Goal: Task Accomplishment & Management: Manage account settings

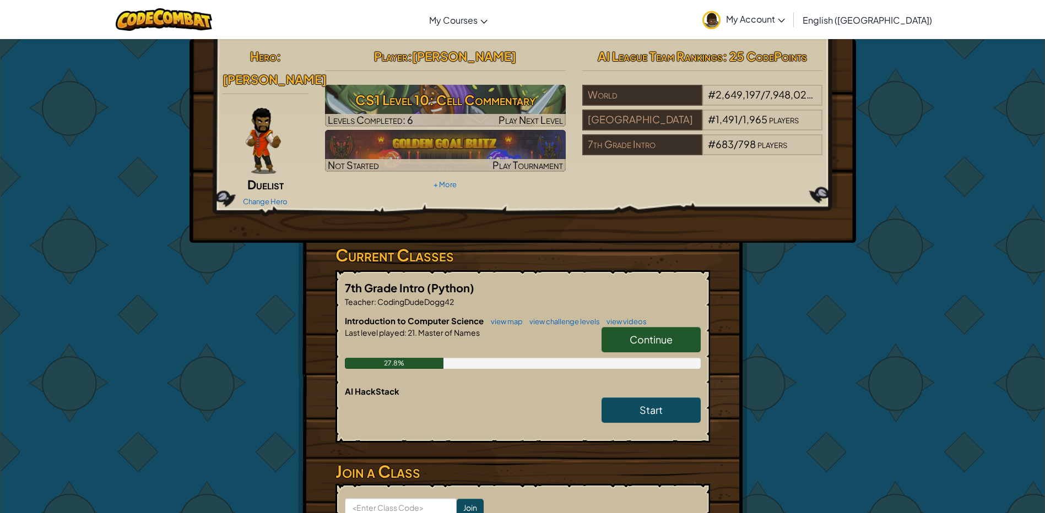
click at [630, 333] on span "Continue" at bounding box center [650, 339] width 43 height 13
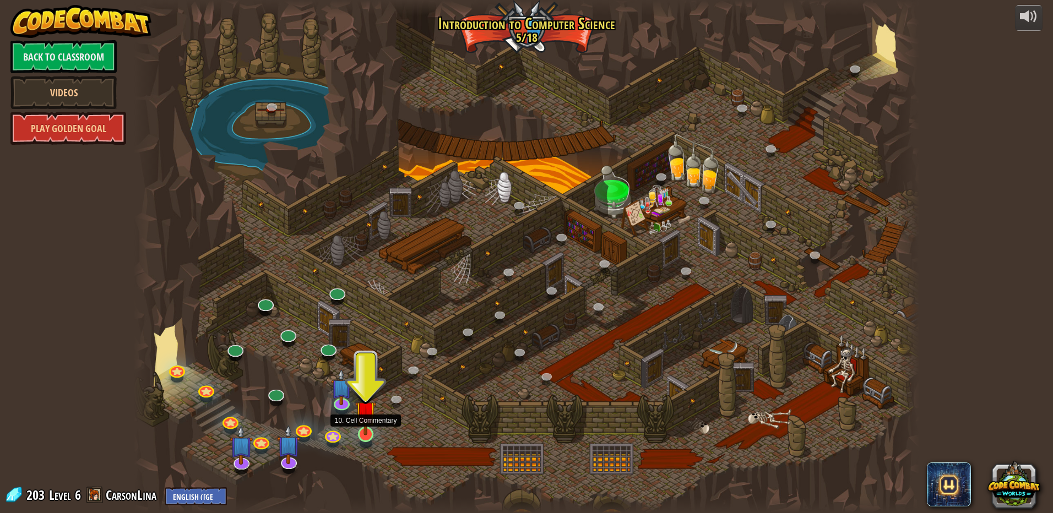
click at [371, 428] on img at bounding box center [365, 412] width 21 height 48
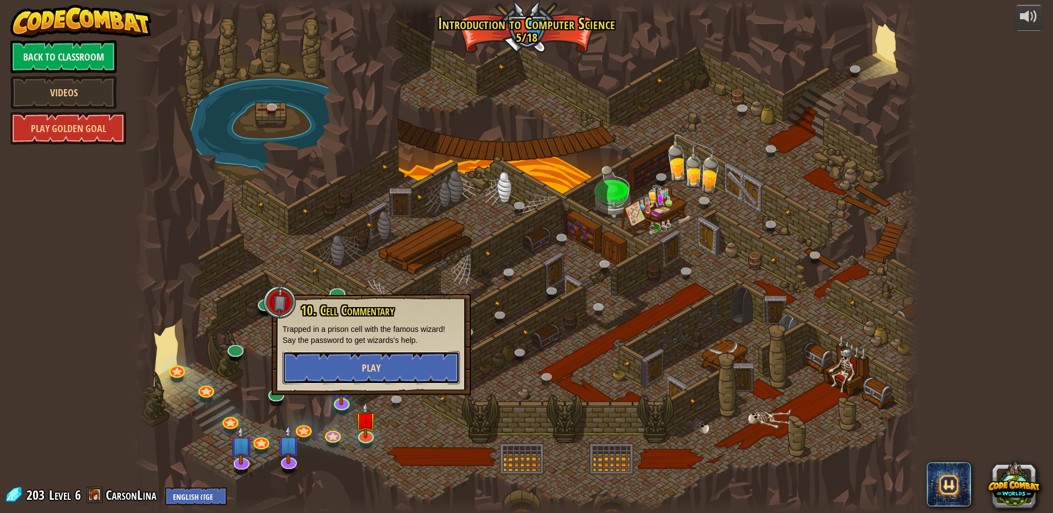
click at [379, 356] on button "Play" at bounding box center [370, 367] width 177 height 33
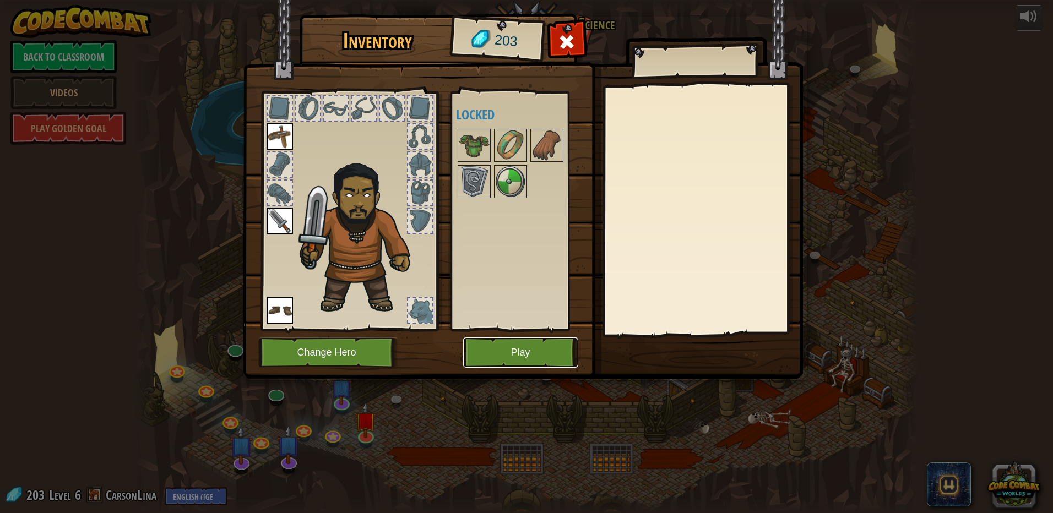
click at [537, 345] on button "Play" at bounding box center [520, 353] width 115 height 30
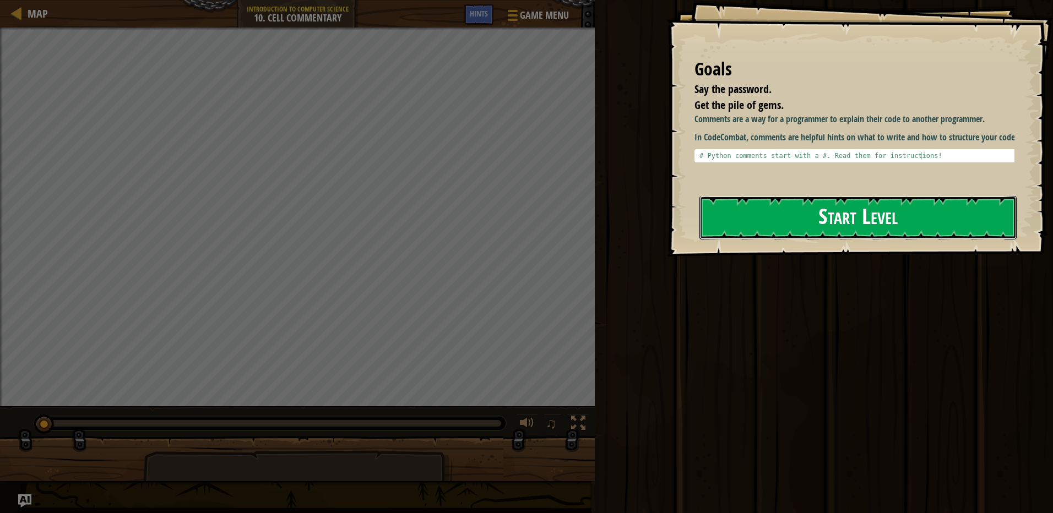
click at [765, 221] on button "Start Level" at bounding box center [857, 218] width 317 height 44
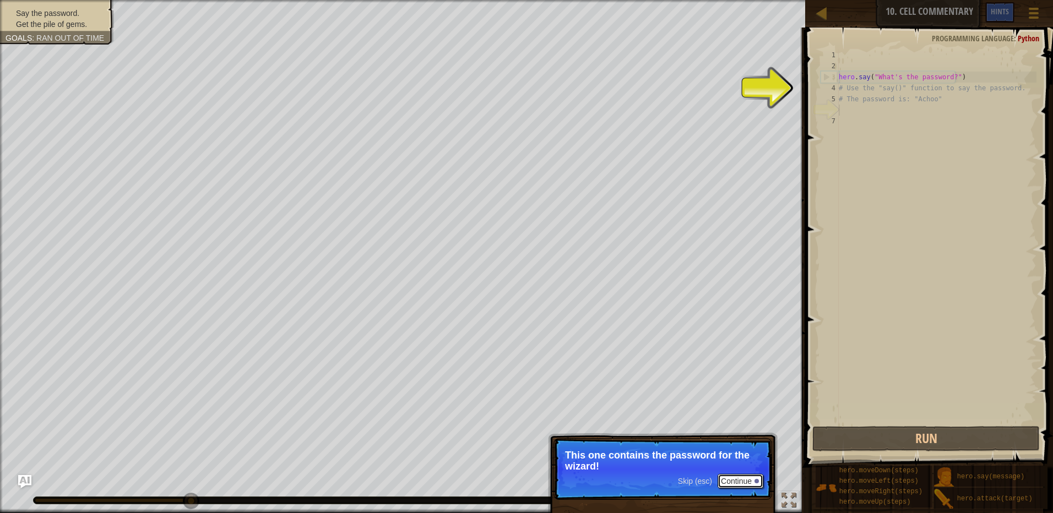
click at [742, 482] on button "Continue" at bounding box center [740, 481] width 46 height 14
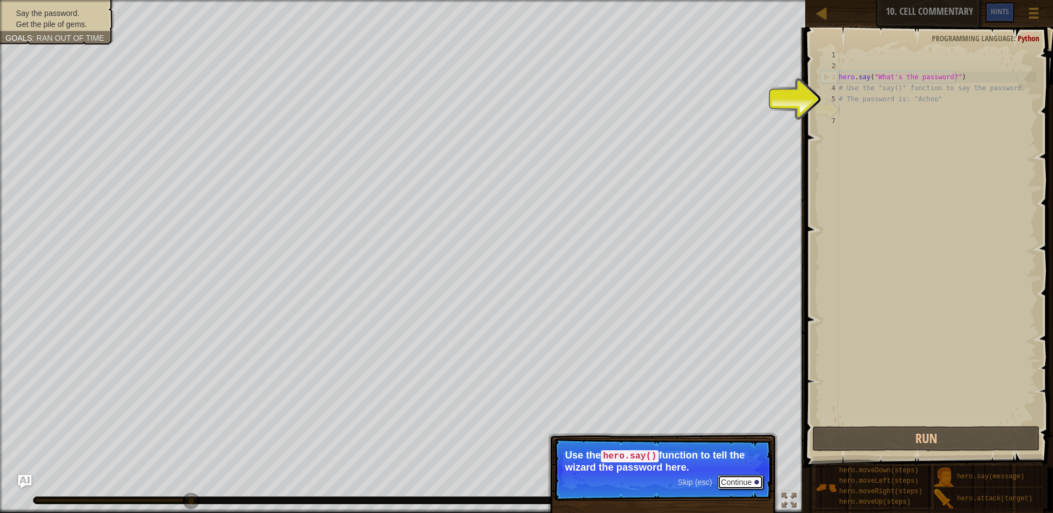
click at [741, 478] on button "Continue" at bounding box center [740, 482] width 46 height 14
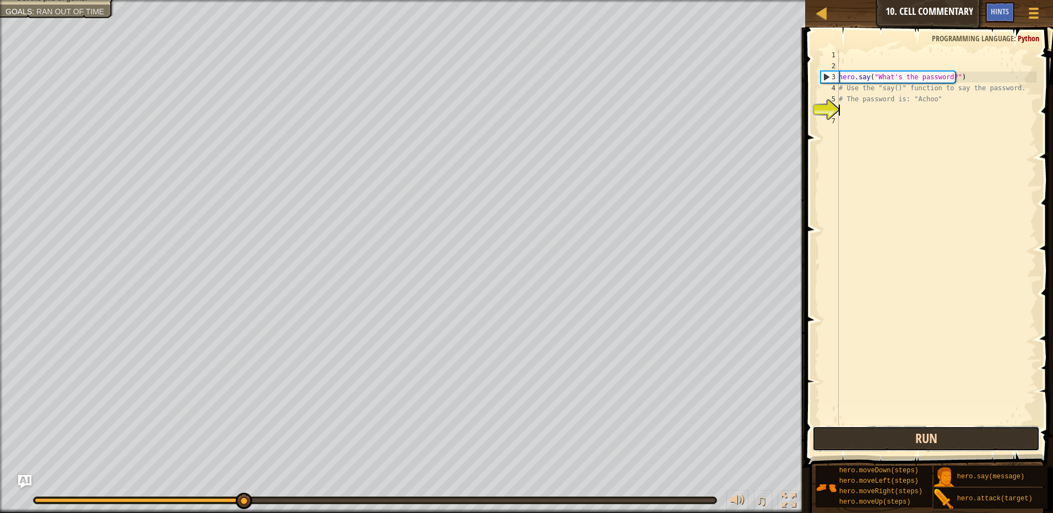
click at [827, 445] on button "Run" at bounding box center [925, 438] width 227 height 25
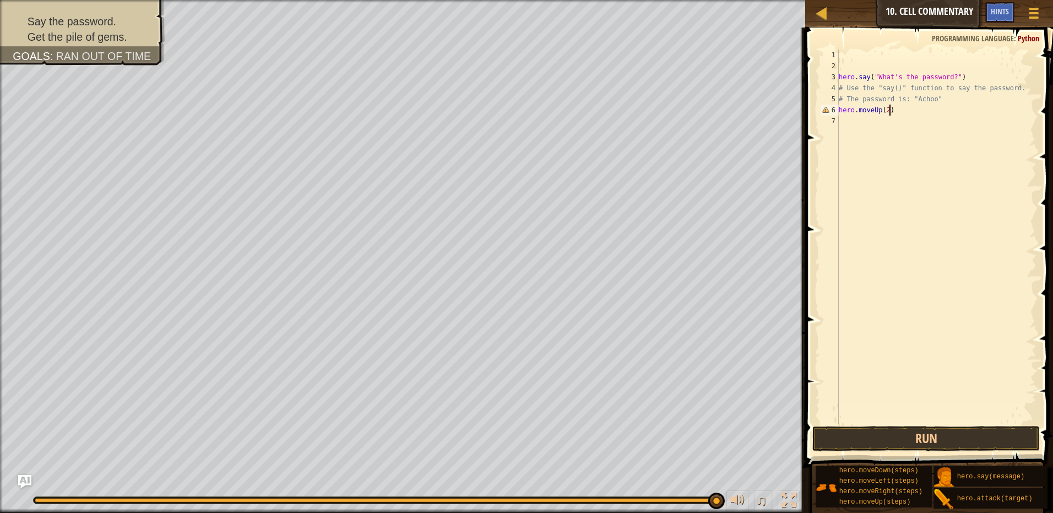
scroll to position [5, 4]
type textarea "hero.moveUp(2)"
click at [1000, 442] on button "Run" at bounding box center [925, 438] width 227 height 25
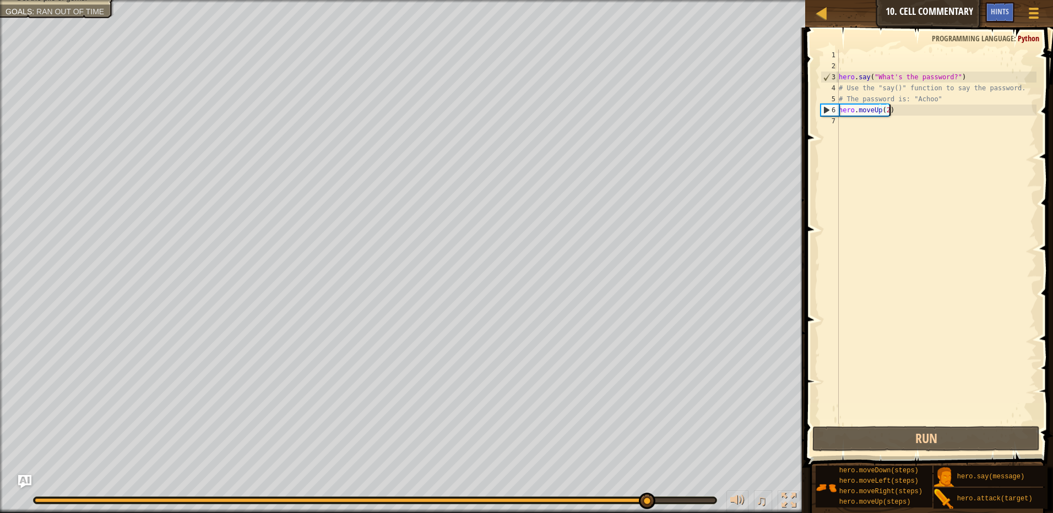
click at [902, 108] on div "hero . say ( "What's the password?" ) # Use the "say()" function to say the pas…" at bounding box center [936, 248] width 200 height 396
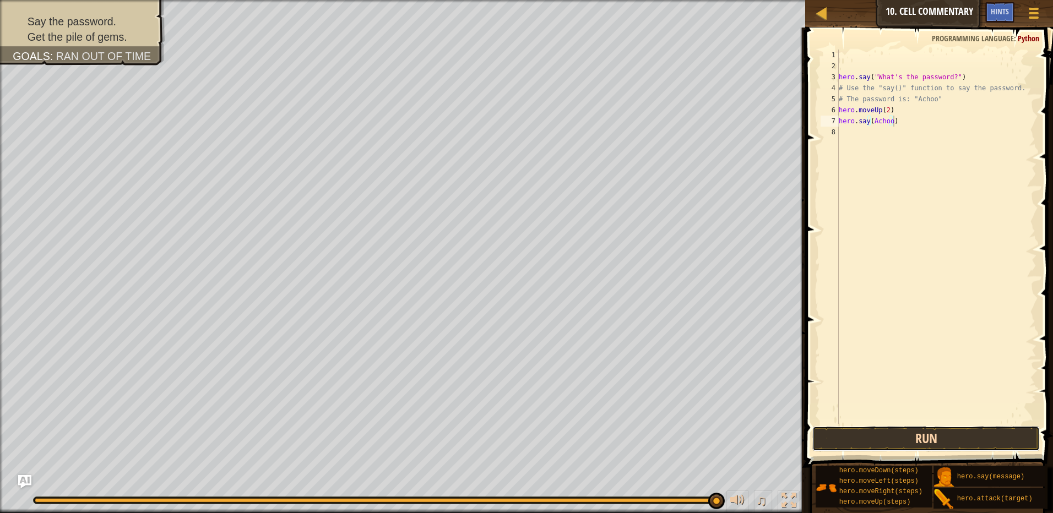
click at [1019, 434] on button "Run" at bounding box center [925, 438] width 227 height 25
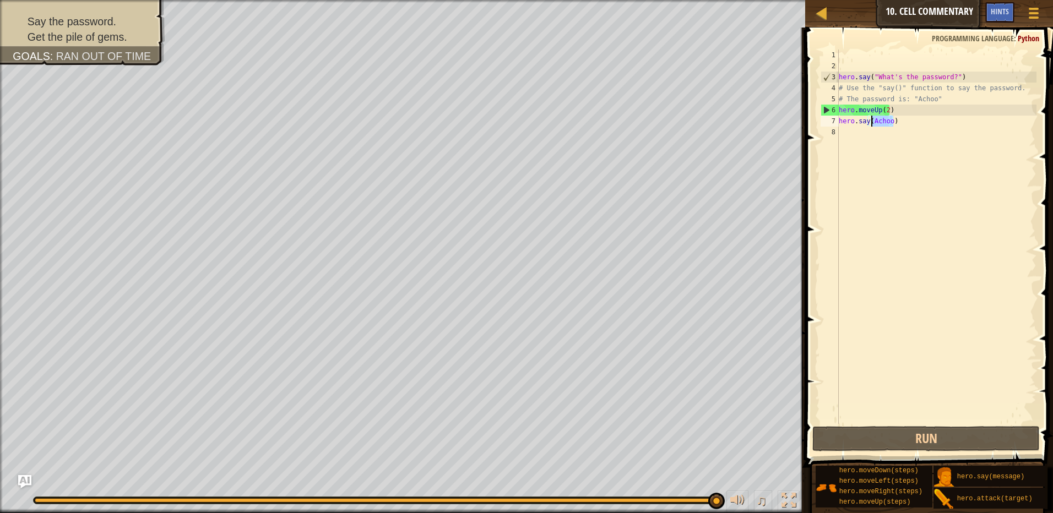
drag, startPoint x: 894, startPoint y: 123, endPoint x: 871, endPoint y: 125, distance: 23.2
click at [871, 125] on div "hero . say ( "What's the password?" ) # Use the "say()" function to say the pas…" at bounding box center [936, 248] width 200 height 396
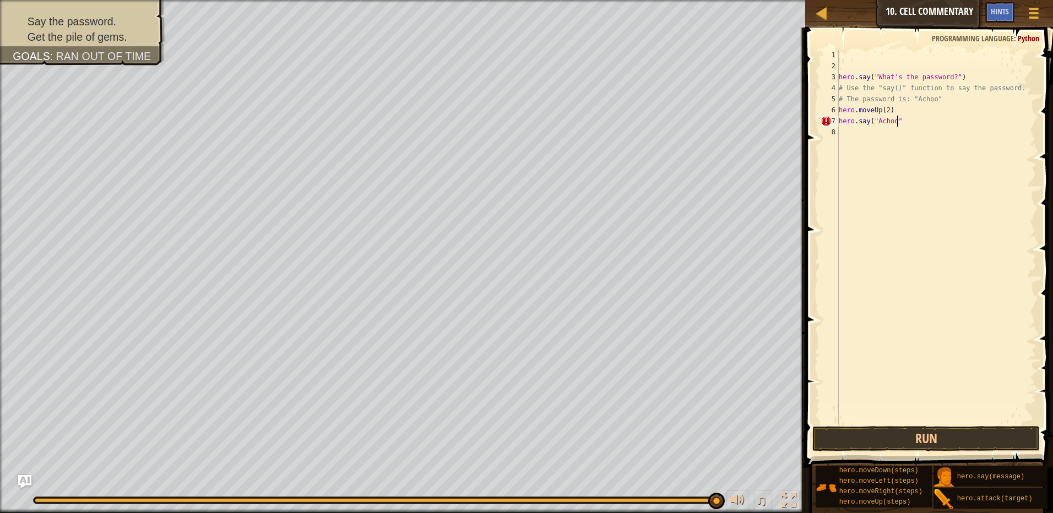
scroll to position [5, 4]
click at [918, 437] on button "Run" at bounding box center [925, 438] width 227 height 25
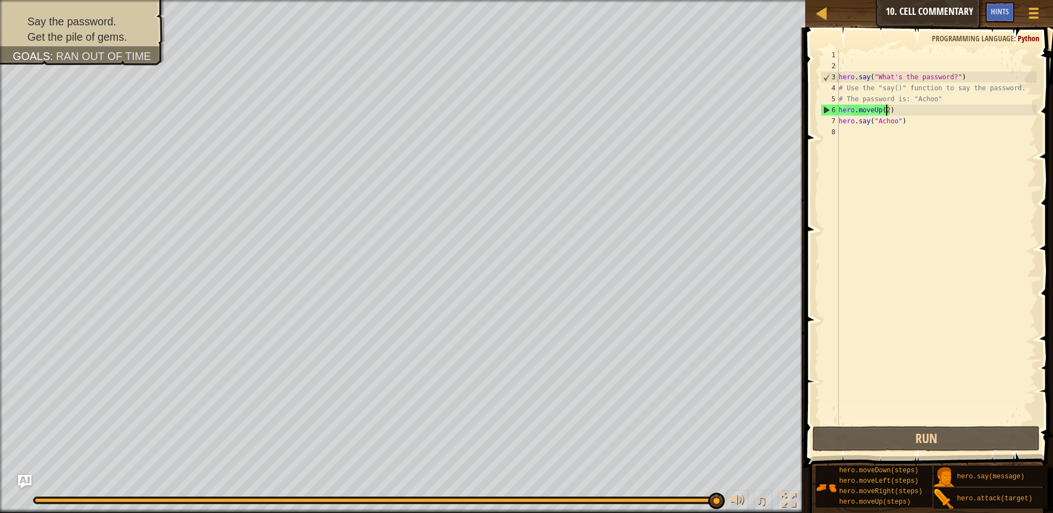
click at [884, 107] on div "hero . say ( "What's the password?" ) # Use the "say()" function to say the pas…" at bounding box center [936, 248] width 200 height 396
type textarea "hero.moveUp(1)"
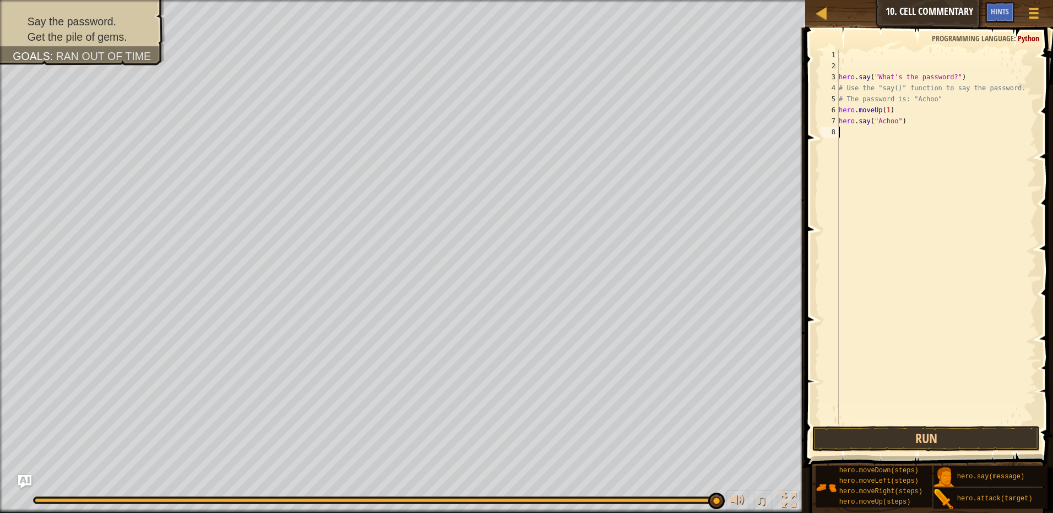
click at [883, 253] on div "hero . say ( "What's the password?" ) # Use the "say()" function to say the pas…" at bounding box center [936, 248] width 200 height 396
click at [888, 445] on button "Run" at bounding box center [925, 438] width 227 height 25
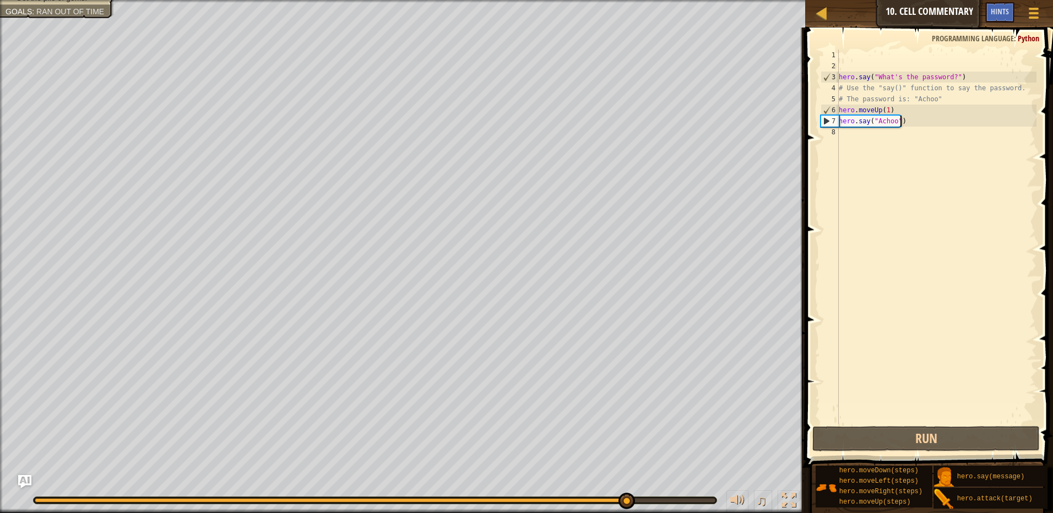
click at [924, 121] on div "hero . say ( "What's the password?" ) # Use the "say()" function to say the pas…" at bounding box center [936, 248] width 200 height 396
type textarea "hero.say("Achoo")"
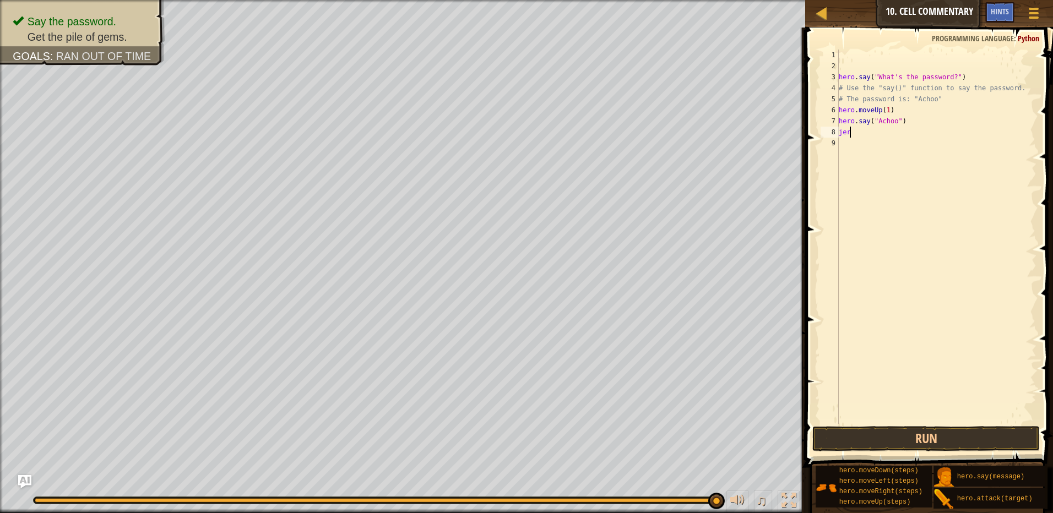
type textarea "j"
type textarea "hero.moveUp(1)"
click at [1000, 429] on button "Run" at bounding box center [925, 438] width 227 height 25
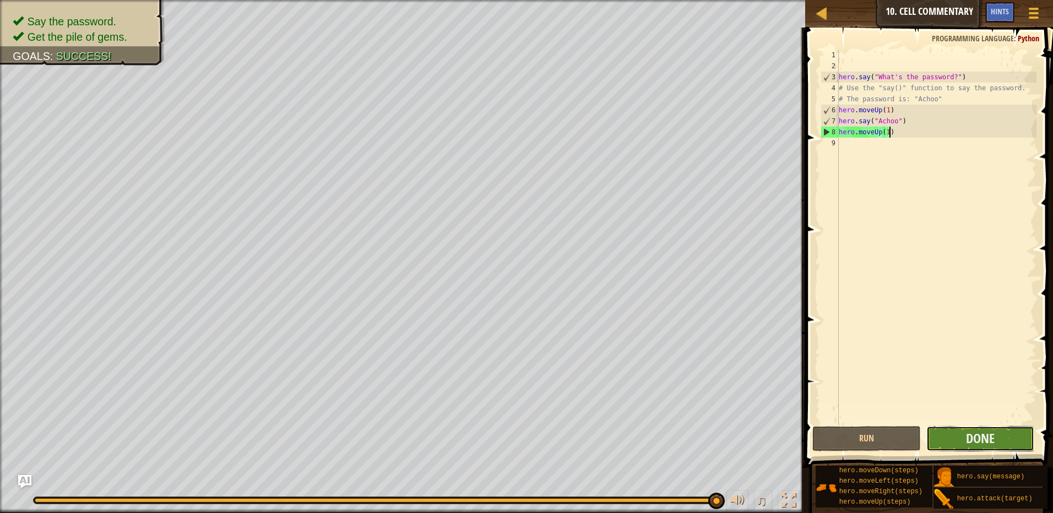
click at [1007, 433] on button "Done" at bounding box center [980, 438] width 108 height 25
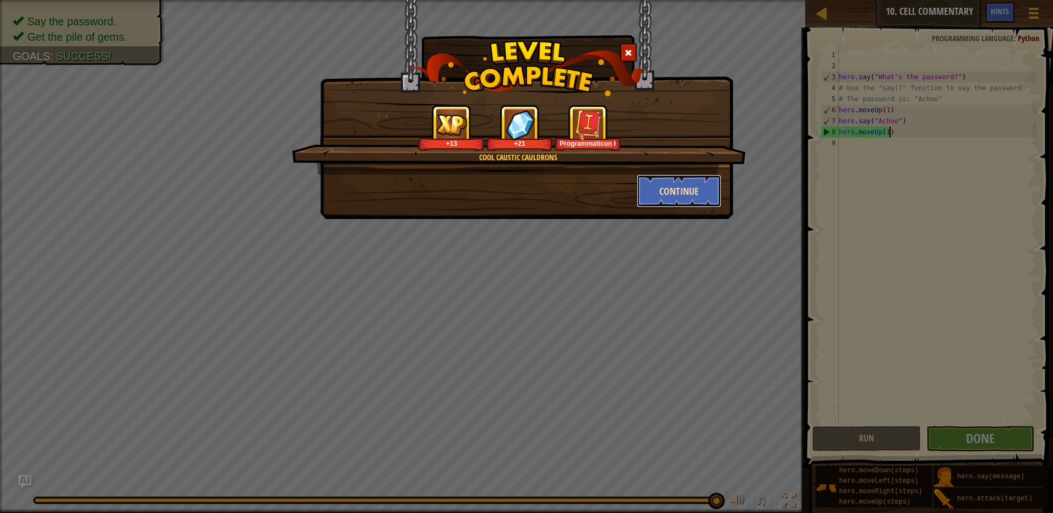
click at [664, 191] on button "Continue" at bounding box center [679, 191] width 85 height 33
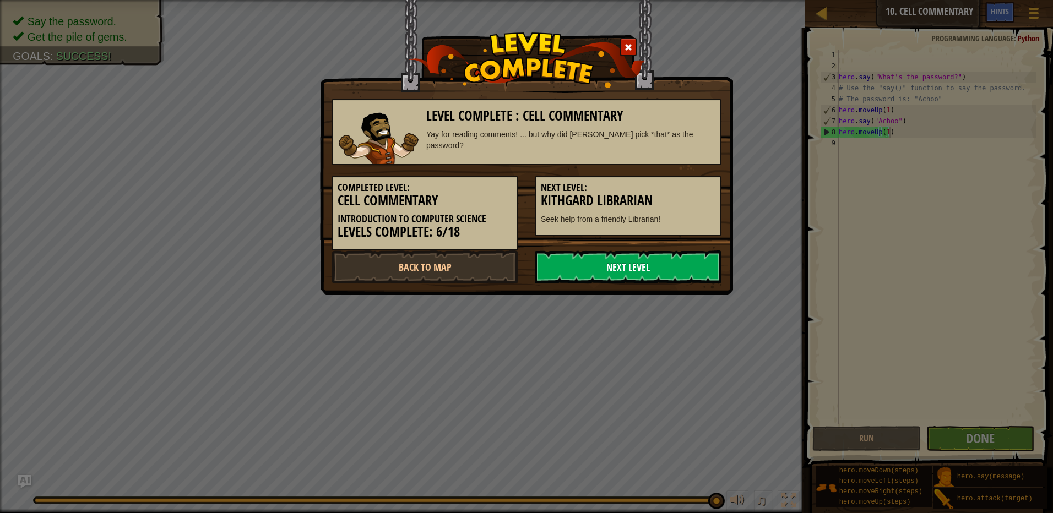
click at [636, 268] on link "Next Level" at bounding box center [628, 267] width 187 height 33
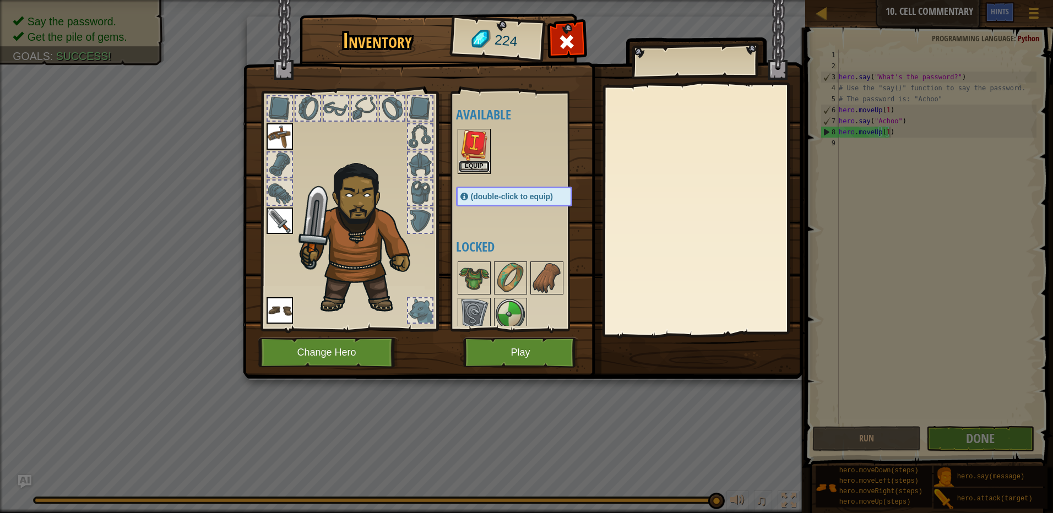
click at [473, 165] on button "Equip" at bounding box center [474, 167] width 31 height 12
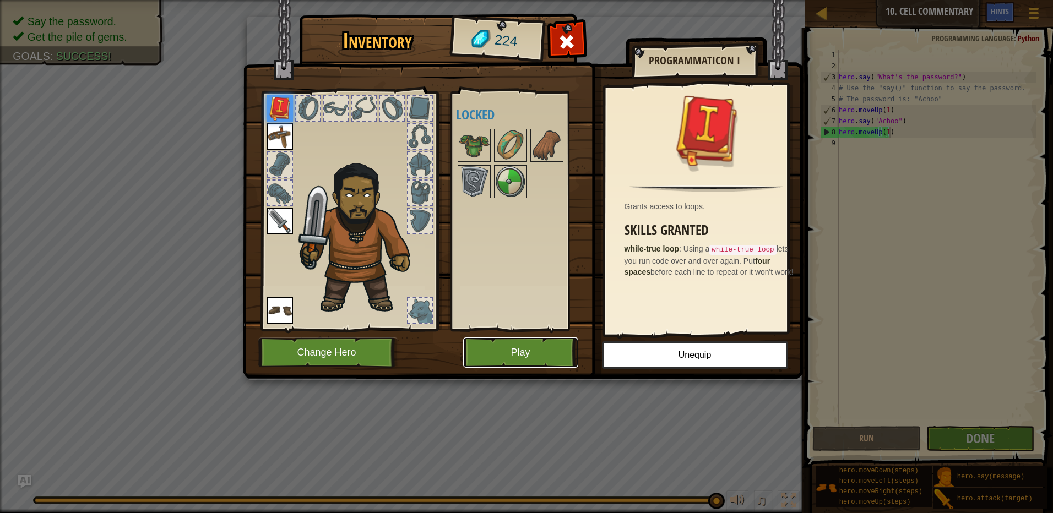
click at [557, 352] on button "Play" at bounding box center [520, 353] width 115 height 30
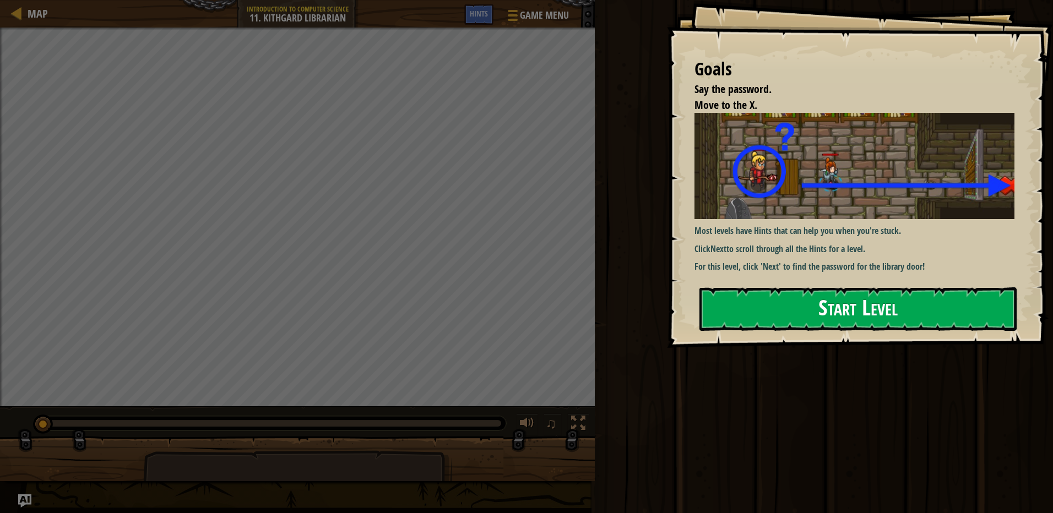
click at [781, 215] on div "Goals Say the password. Move to the X. Most levels have Hints that can help you…" at bounding box center [860, 174] width 386 height 348
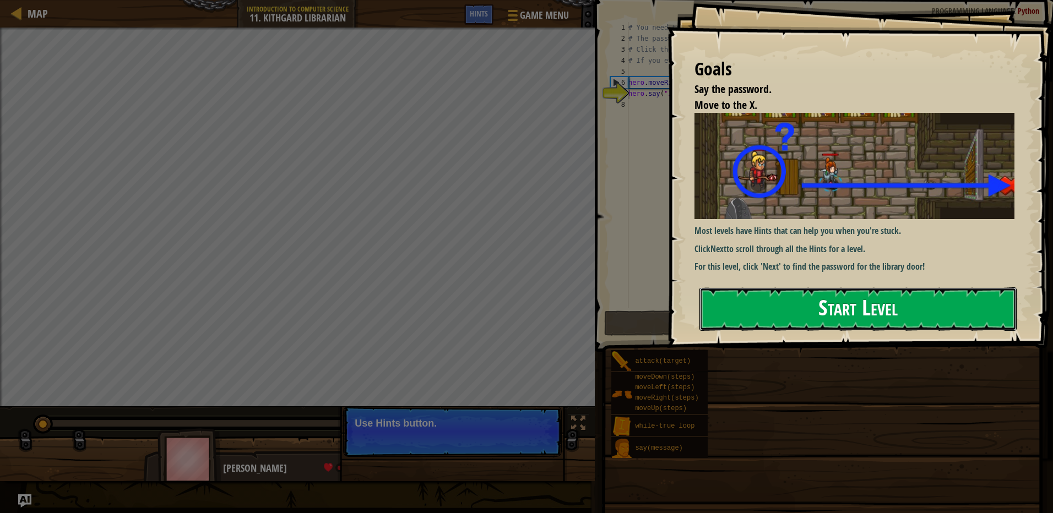
click at [773, 300] on button "Start Level" at bounding box center [857, 309] width 317 height 44
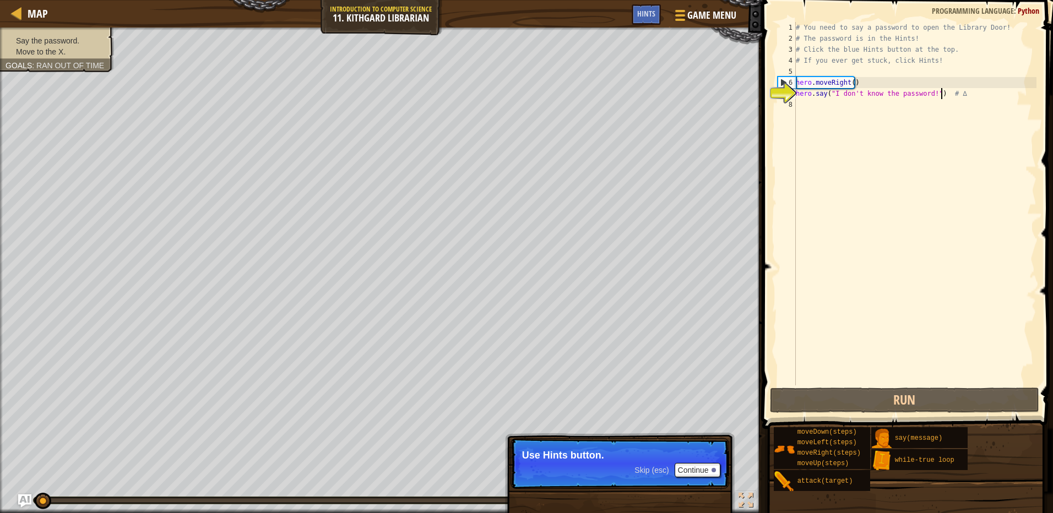
click at [941, 93] on div "# You need to say a password to open the Library Door! # The password is in the…" at bounding box center [914, 214] width 243 height 385
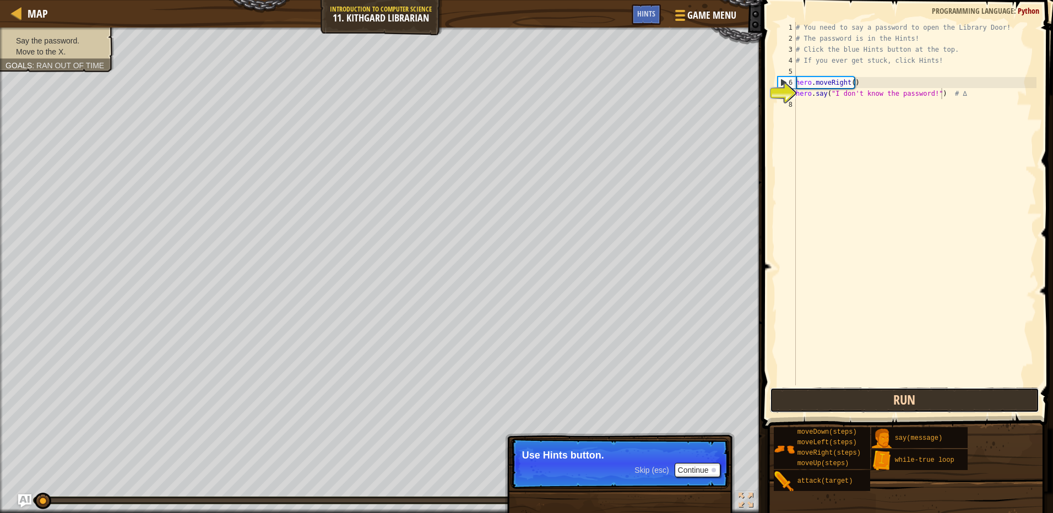
click at [908, 400] on button "Run" at bounding box center [904, 400] width 269 height 25
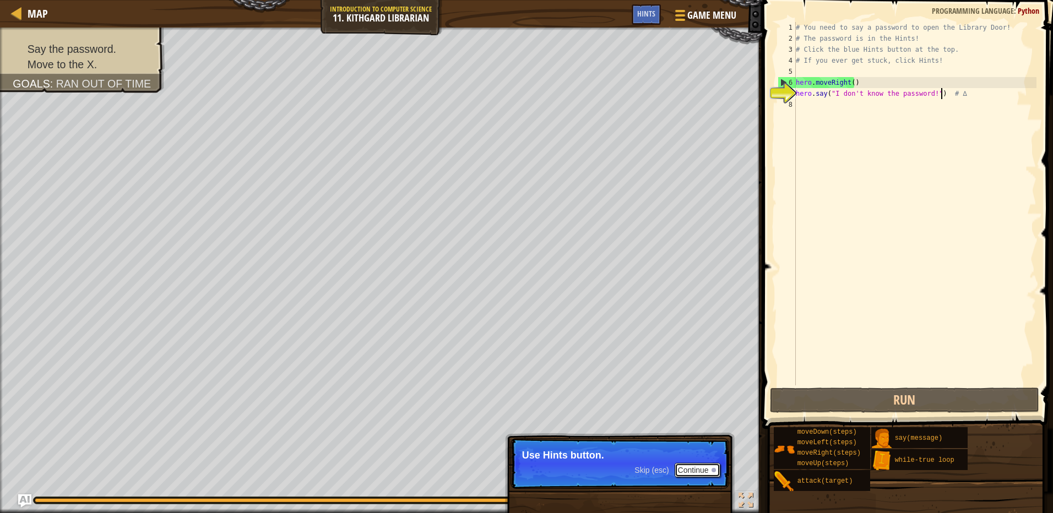
click at [697, 464] on button "Continue" at bounding box center [698, 470] width 46 height 14
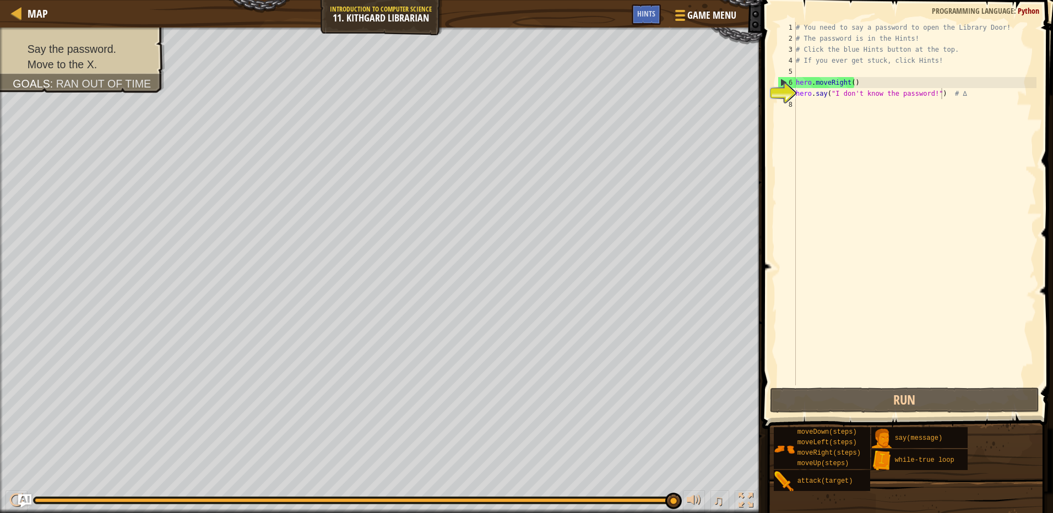
click at [649, 3] on div "Map Introduction to Computer Science 11. Kithgard Librarian Game Menu Done Hints" at bounding box center [381, 14] width 762 height 28
click at [651, 10] on span "Hints" at bounding box center [646, 13] width 18 height 10
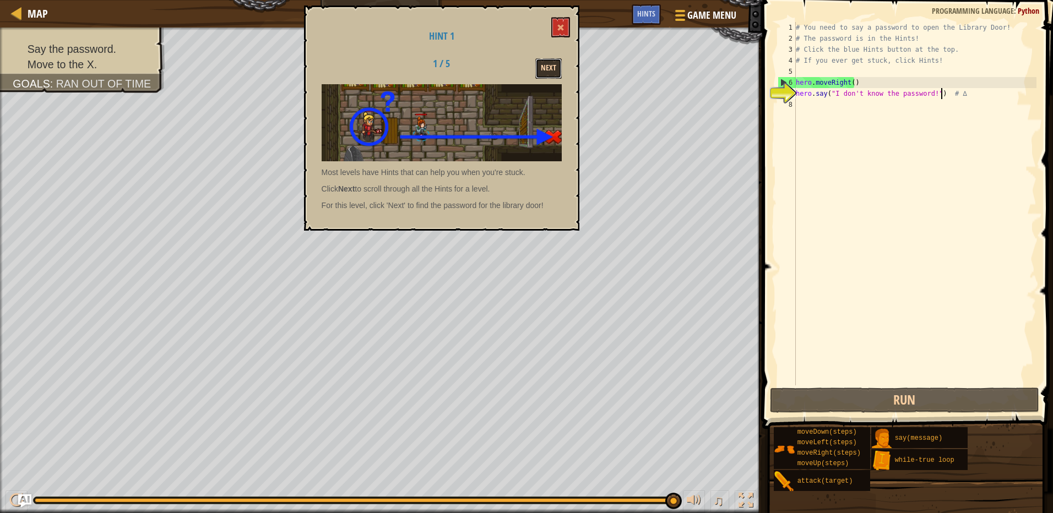
click at [548, 75] on button "Next" at bounding box center [548, 68] width 26 height 20
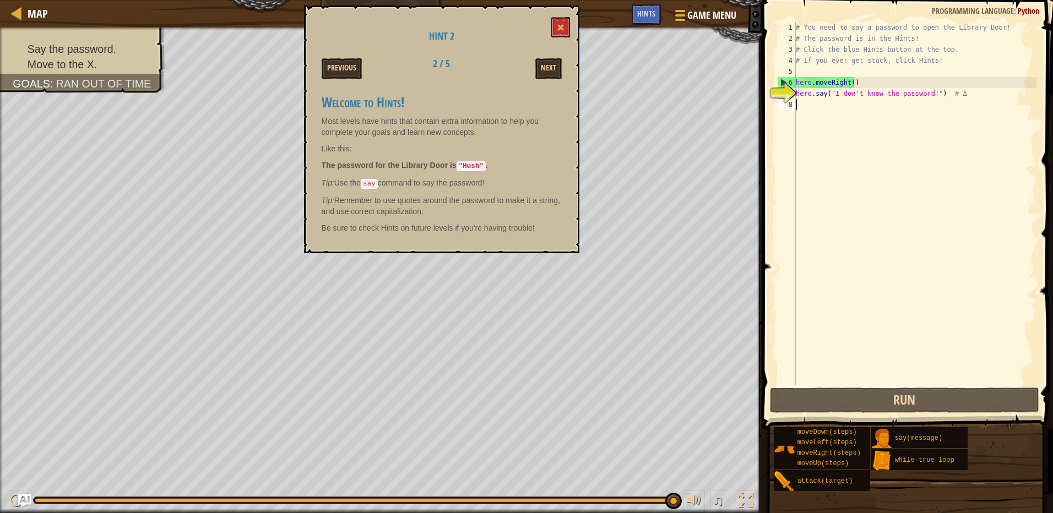
click at [904, 114] on div "# You need to say a password to open the Library Door! # The password is in the…" at bounding box center [914, 214] width 243 height 385
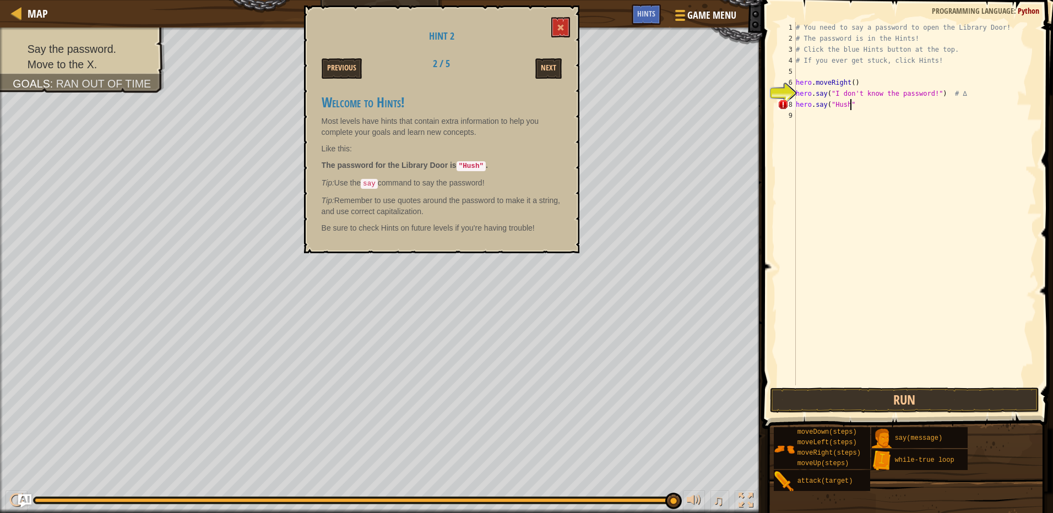
scroll to position [5, 4]
type textarea "hero.say("Hush")"
type textarea "hero.moveRight(1)"
click at [965, 403] on button "Run" at bounding box center [904, 400] width 269 height 25
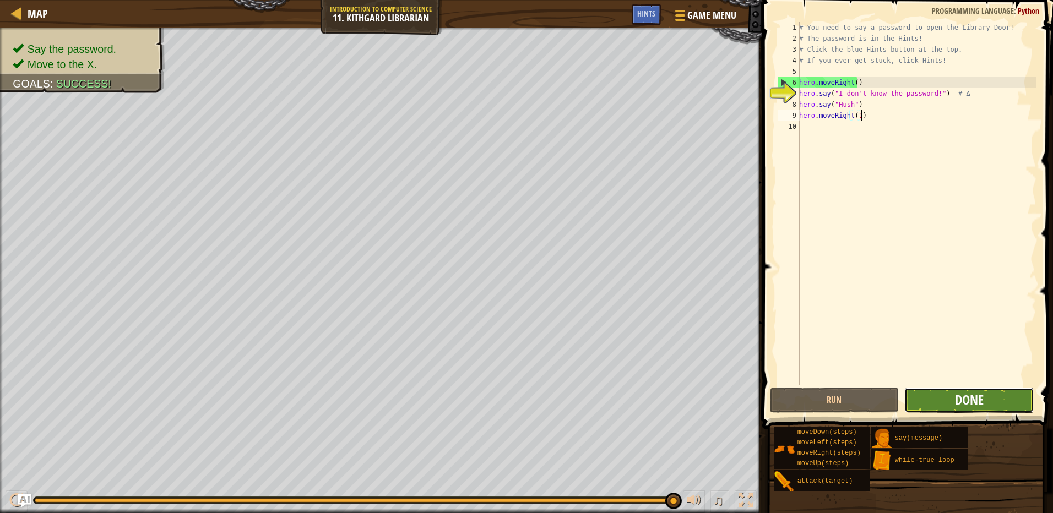
click at [963, 403] on span "Done" at bounding box center [969, 400] width 29 height 18
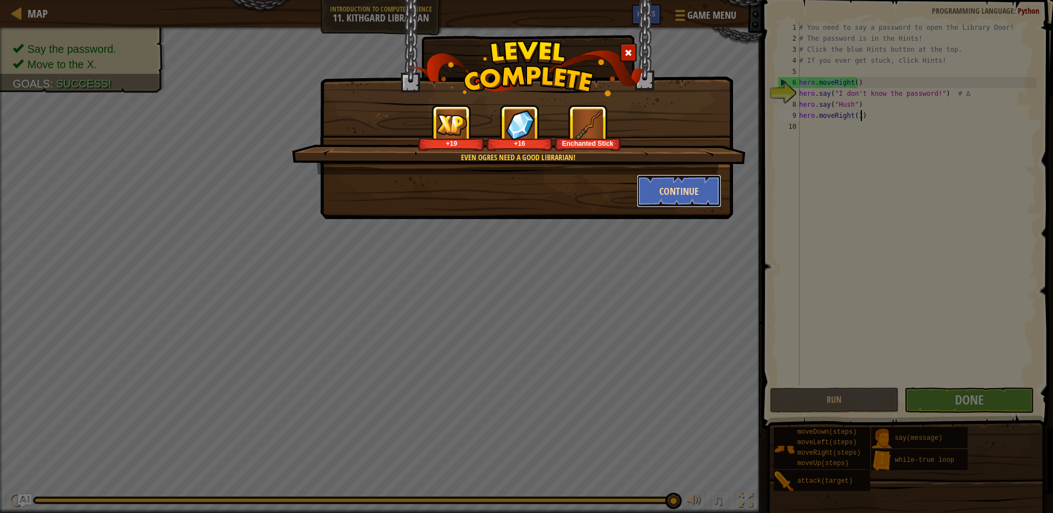
click at [675, 191] on button "Continue" at bounding box center [679, 191] width 85 height 33
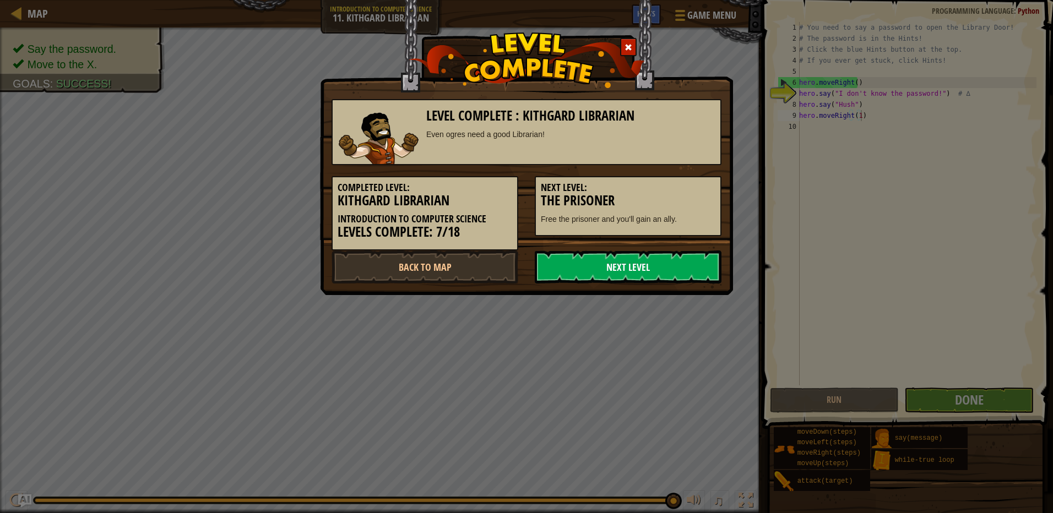
click at [623, 260] on link "Next Level" at bounding box center [628, 267] width 187 height 33
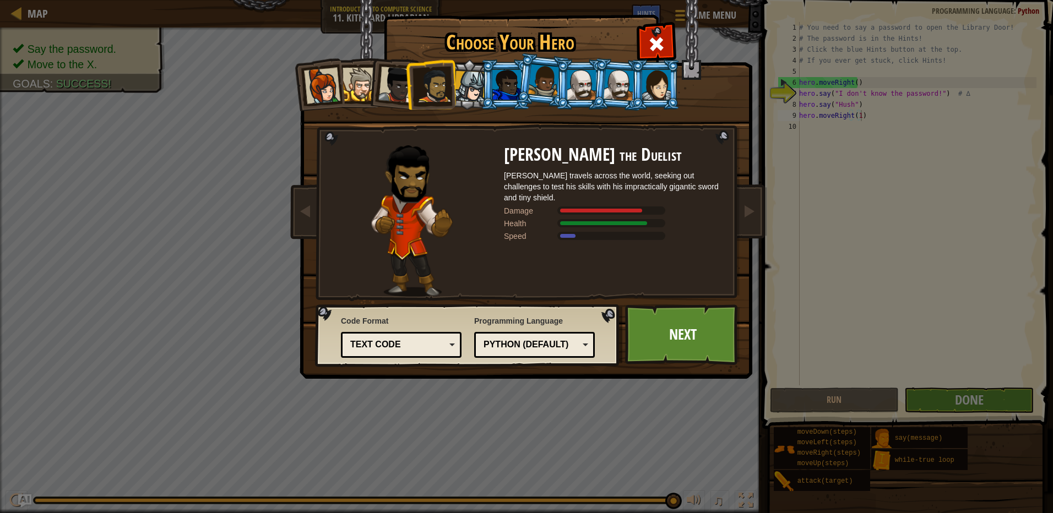
click at [496, 86] on div at bounding box center [506, 85] width 29 height 30
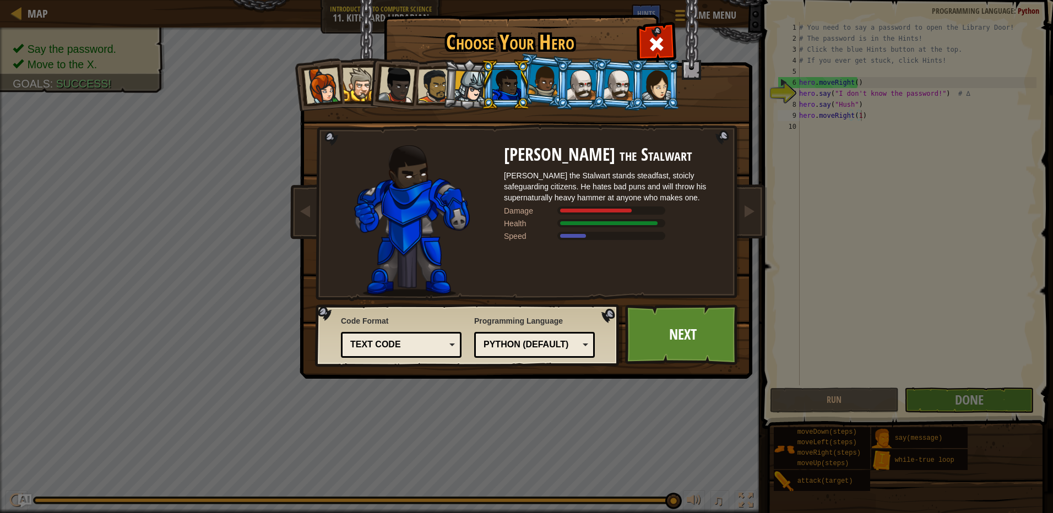
click at [648, 84] on div at bounding box center [656, 85] width 29 height 30
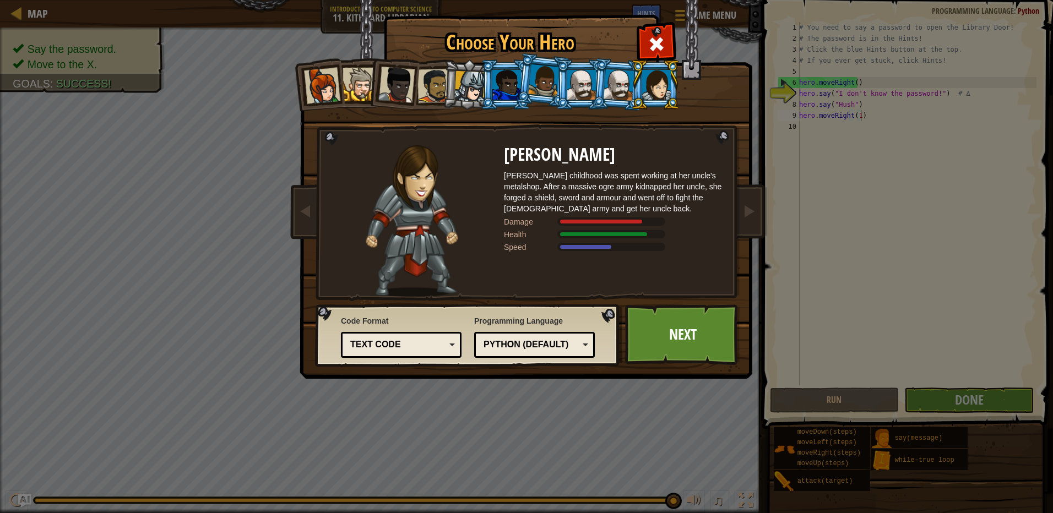
click at [618, 84] on div at bounding box center [619, 84] width 31 height 31
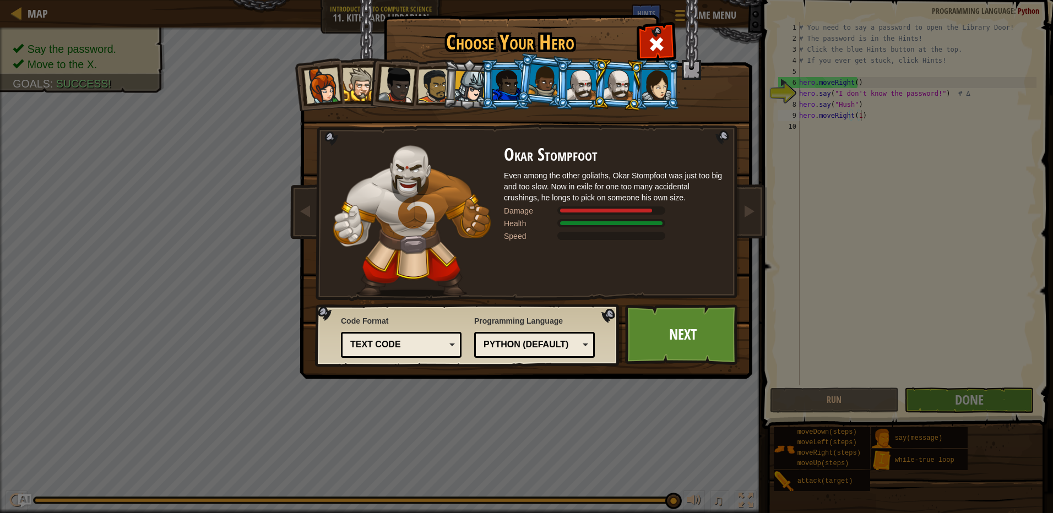
click at [592, 88] on li at bounding box center [617, 84] width 53 height 53
click at [580, 88] on div at bounding box center [581, 85] width 29 height 30
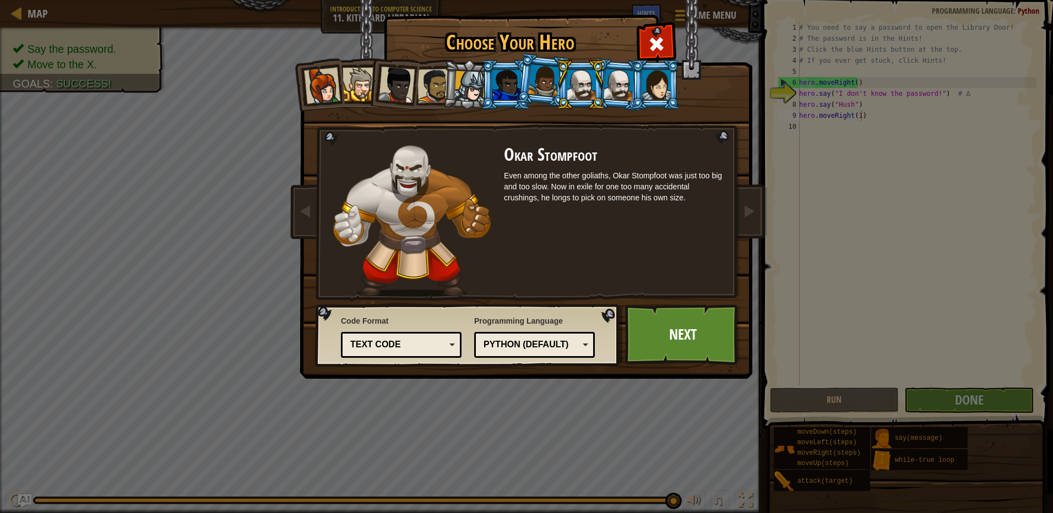
click at [610, 88] on div at bounding box center [619, 84] width 31 height 31
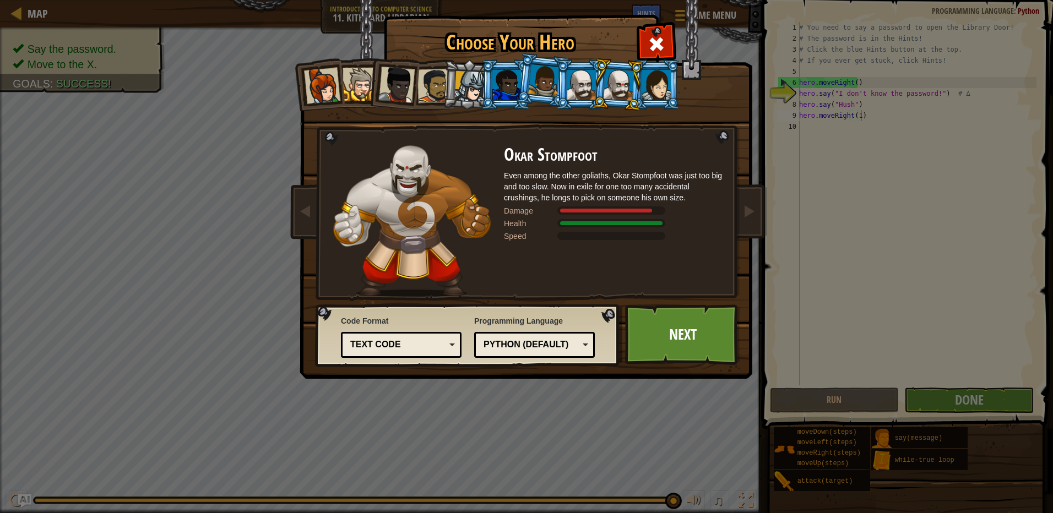
click at [534, 71] on div at bounding box center [543, 80] width 31 height 32
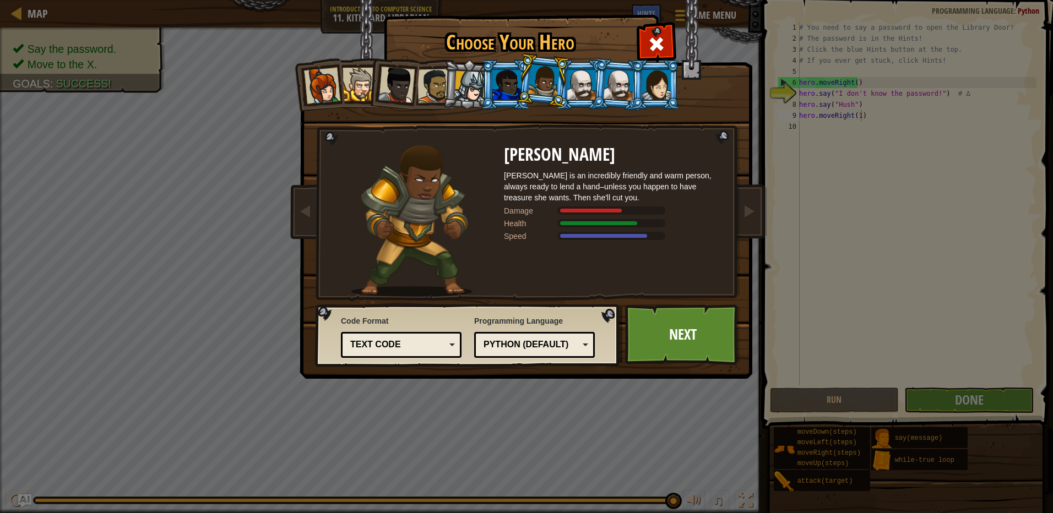
click at [504, 93] on div at bounding box center [506, 85] width 29 height 30
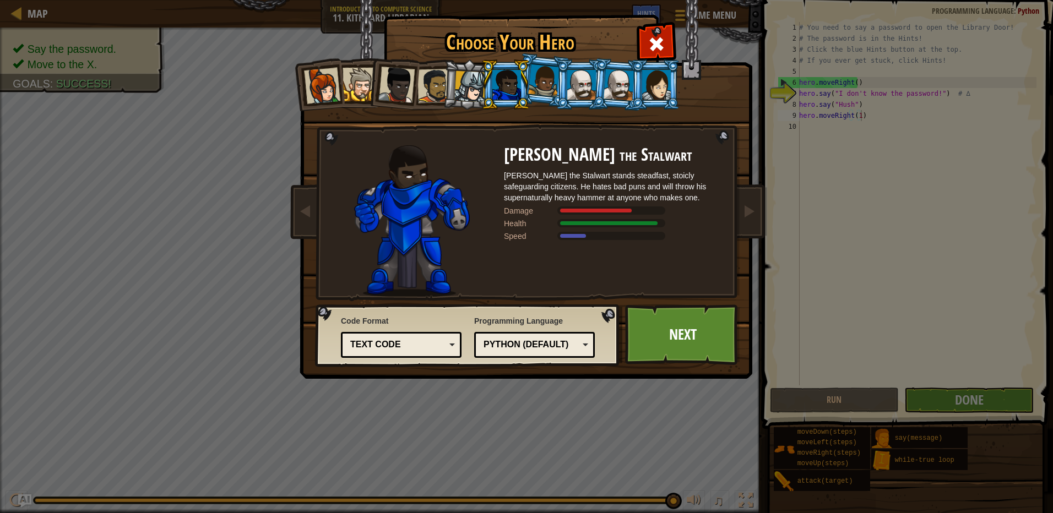
click at [540, 91] on div at bounding box center [543, 80] width 31 height 32
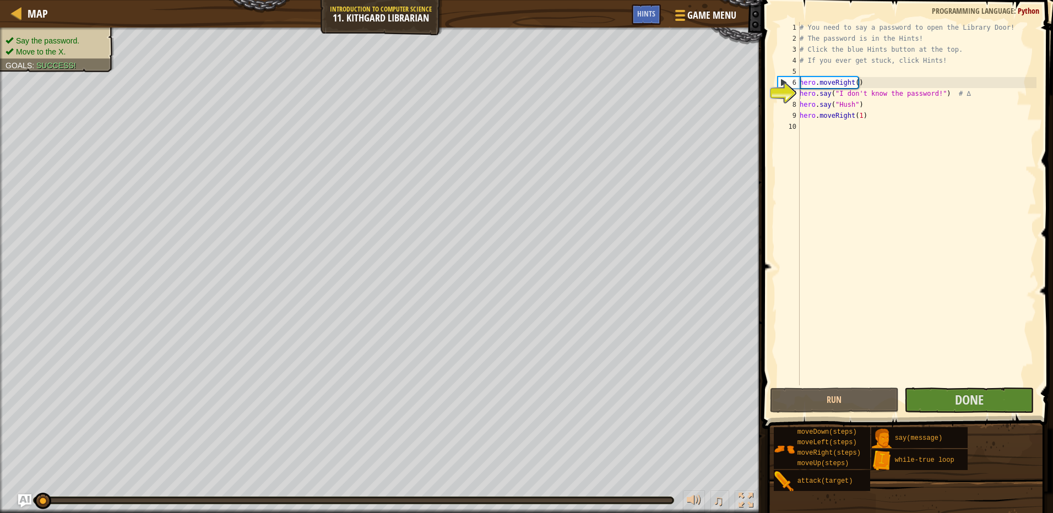
click at [407, 13] on div "Map Introduction to Computer Science 11. Kithgard Librarian Game Menu Done Hints" at bounding box center [381, 14] width 762 height 28
click at [692, 9] on span "Game Menu" at bounding box center [711, 15] width 51 height 15
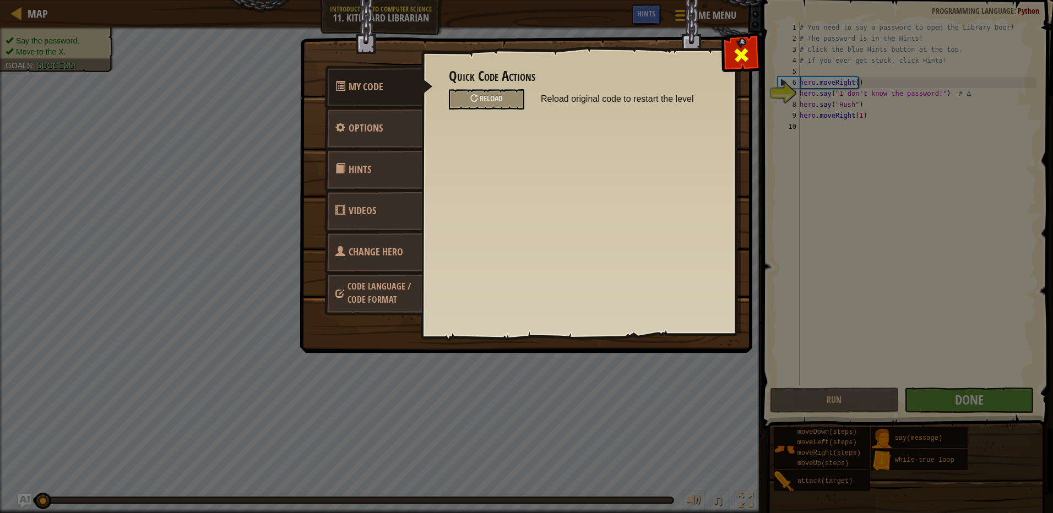
click at [743, 63] on span at bounding box center [741, 55] width 18 height 18
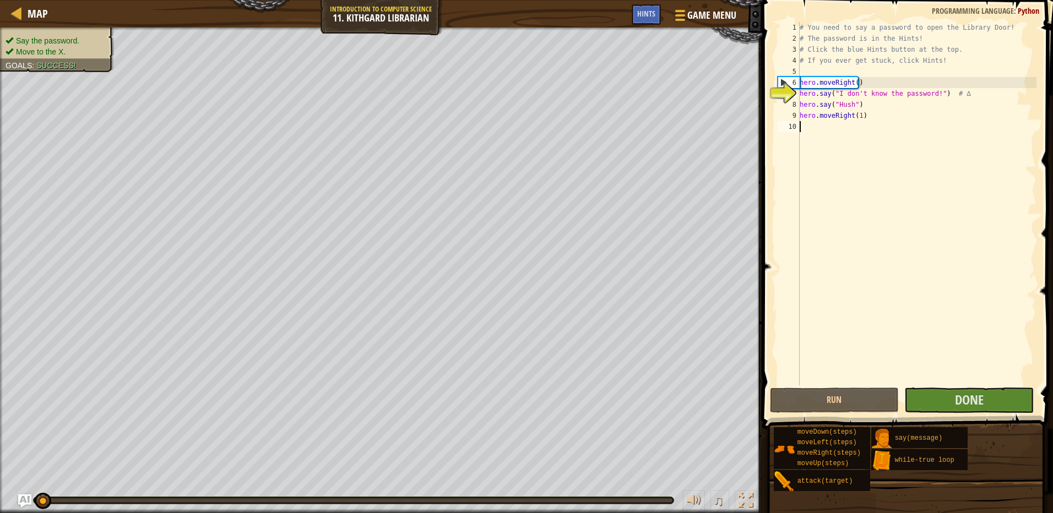
click at [999, 379] on div "# You need to say a password to open the Library Door! # The password is in the…" at bounding box center [916, 214] width 239 height 385
click at [1003, 394] on button "Done" at bounding box center [968, 400] width 129 height 25
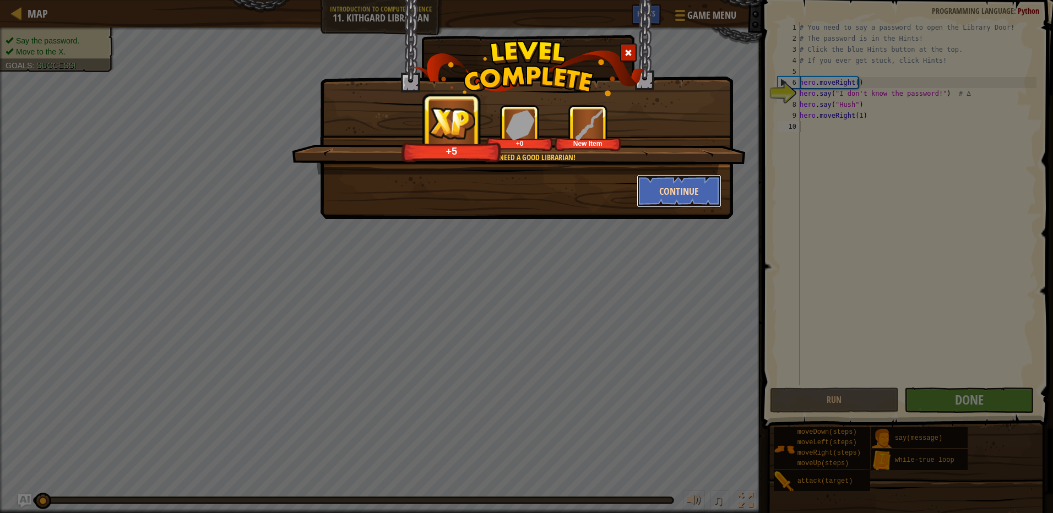
click at [680, 192] on button "Continue" at bounding box center [679, 191] width 85 height 33
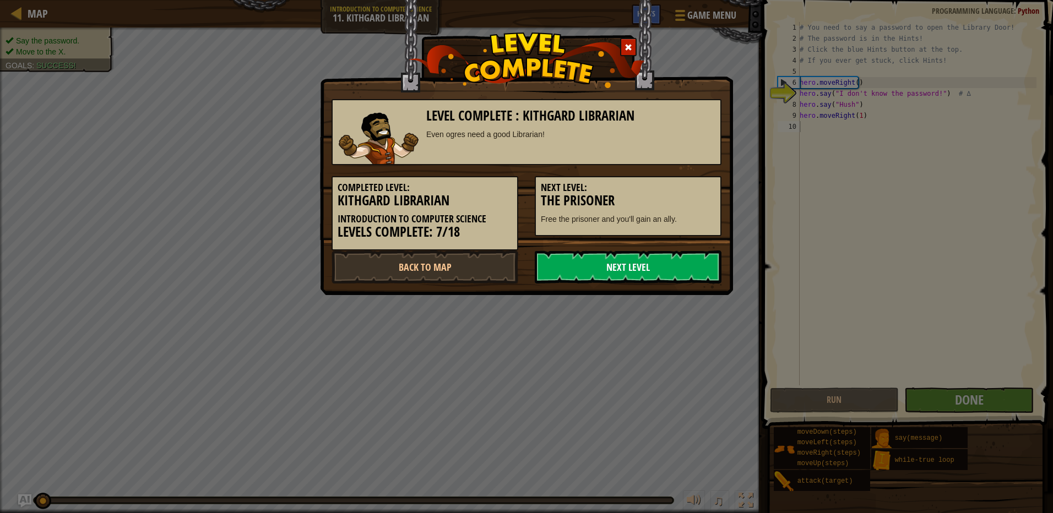
click at [616, 256] on link "Next Level" at bounding box center [628, 267] width 187 height 33
click at [611, 272] on link "Next Level" at bounding box center [628, 267] width 187 height 33
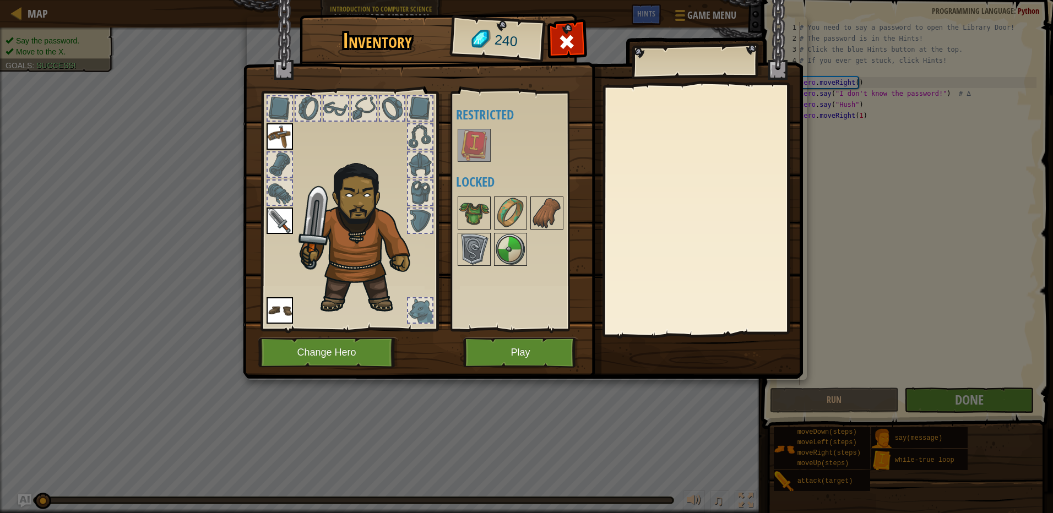
click at [464, 151] on img at bounding box center [474, 145] width 31 height 31
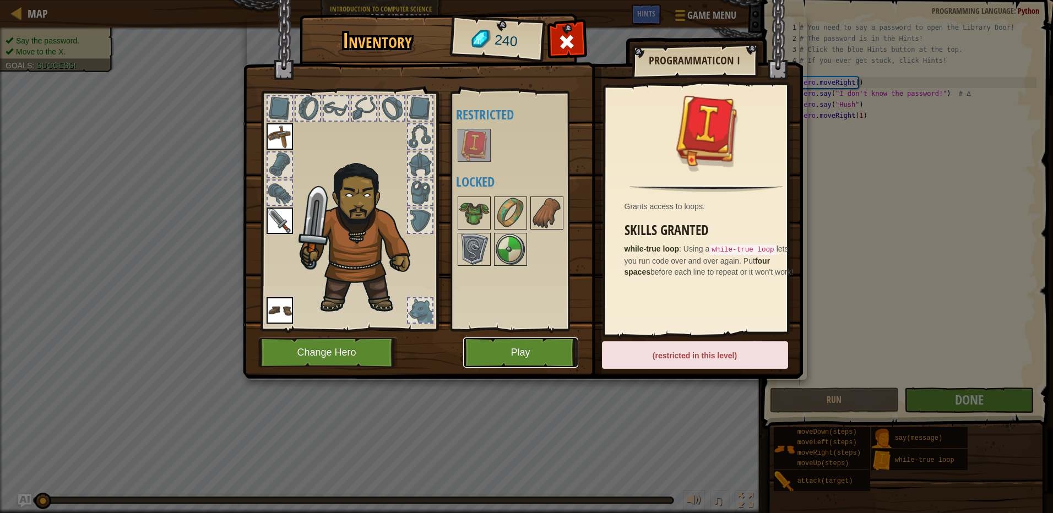
click at [561, 365] on button "Play" at bounding box center [520, 353] width 115 height 30
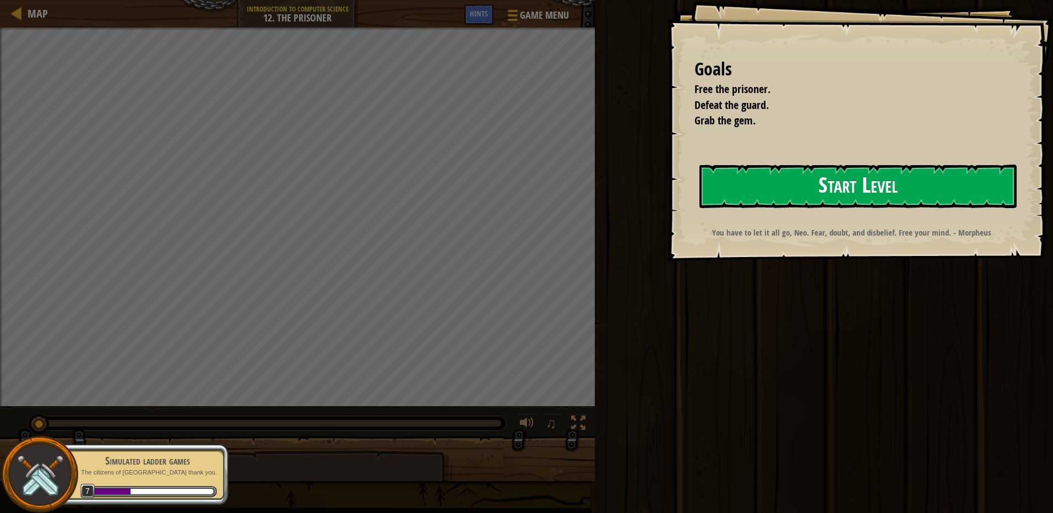
click at [899, 167] on button "Start Level" at bounding box center [857, 187] width 317 height 44
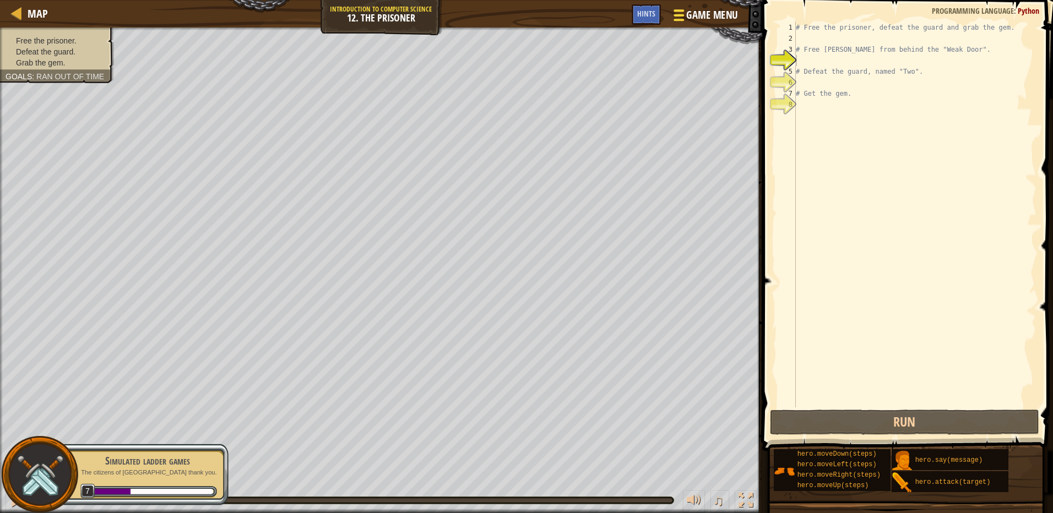
click at [722, 13] on span "Game Menu" at bounding box center [711, 15] width 51 height 15
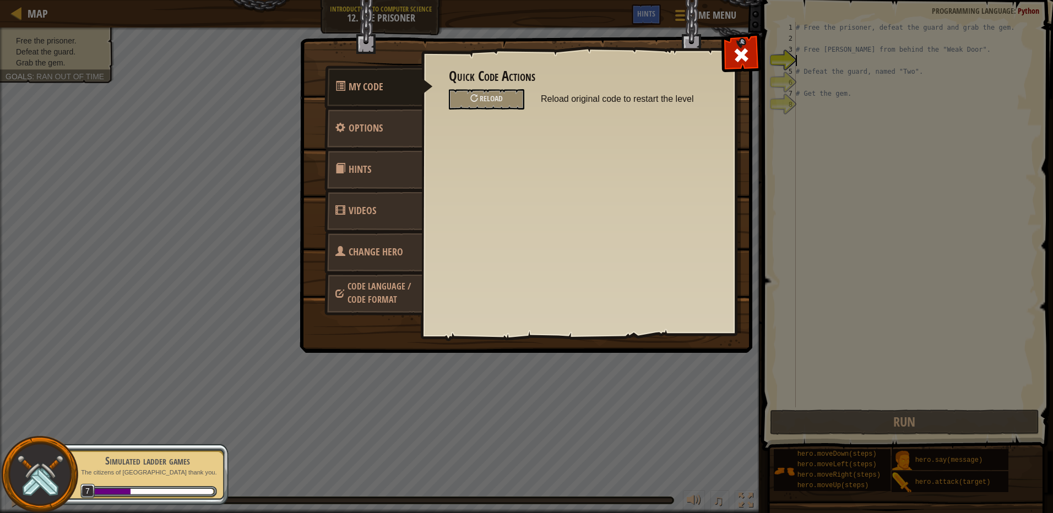
click at [378, 170] on link "Hints" at bounding box center [373, 169] width 98 height 43
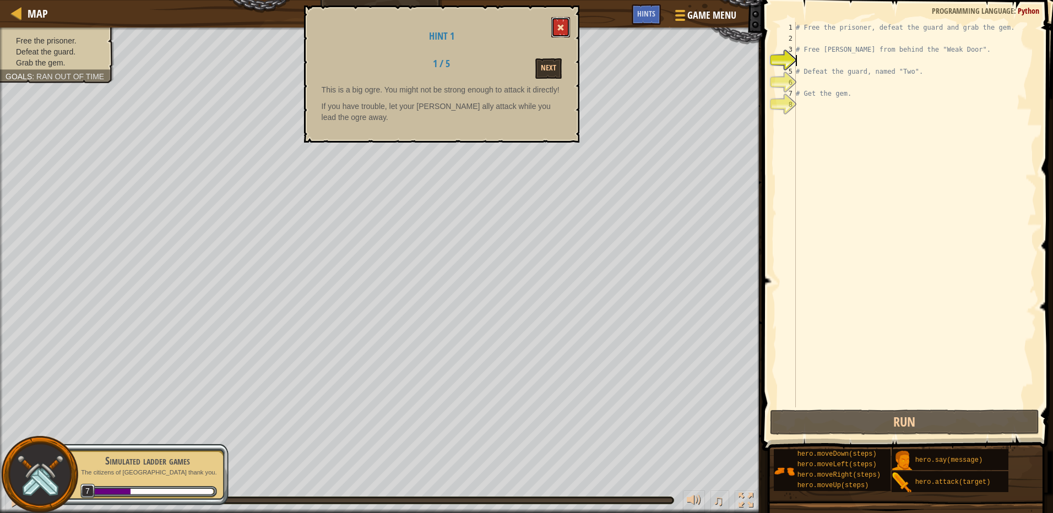
click at [554, 35] on button at bounding box center [560, 27] width 19 height 20
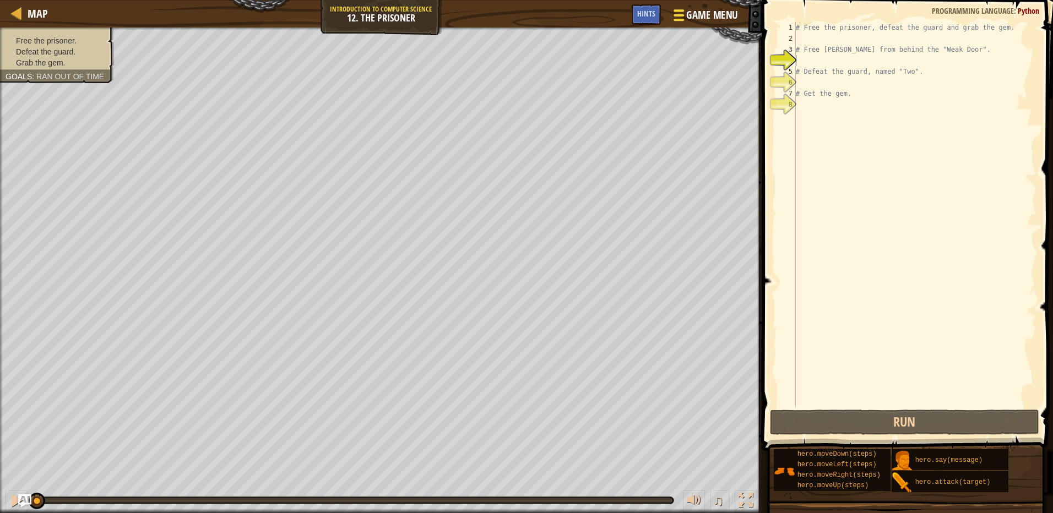
click at [724, 6] on button "Game Menu" at bounding box center [704, 17] width 80 height 27
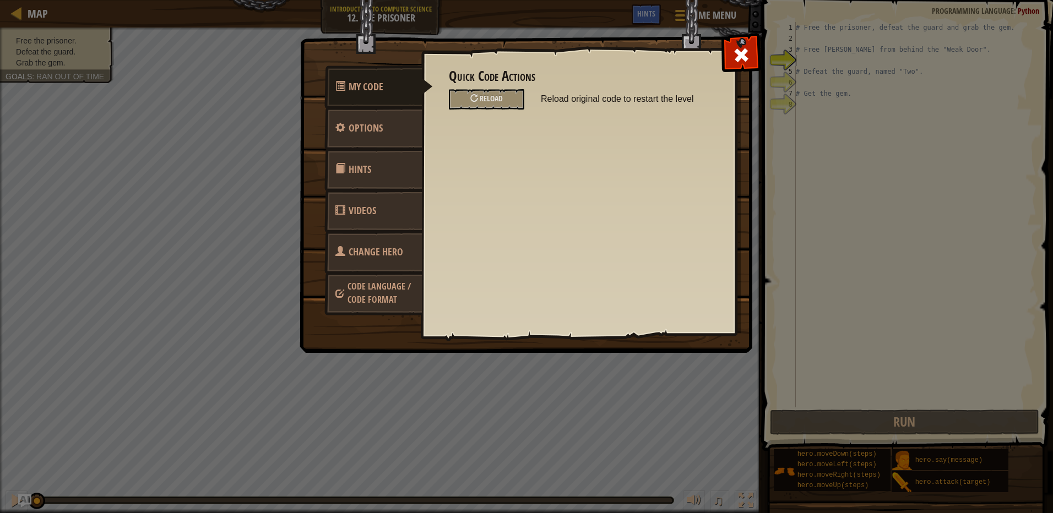
click at [369, 256] on span "Change Hero" at bounding box center [376, 252] width 55 height 14
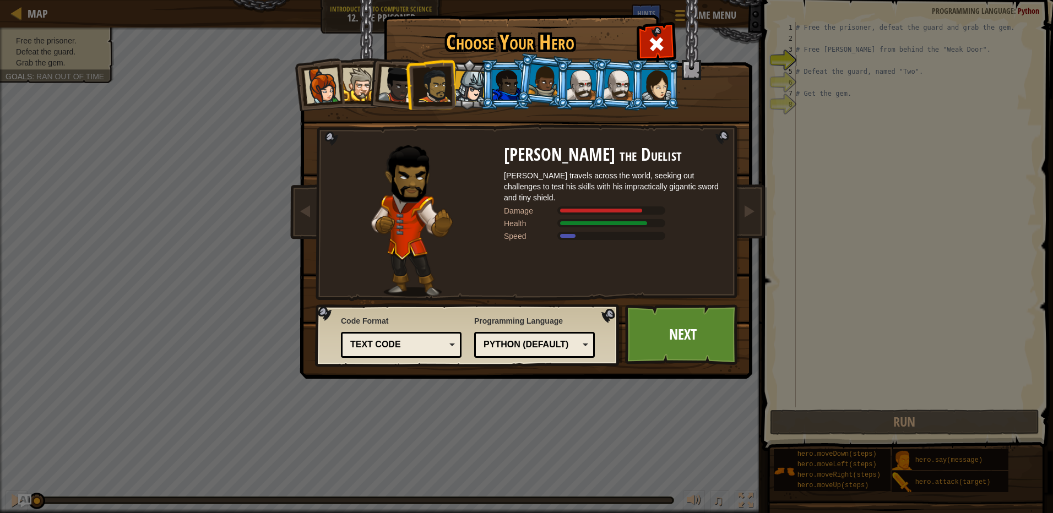
click at [509, 78] on div at bounding box center [506, 85] width 29 height 30
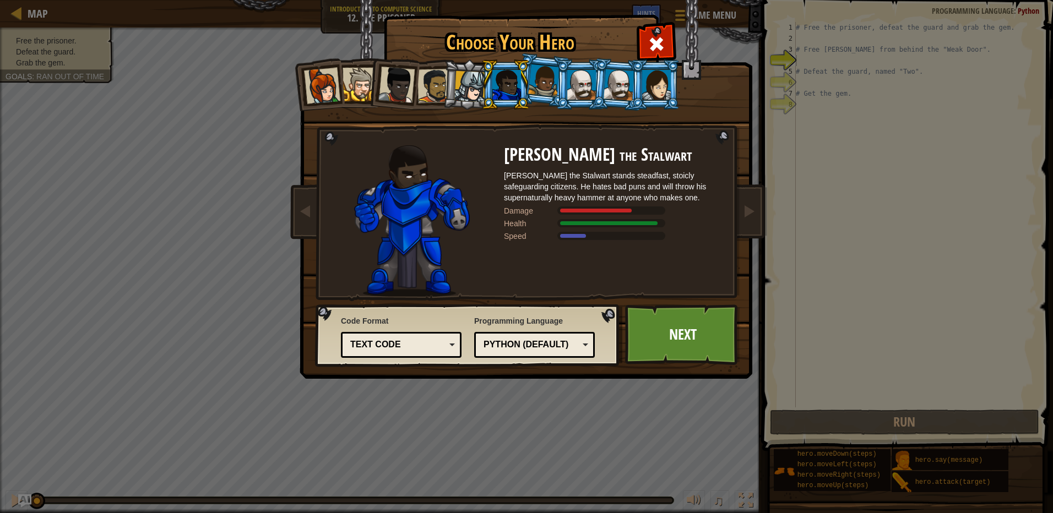
click at [540, 82] on div at bounding box center [543, 80] width 31 height 32
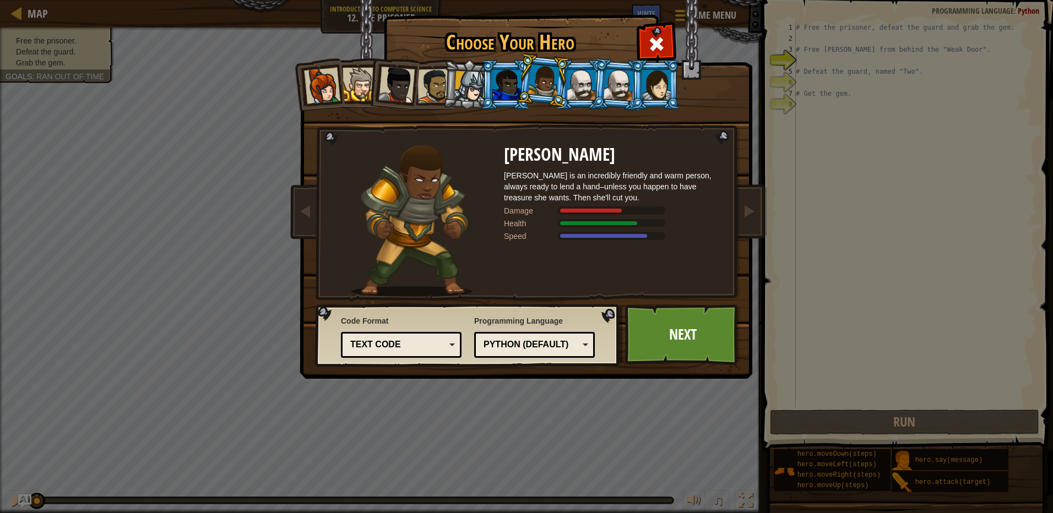
click at [569, 86] on div at bounding box center [581, 85] width 29 height 30
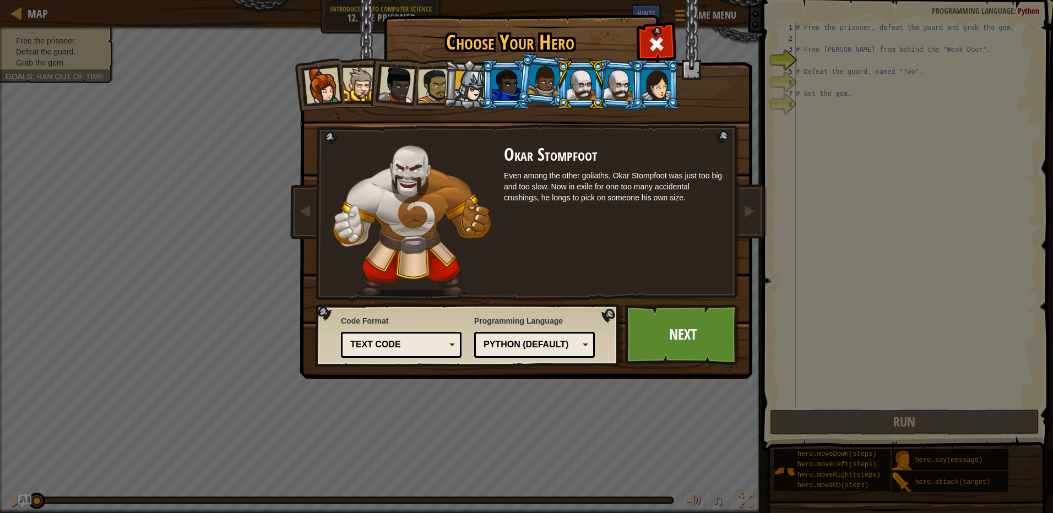
click at [616, 81] on div at bounding box center [619, 84] width 31 height 31
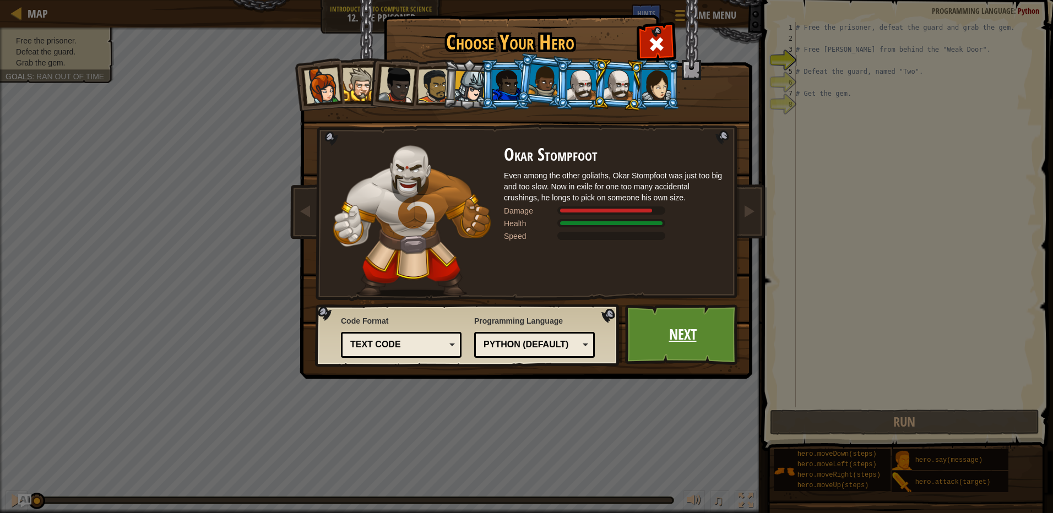
click at [689, 343] on link "Next" at bounding box center [682, 335] width 115 height 61
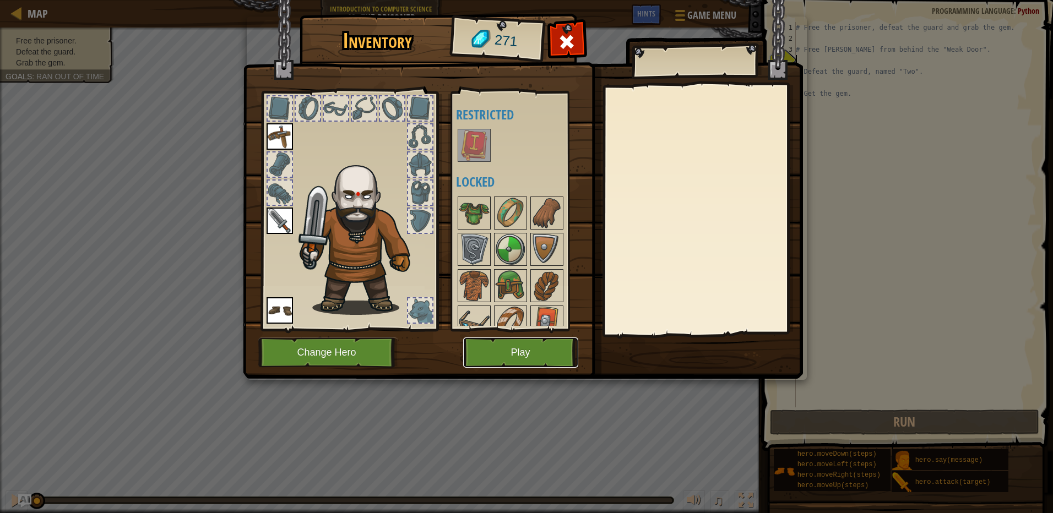
click at [520, 356] on button "Play" at bounding box center [520, 353] width 115 height 30
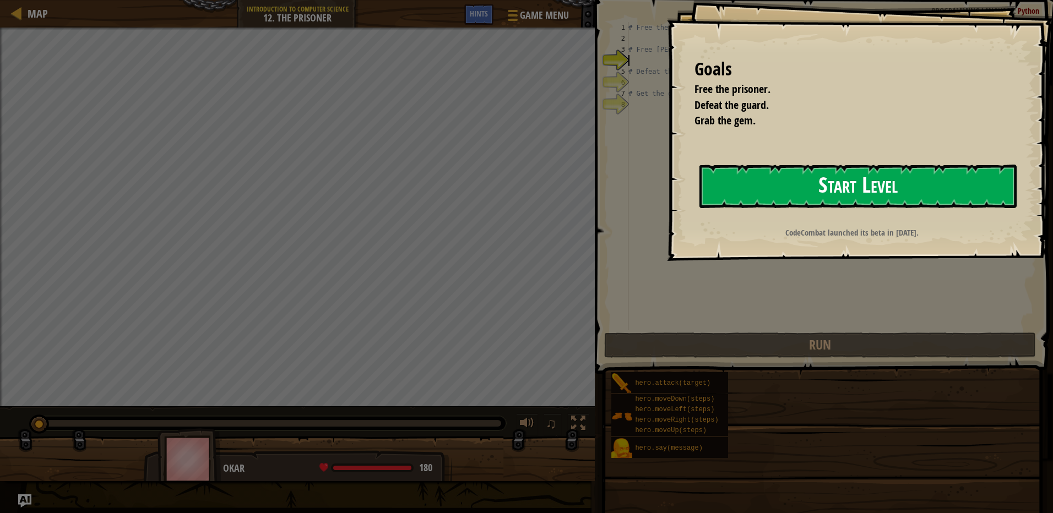
click at [809, 186] on button "Start Level" at bounding box center [857, 187] width 317 height 44
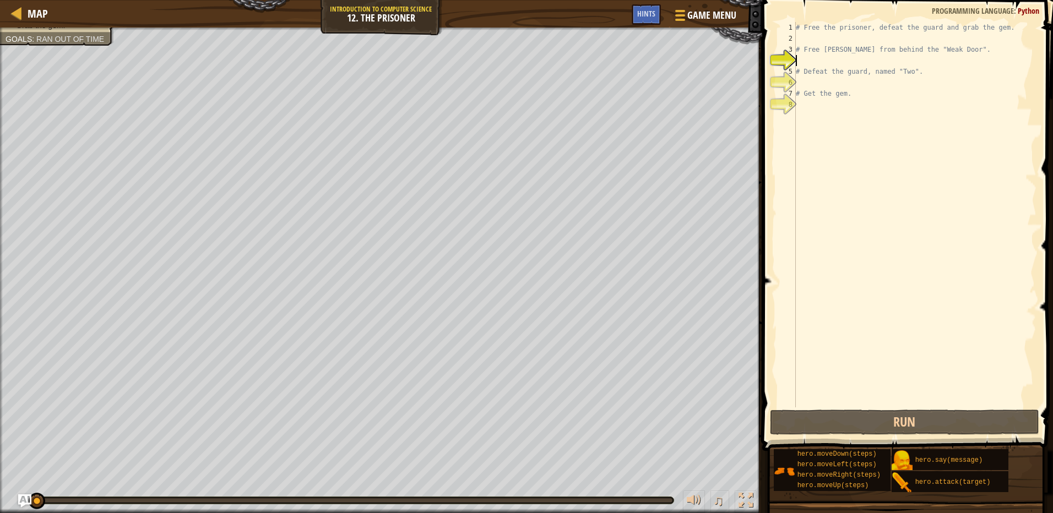
click at [842, 39] on div "# Free the prisoner, defeat the guard and grab the gem. # Free [PERSON_NAME] fr…" at bounding box center [914, 225] width 243 height 407
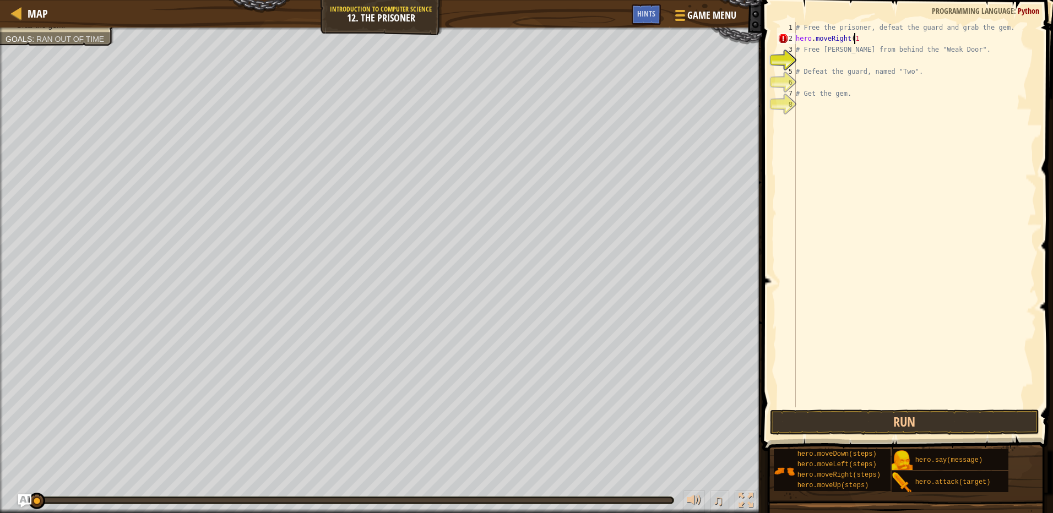
scroll to position [5, 4]
click at [825, 54] on div "# Free the prisoner, defeat the guard and grab the gem. hero . moveRight ( 1 ) …" at bounding box center [914, 225] width 243 height 407
type textarea "# Free [PERSON_NAME] from behind the "Weak Door"."
click at [827, 66] on div "# Free the prisoner, defeat the guard and grab the gem. hero . moveRight ( 1 ) …" at bounding box center [914, 225] width 243 height 407
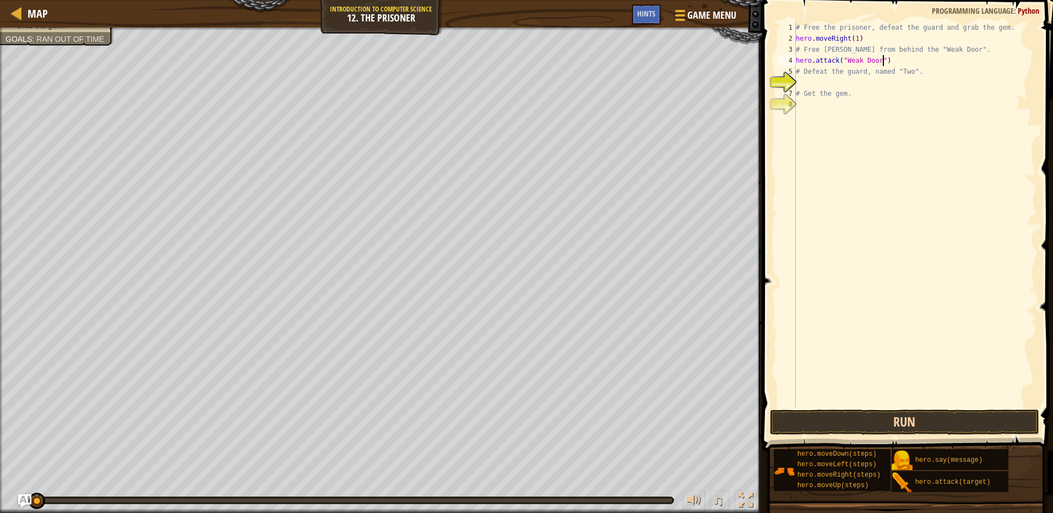
type textarea "hero.attack("Weak Door")"
click at [933, 422] on button "Run" at bounding box center [904, 422] width 269 height 25
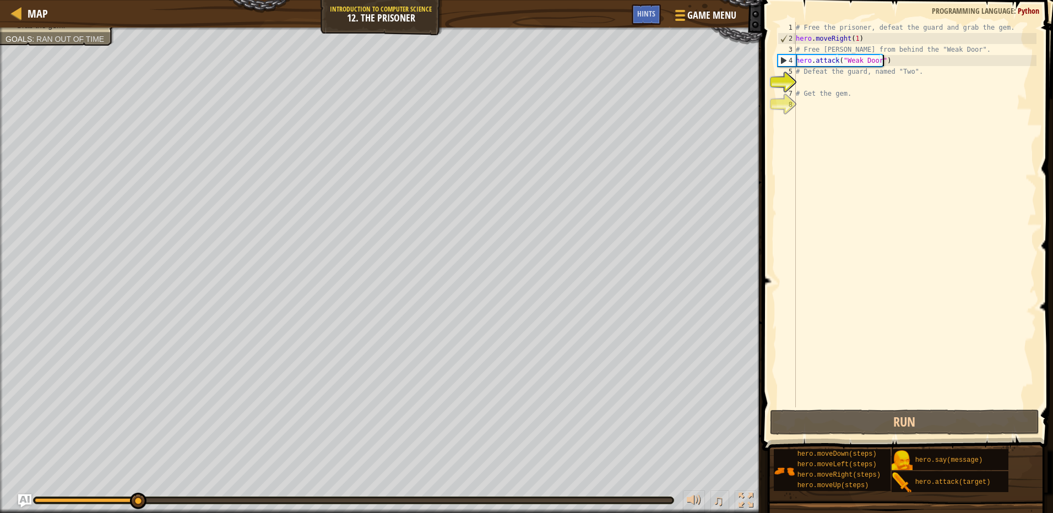
click at [839, 79] on div "# Free the prisoner, defeat the guard and grab the gem. hero . moveRight ( 1 ) …" at bounding box center [914, 225] width 243 height 407
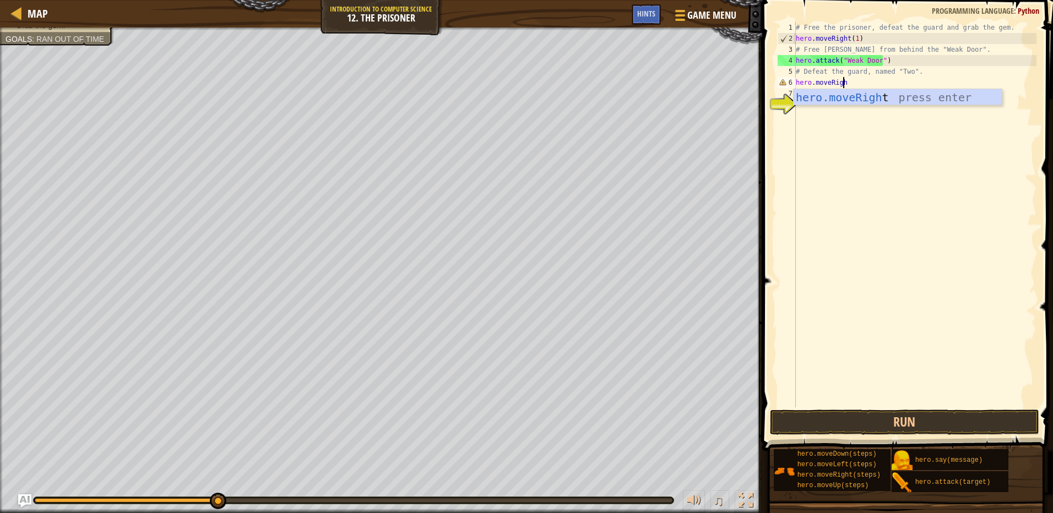
scroll to position [5, 3]
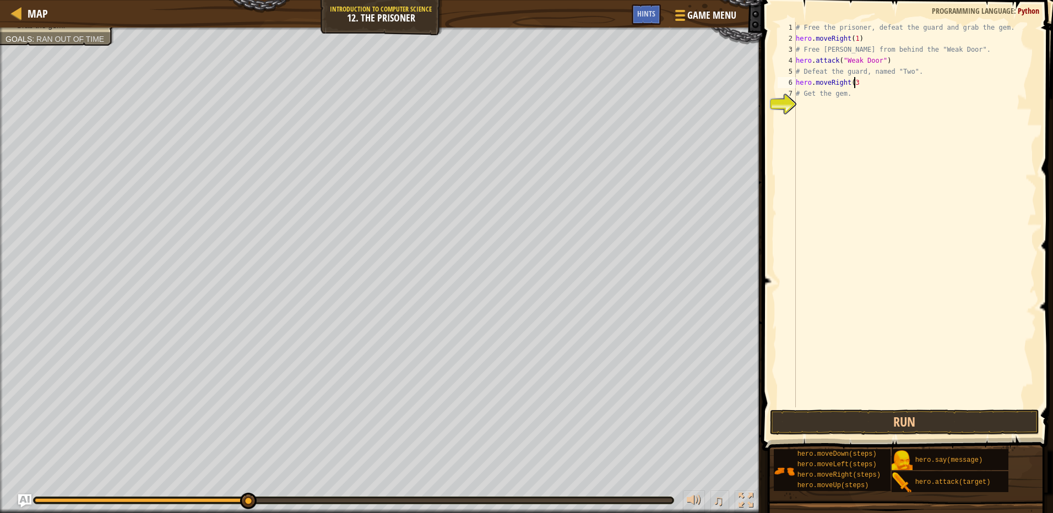
type textarea "hero.moveRight(3)"
click at [831, 113] on div "# Free the prisoner, defeat the guard and grab the gem. hero . moveRight ( 1 ) …" at bounding box center [914, 225] width 243 height 407
type textarea "hero.moveDown(3)"
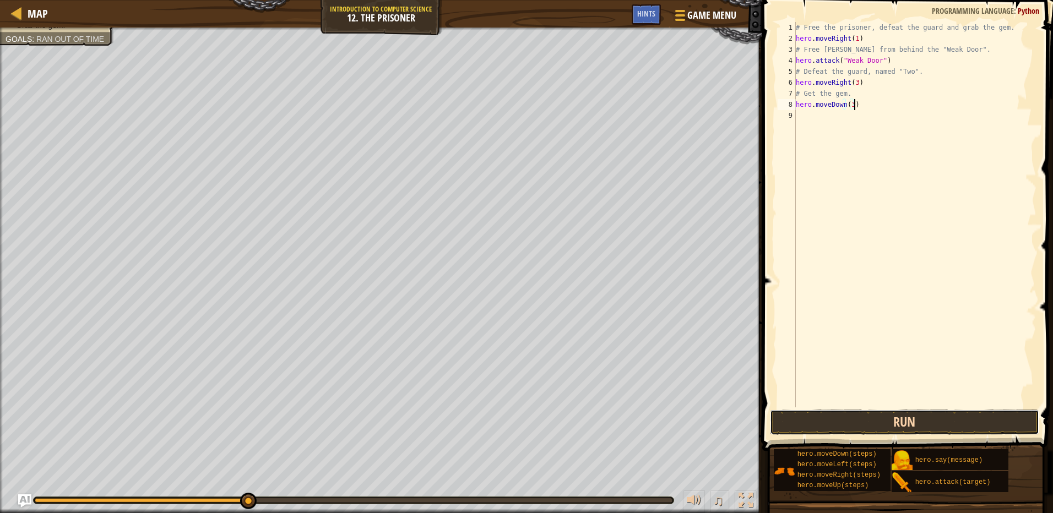
click at [937, 427] on button "Run" at bounding box center [904, 422] width 269 height 25
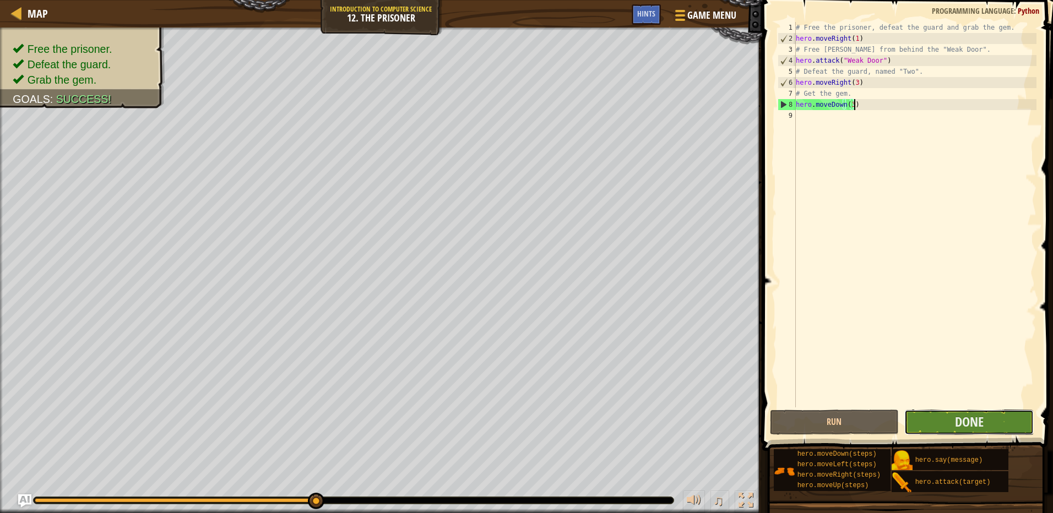
click at [964, 431] on button "Done" at bounding box center [968, 422] width 129 height 25
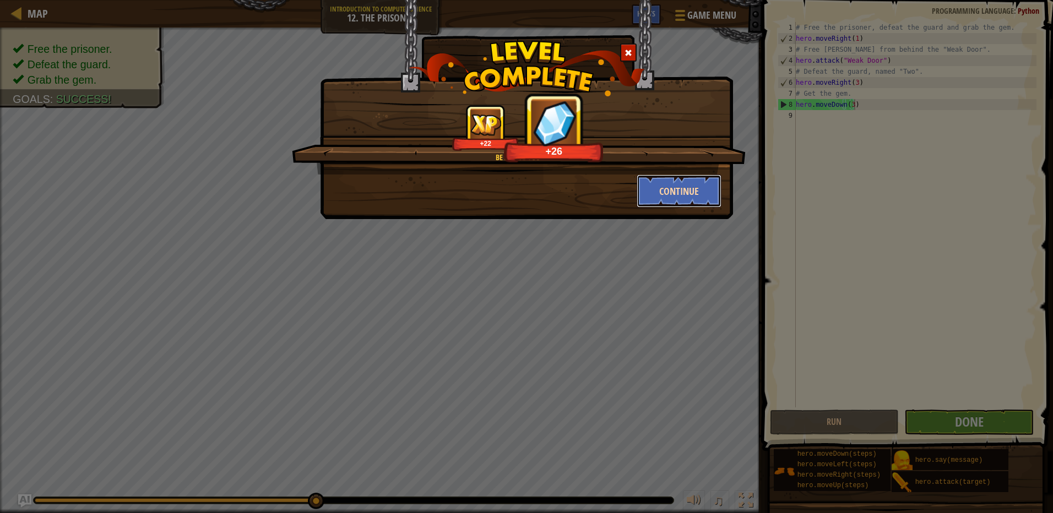
click at [668, 183] on button "Continue" at bounding box center [679, 191] width 85 height 33
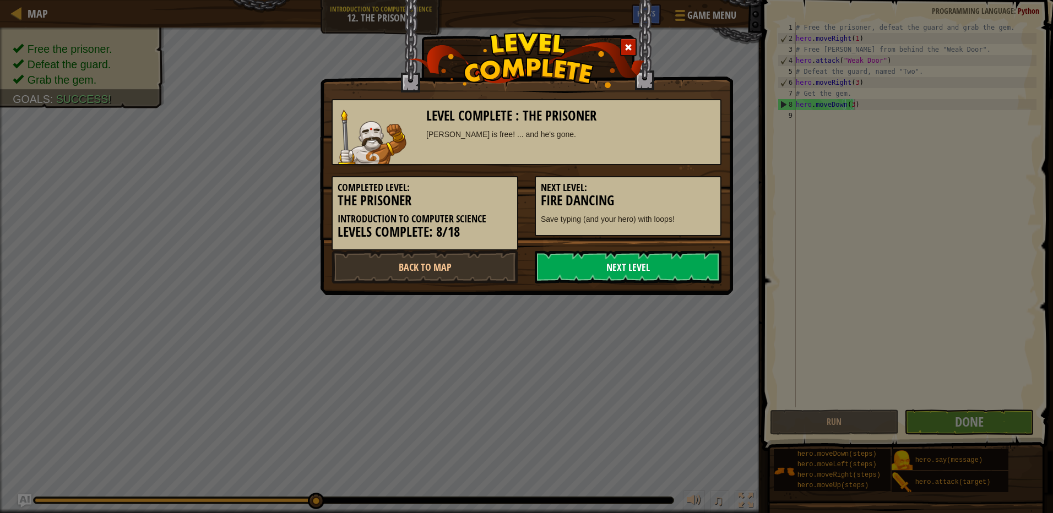
click at [596, 262] on link "Next Level" at bounding box center [628, 267] width 187 height 33
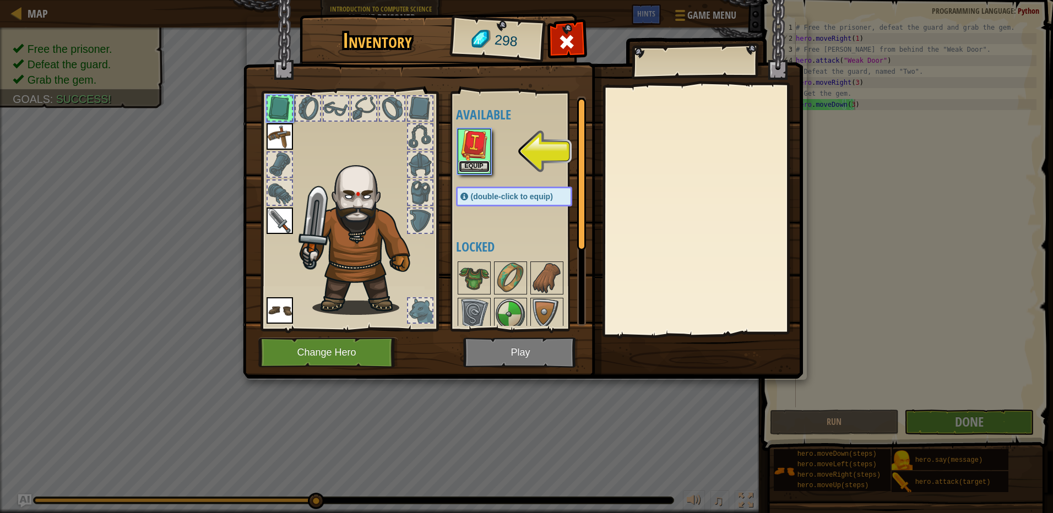
click at [482, 162] on button "Equip" at bounding box center [474, 167] width 31 height 12
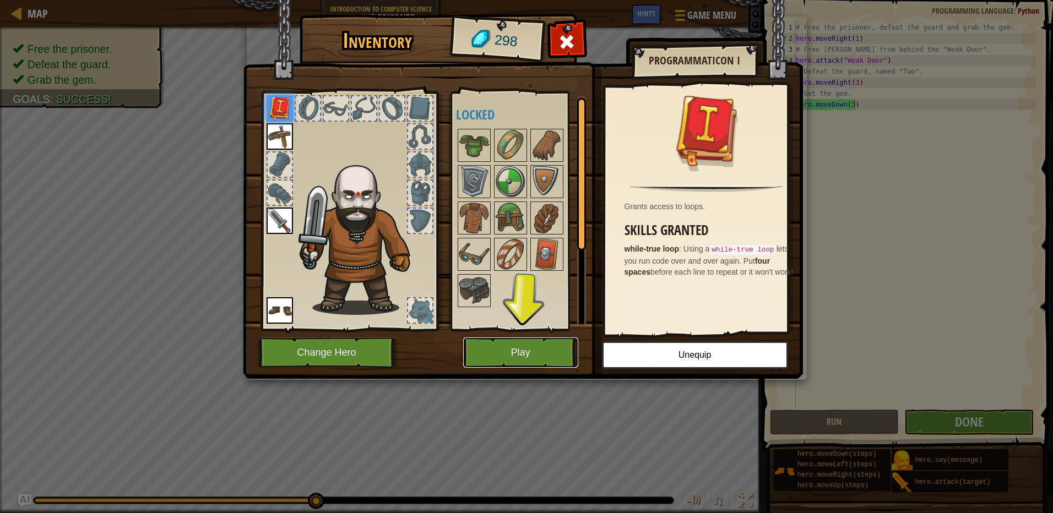
click at [528, 345] on button "Play" at bounding box center [520, 353] width 115 height 30
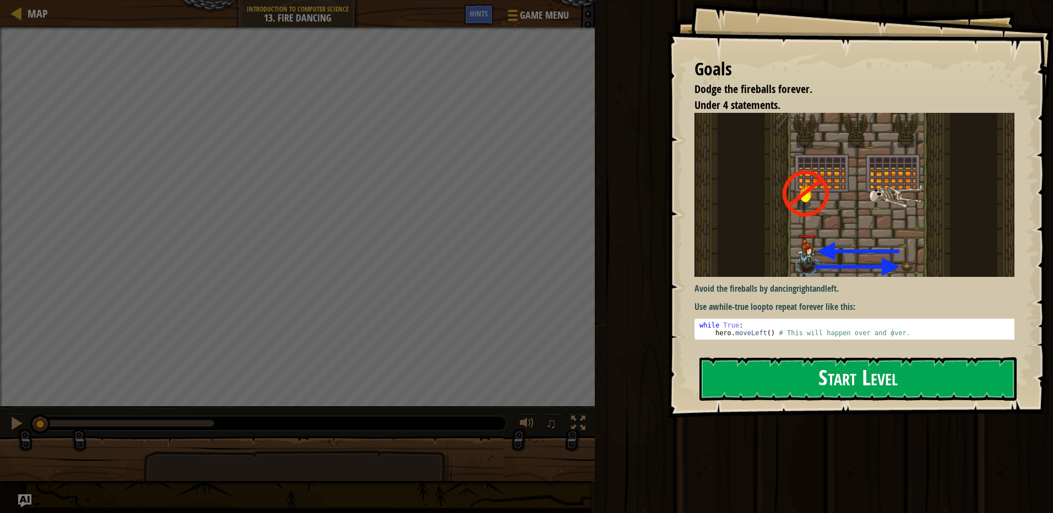
click at [760, 389] on button "Start Level" at bounding box center [857, 379] width 317 height 44
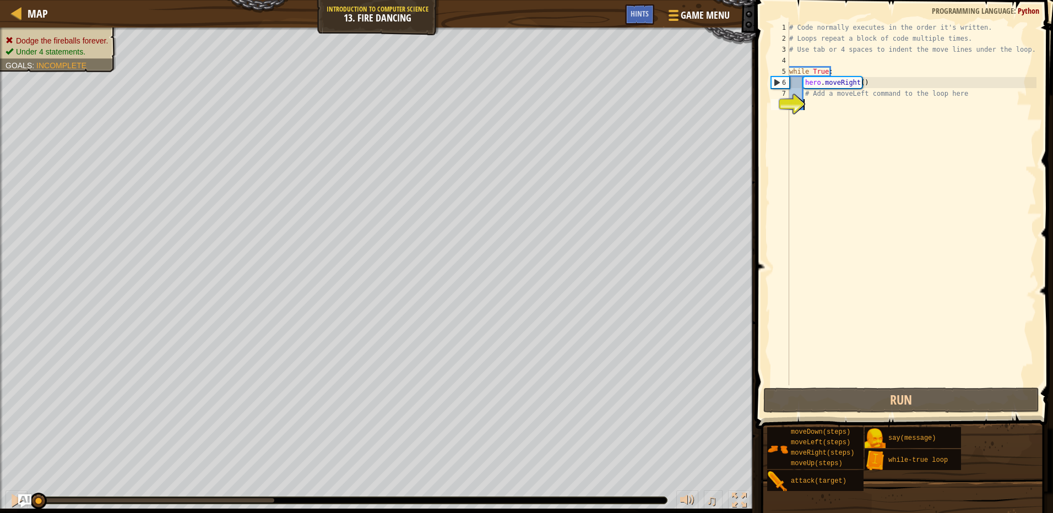
click at [934, 387] on span at bounding box center [905, 198] width 306 height 461
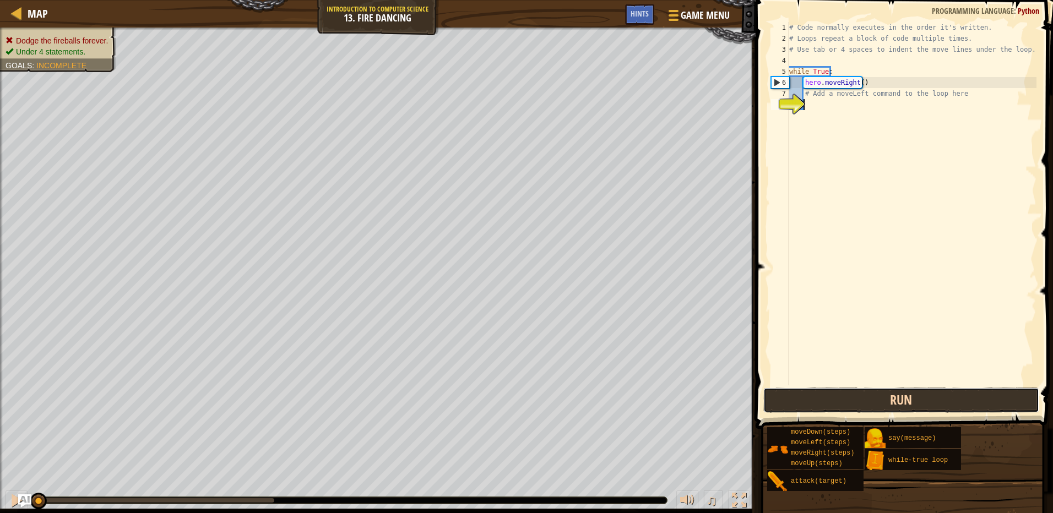
click at [932, 394] on button "Run" at bounding box center [901, 400] width 276 height 25
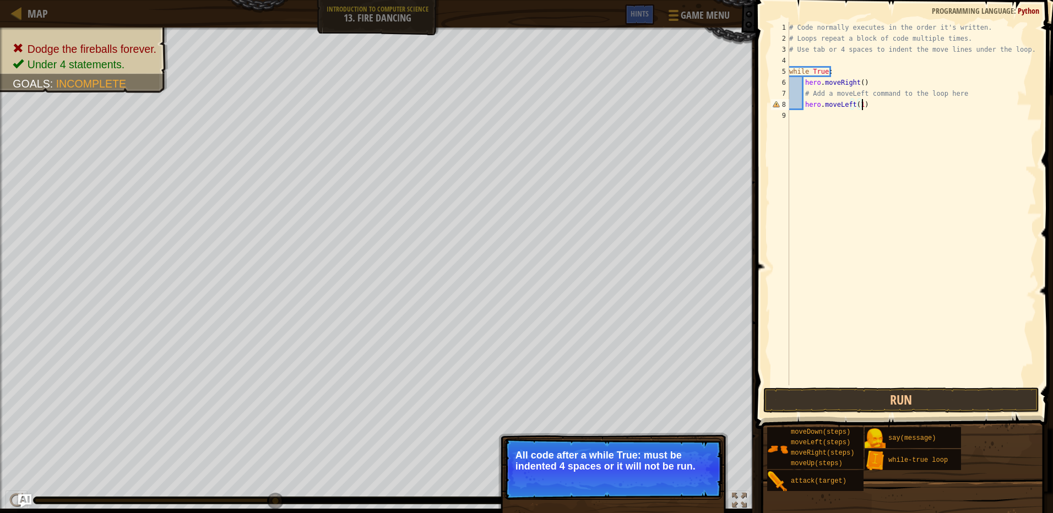
scroll to position [5, 6]
type textarea "hero.moveLeft(1)"
click at [910, 400] on button "Run" at bounding box center [901, 400] width 276 height 25
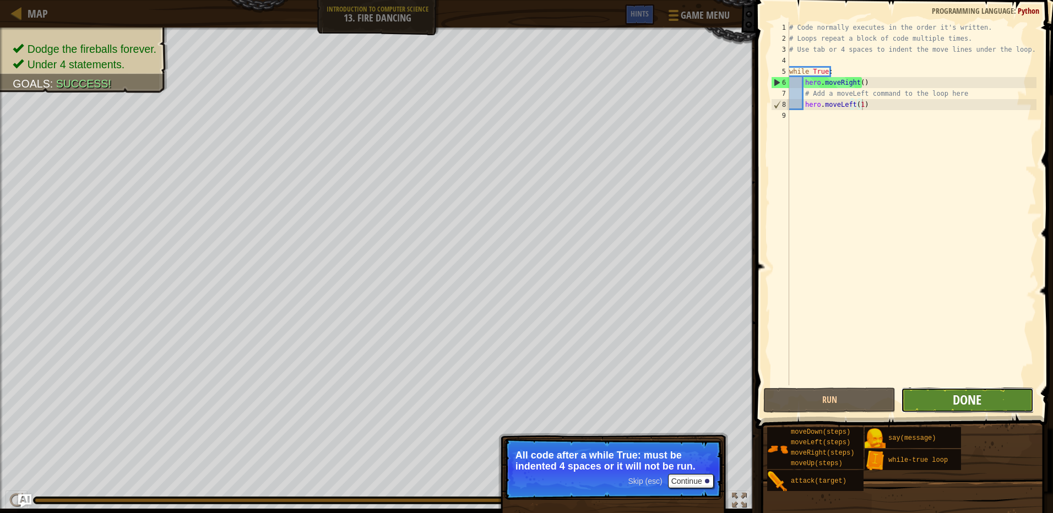
click at [970, 404] on span "Done" at bounding box center [967, 400] width 29 height 18
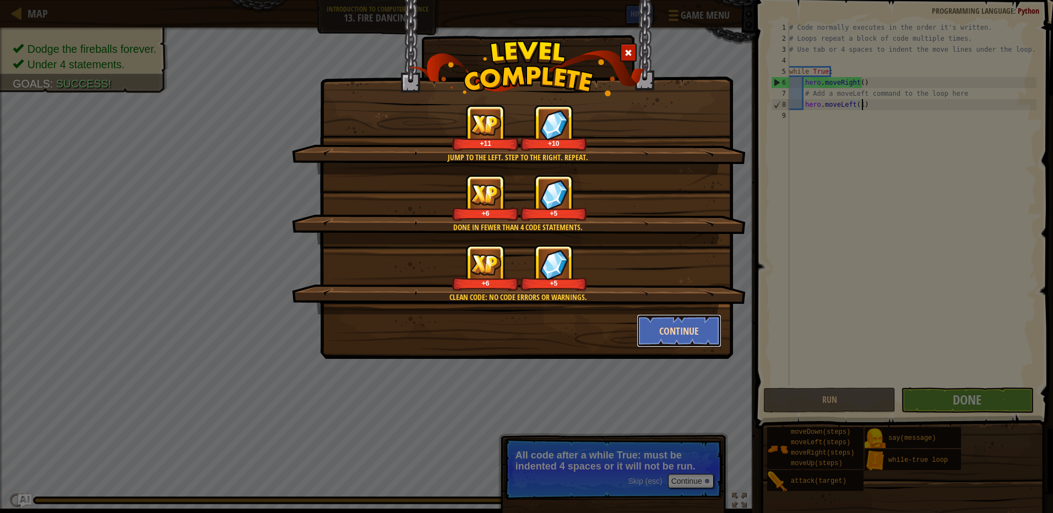
click at [656, 338] on button "Continue" at bounding box center [679, 330] width 85 height 33
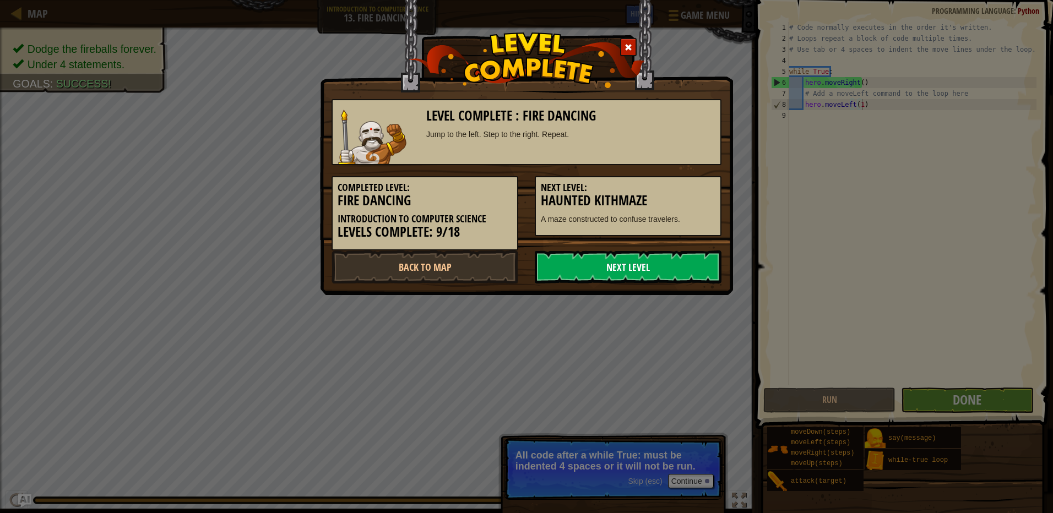
click at [638, 254] on link "Next Level" at bounding box center [628, 267] width 187 height 33
click at [651, 264] on link "Next Level" at bounding box center [628, 267] width 187 height 33
click at [703, 259] on link "Next Level" at bounding box center [628, 267] width 187 height 33
click at [609, 258] on link "Next Level" at bounding box center [628, 267] width 187 height 33
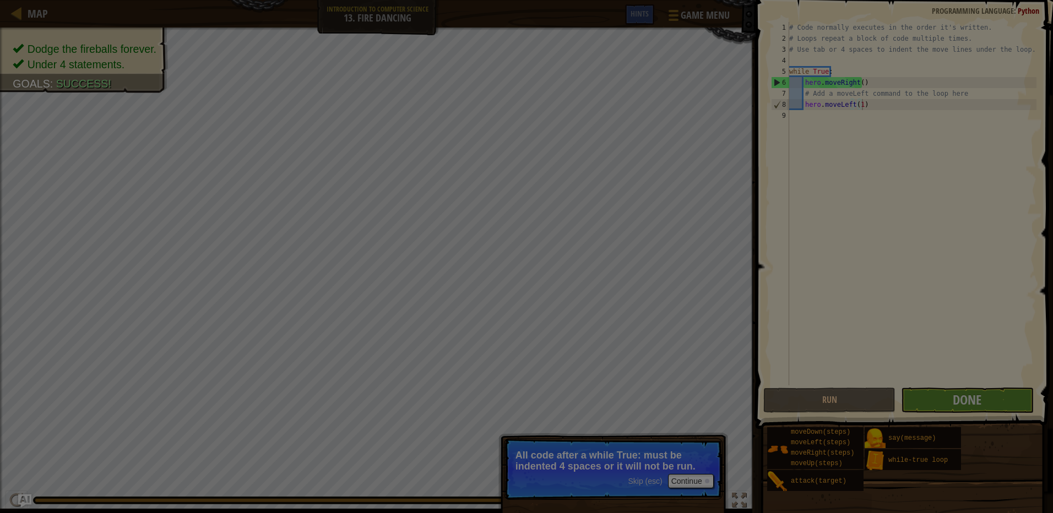
click at [411, 387] on div at bounding box center [526, 256] width 1053 height 513
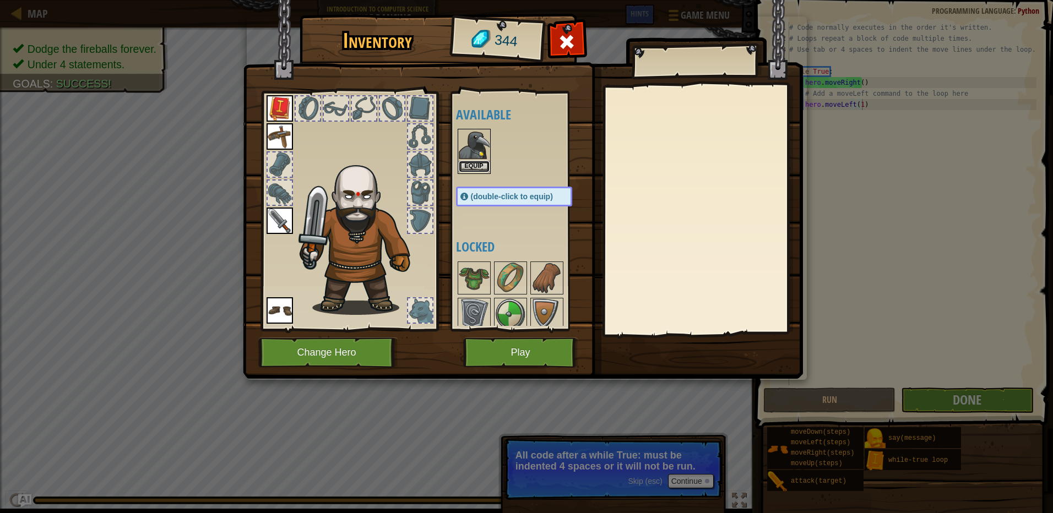
click at [471, 161] on button "Equip" at bounding box center [474, 167] width 31 height 12
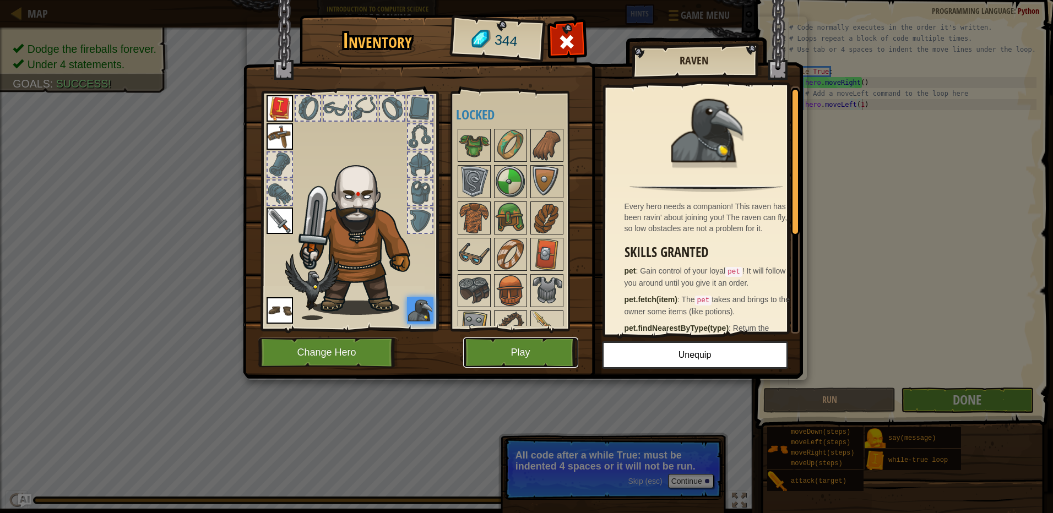
click at [526, 349] on button "Play" at bounding box center [520, 353] width 115 height 30
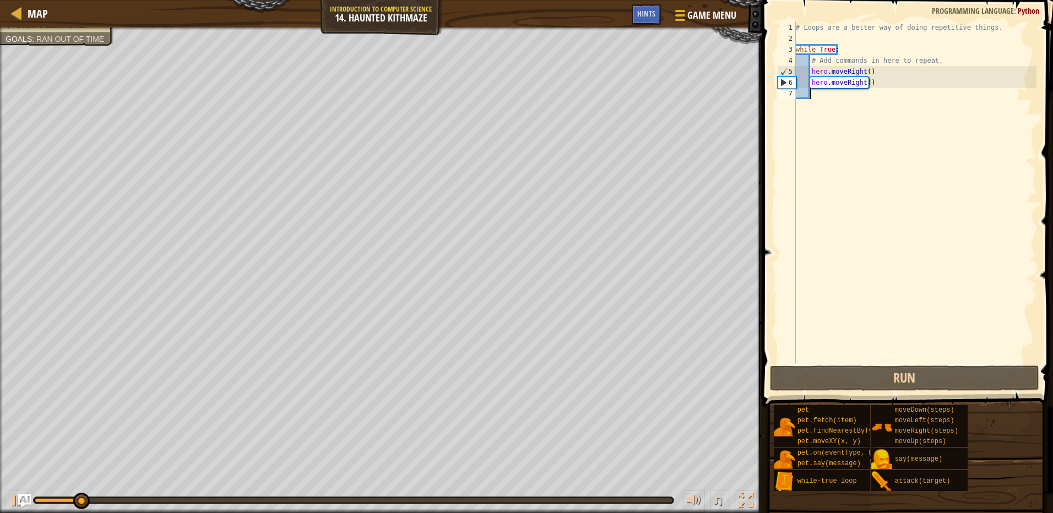
click at [863, 69] on div "# Loops are a better way of doing repetitive things. while True : # Add command…" at bounding box center [914, 203] width 243 height 363
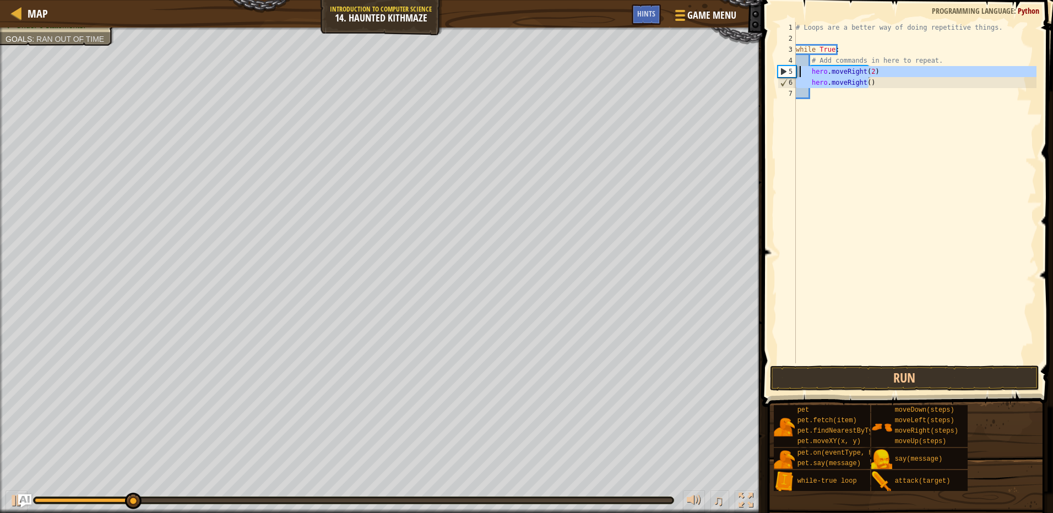
drag, startPoint x: 876, startPoint y: 81, endPoint x: 800, endPoint y: 77, distance: 75.6
click at [800, 77] on div "# Loops are a better way of doing repetitive things. while True : # Add command…" at bounding box center [914, 203] width 243 height 363
click at [890, 84] on div "# Loops are a better way of doing repetitive things. while True : # Add command…" at bounding box center [914, 192] width 243 height 341
type textarea "hero.moveRight()"
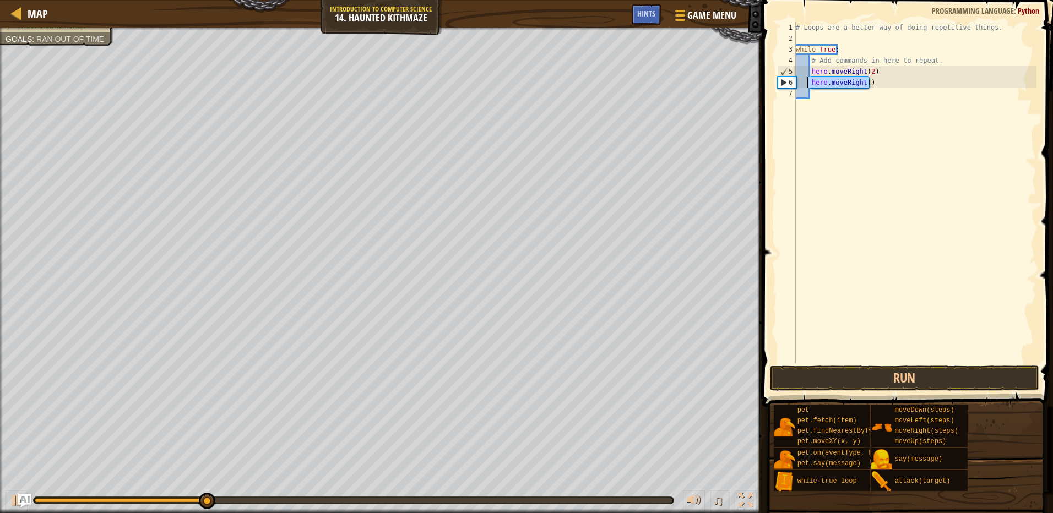
drag, startPoint x: 890, startPoint y: 84, endPoint x: 807, endPoint y: 83, distance: 83.2
click at [807, 83] on div "# Loops are a better way of doing repetitive things. while True : # Add command…" at bounding box center [914, 203] width 243 height 363
click at [817, 51] on div "# Loops are a better way of doing repetitive things. while True : # Add command…" at bounding box center [914, 203] width 243 height 363
type textarea "while True:"
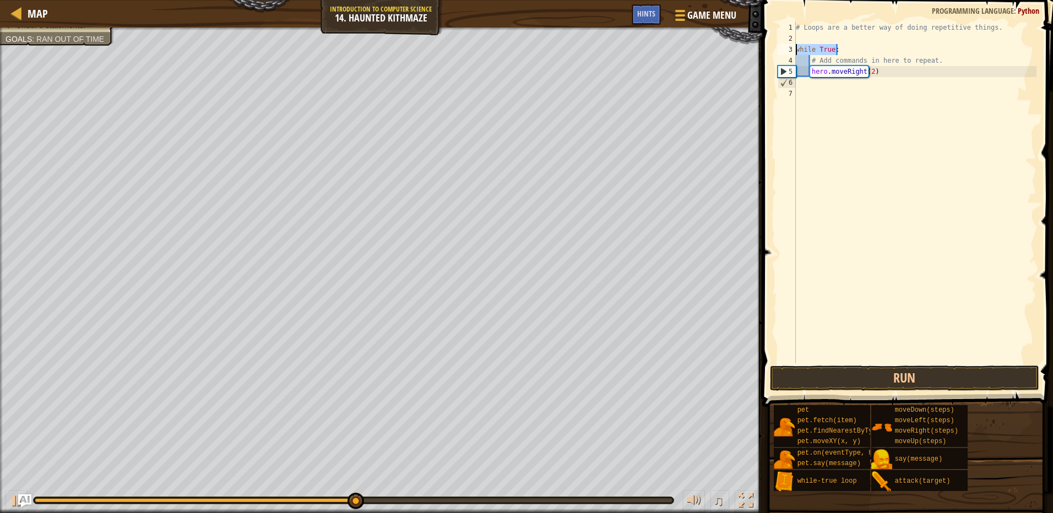
drag, startPoint x: 847, startPoint y: 52, endPoint x: 797, endPoint y: 53, distance: 50.1
click at [797, 53] on div "# Loops are a better way of doing repetitive things. while True : # Add command…" at bounding box center [914, 203] width 243 height 363
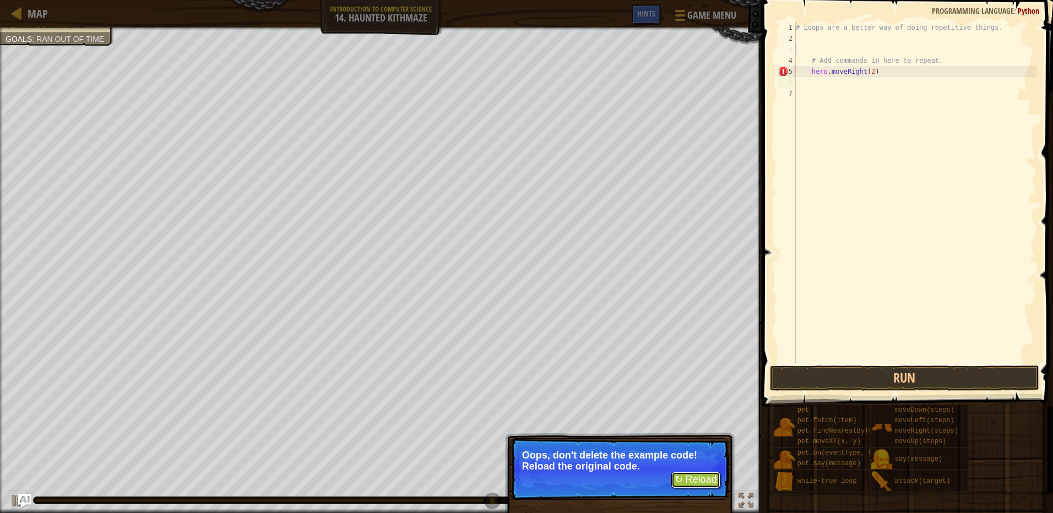
click at [682, 486] on button "↻ Reload" at bounding box center [695, 480] width 49 height 17
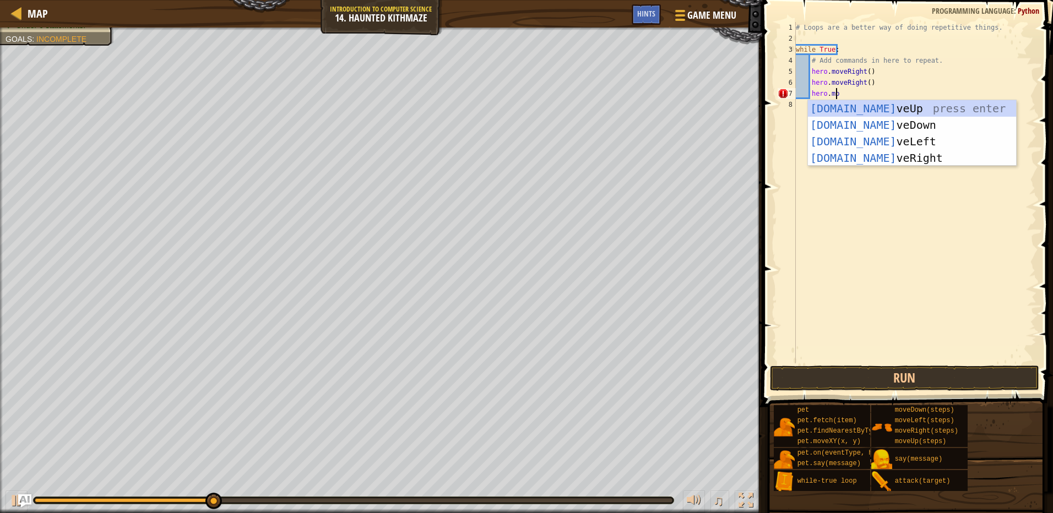
scroll to position [5, 3]
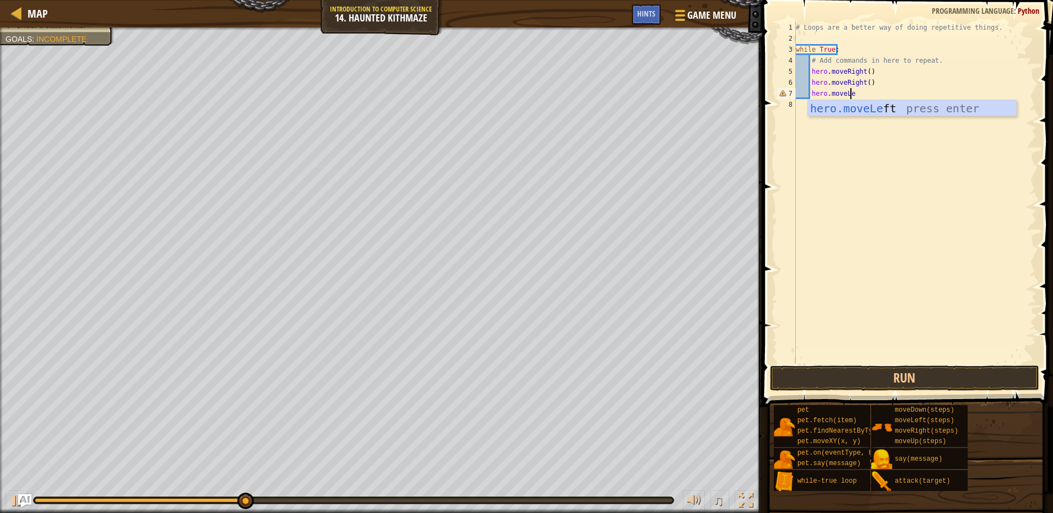
type textarea "hero.moveLeft"
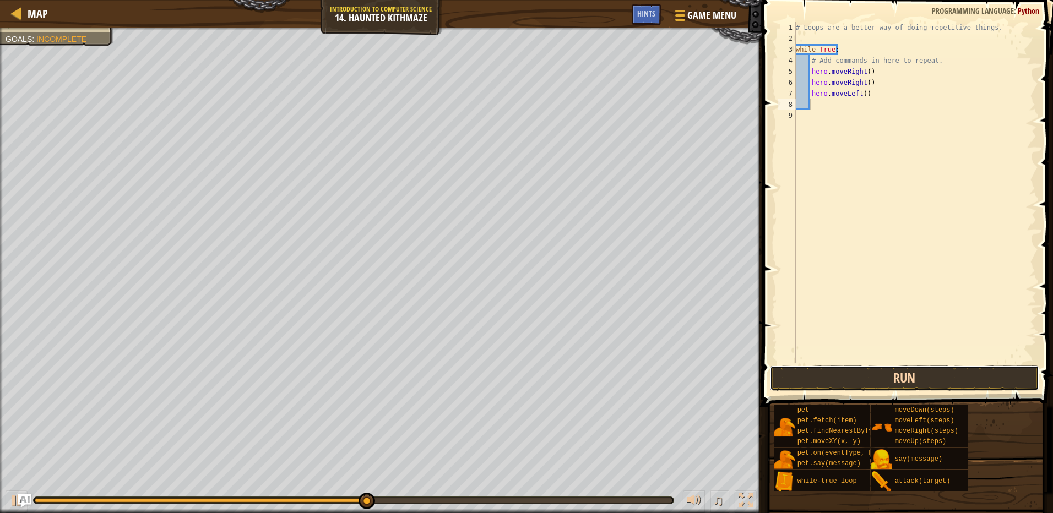
click at [983, 373] on button "Run" at bounding box center [904, 378] width 269 height 25
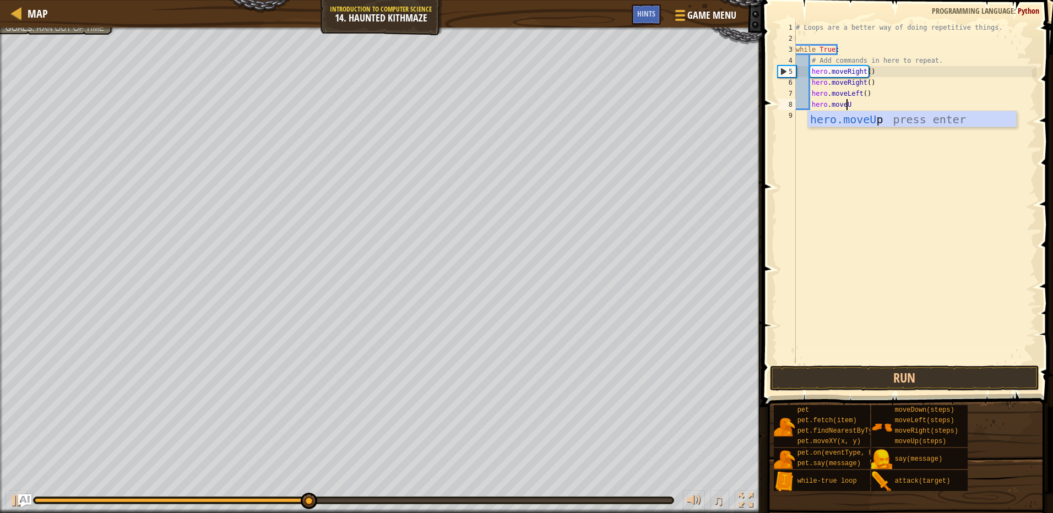
type textarea "hero.moveUp"
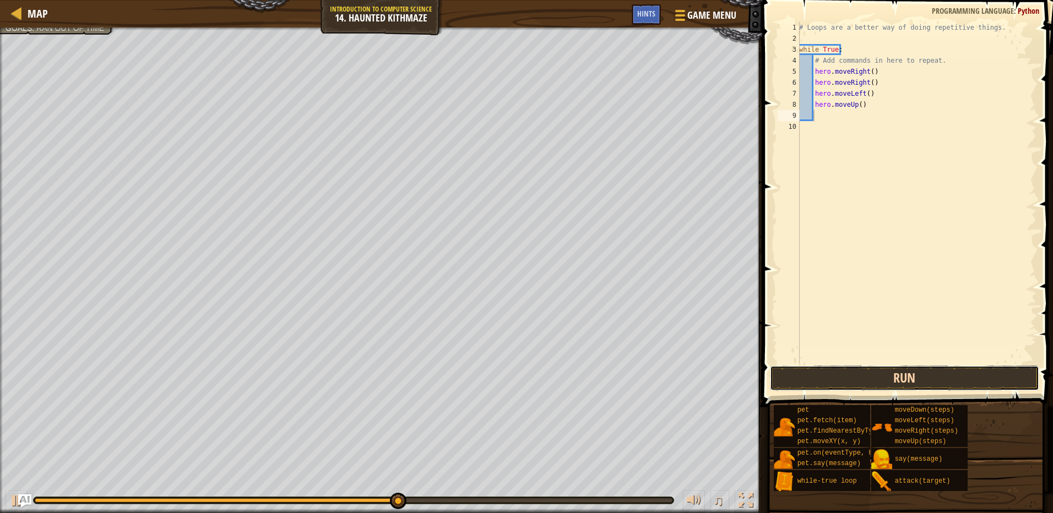
click at [872, 379] on button "Run" at bounding box center [904, 378] width 269 height 25
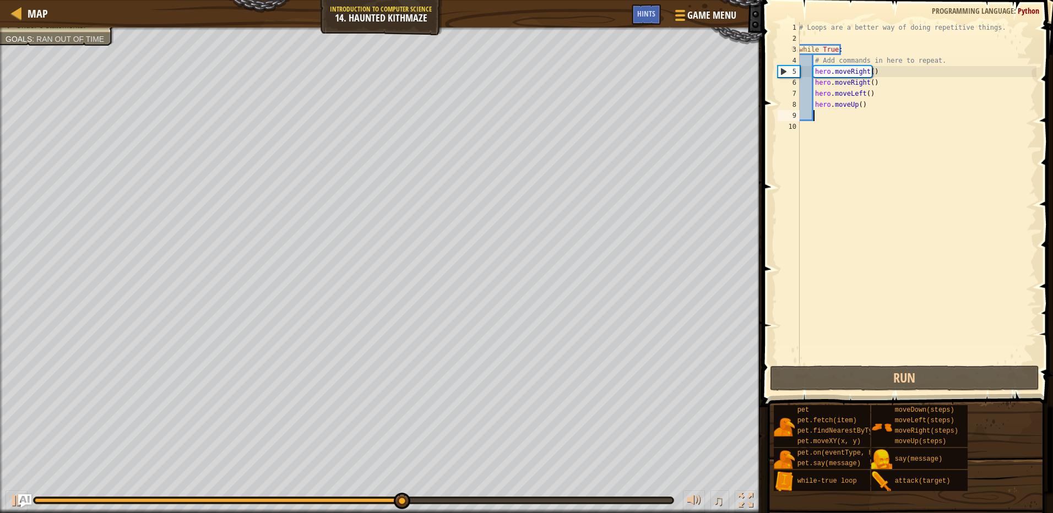
click at [857, 98] on div "# Loops are a better way of doing repetitive things. while True : # Add command…" at bounding box center [917, 203] width 240 height 363
click at [857, 102] on div "# Loops are a better way of doing repetitive things. while True : # Add command…" at bounding box center [917, 203] width 240 height 363
type textarea "hero.moveUp(2)"
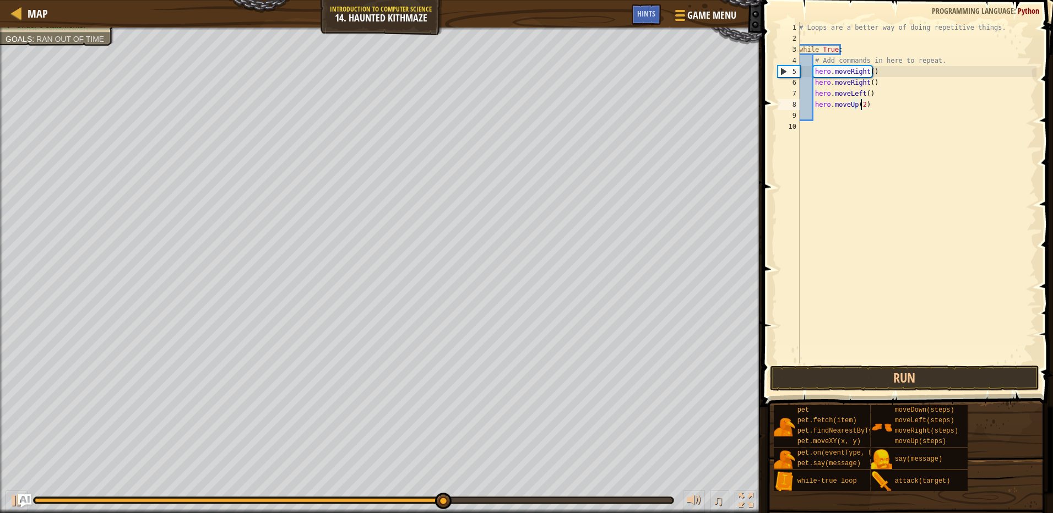
scroll to position [5, 4]
click at [906, 105] on div "# Loops are a better way of doing repetitive things. while True : # Add command…" at bounding box center [917, 203] width 240 height 363
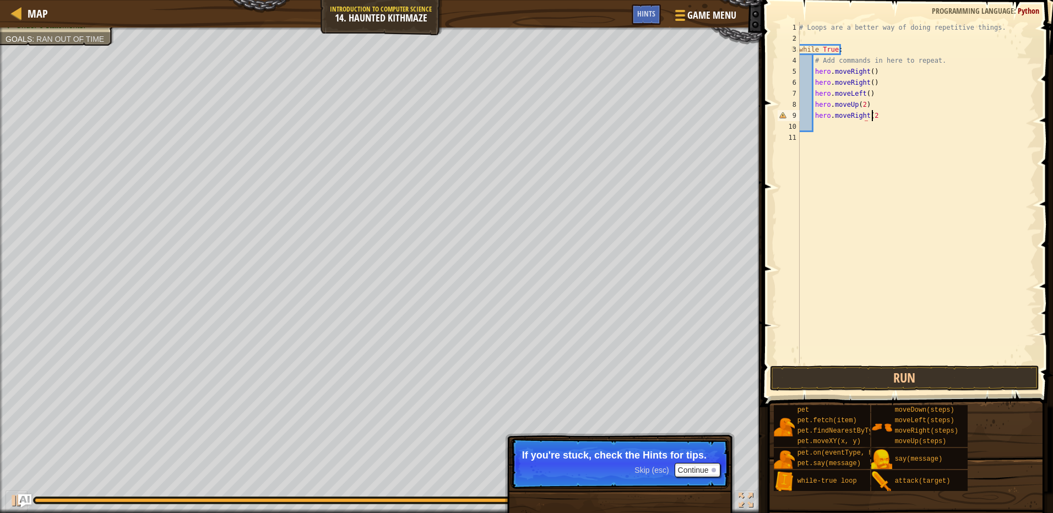
scroll to position [5, 6]
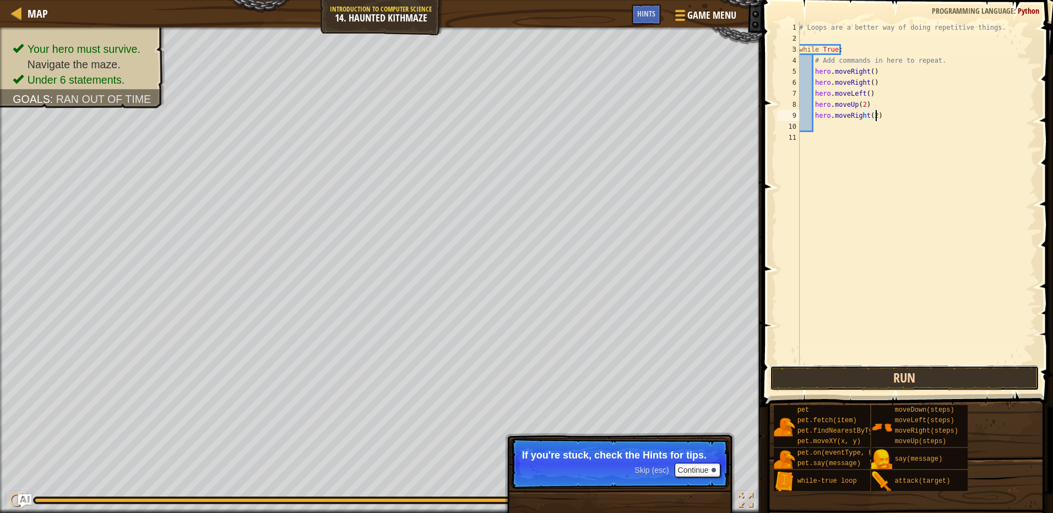
click at [816, 382] on button "Run" at bounding box center [904, 378] width 269 height 25
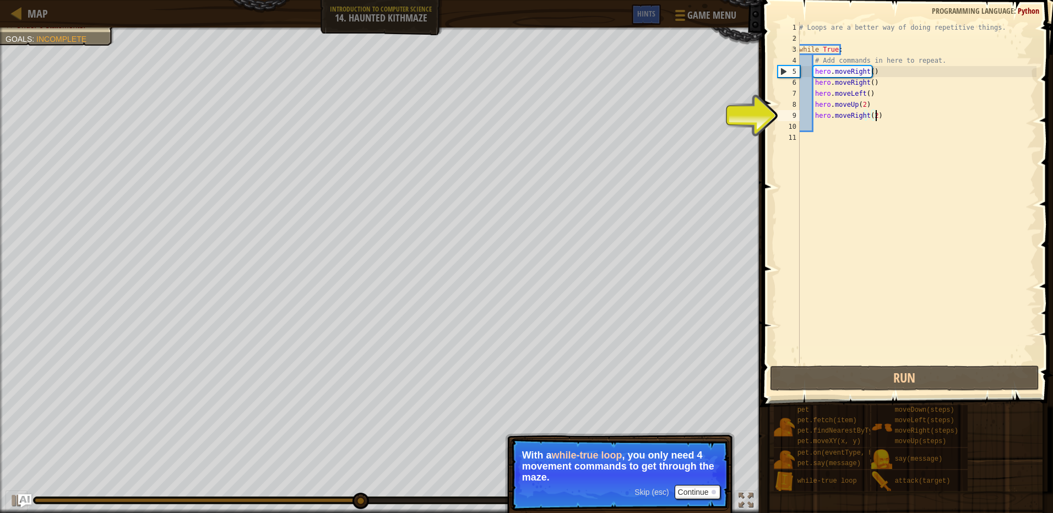
click at [860, 104] on div "# Loops are a better way of doing repetitive things. while True : # Add command…" at bounding box center [917, 203] width 240 height 363
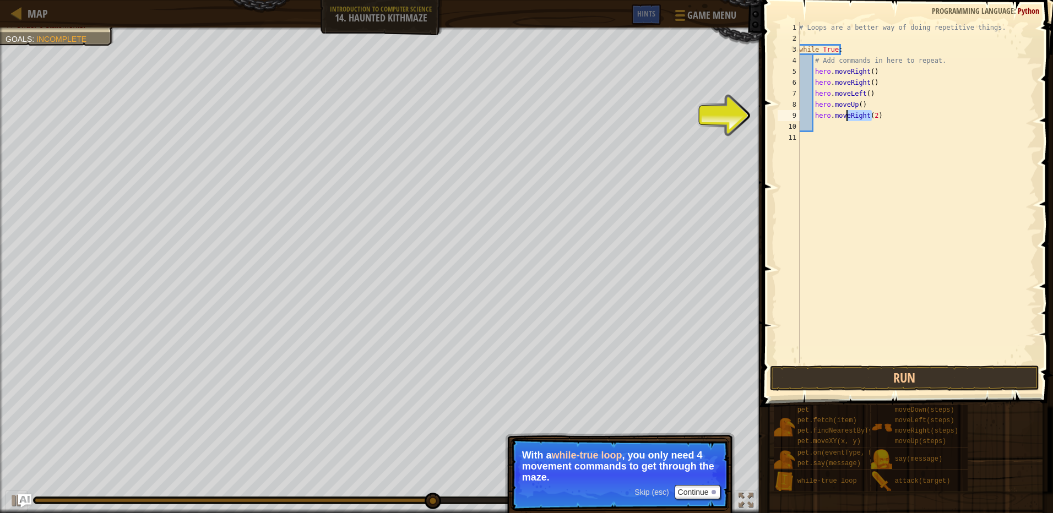
drag, startPoint x: 871, startPoint y: 114, endPoint x: 847, endPoint y: 116, distance: 23.7
click at [847, 116] on div "# Loops are a better way of doing repetitive things. while True : # Add command…" at bounding box center [917, 203] width 240 height 363
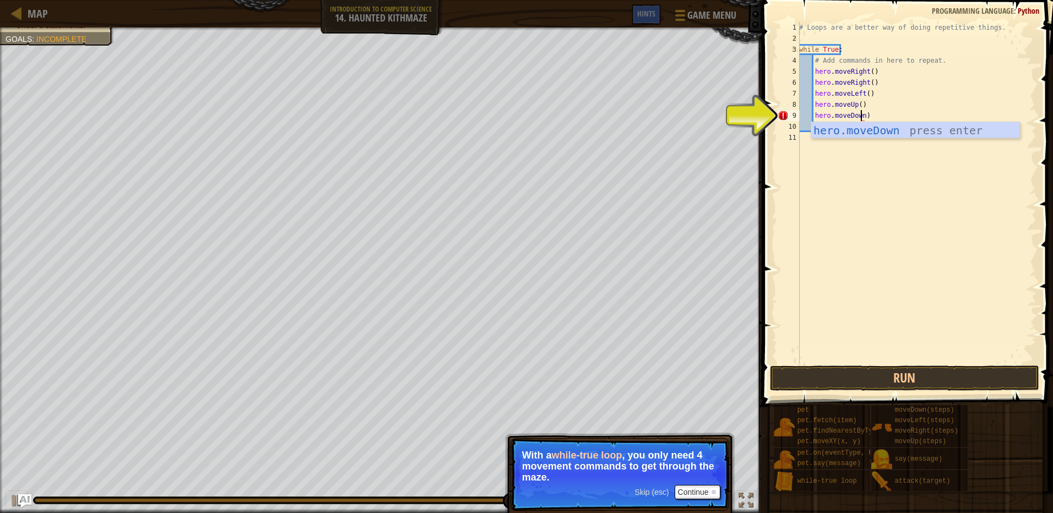
scroll to position [5, 5]
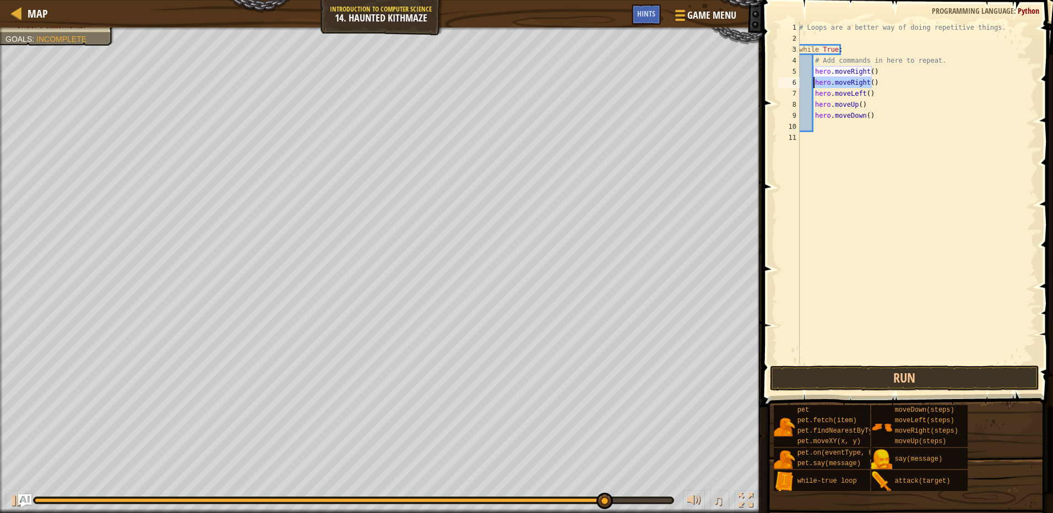
drag, startPoint x: 874, startPoint y: 84, endPoint x: 813, endPoint y: 83, distance: 61.1
click at [813, 83] on div "# Loops are a better way of doing repetitive things. while True : # Add command…" at bounding box center [917, 203] width 240 height 363
type textarea "hero.moveRight()"
click at [831, 276] on div "# Loops are a better way of doing repetitive things. while True : # Add command…" at bounding box center [917, 203] width 240 height 363
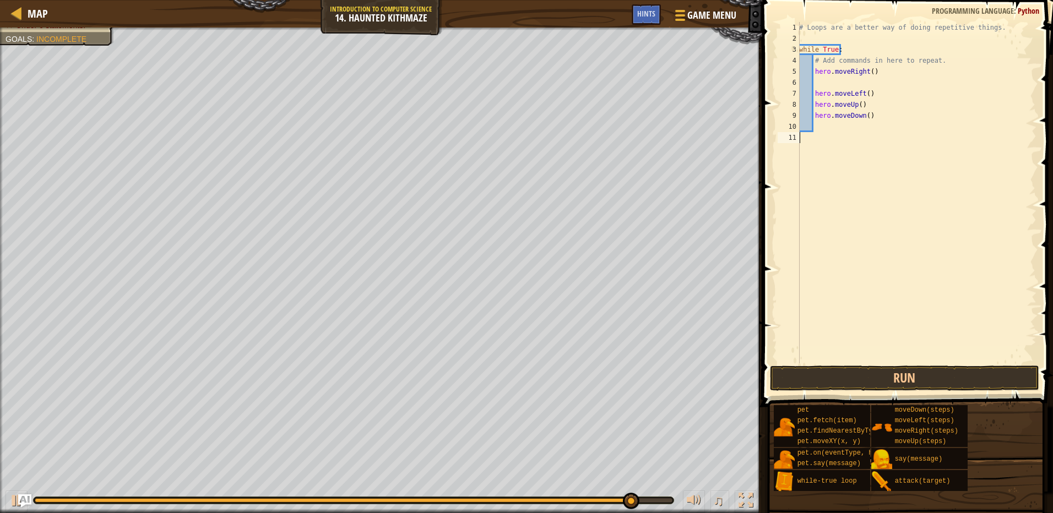
scroll to position [5, 0]
click at [875, 378] on button "Run" at bounding box center [904, 378] width 269 height 25
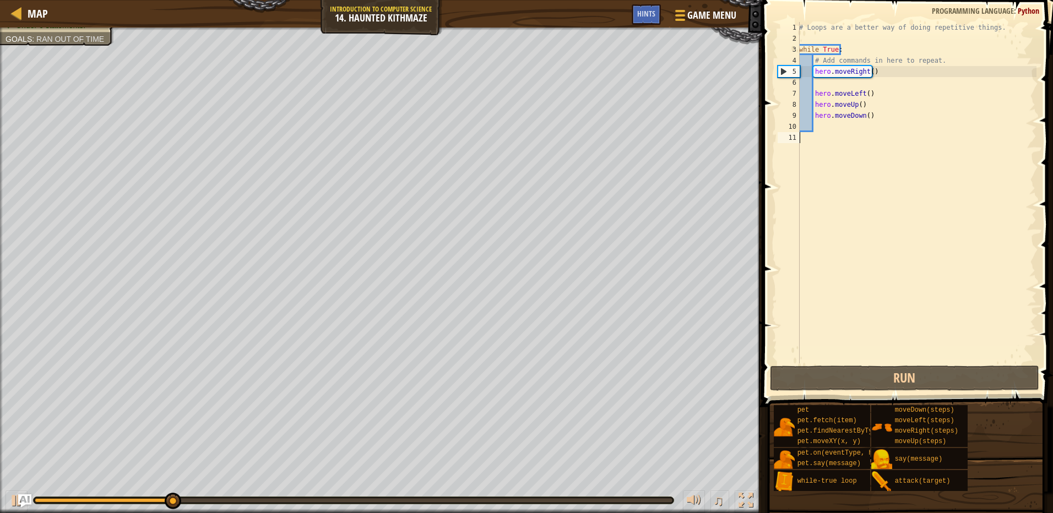
click at [821, 85] on div "# Loops are a better way of doing repetitive things. while True : # Add command…" at bounding box center [917, 203] width 240 height 363
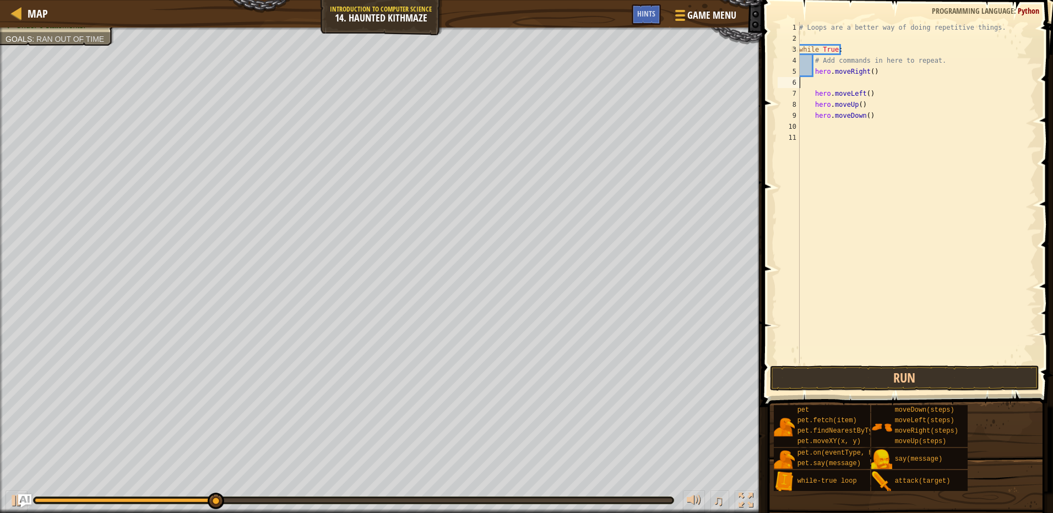
click at [819, 83] on div "# Loops are a better way of doing repetitive things. while True : # Add command…" at bounding box center [917, 203] width 240 height 363
type textarea "hero.moveRight()"
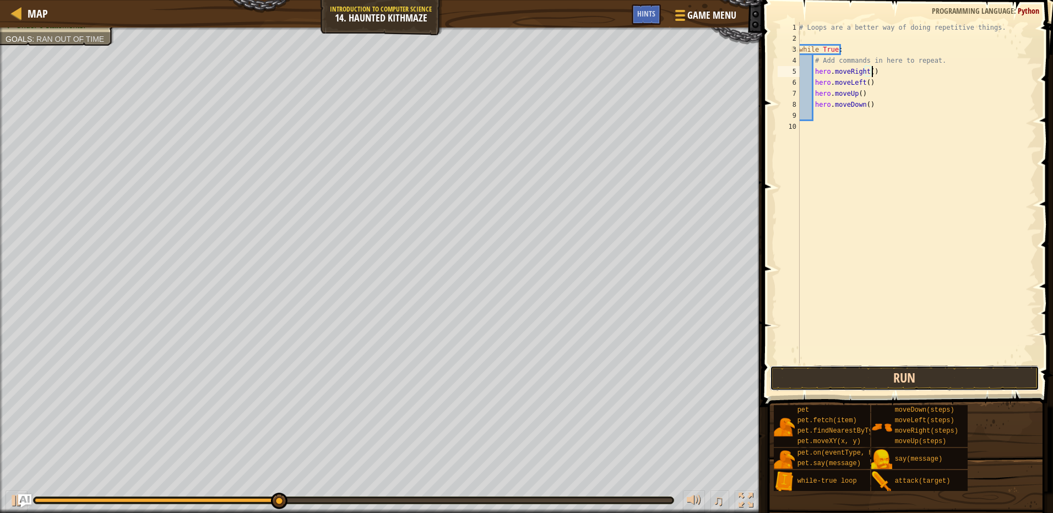
click at [846, 374] on button "Run" at bounding box center [904, 378] width 269 height 25
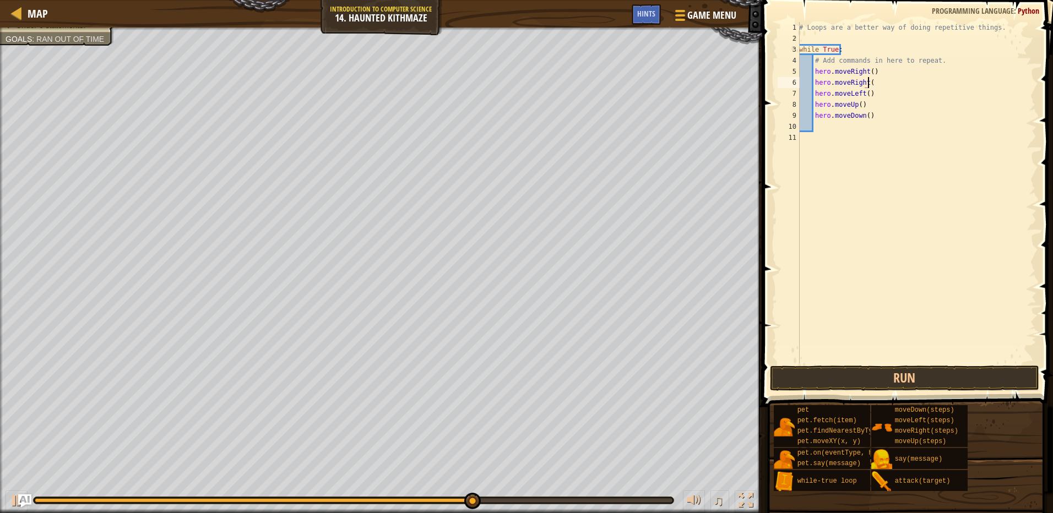
scroll to position [5, 6]
click at [858, 372] on button "Run" at bounding box center [904, 378] width 269 height 25
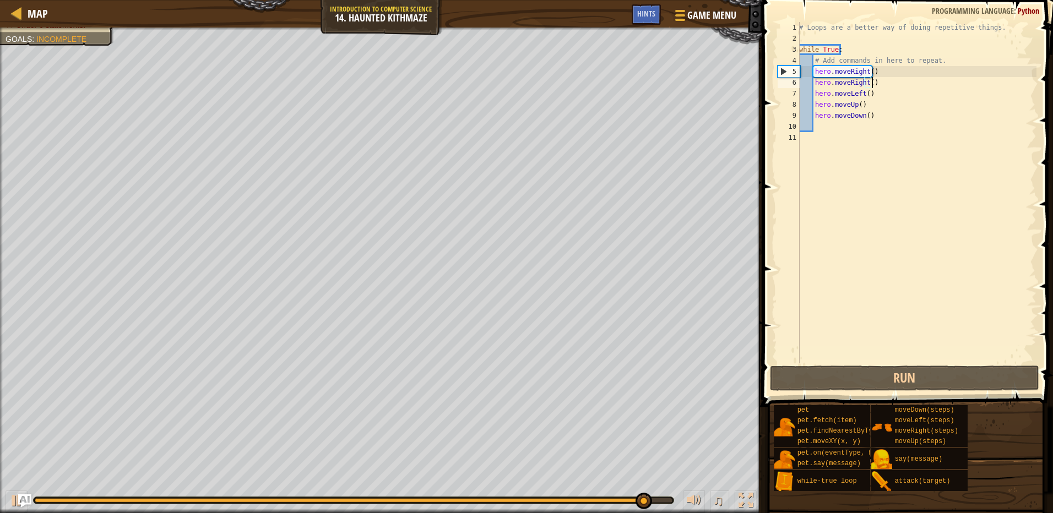
click at [869, 113] on div "# Loops are a better way of doing repetitive things. while True : # Add command…" at bounding box center [917, 203] width 240 height 363
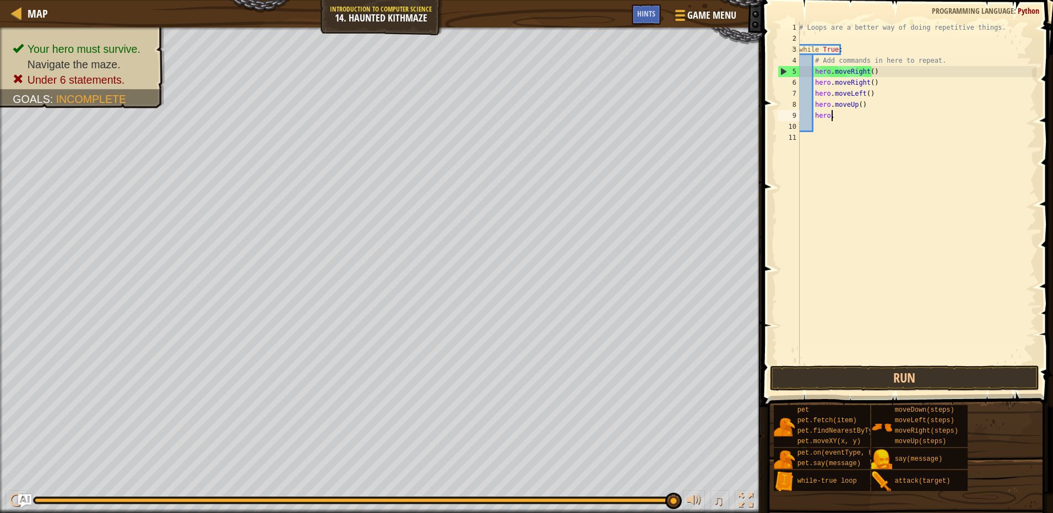
type textarea "h"
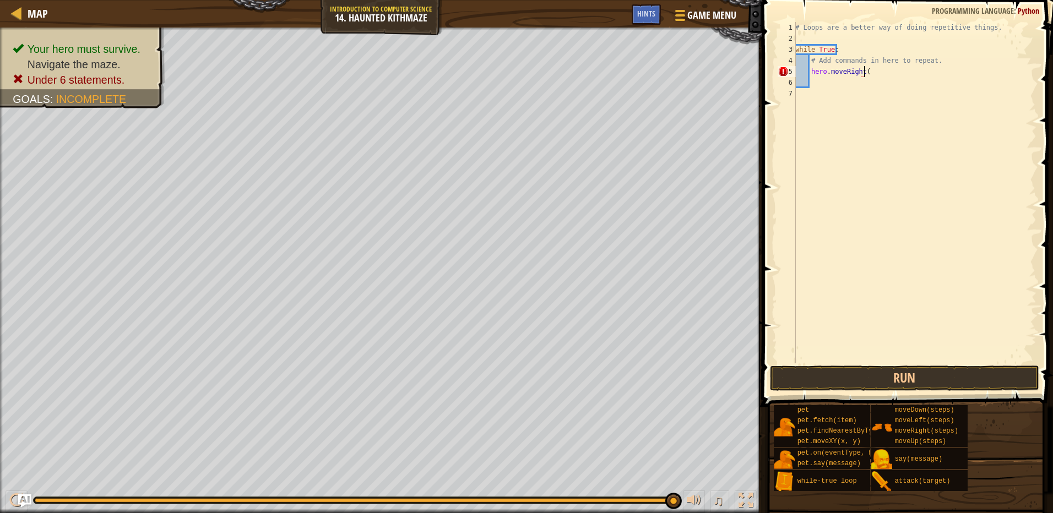
scroll to position [5, 6]
type textarea "hero.moveRight(2)"
click at [869, 113] on div "# Loops are a better way of doing repetitive things. while True : # Add command…" at bounding box center [914, 203] width 243 height 363
type textarea "hero.moveUp(2)"
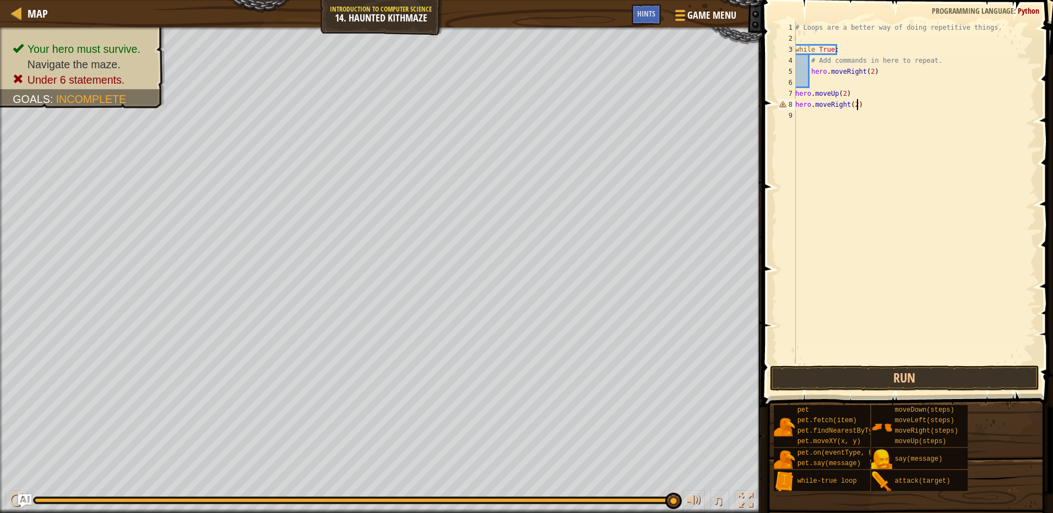
scroll to position [5, 4]
click at [864, 373] on button "Run" at bounding box center [904, 378] width 269 height 25
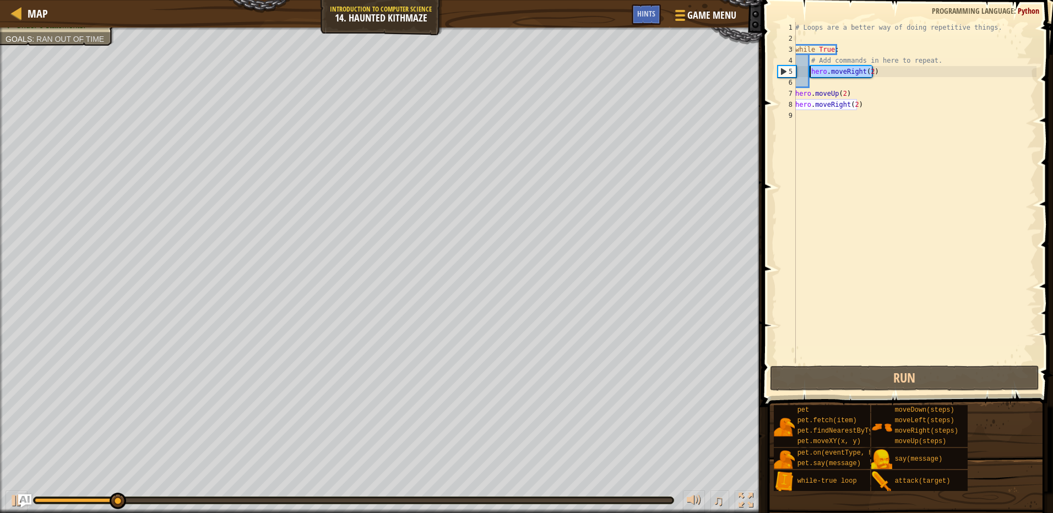
drag, startPoint x: 884, startPoint y: 75, endPoint x: 811, endPoint y: 70, distance: 73.4
click at [811, 70] on div "# Loops are a better way of doing repetitive things. while True : # Add command…" at bounding box center [914, 203] width 243 height 363
type textarea "hero.moveRight(2)"
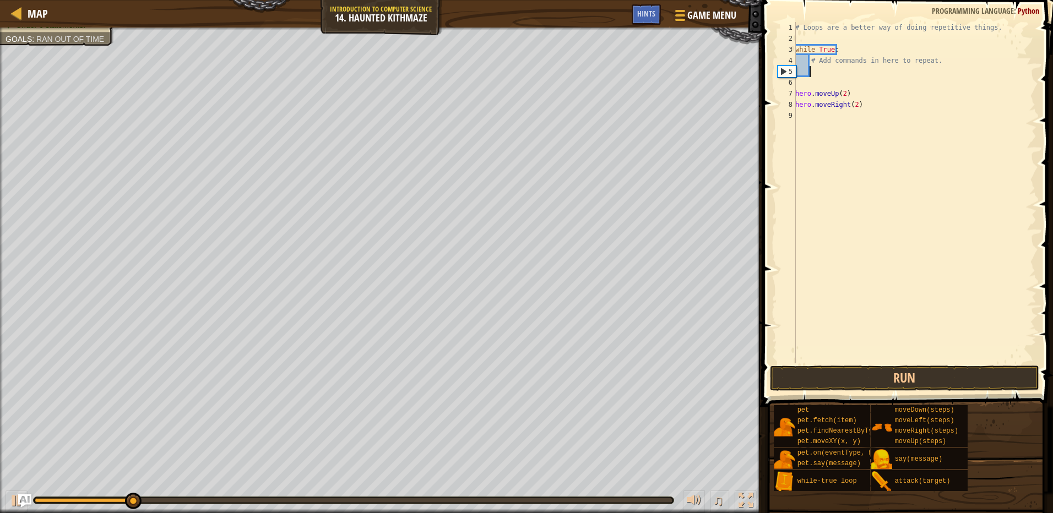
scroll to position [5, 1]
click at [872, 383] on button "Run" at bounding box center [904, 378] width 269 height 25
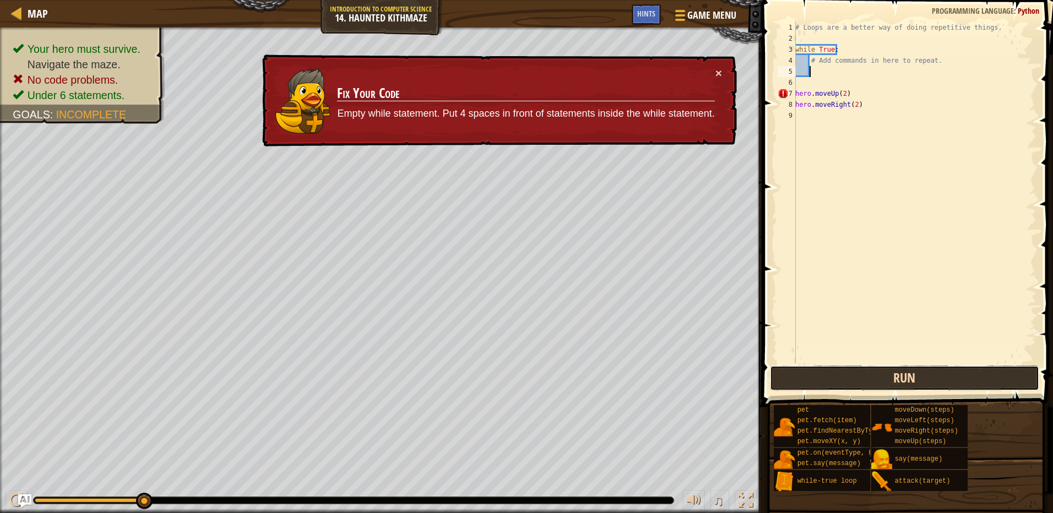
click at [856, 383] on button "Run" at bounding box center [904, 378] width 269 height 25
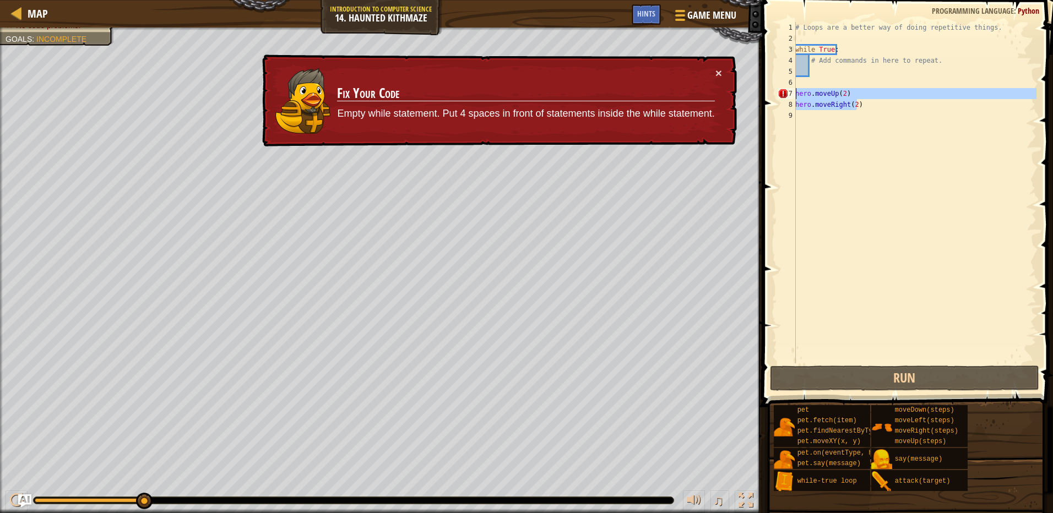
drag, startPoint x: 869, startPoint y: 105, endPoint x: 790, endPoint y: 99, distance: 79.0
click at [790, 99] on div "1 2 3 4 5 6 7 8 9 # Loops are a better way of doing repetitive things. while Tr…" at bounding box center [905, 192] width 261 height 341
type textarea "hero.moveUp(2) hero.moveRight(2)"
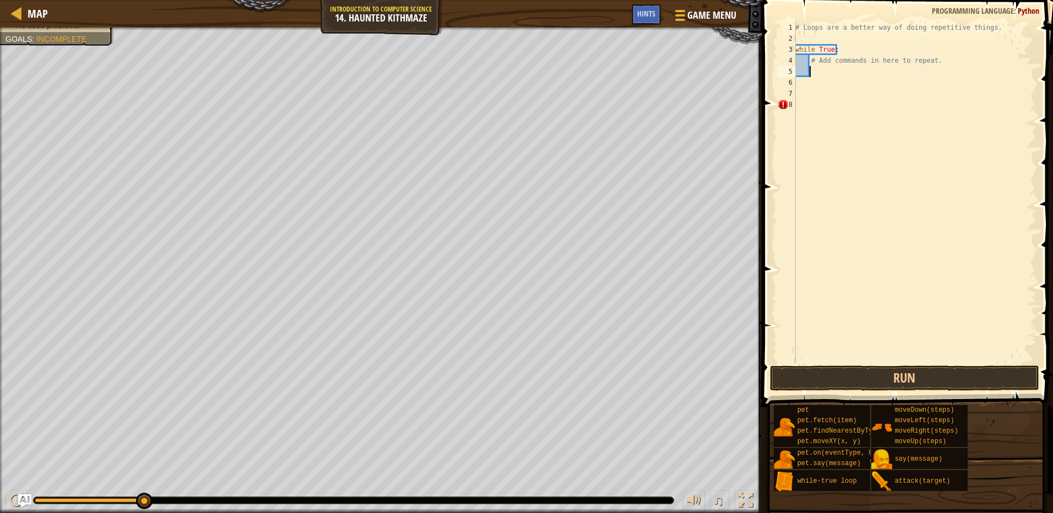
click at [824, 77] on div "# Loops are a better way of doing repetitive things. while True : # Add command…" at bounding box center [914, 203] width 243 height 363
type textarea "hero.moveRight(2)"
click at [824, 77] on div "# Loops are a better way of doing repetitive things. while True : # Add command…" at bounding box center [914, 203] width 243 height 363
click at [825, 86] on div "# Loops are a better way of doing repetitive things. while True : # Add command…" at bounding box center [914, 203] width 243 height 363
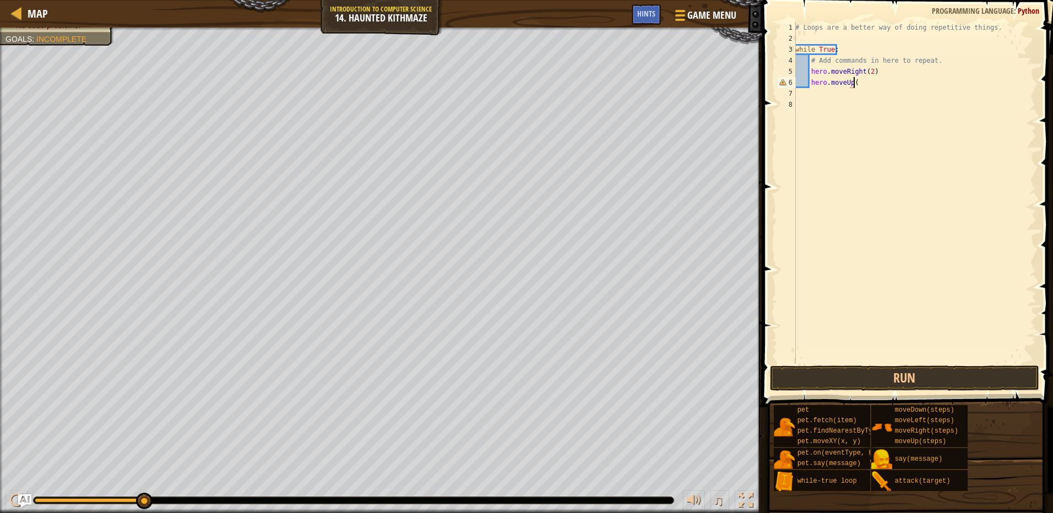
scroll to position [5, 4]
type textarea "hero.moveUp(2)"
click at [825, 86] on div "# Loops are a better way of doing repetitive things. while True : # Add command…" at bounding box center [914, 203] width 243 height 363
click at [888, 84] on div "# Loops are a better way of doing repetitive things. while True : # Add command…" at bounding box center [914, 203] width 243 height 363
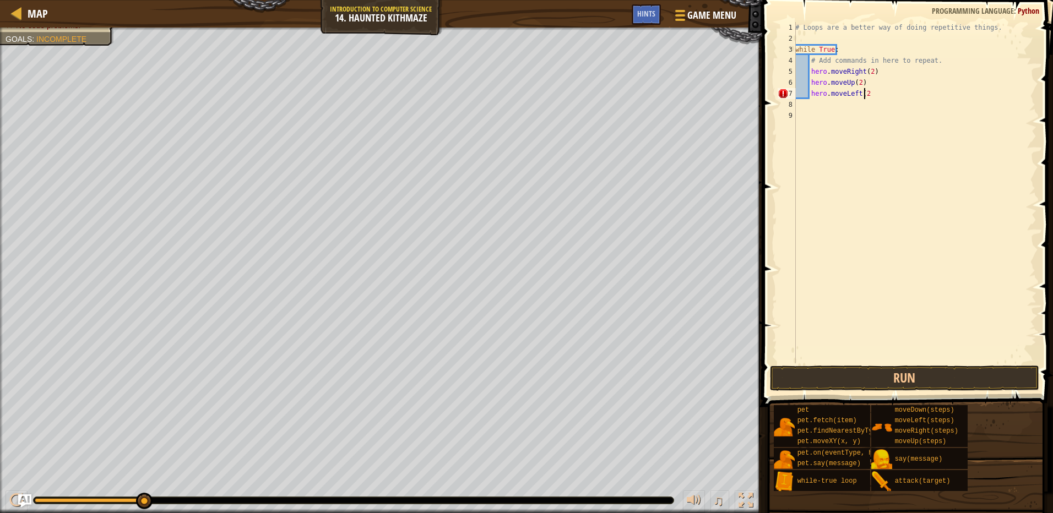
type textarea "hero.moveLeft(2)"
click at [937, 382] on button "Run" at bounding box center [904, 378] width 269 height 25
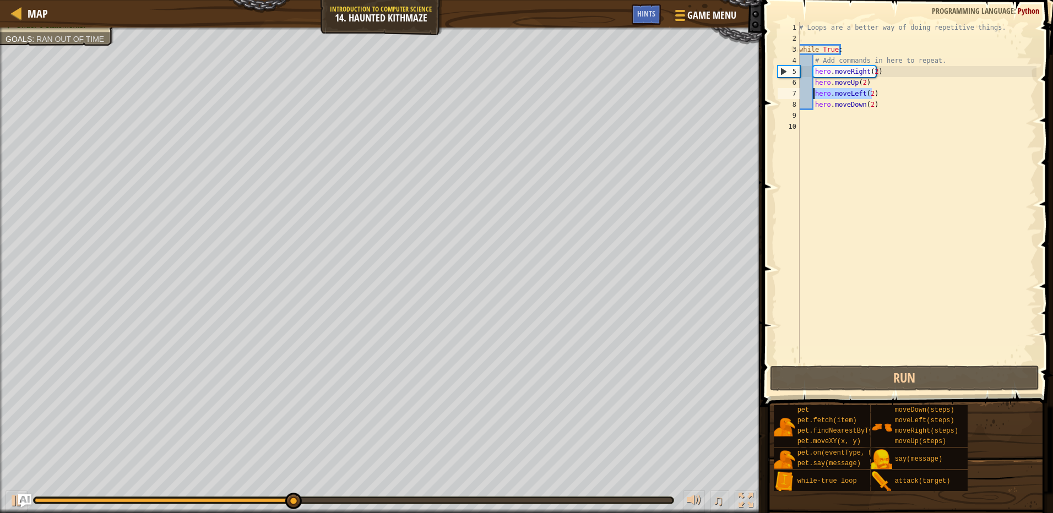
drag, startPoint x: 878, startPoint y: 94, endPoint x: 811, endPoint y: 93, distance: 67.2
click at [811, 93] on div "# Loops are a better way of doing repetitive things. while True : # Add command…" at bounding box center [917, 203] width 240 height 363
type textarea "hero.moveLeft(2)"
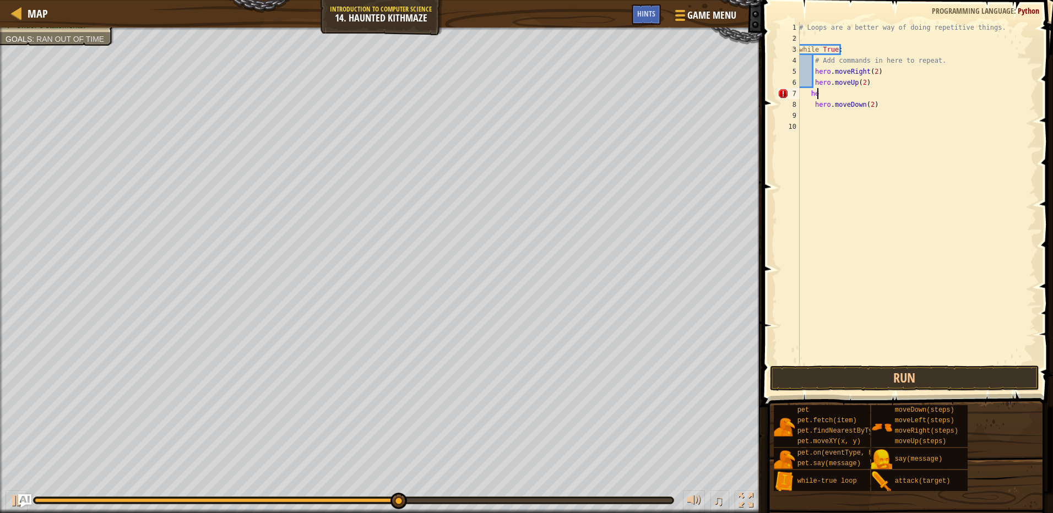
type textarea "h"
type textarea "hero.moveUp(2)"
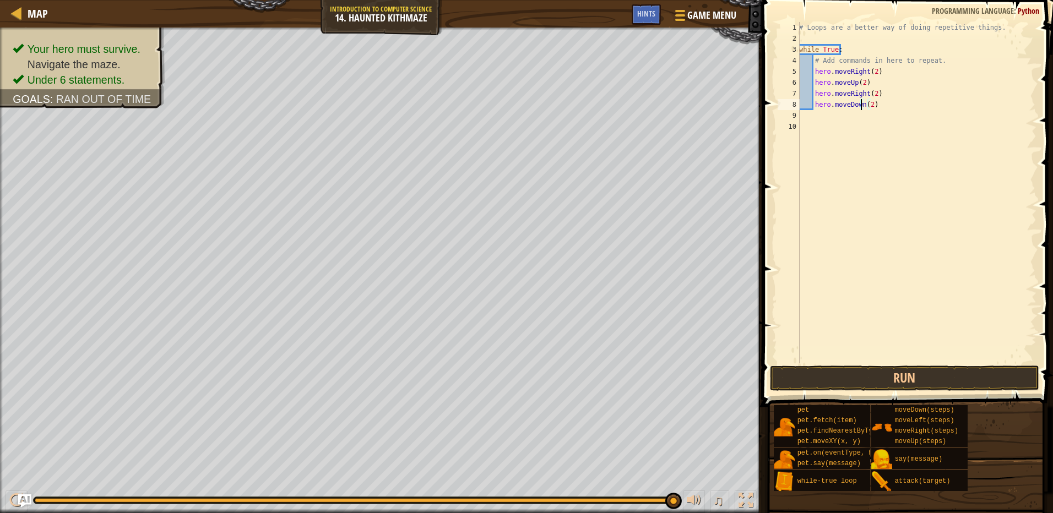
click at [859, 103] on div "# Loops are a better way of doing repetitive things. while True : # Add command…" at bounding box center [917, 203] width 240 height 363
type textarea "hero.moveUp(2)"
click at [900, 252] on div "# Loops are a better way of doing repetitive things. while True : # Add command…" at bounding box center [917, 203] width 240 height 363
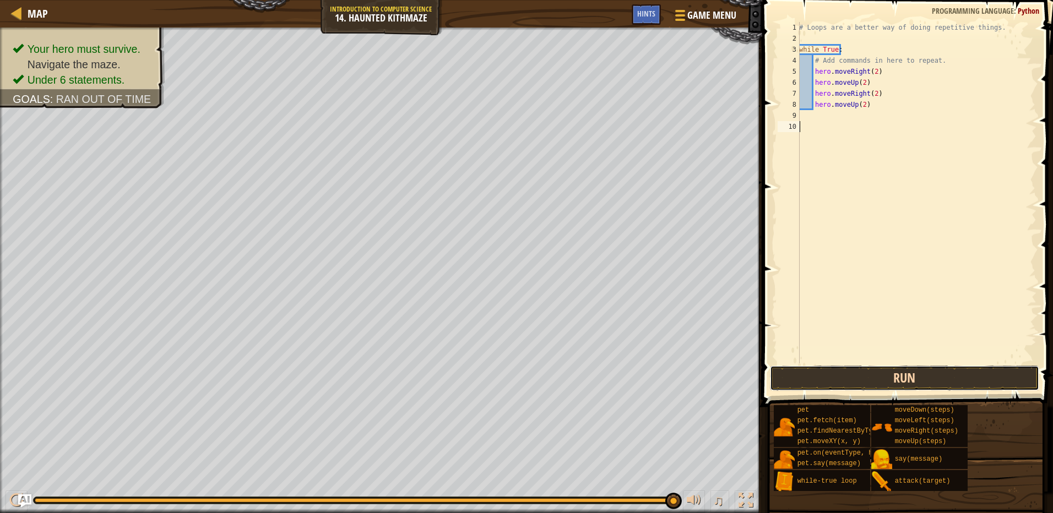
click at [917, 383] on button "Run" at bounding box center [904, 378] width 269 height 25
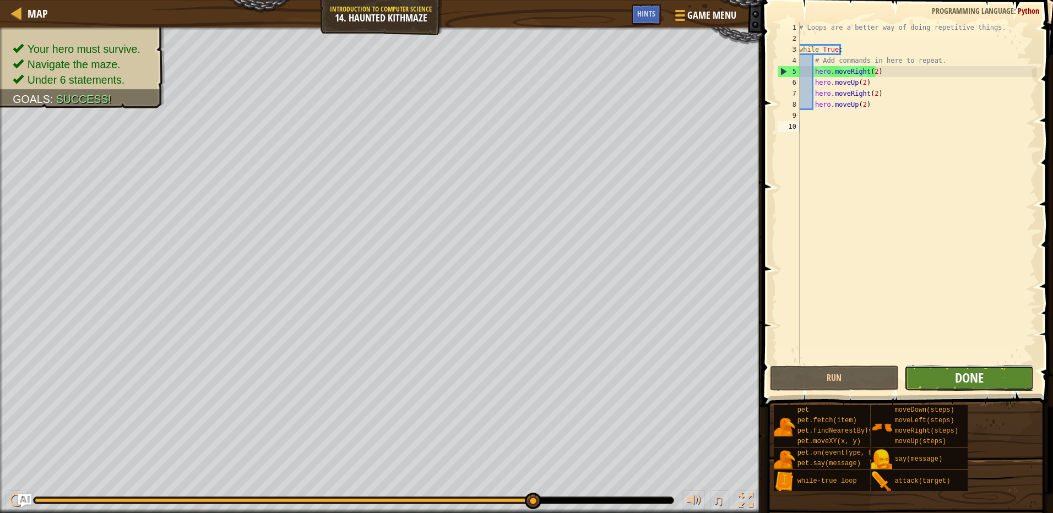
click at [972, 379] on span "Done" at bounding box center [969, 378] width 29 height 18
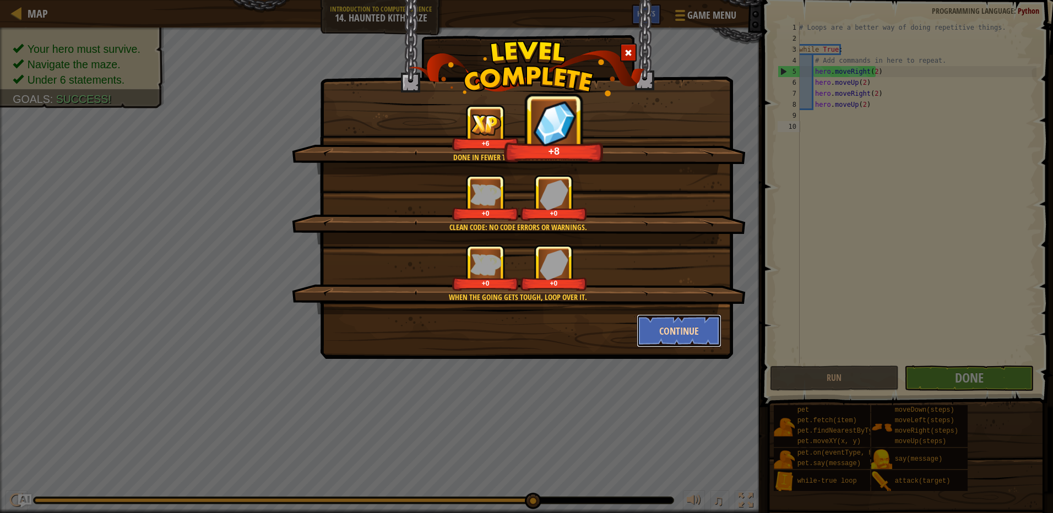
click at [684, 328] on button "Continue" at bounding box center [679, 330] width 85 height 33
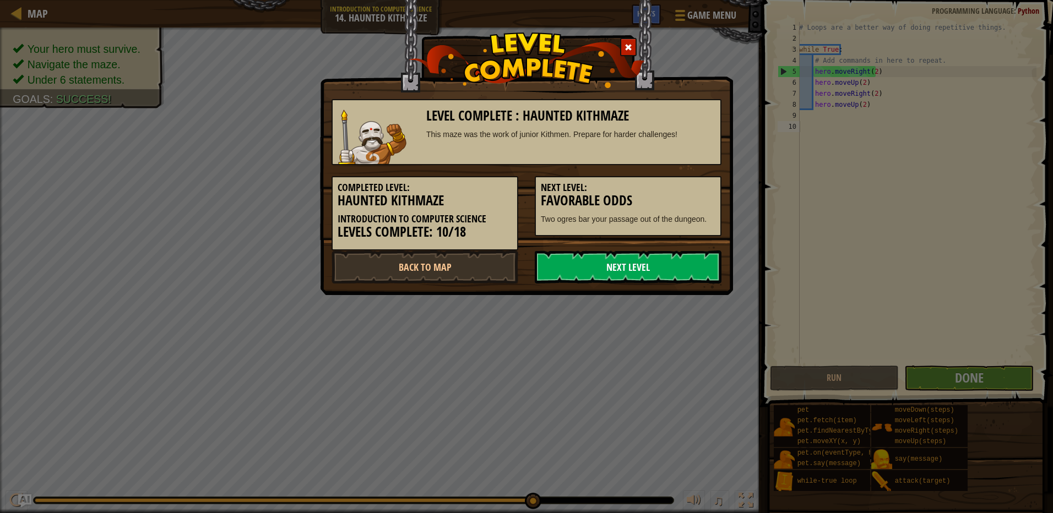
click at [558, 270] on link "Next Level" at bounding box center [628, 267] width 187 height 33
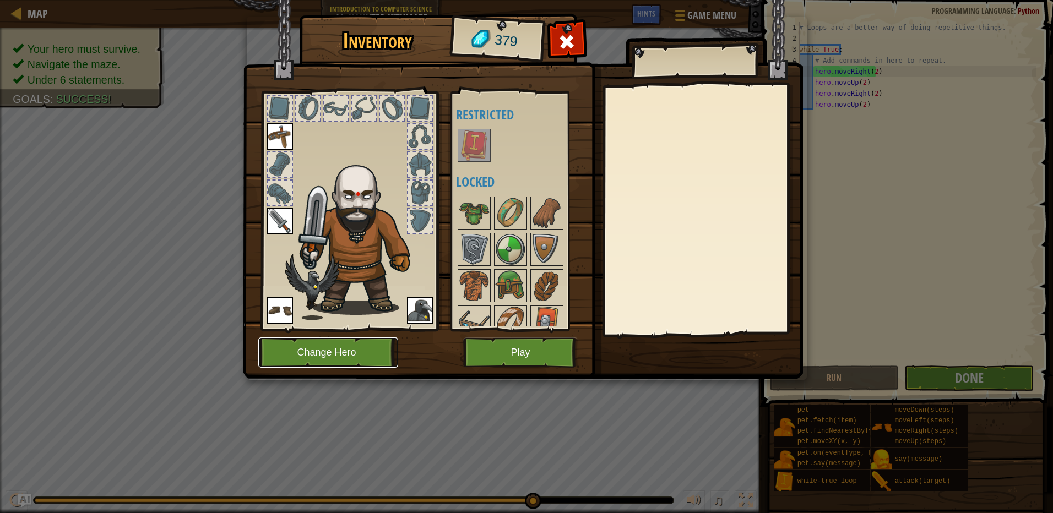
click at [339, 358] on button "Change Hero" at bounding box center [328, 353] width 140 height 30
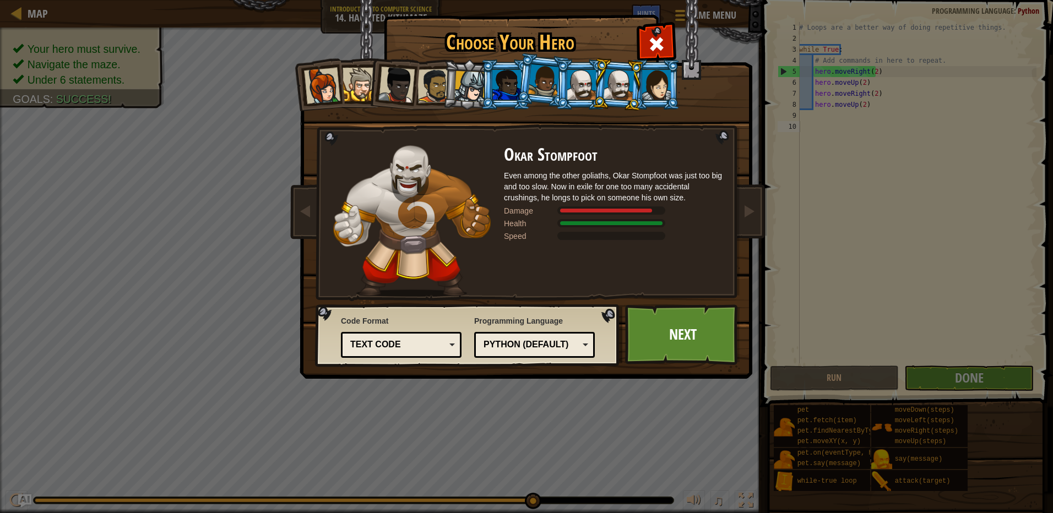
click at [552, 84] on div at bounding box center [543, 80] width 31 height 32
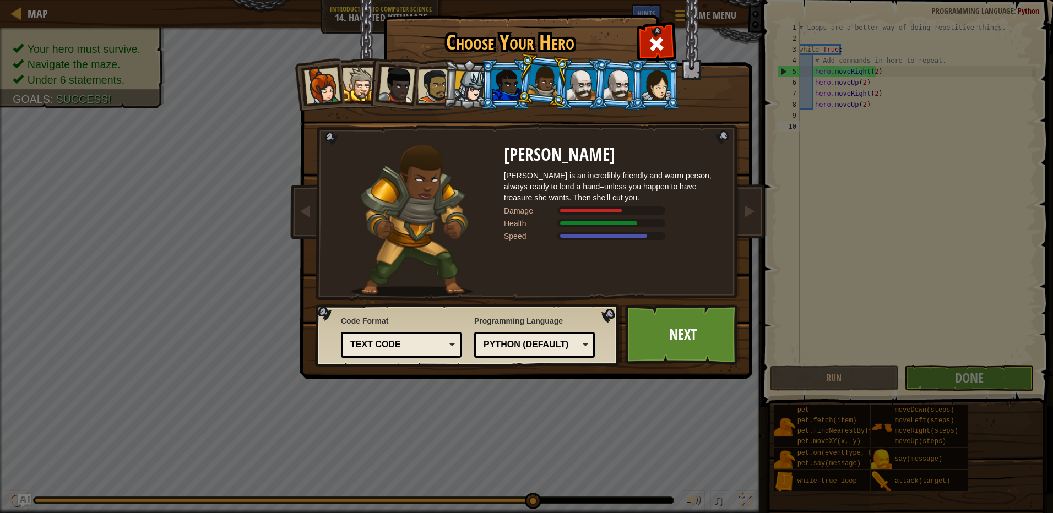
click at [512, 73] on div at bounding box center [506, 85] width 29 height 30
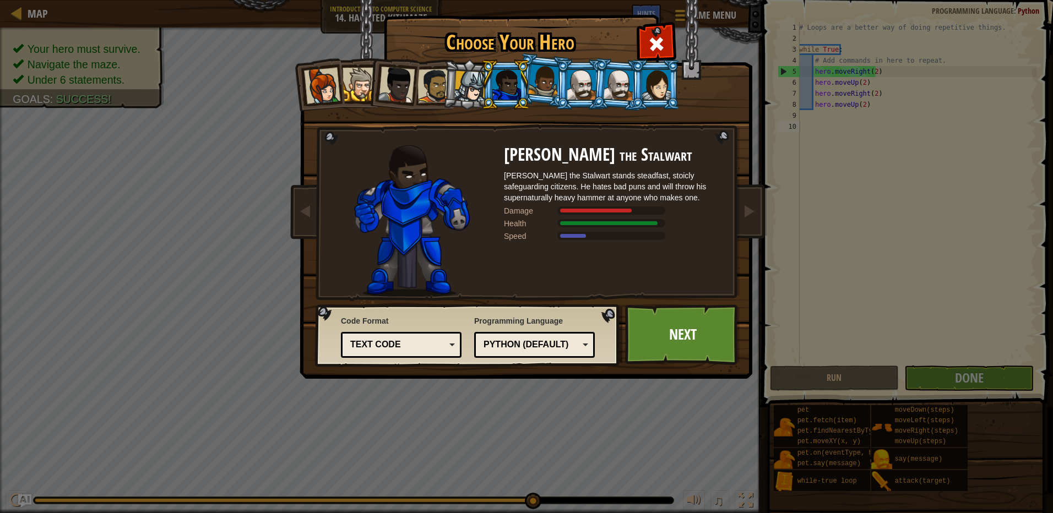
click at [534, 59] on ol at bounding box center [527, 59] width 454 height 0
click at [544, 74] on div at bounding box center [543, 80] width 31 height 32
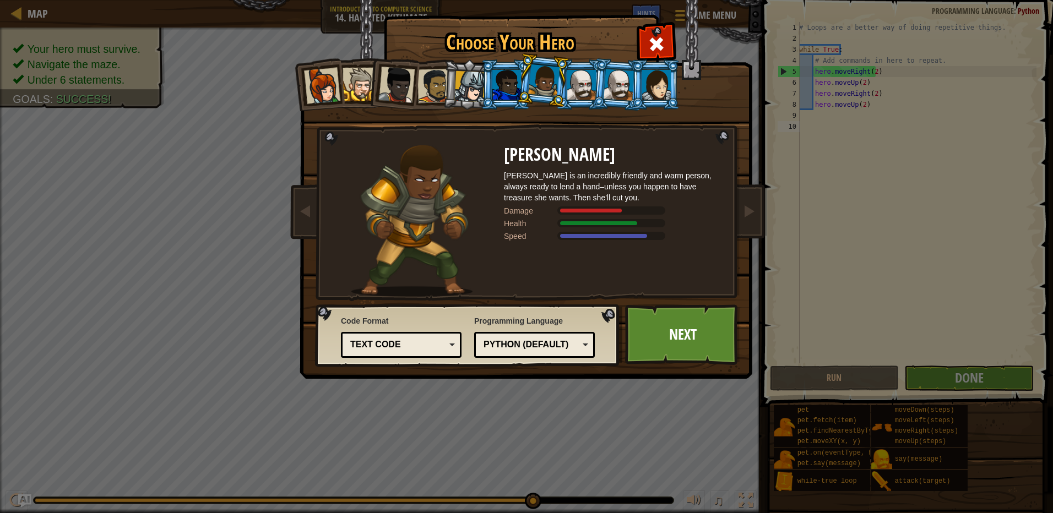
click at [686, 79] on div "Captain [PERSON_NAME] Anya is a no-nonsense leader who isn't afraid to go in an…" at bounding box center [526, 174] width 413 height 240
click at [664, 80] on div at bounding box center [656, 85] width 29 height 30
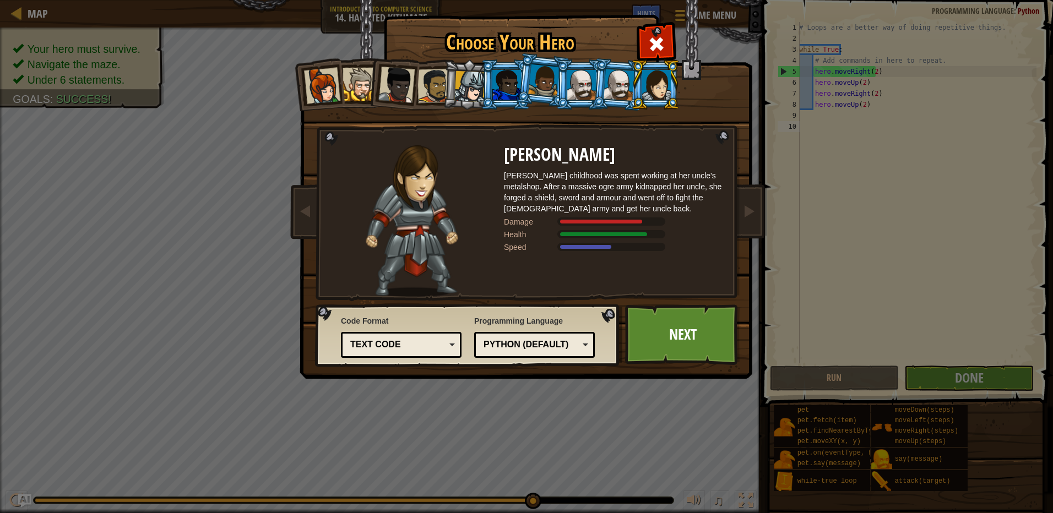
click at [543, 81] on div at bounding box center [543, 80] width 31 height 32
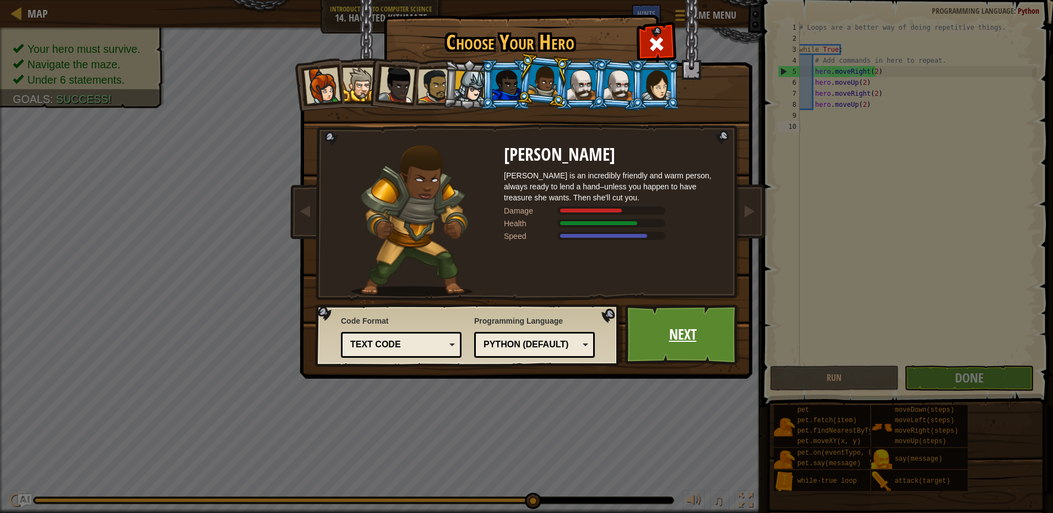
click at [675, 338] on link "Next" at bounding box center [682, 335] width 115 height 61
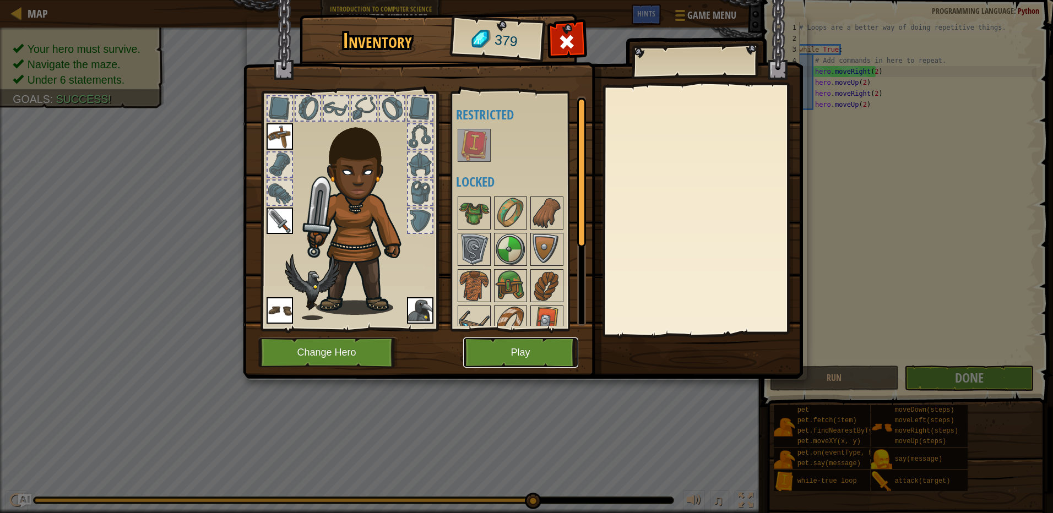
click at [509, 360] on button "Play" at bounding box center [520, 353] width 115 height 30
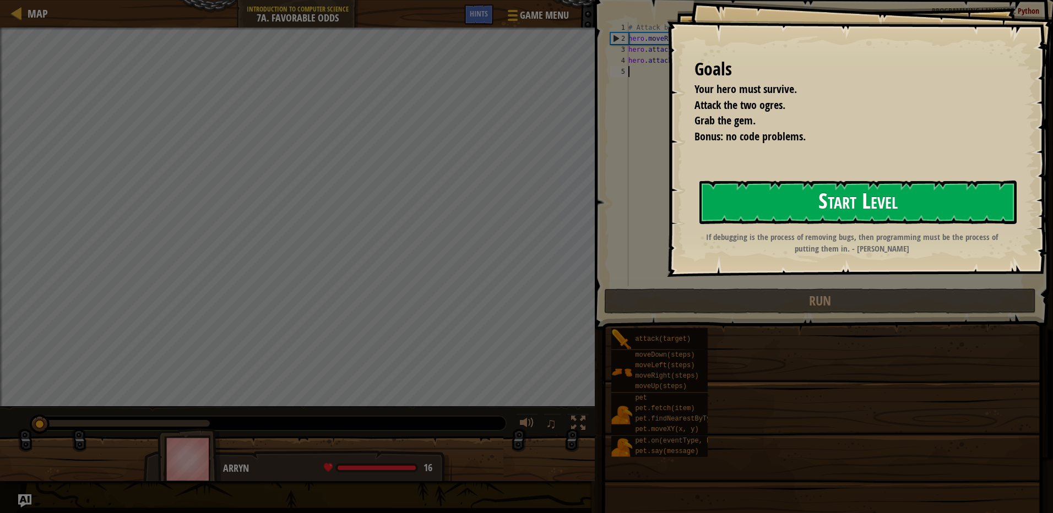
click at [818, 219] on button "Start Level" at bounding box center [857, 203] width 317 height 44
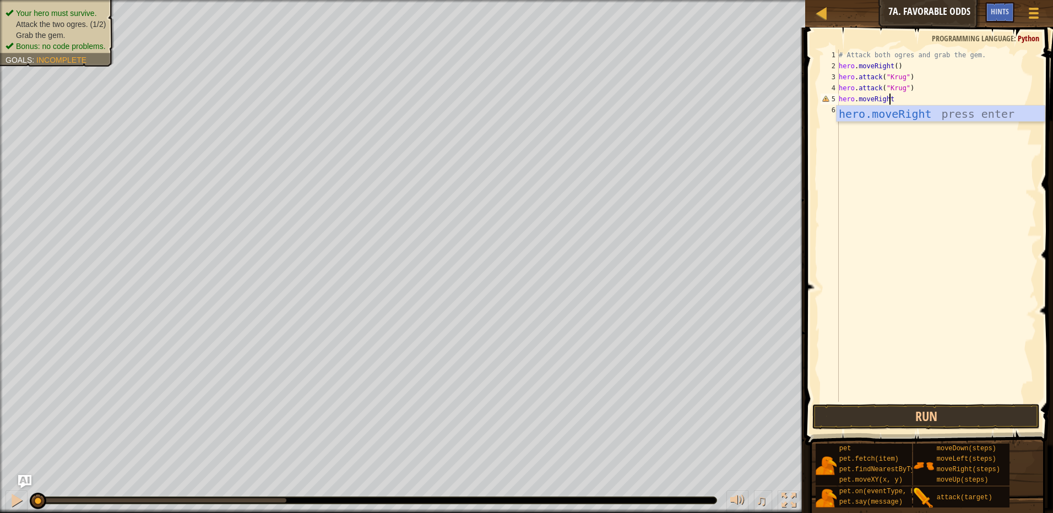
scroll to position [5, 4]
type textarea "hero.moveRight()"
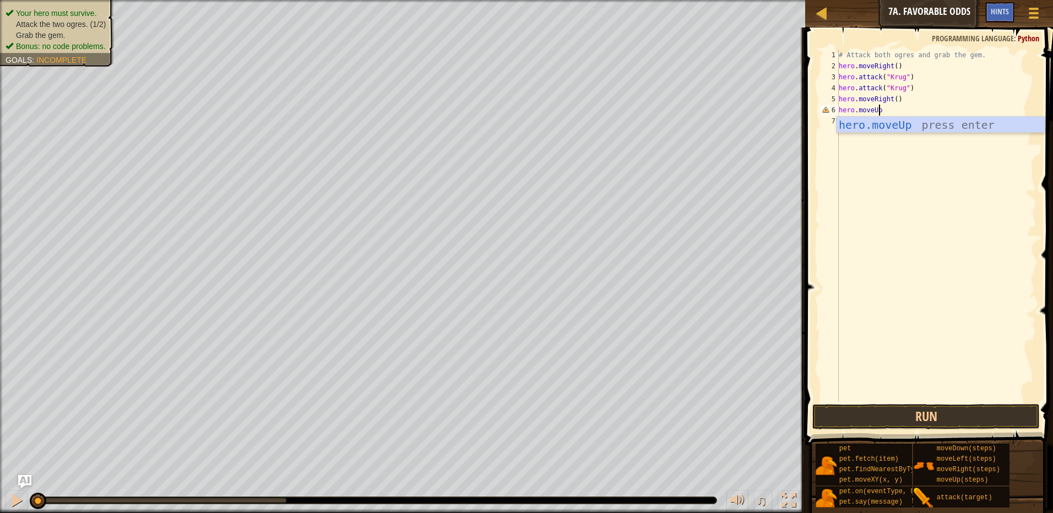
scroll to position [5, 3]
type textarea "hero.moveUp()"
type textarea "hero.moveLeft()"
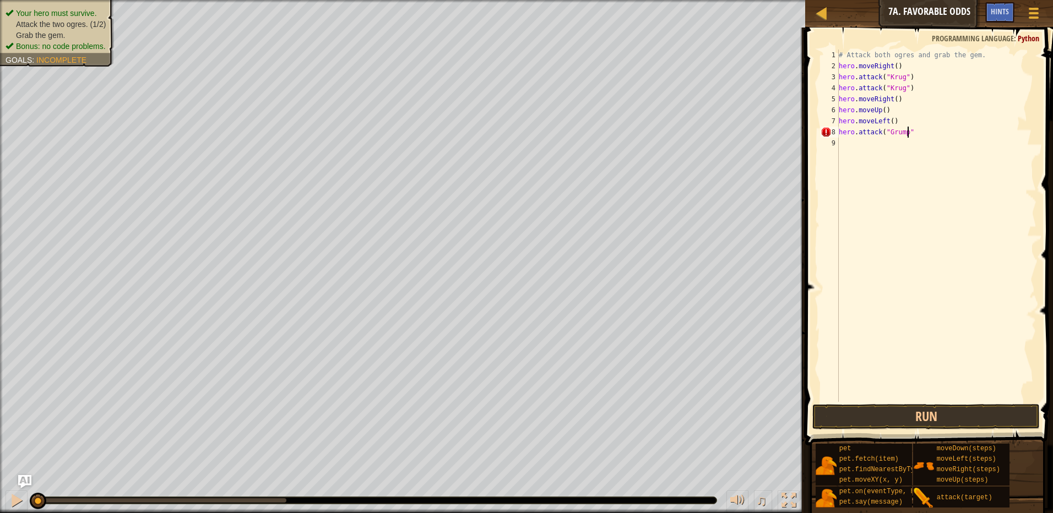
type textarea "hero.attack("Grump")"
drag, startPoint x: 968, startPoint y: 130, endPoint x: 831, endPoint y: 127, distance: 136.6
click at [831, 127] on div "hero.attack("Grump") 1 2 3 4 5 6 7 8 9 # Attack both [PERSON_NAME] and grab the…" at bounding box center [927, 226] width 218 height 352
click at [853, 150] on div "# Attack both ogres and grab the gem. hero . moveRight ( ) hero . attack ( "Kru…" at bounding box center [936, 237] width 200 height 374
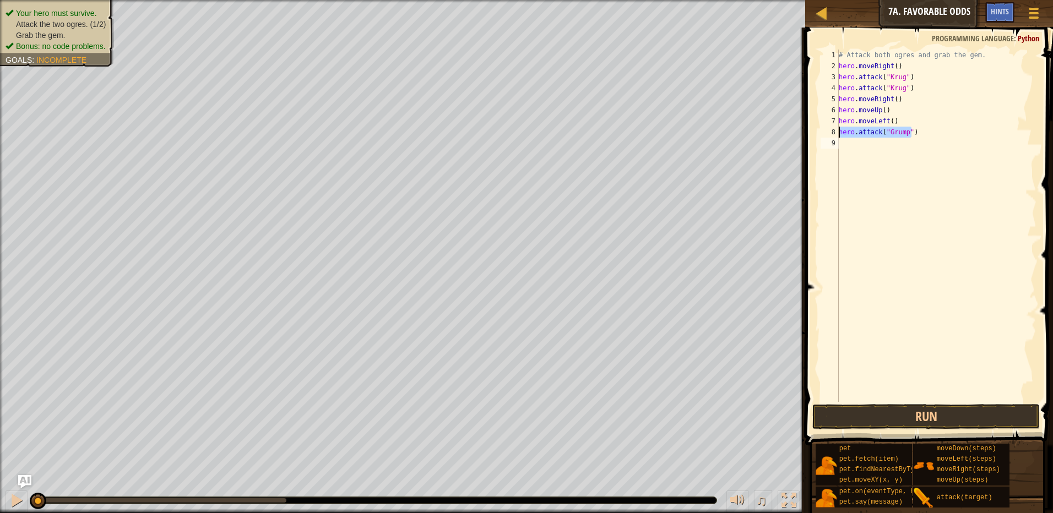
scroll to position [5, 0]
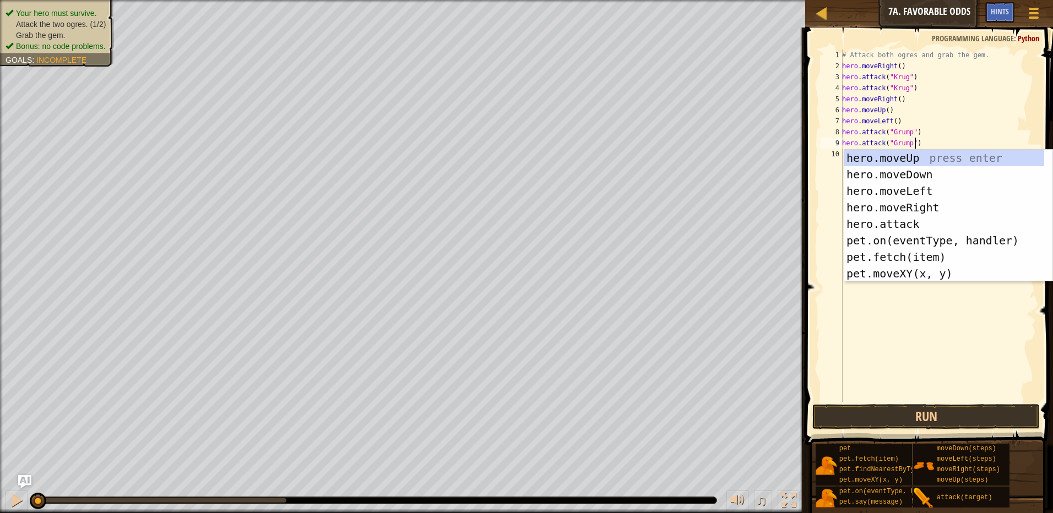
click at [817, 210] on span at bounding box center [930, 221] width 257 height 450
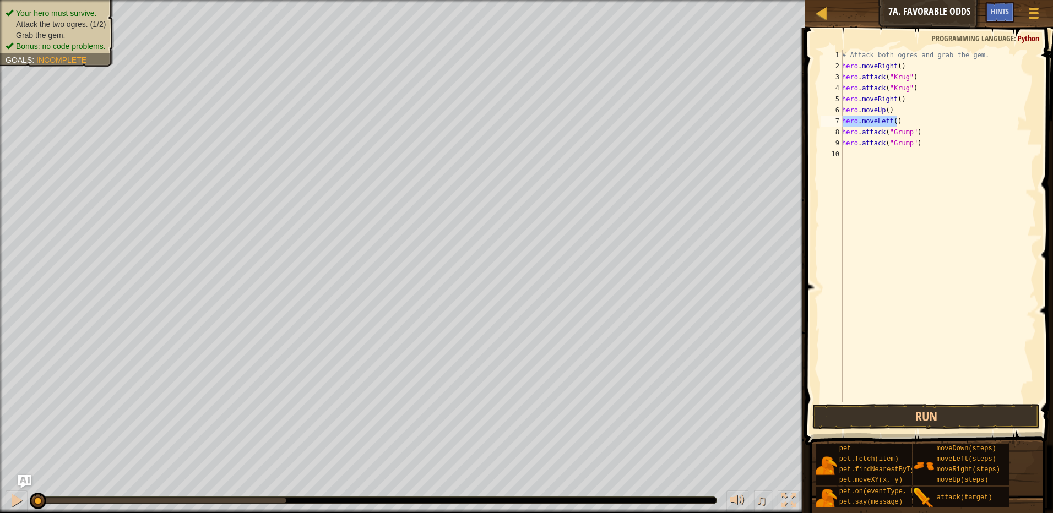
drag, startPoint x: 923, startPoint y: 123, endPoint x: 842, endPoint y: 127, distance: 81.0
click at [842, 127] on div "hero.attack("Grump") 1 2 3 4 5 6 7 8 9 10 # Attack both [PERSON_NAME] and grab …" at bounding box center [927, 226] width 218 height 352
click at [911, 123] on div "# Attack both ogres and grab the gem. hero . moveRight ( ) hero . attack ( "Kru…" at bounding box center [938, 226] width 197 height 352
type textarea "hero.moveLeft()"
drag, startPoint x: 911, startPoint y: 123, endPoint x: 839, endPoint y: 124, distance: 71.6
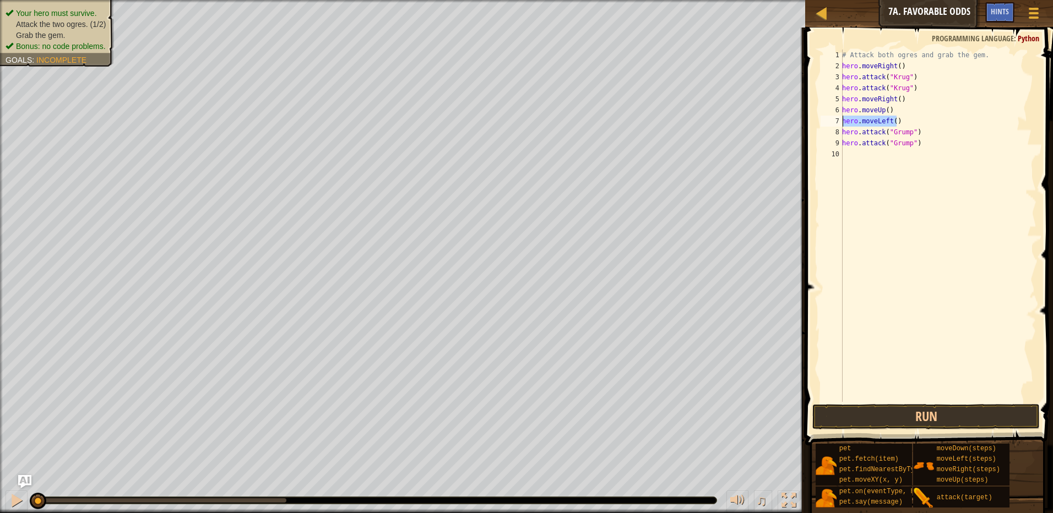
click at [839, 124] on div "hero.moveLeft() 1 2 3 4 5 6 7 8 9 10 # Attack both ogres and grab the gem. hero…" at bounding box center [927, 226] width 218 height 352
click at [889, 160] on div "# Attack both ogres and grab the gem. hero . moveRight ( ) hero . attack ( "Kru…" at bounding box center [938, 237] width 197 height 374
paste textarea "hero.moveLeft()"
type textarea "hero.moveLeft()"
click at [908, 407] on button "Run" at bounding box center [925, 416] width 227 height 25
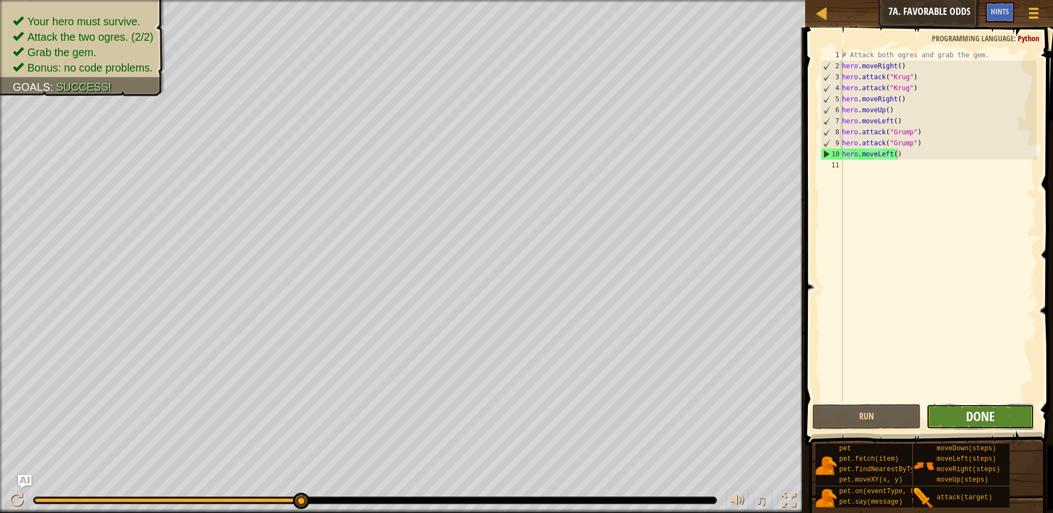
click at [978, 417] on span "Done" at bounding box center [980, 416] width 29 height 18
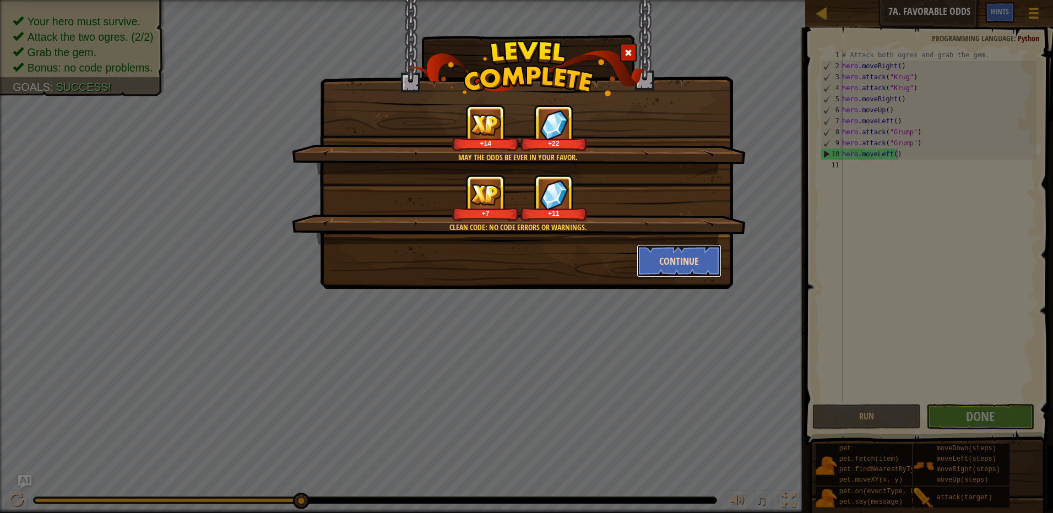
click at [646, 259] on button "Continue" at bounding box center [679, 260] width 85 height 33
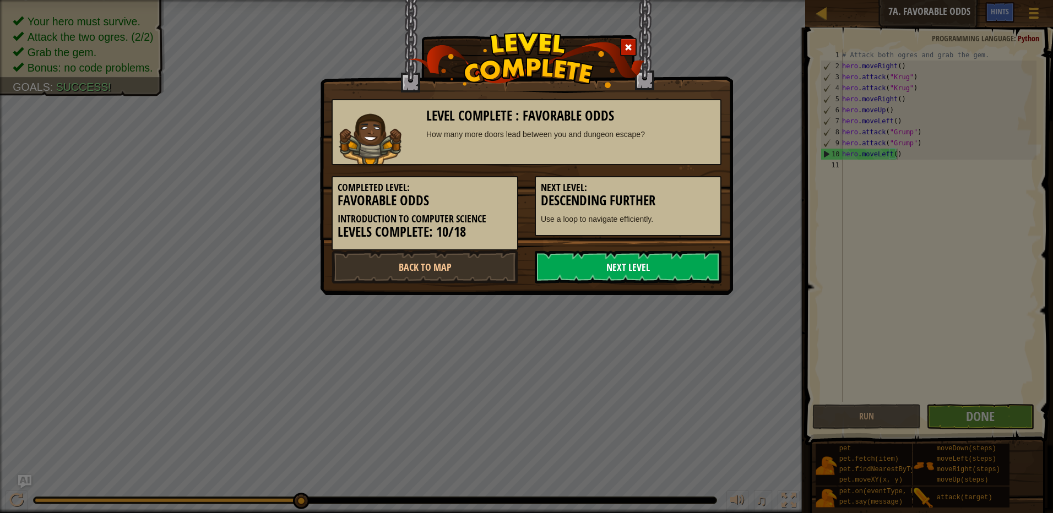
click at [581, 264] on link "Next Level" at bounding box center [628, 267] width 187 height 33
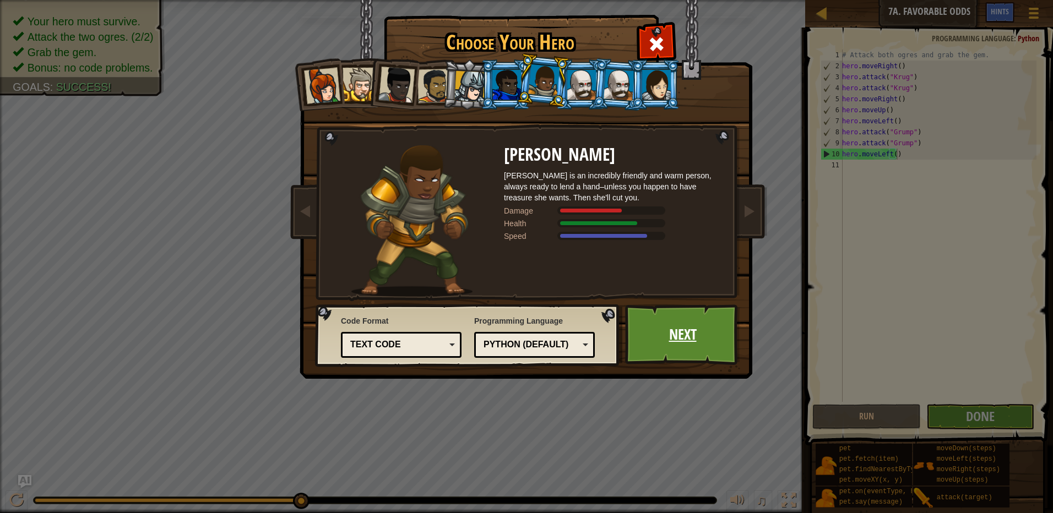
click at [706, 320] on link "Next" at bounding box center [682, 335] width 115 height 61
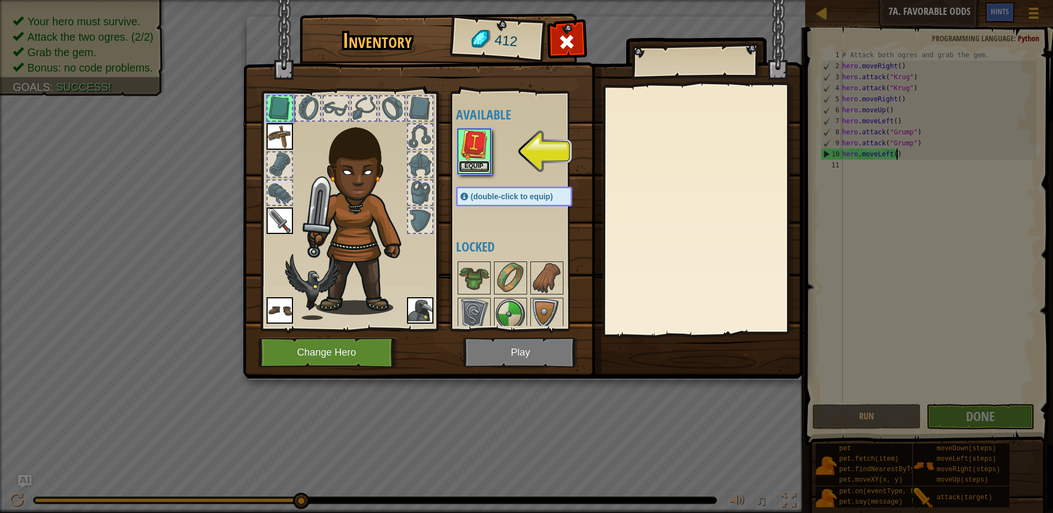
click at [477, 164] on button "Equip" at bounding box center [474, 167] width 31 height 12
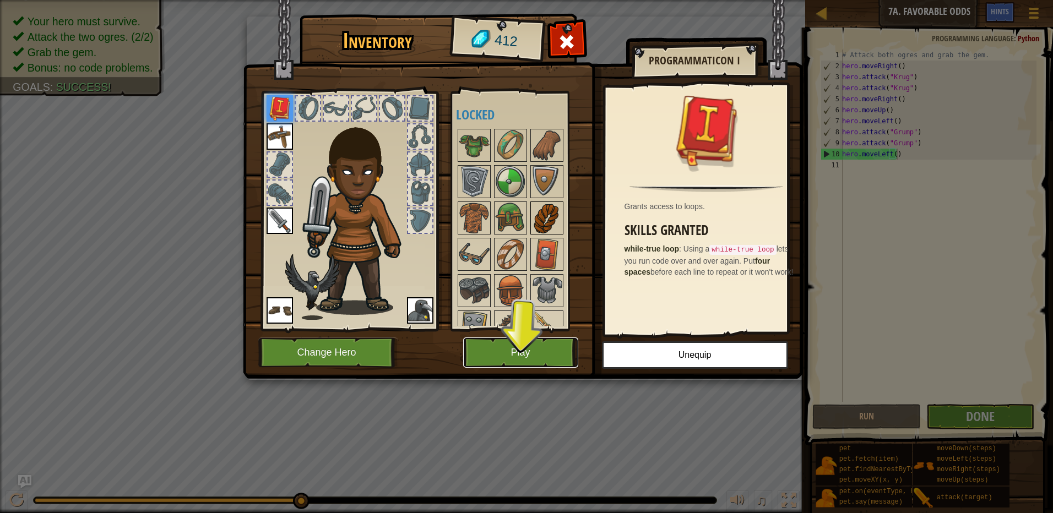
drag, startPoint x: 539, startPoint y: 357, endPoint x: 556, endPoint y: 229, distance: 129.4
click at [557, 229] on div "Inventory 412 Available Equip Equip Equip Equip Equip (double-click to equip) L…" at bounding box center [527, 198] width 560 height 363
click at [545, 341] on button "Play" at bounding box center [520, 353] width 115 height 30
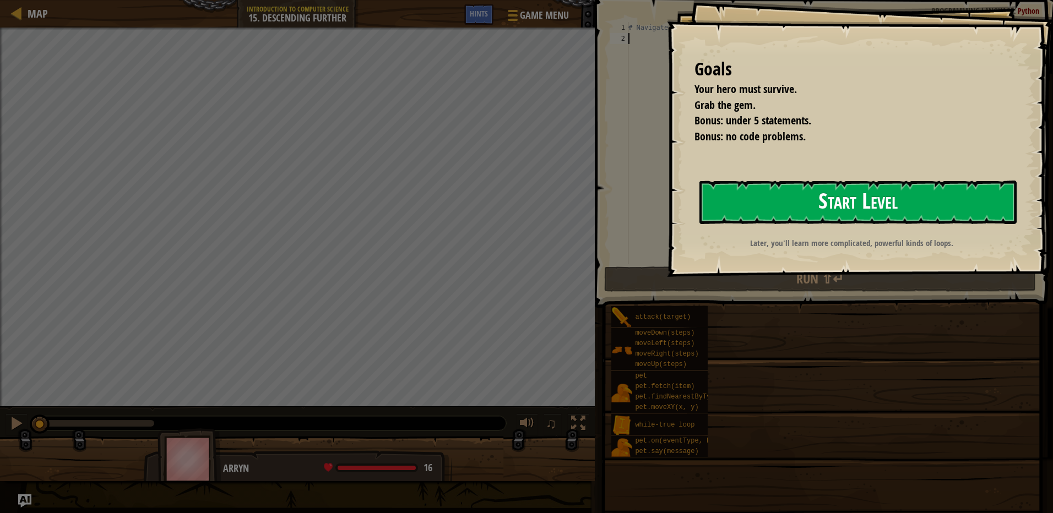
click at [888, 190] on button "Start Level" at bounding box center [857, 203] width 317 height 44
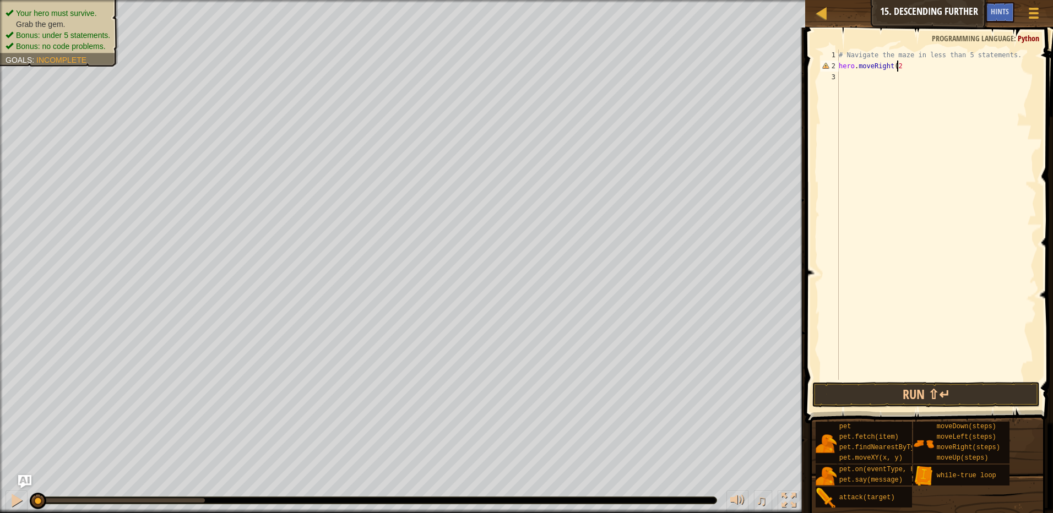
scroll to position [5, 4]
type textarea "hero.moveRight(2)"
type textarea "hero.moveDown()"
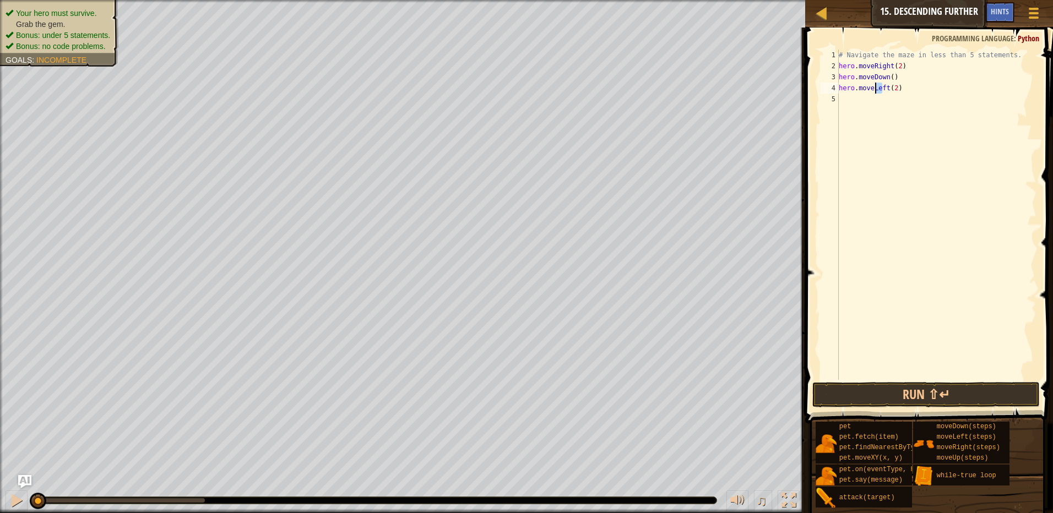
drag, startPoint x: 883, startPoint y: 85, endPoint x: 877, endPoint y: 86, distance: 6.8
click at [877, 86] on div "# Navigate the maze in less than 5 statements. hero . moveRight ( 2 ) hero . mo…" at bounding box center [936, 226] width 200 height 352
drag, startPoint x: 886, startPoint y: 84, endPoint x: 872, endPoint y: 83, distance: 14.4
click at [872, 83] on div "# Navigate the maze in less than 5 statements. hero . moveRight ( 2 ) hero . mo…" at bounding box center [936, 226] width 200 height 352
click at [907, 83] on div "# Navigate the maze in less than 5 statements. hero . moveRight ( 2 ) hero . mo…" at bounding box center [936, 226] width 200 height 352
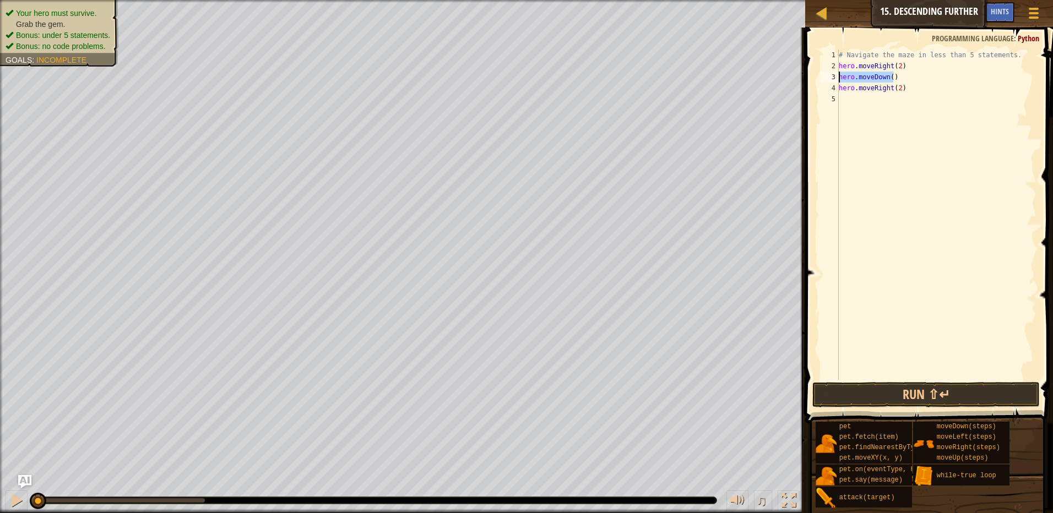
drag, startPoint x: 899, startPoint y: 78, endPoint x: 835, endPoint y: 78, distance: 63.3
click at [835, 78] on div "hero.moveRight(2) 1 2 3 4 5 # Navigate the maze in less than 5 statements. hero…" at bounding box center [927, 215] width 218 height 330
type textarea "hero.moveDown()"
click at [869, 100] on div "# Navigate the maze in less than 5 statements. hero . moveRight ( 2 ) hero . mo…" at bounding box center [936, 226] width 200 height 352
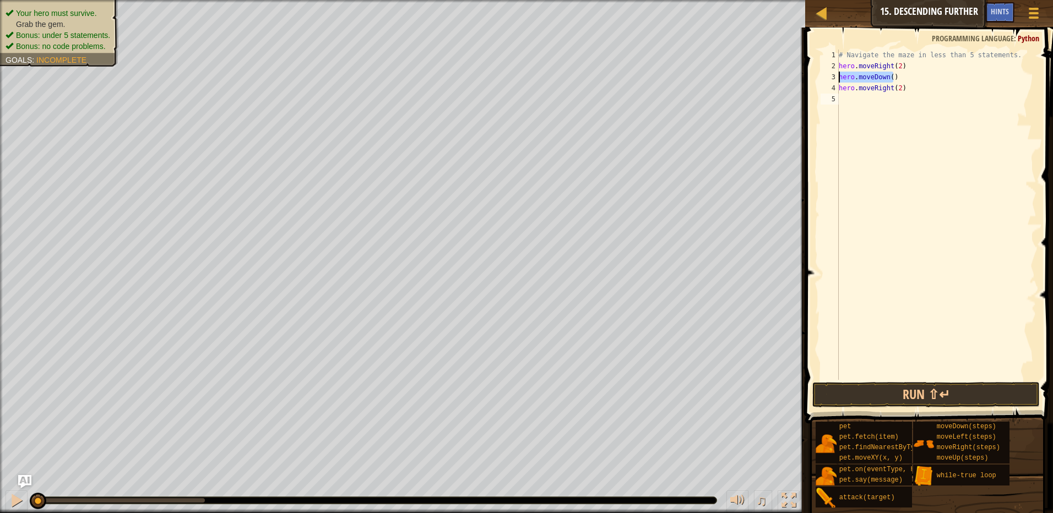
scroll to position [5, 0]
drag, startPoint x: 905, startPoint y: 88, endPoint x: 839, endPoint y: 87, distance: 66.1
click at [839, 87] on div "# Navigate the maze in less than 5 statements. hero . moveRight ( 2 ) hero . mo…" at bounding box center [936, 226] width 200 height 352
type textarea "hero.moveRight(2)"
click at [876, 108] on div "# Navigate the maze in less than 5 statements. hero . moveRight ( 2 ) hero . mo…" at bounding box center [936, 226] width 200 height 352
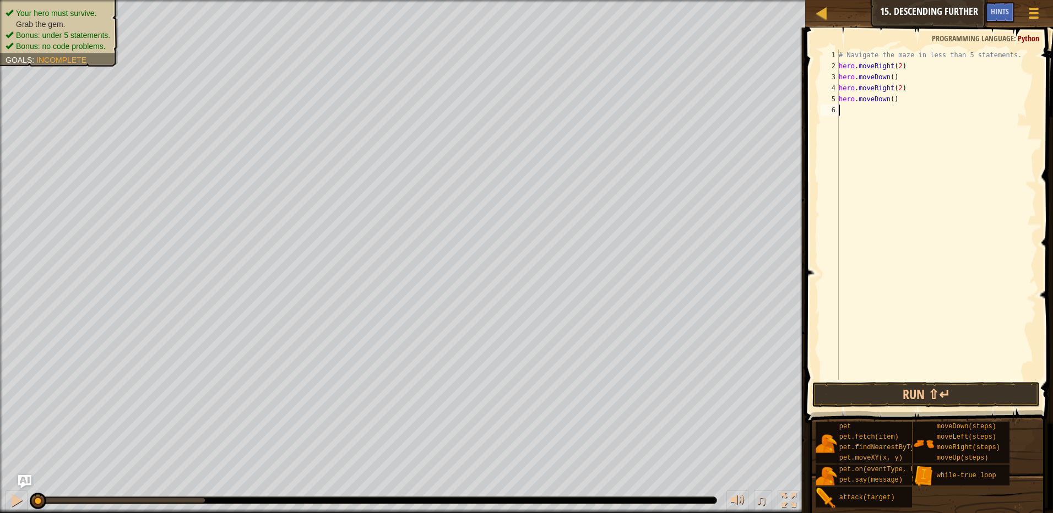
type textarea "hero.moveRight(2)"
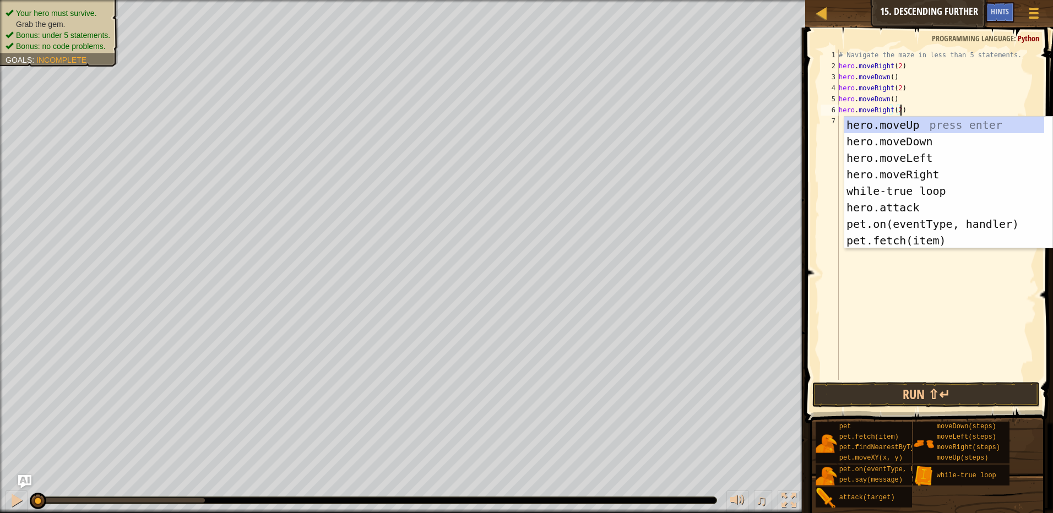
click at [840, 276] on div "# Navigate the maze in less than 5 statements. hero . moveRight ( 2 ) hero . mo…" at bounding box center [936, 226] width 200 height 352
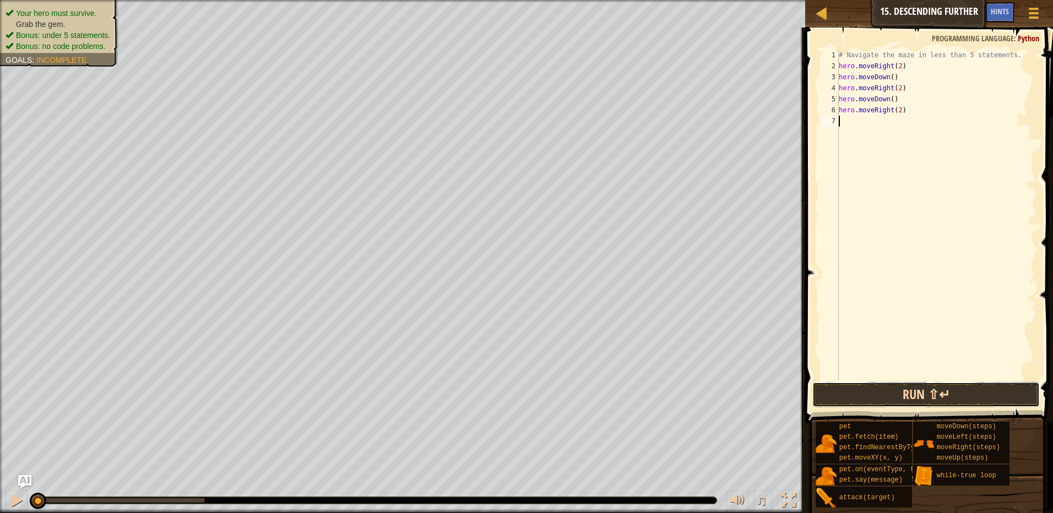
click at [899, 388] on button "Run ⇧↵" at bounding box center [925, 394] width 227 height 25
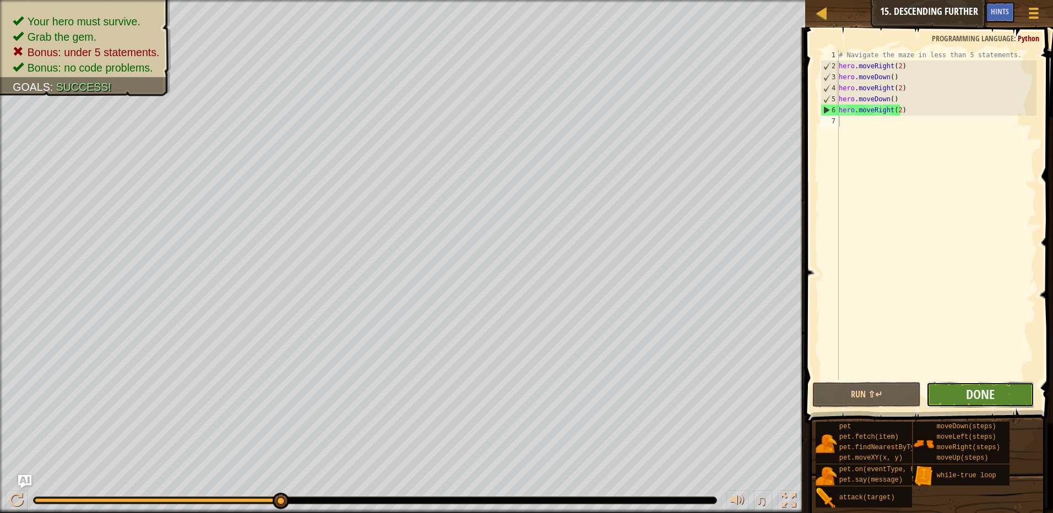
click at [946, 400] on button "Done" at bounding box center [980, 394] width 108 height 25
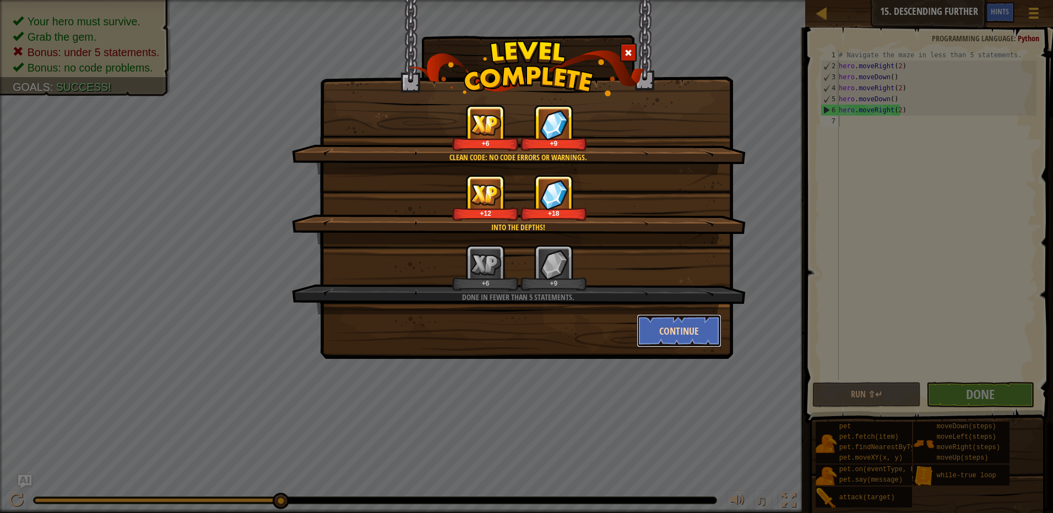
click at [659, 329] on button "Continue" at bounding box center [679, 330] width 85 height 33
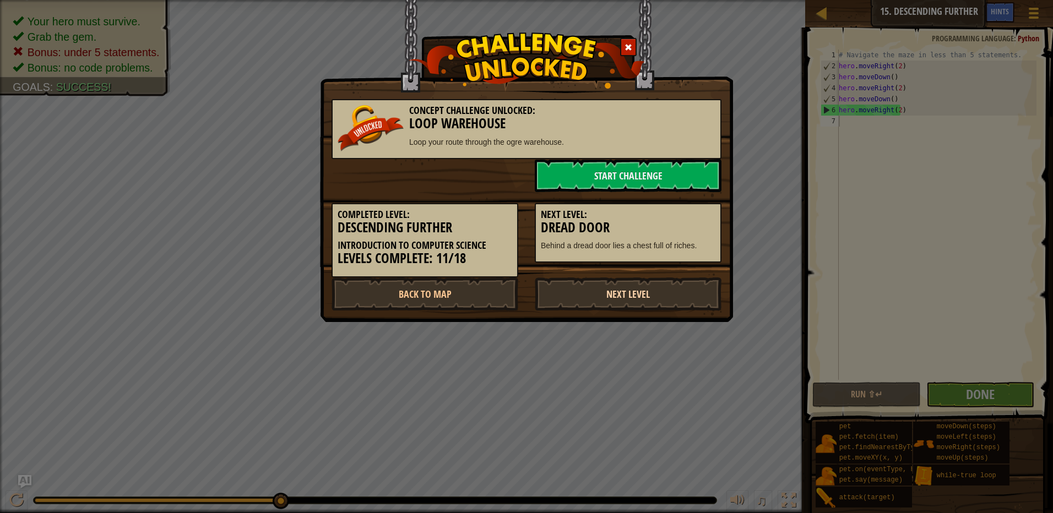
click at [600, 295] on link "Next Level" at bounding box center [628, 294] width 187 height 33
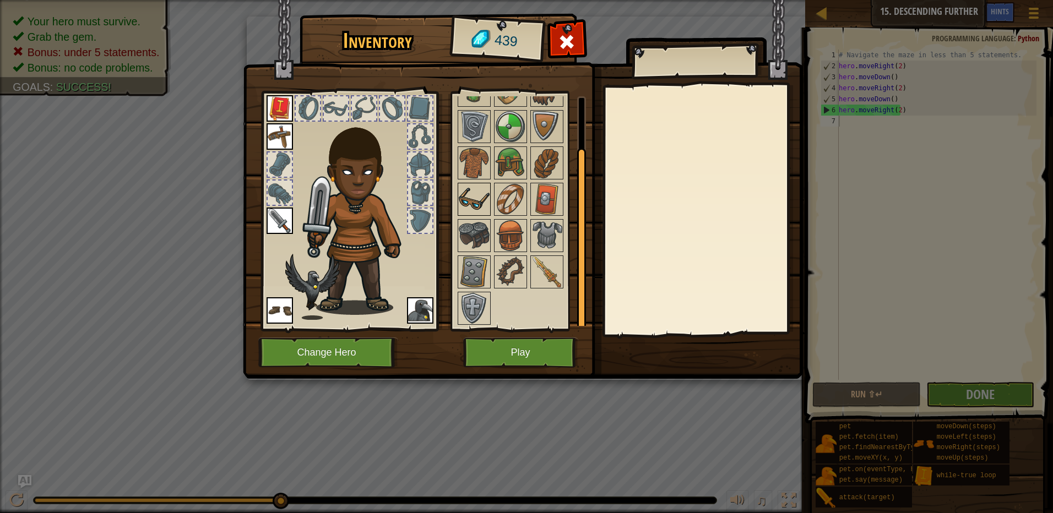
scroll to position [56, 0]
click at [550, 278] on img at bounding box center [546, 271] width 31 height 31
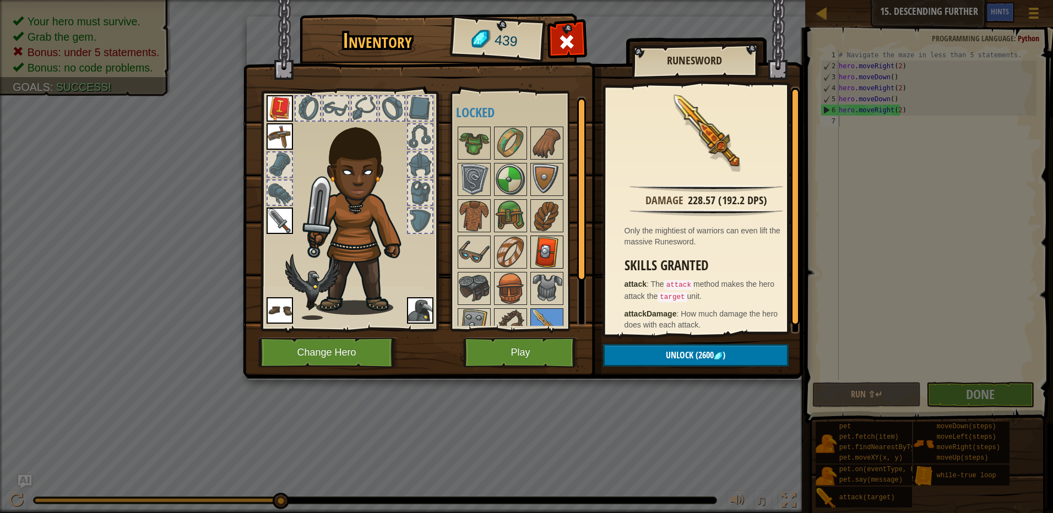
scroll to position [0, 0]
click at [469, 144] on img at bounding box center [474, 145] width 31 height 31
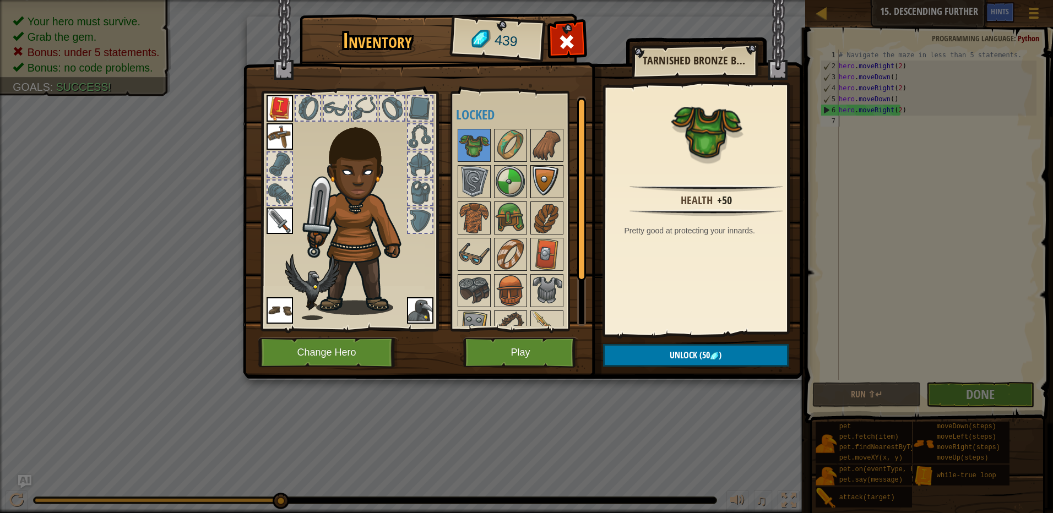
click at [539, 186] on img at bounding box center [546, 181] width 31 height 31
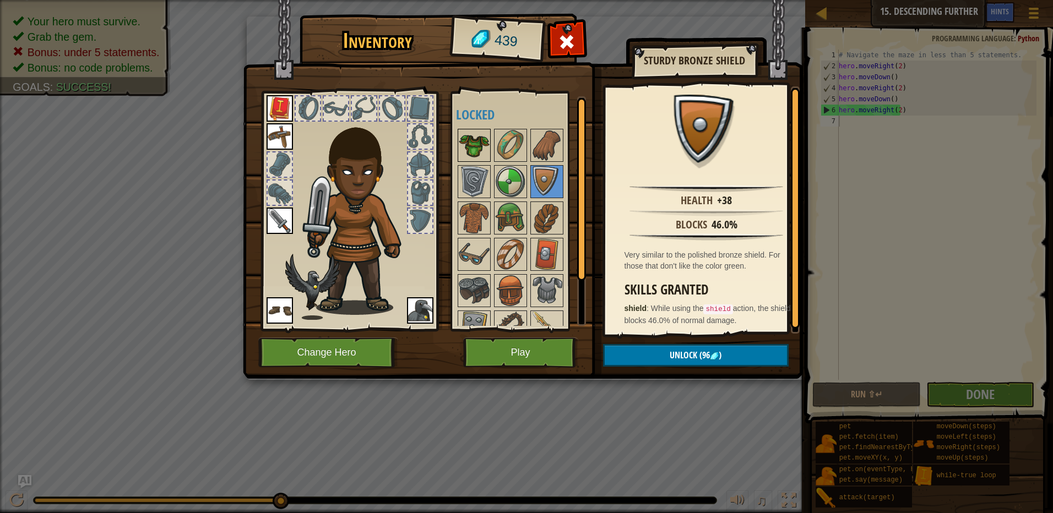
click at [475, 153] on img at bounding box center [474, 145] width 31 height 31
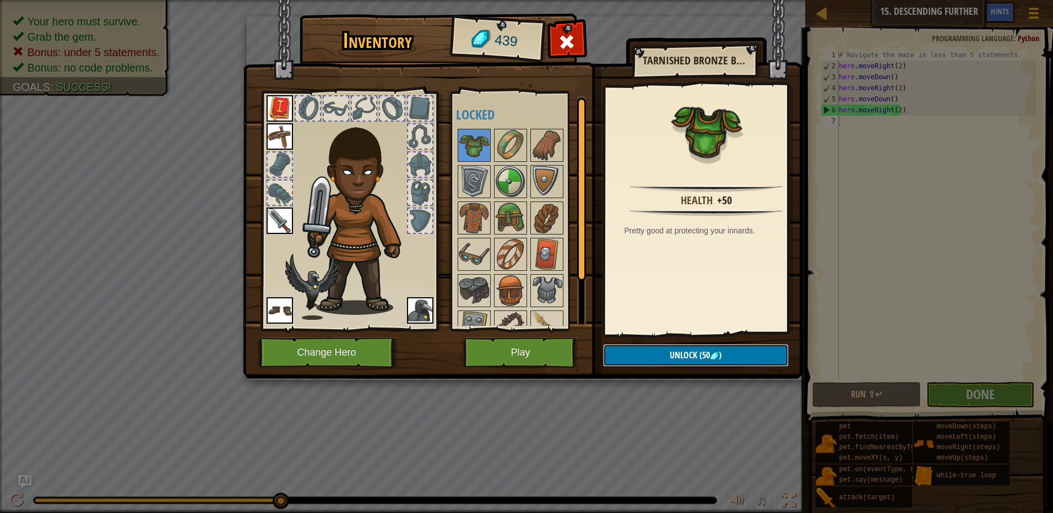
click at [642, 349] on button "Unlock (50 )" at bounding box center [696, 355] width 186 height 23
click at [629, 356] on button "Confirm" at bounding box center [696, 355] width 186 height 23
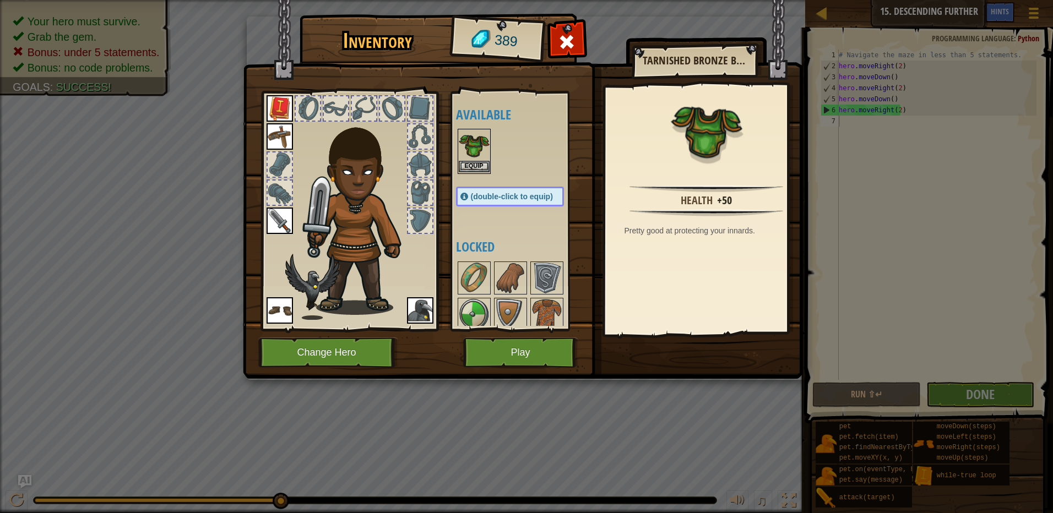
click at [467, 160] on img at bounding box center [474, 145] width 31 height 31
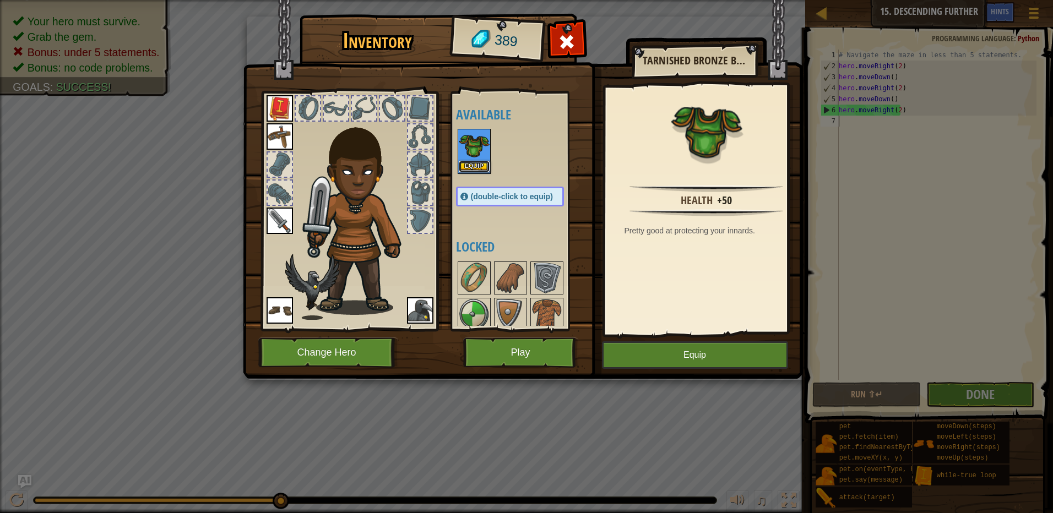
click at [477, 166] on button "Equip" at bounding box center [474, 167] width 31 height 12
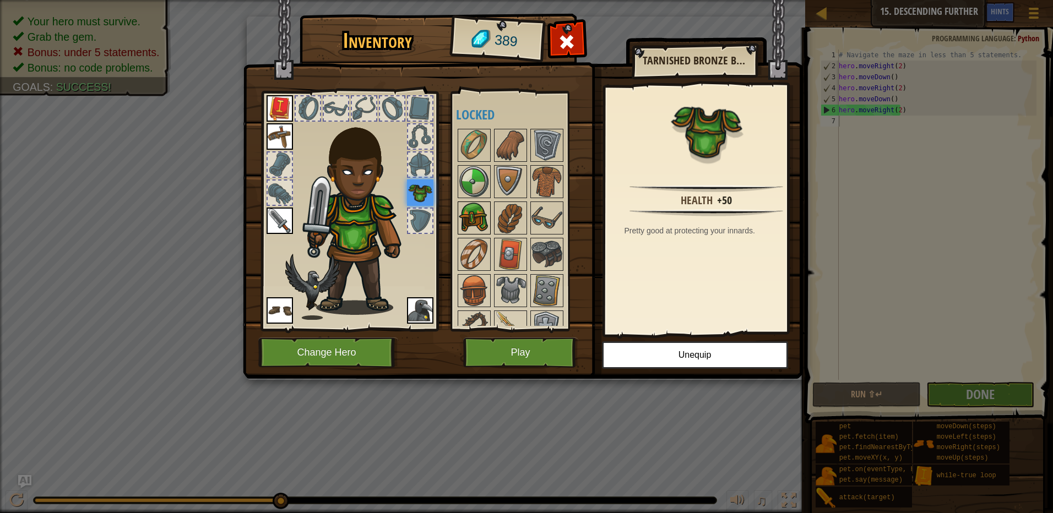
click at [475, 210] on img at bounding box center [474, 218] width 31 height 31
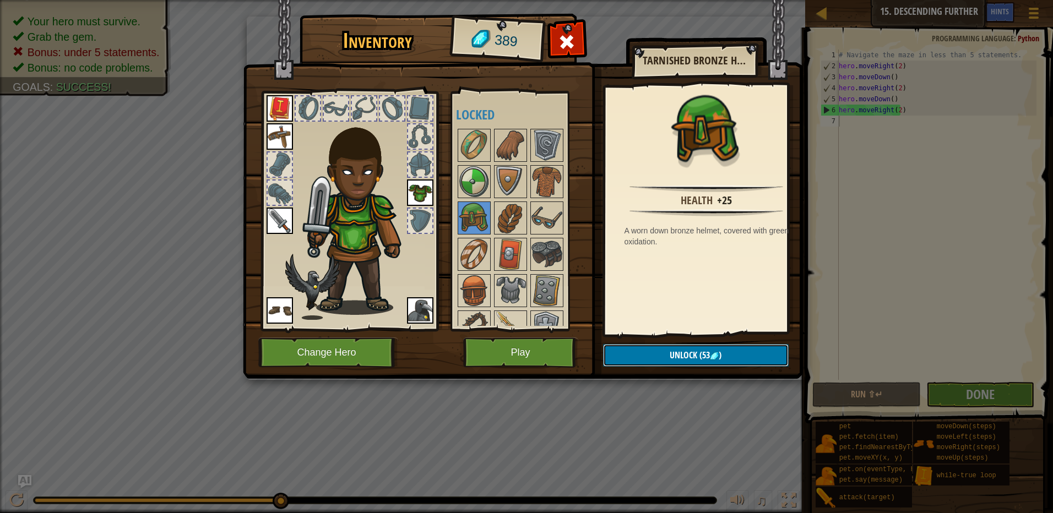
click at [709, 353] on span "(53" at bounding box center [703, 355] width 13 height 12
click at [668, 360] on button "Confirm" at bounding box center [696, 355] width 186 height 23
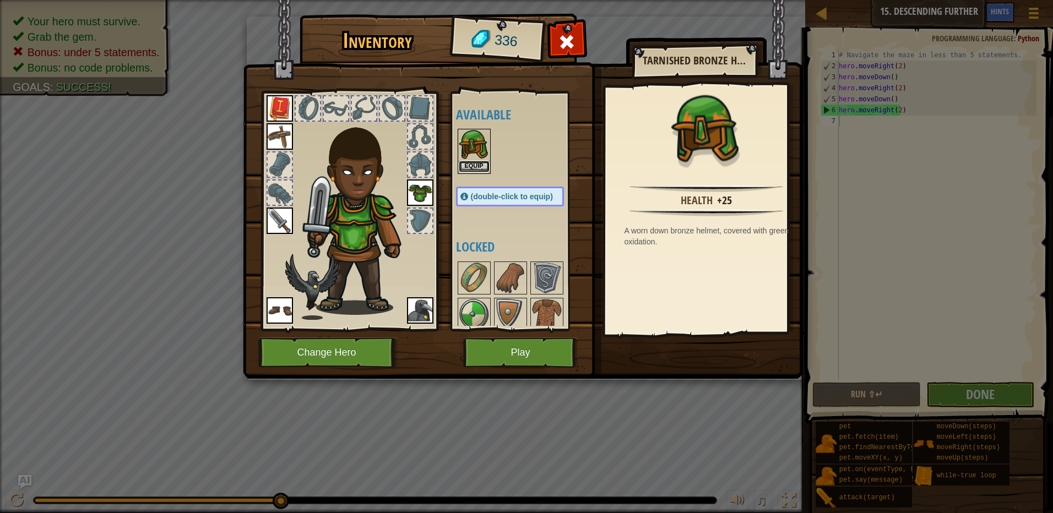
click at [477, 165] on button "Equip" at bounding box center [474, 167] width 31 height 12
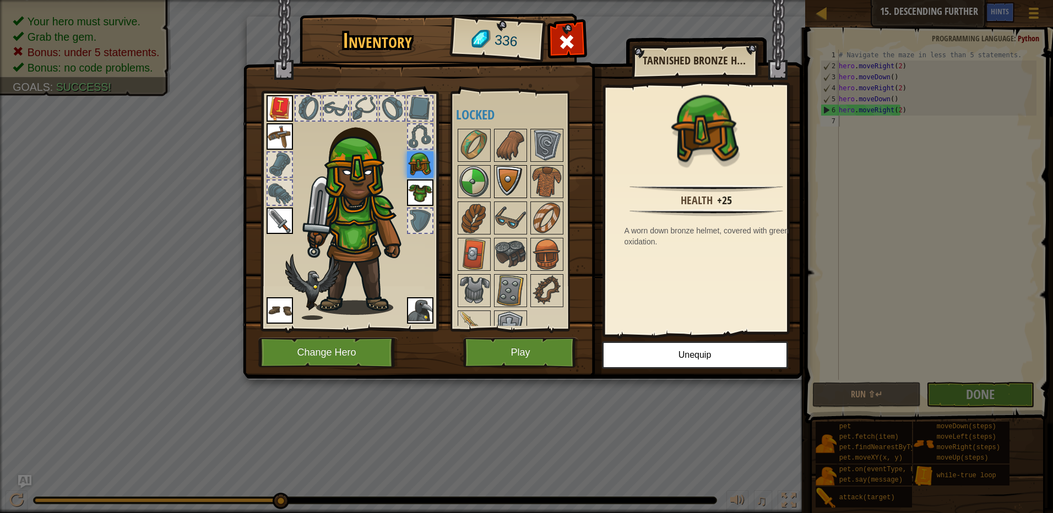
click at [513, 175] on img at bounding box center [510, 181] width 31 height 31
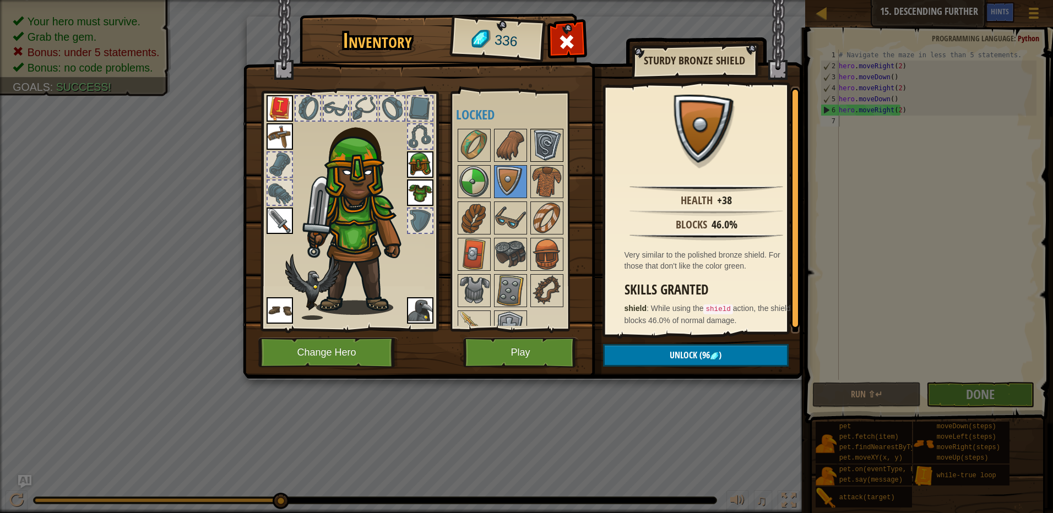
click at [536, 138] on img at bounding box center [546, 145] width 31 height 31
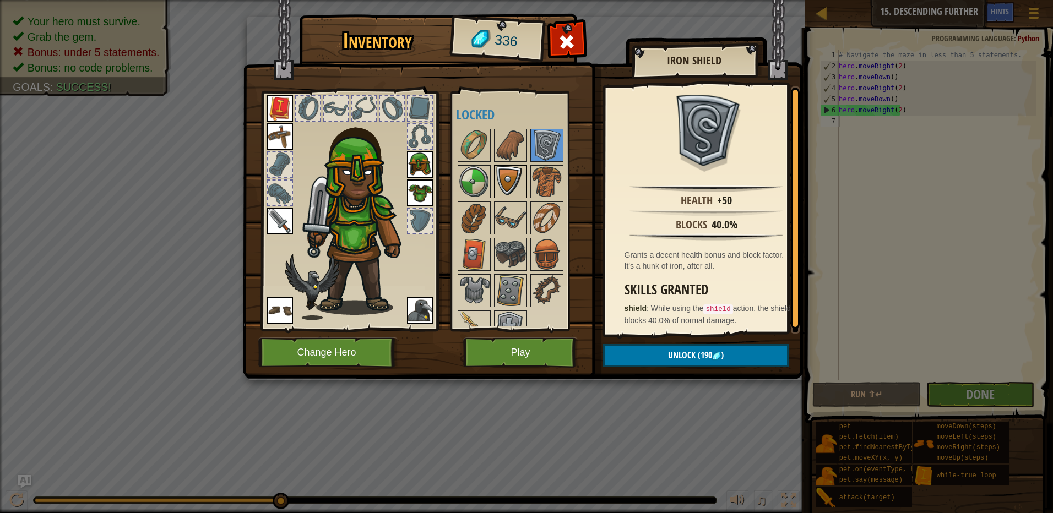
click at [521, 178] on img at bounding box center [510, 181] width 31 height 31
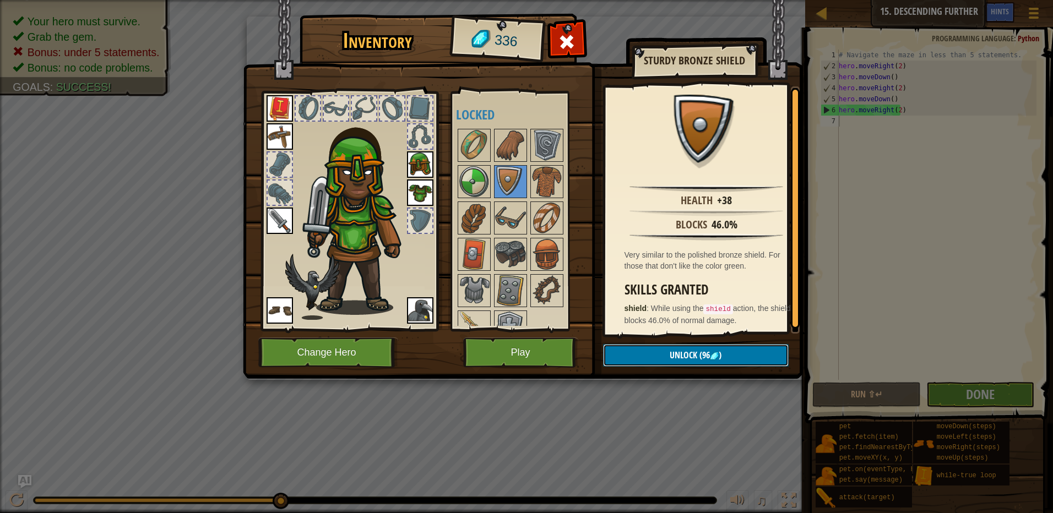
click at [665, 347] on button "Unlock (96 )" at bounding box center [696, 355] width 186 height 23
click at [666, 347] on button "Confirm" at bounding box center [696, 355] width 186 height 23
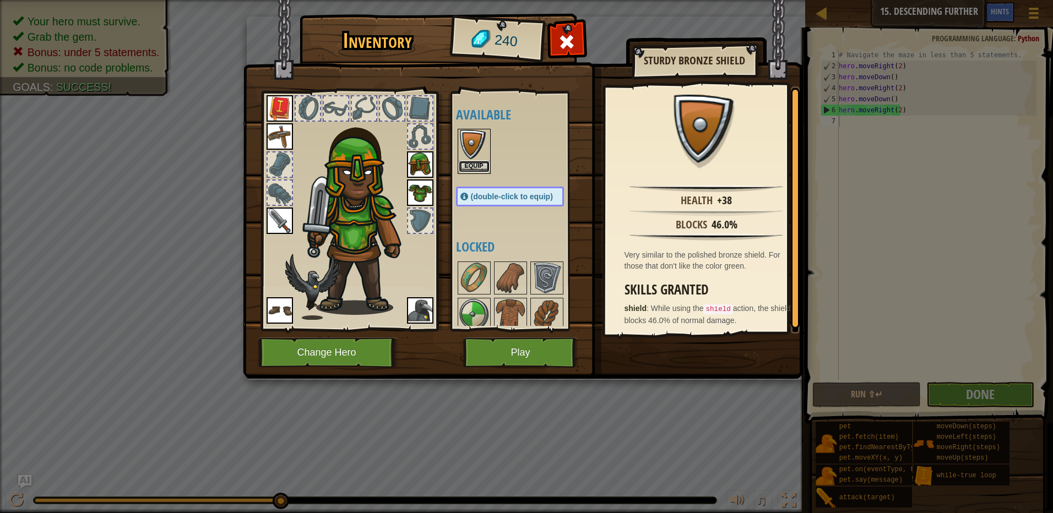
click at [479, 164] on button "Equip" at bounding box center [474, 167] width 31 height 12
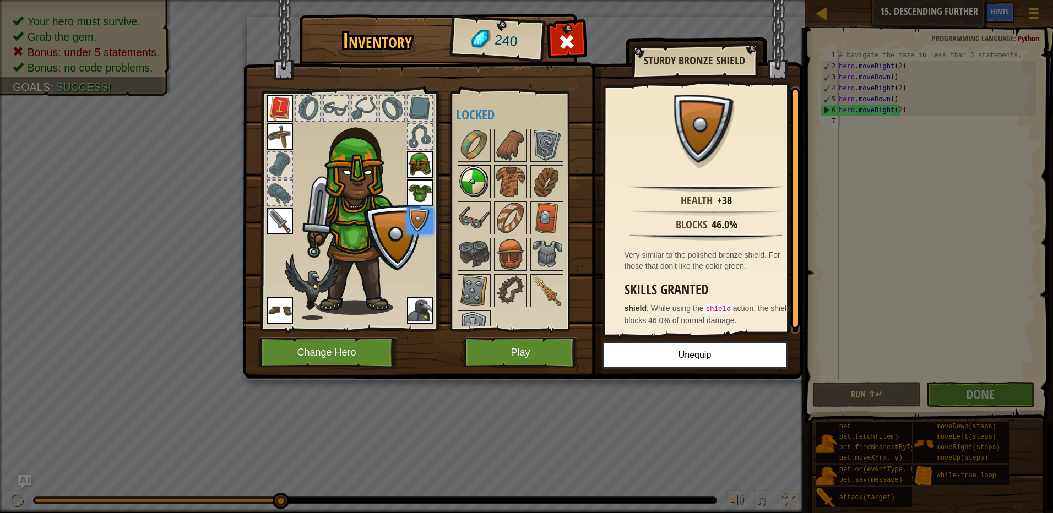
click at [476, 184] on img at bounding box center [474, 181] width 31 height 31
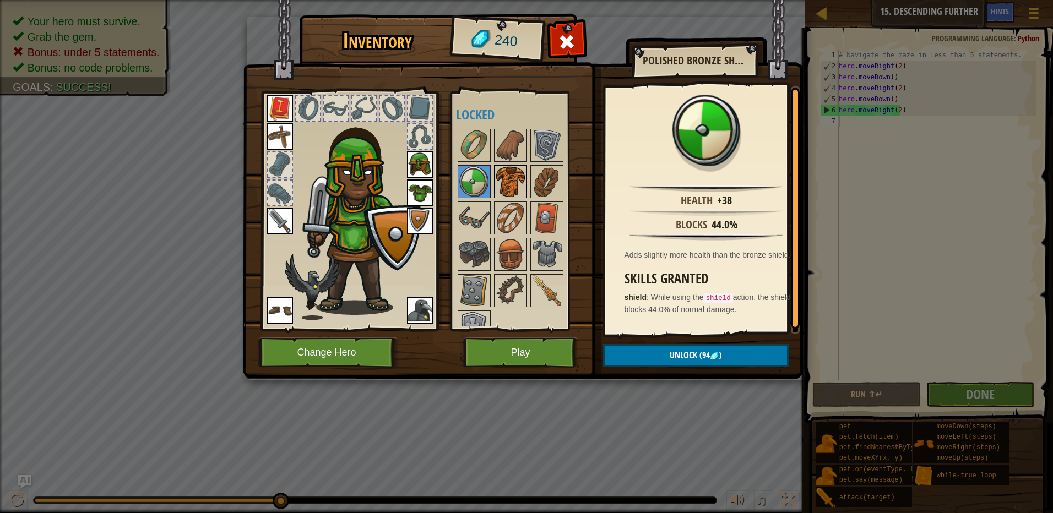
click at [505, 186] on img at bounding box center [510, 181] width 31 height 31
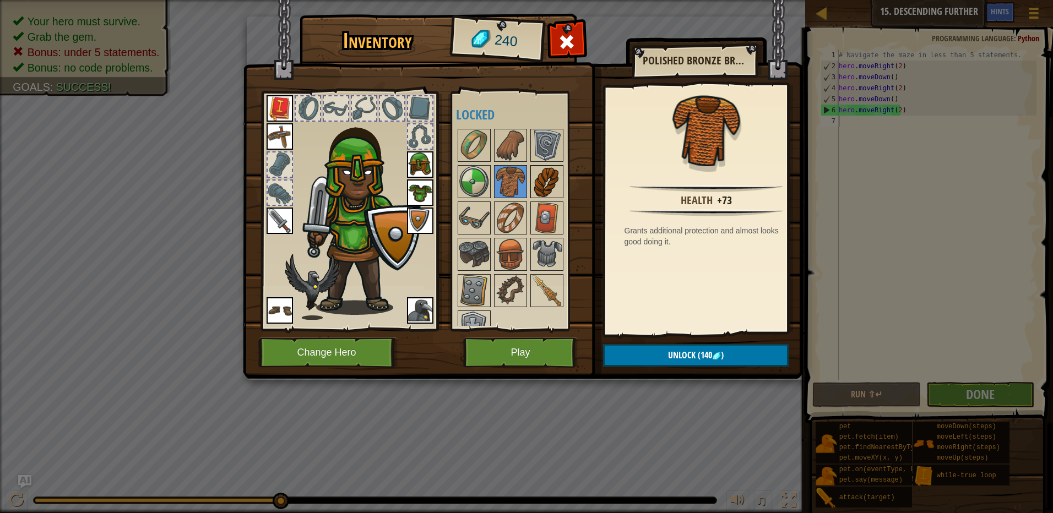
click at [557, 181] on img at bounding box center [546, 181] width 31 height 31
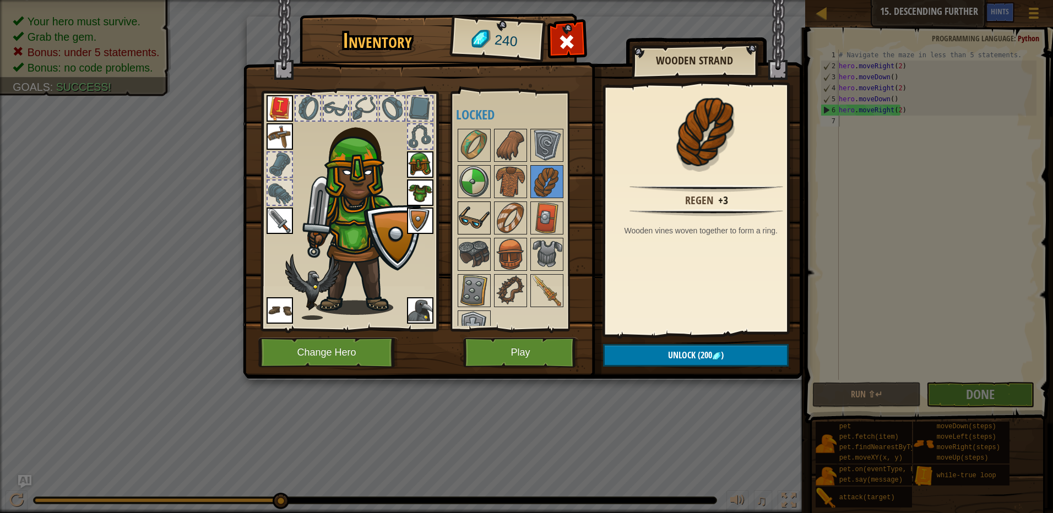
click at [466, 223] on img at bounding box center [474, 218] width 31 height 31
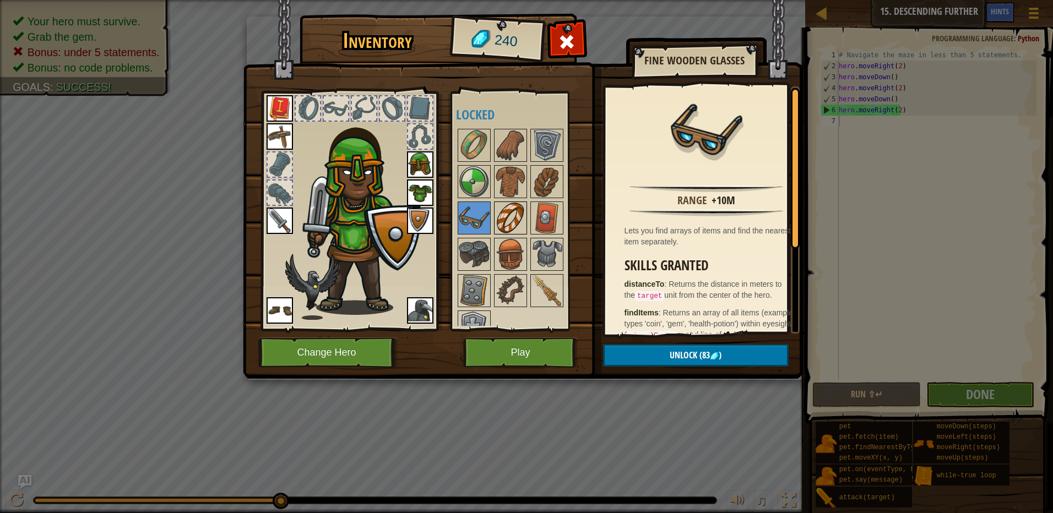
click at [496, 223] on img at bounding box center [510, 218] width 31 height 31
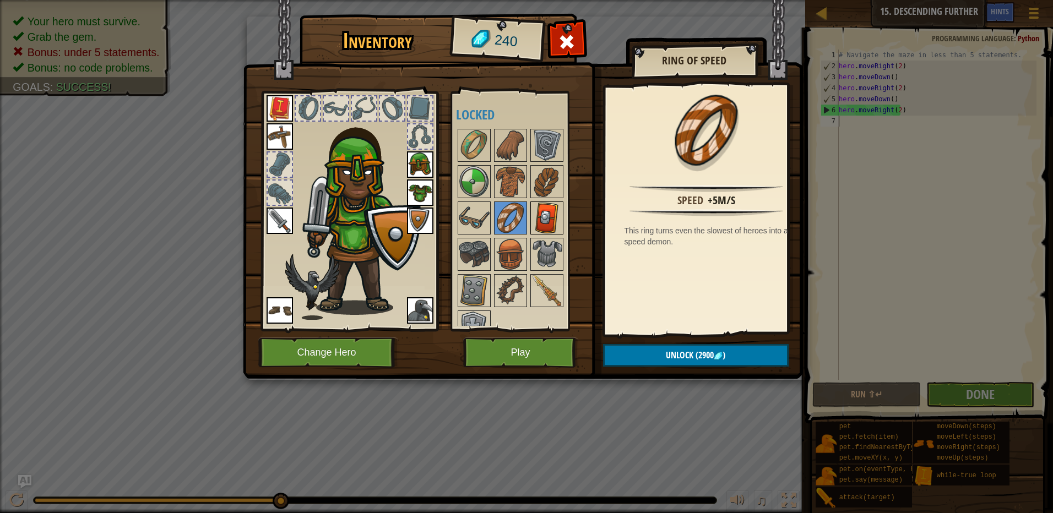
click at [546, 217] on img at bounding box center [546, 218] width 31 height 31
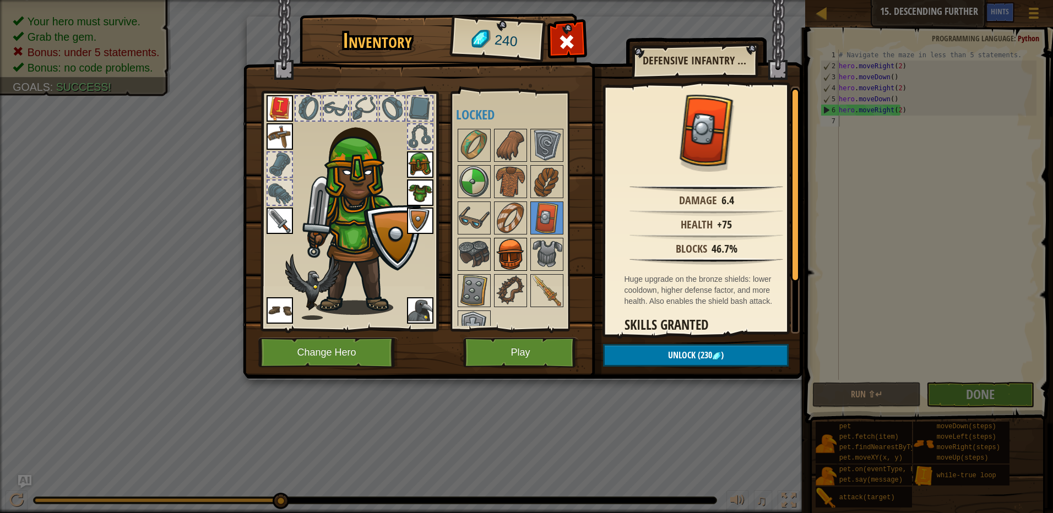
click at [509, 254] on img at bounding box center [510, 254] width 31 height 31
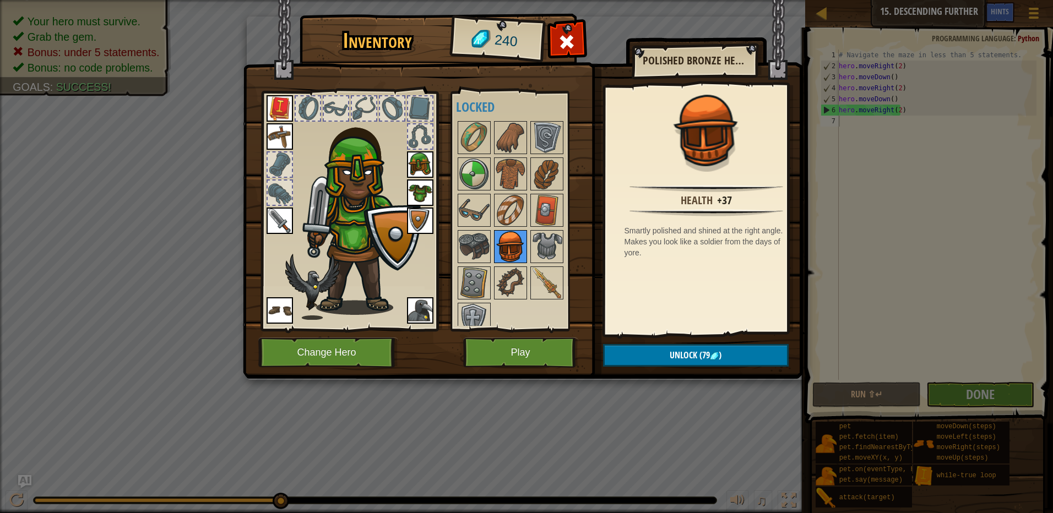
scroll to position [19, 0]
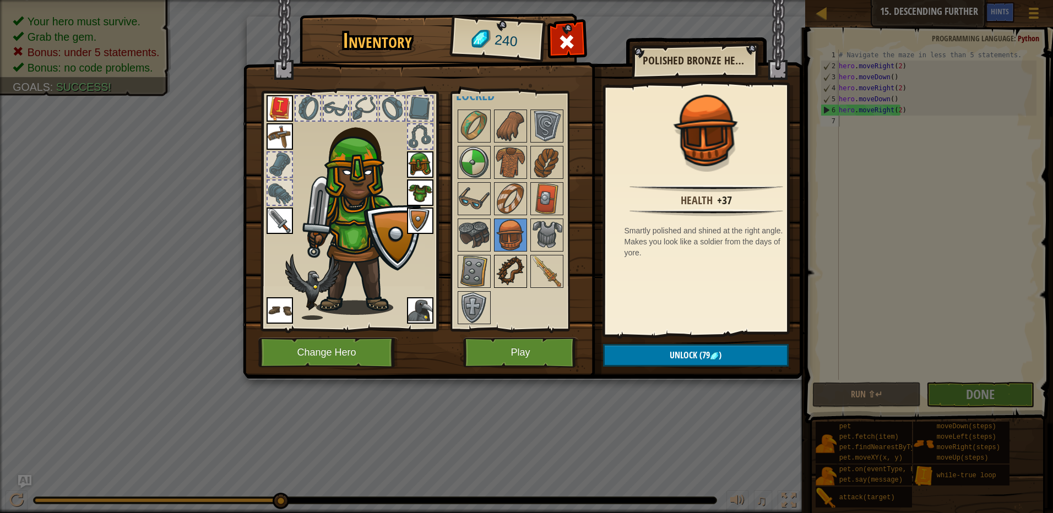
click at [514, 258] on img at bounding box center [510, 271] width 31 height 31
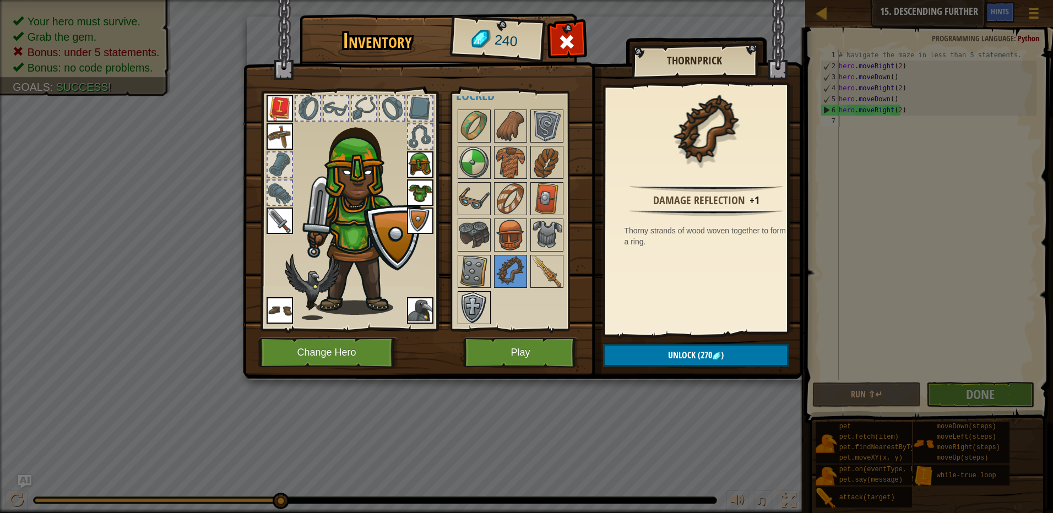
click at [464, 313] on img at bounding box center [474, 307] width 31 height 31
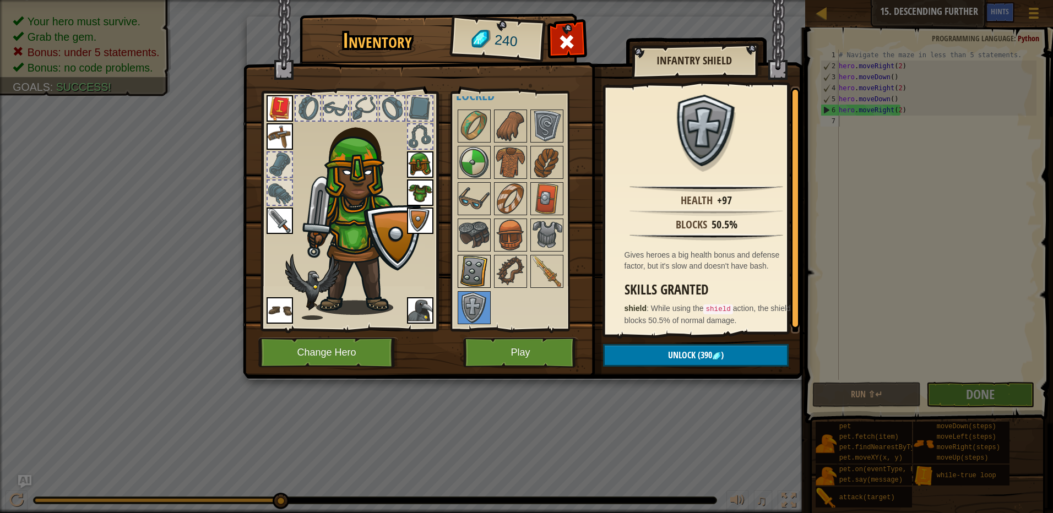
click at [482, 269] on img at bounding box center [474, 271] width 31 height 31
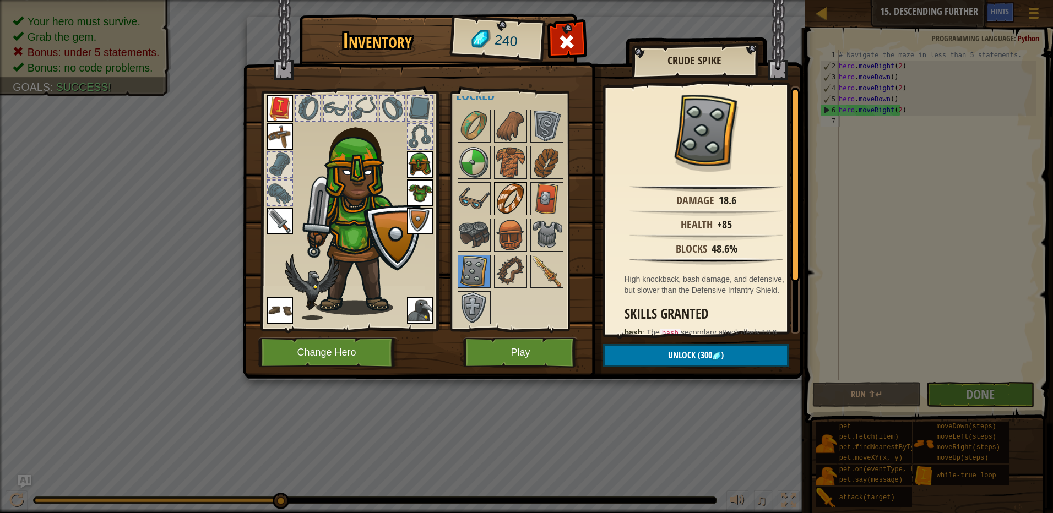
scroll to position [0, 0]
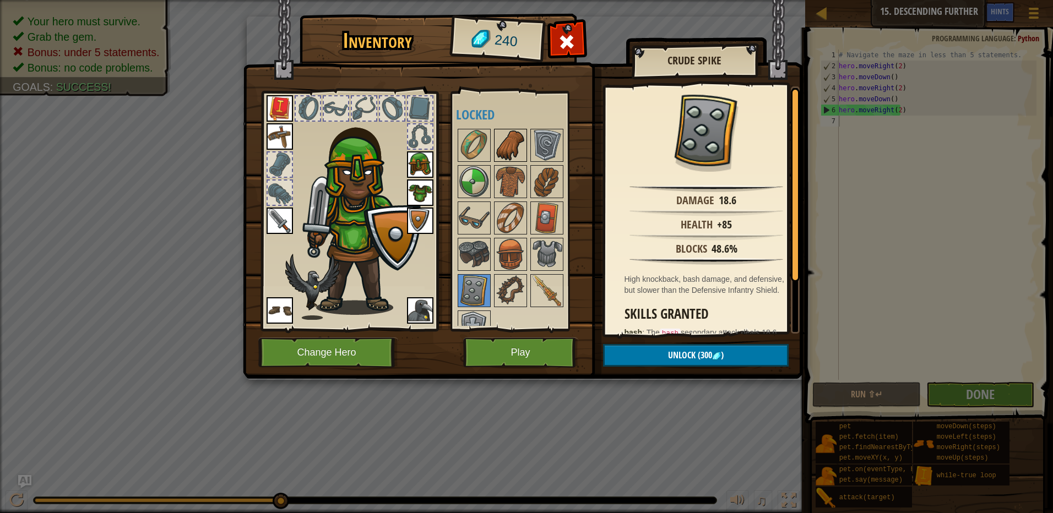
click at [521, 139] on img at bounding box center [510, 145] width 31 height 31
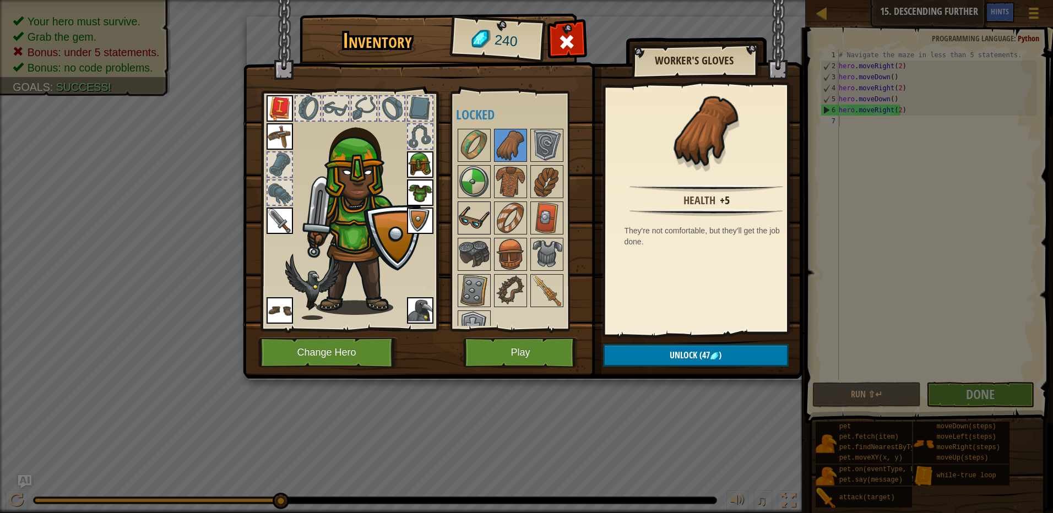
click at [464, 216] on img at bounding box center [474, 218] width 31 height 31
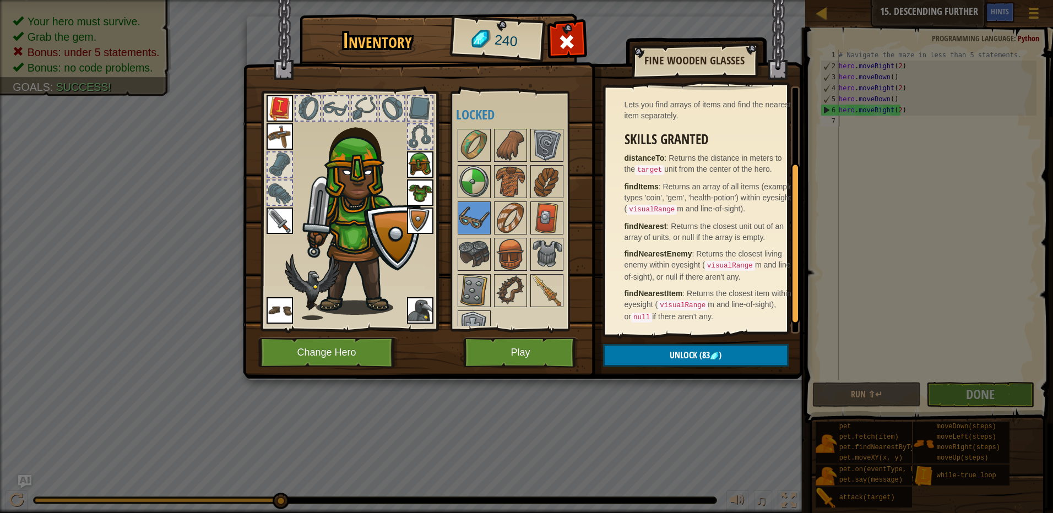
scroll to position [132, 0]
click at [559, 358] on button "Play" at bounding box center [520, 353] width 115 height 30
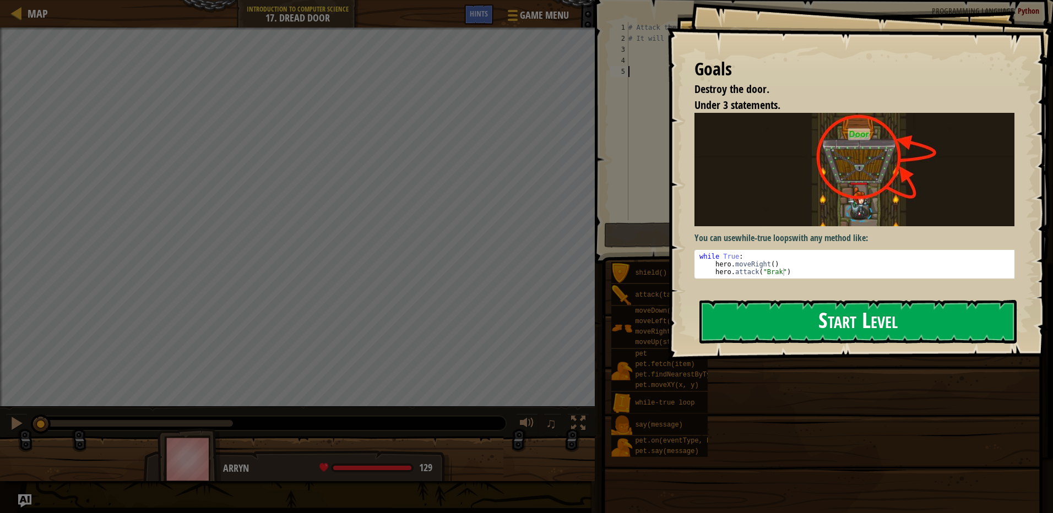
click at [806, 327] on button "Start Level" at bounding box center [857, 322] width 317 height 44
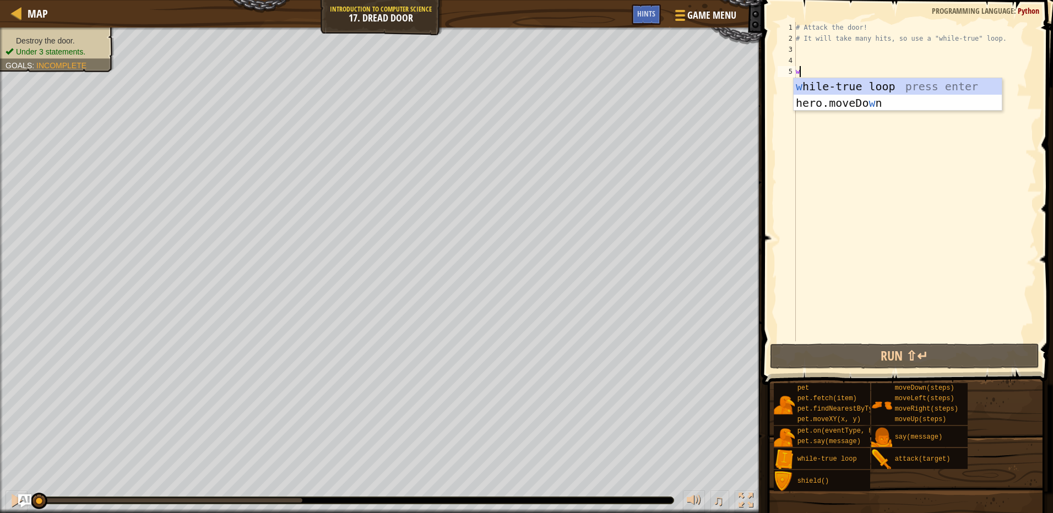
scroll to position [5, 0]
type textarea "wh"
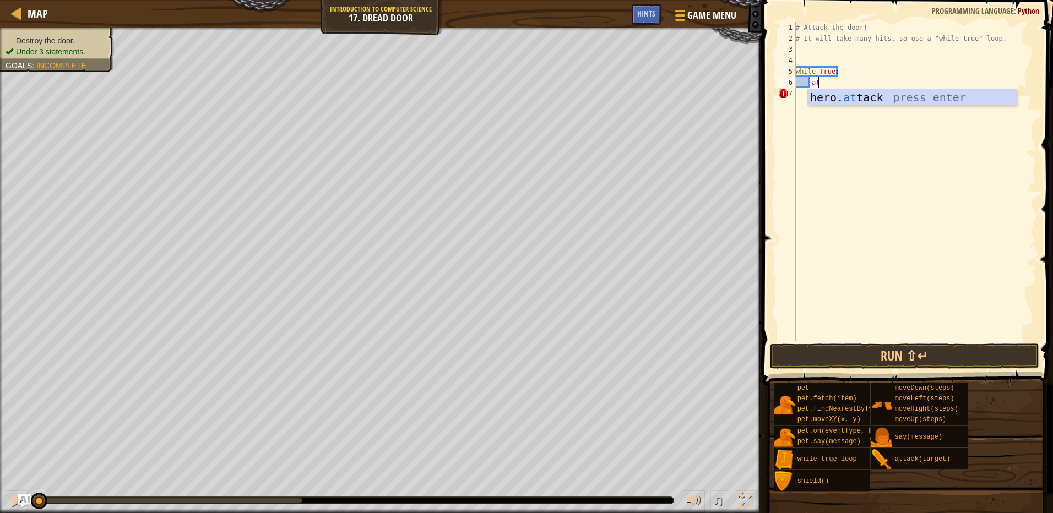
scroll to position [5, 1]
type textarea "a"
type textarea "hero.attack("Door")"
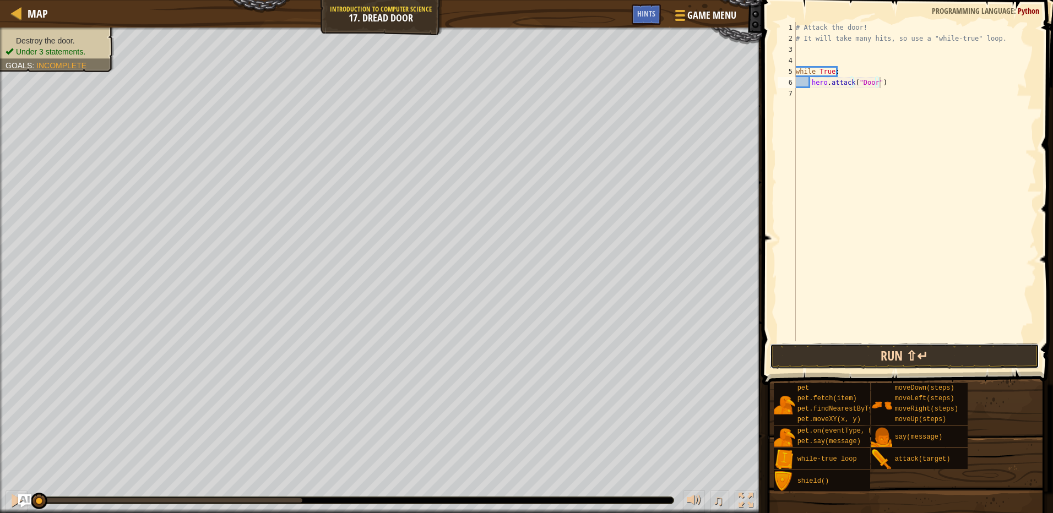
click at [990, 361] on button "Run ⇧↵" at bounding box center [904, 356] width 269 height 25
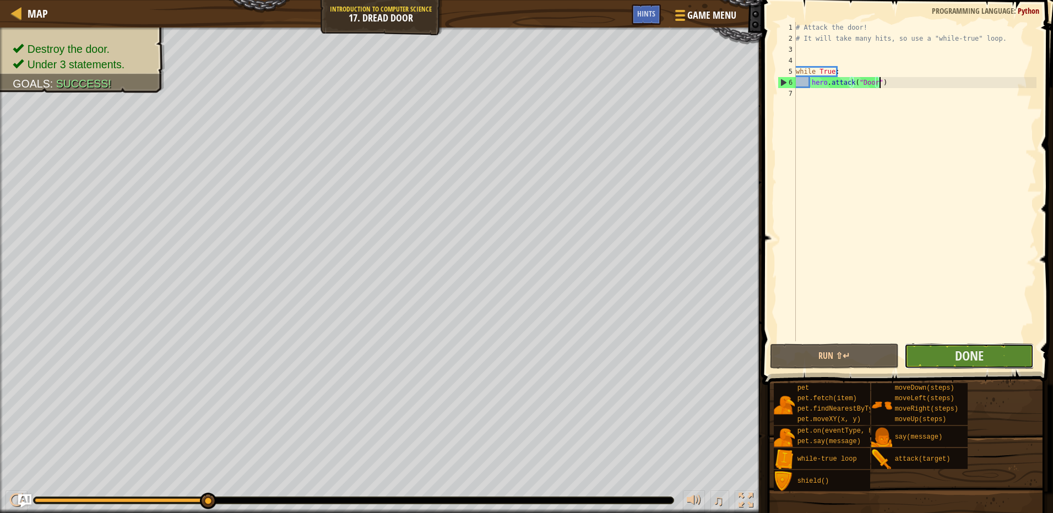
click at [948, 359] on button "Done" at bounding box center [968, 356] width 129 height 25
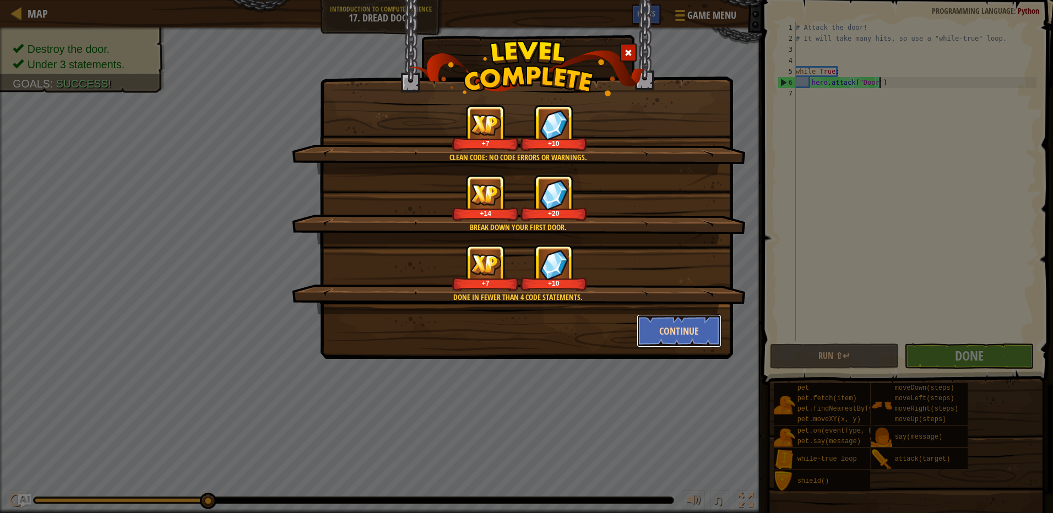
click at [646, 338] on button "Continue" at bounding box center [679, 330] width 85 height 33
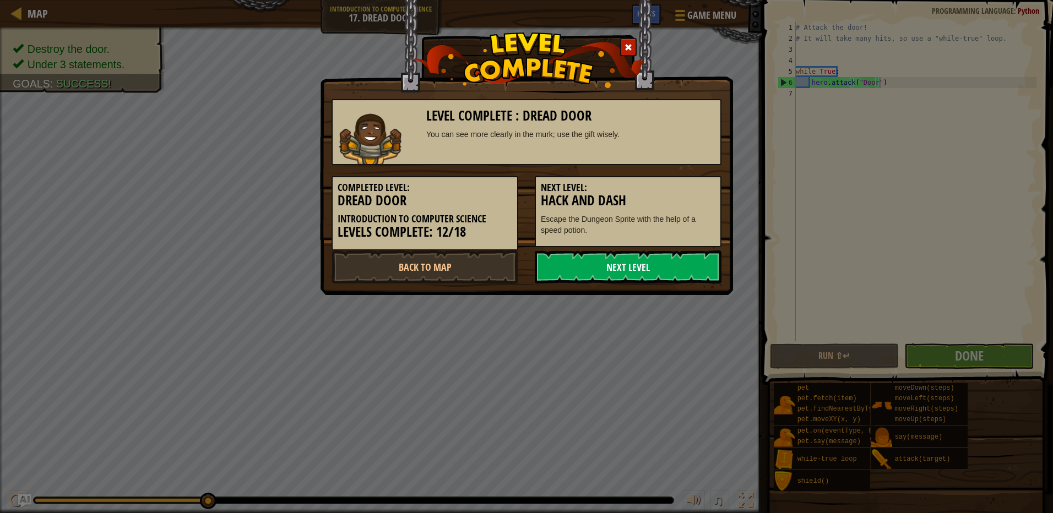
click at [569, 275] on link "Next Level" at bounding box center [628, 267] width 187 height 33
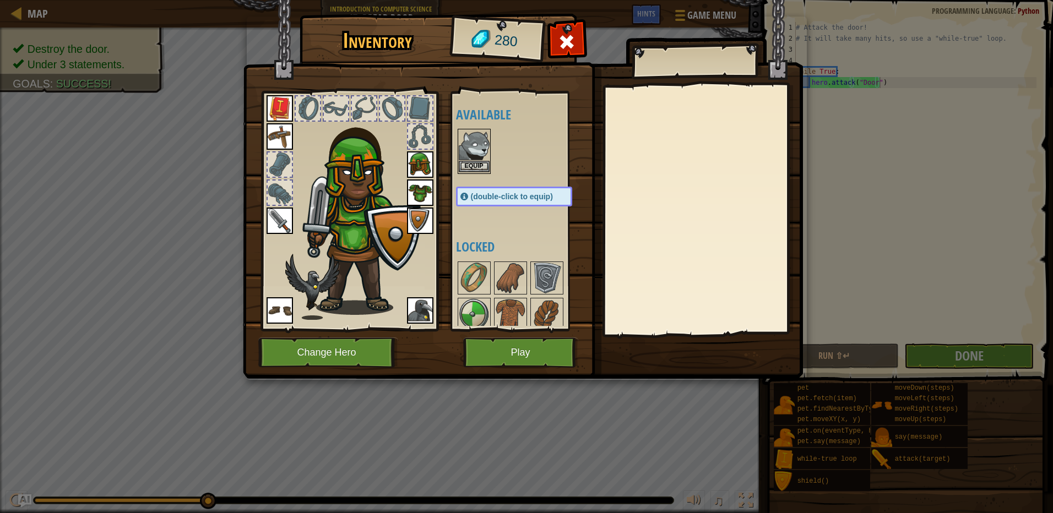
click at [476, 159] on img at bounding box center [474, 145] width 31 height 31
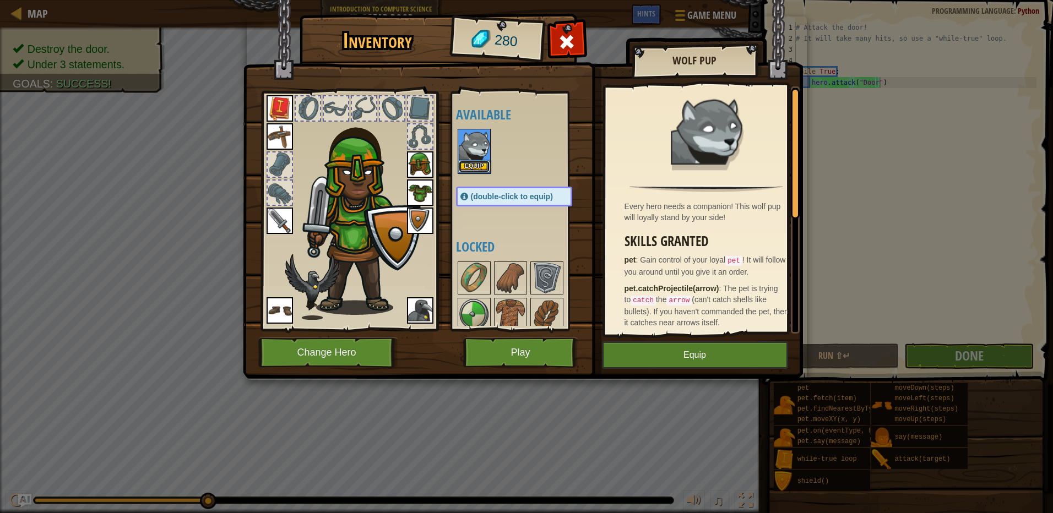
click at [481, 169] on button "Equip" at bounding box center [474, 167] width 31 height 12
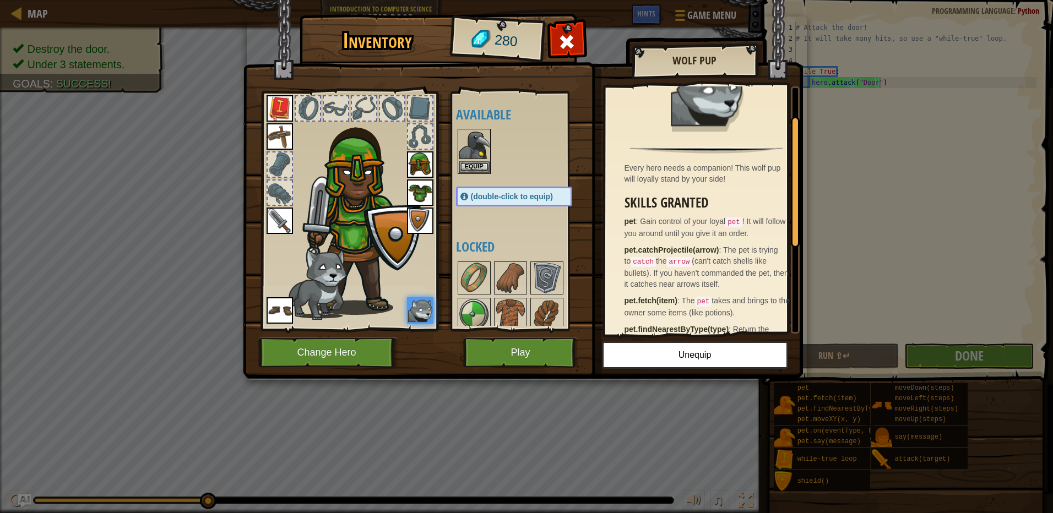
scroll to position [55, 0]
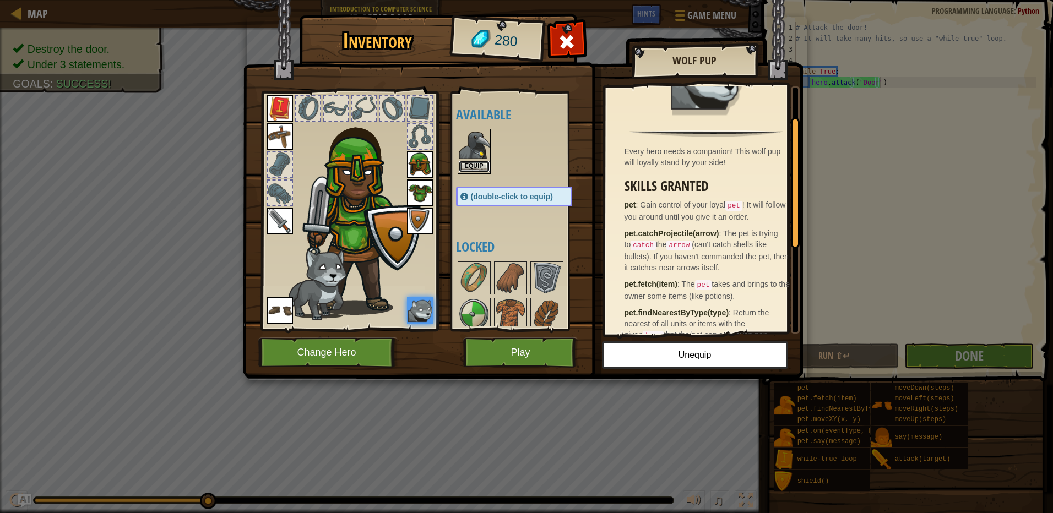
click at [475, 164] on button "Equip" at bounding box center [474, 167] width 31 height 12
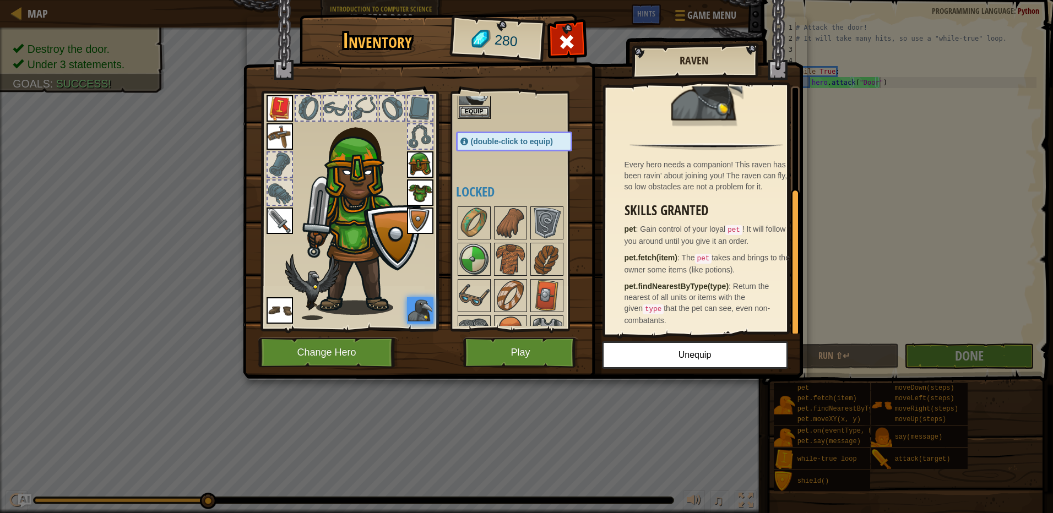
scroll to position [168, 0]
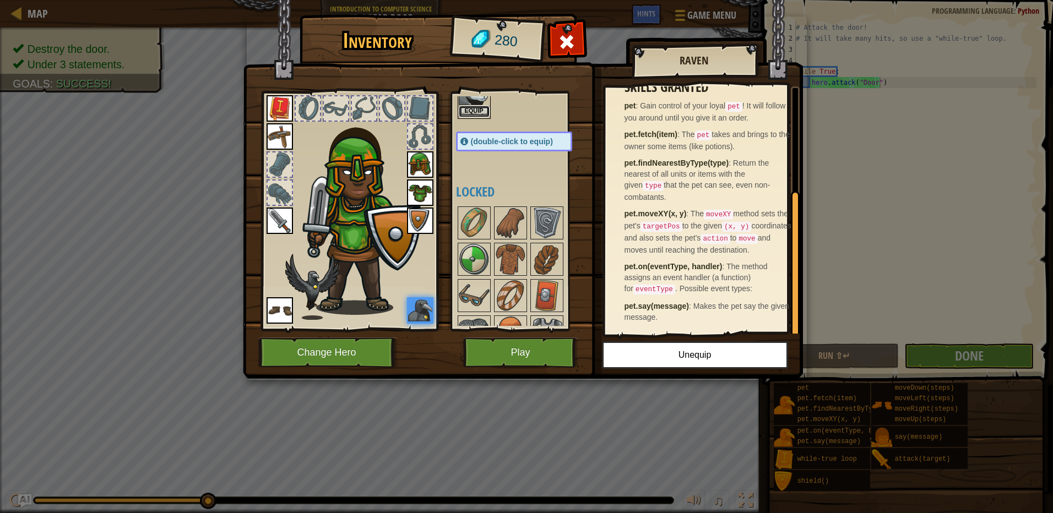
click at [479, 107] on button "Equip" at bounding box center [474, 112] width 31 height 12
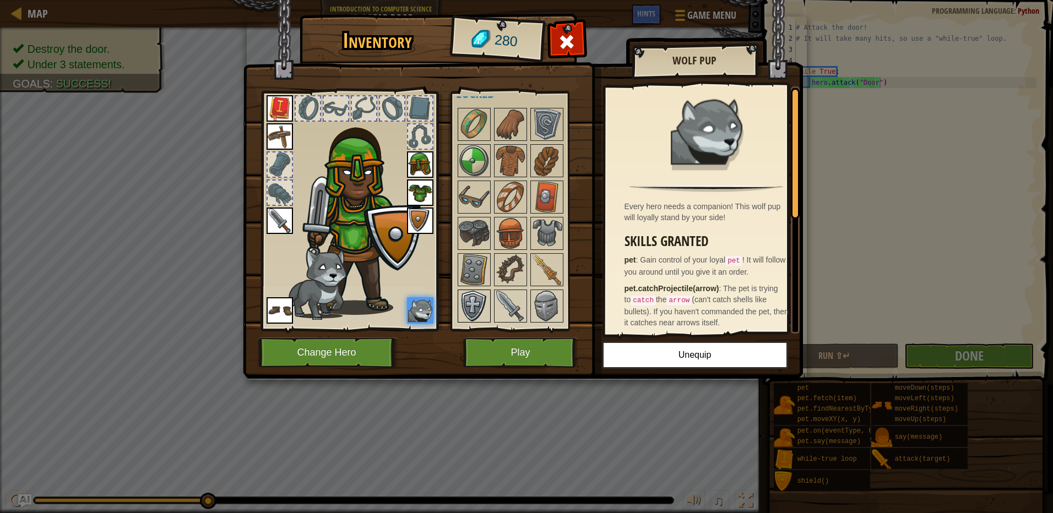
scroll to position [188, 0]
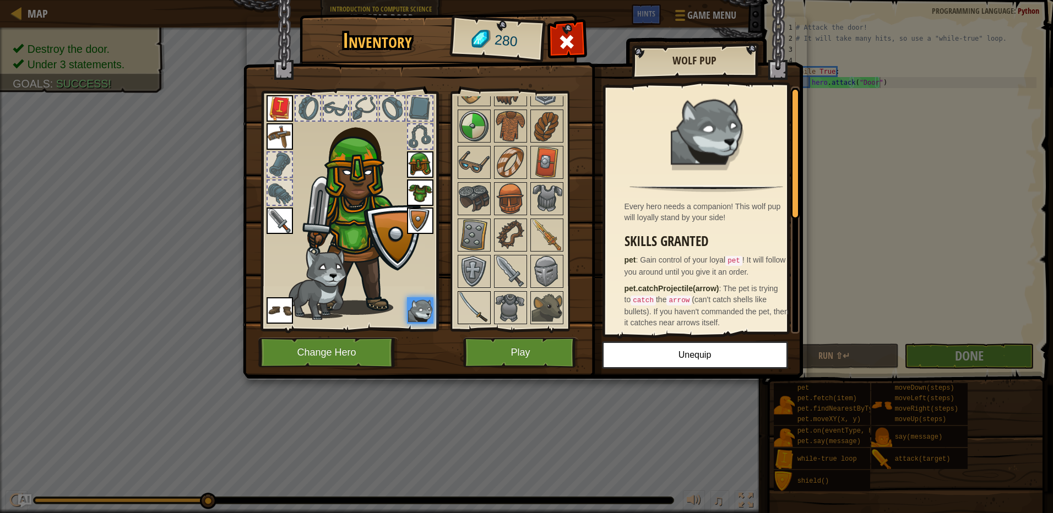
click at [480, 300] on img at bounding box center [474, 307] width 31 height 31
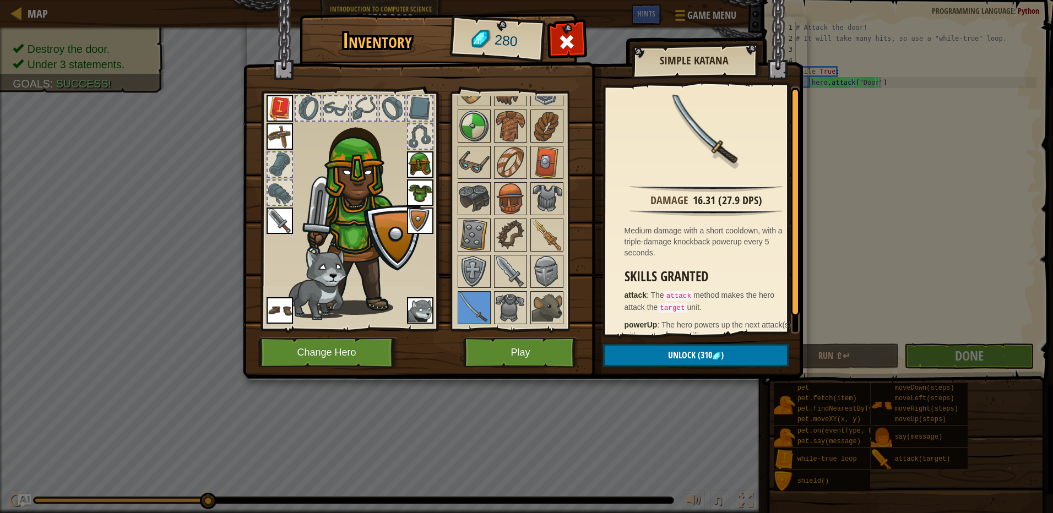
click at [286, 217] on img at bounding box center [280, 221] width 26 height 26
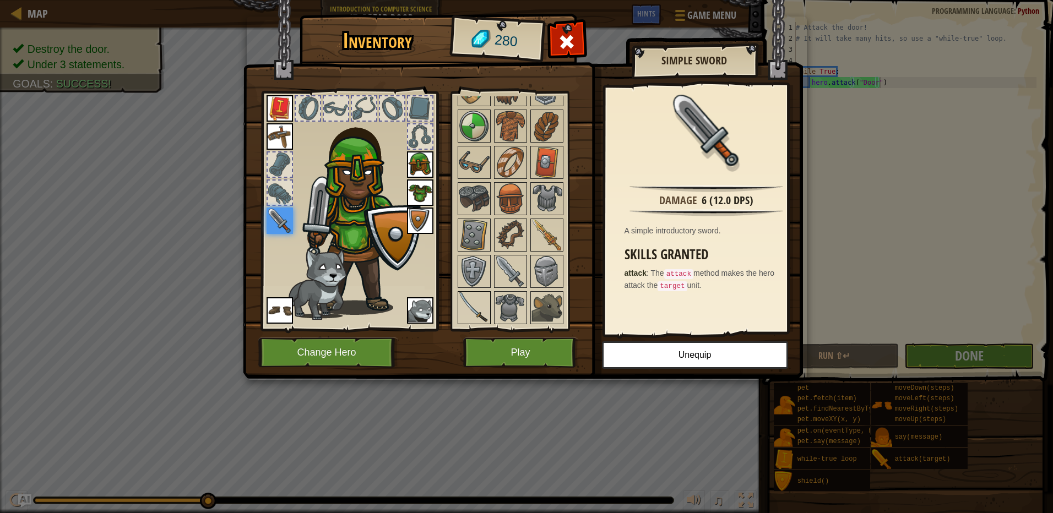
click at [487, 308] on img at bounding box center [474, 307] width 31 height 31
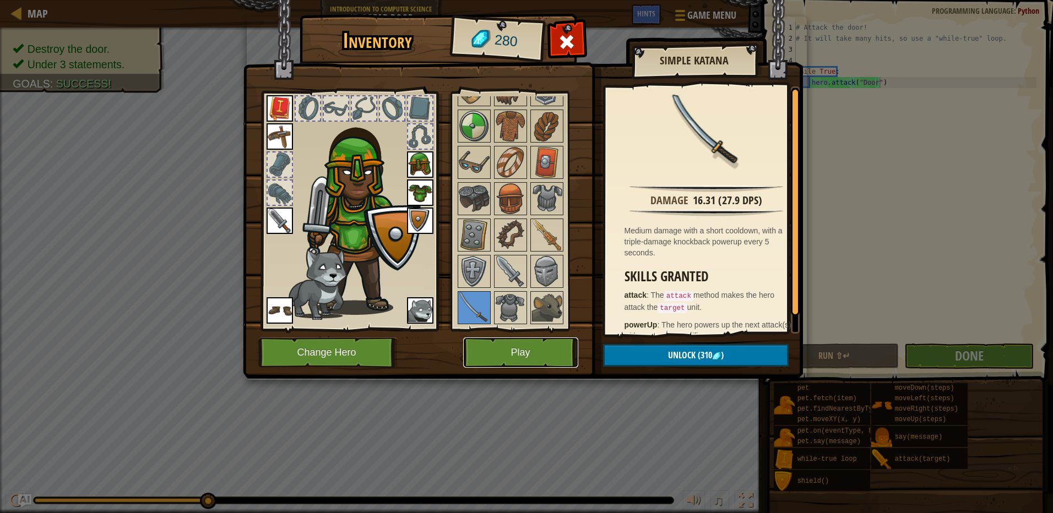
click at [542, 354] on button "Play" at bounding box center [520, 353] width 115 height 30
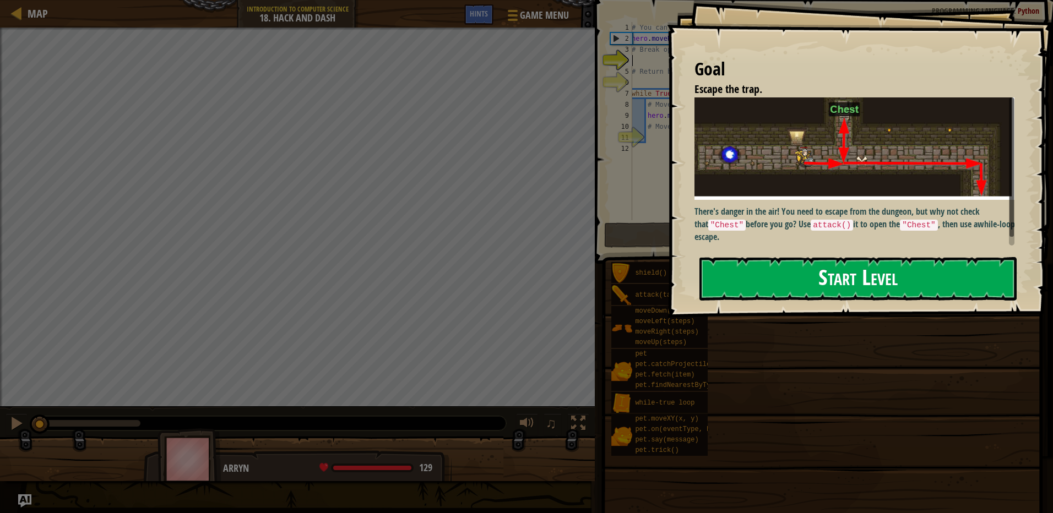
click at [809, 257] on button "Start Level" at bounding box center [857, 279] width 317 height 44
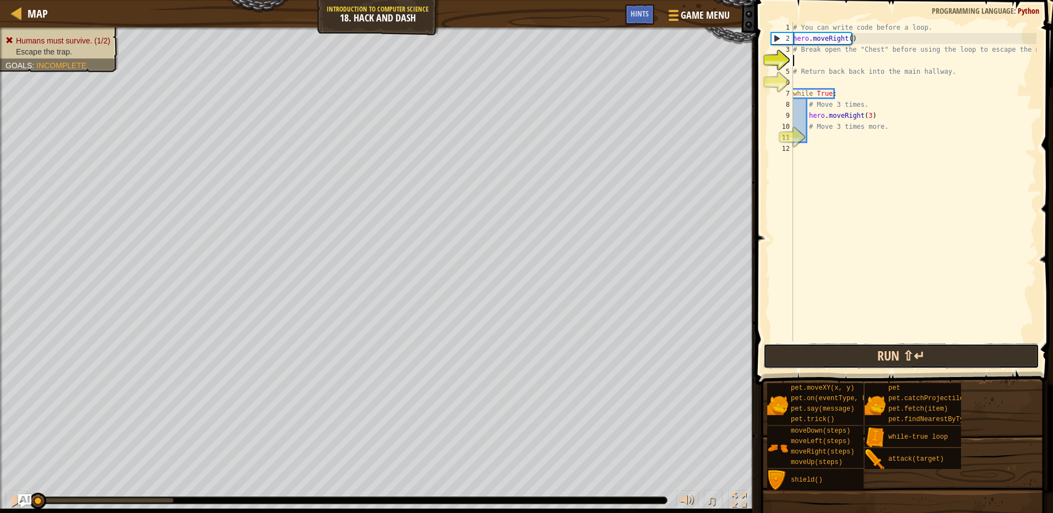
click at [972, 364] on button "Run ⇧↵" at bounding box center [901, 356] width 276 height 25
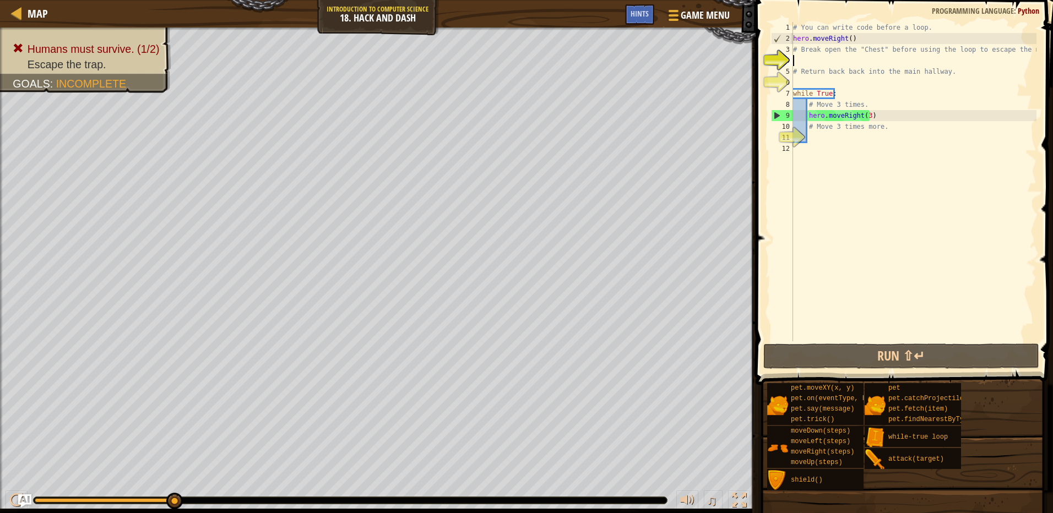
click at [822, 136] on div "# You can write code before a loop. hero . moveRight ( ) # Break open the "Ches…" at bounding box center [914, 192] width 246 height 341
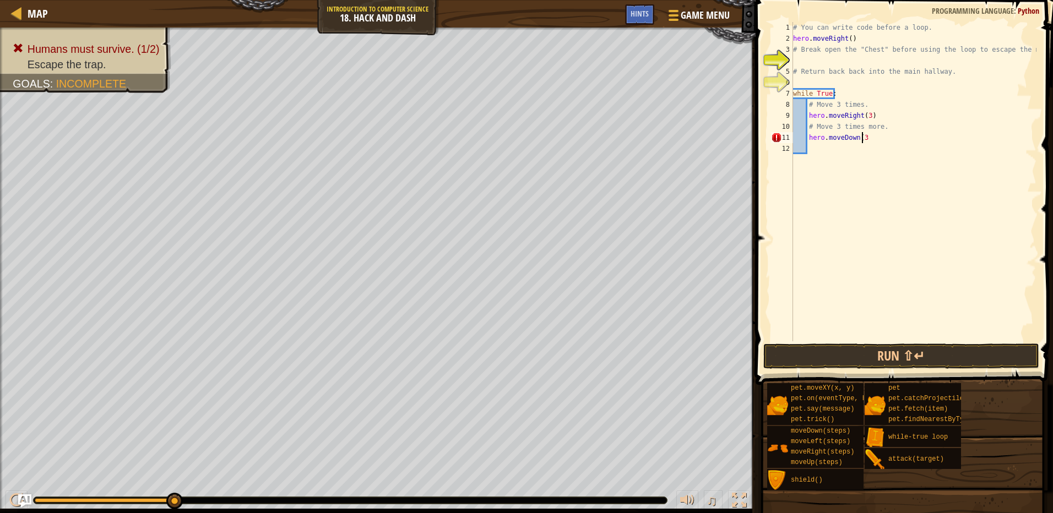
scroll to position [5, 6]
type textarea "hero.moveDown(3)"
click at [964, 369] on span at bounding box center [905, 176] width 306 height 417
click at [959, 350] on button "Run ⇧↵" at bounding box center [901, 356] width 276 height 25
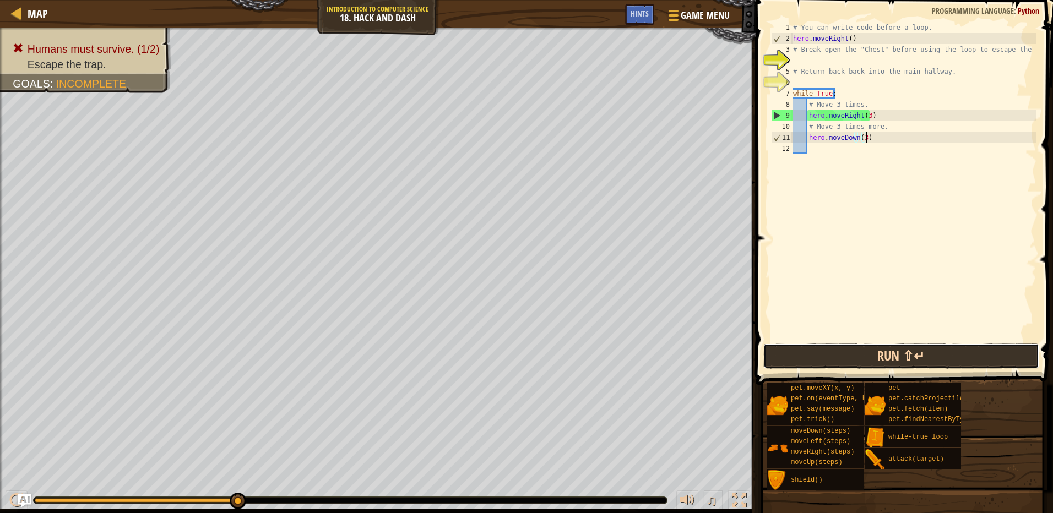
click at [953, 351] on button "Run ⇧↵" at bounding box center [901, 356] width 276 height 25
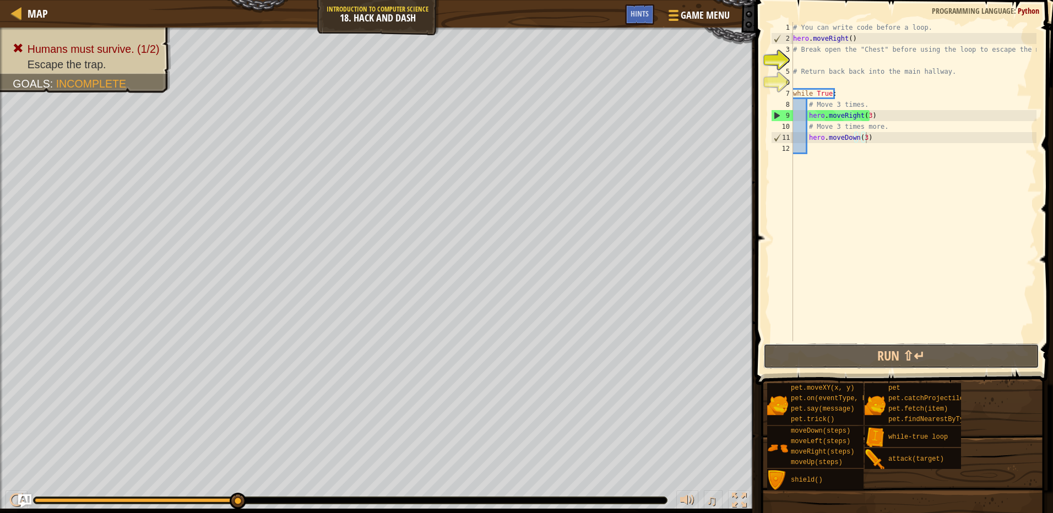
drag, startPoint x: 784, startPoint y: 350, endPoint x: 820, endPoint y: 258, distance: 99.2
click at [820, 258] on div "hero.moveDown(3) 1 2 3 4 5 6 7 8 9 10 11 12 # You can write code before a loop.…" at bounding box center [902, 214] width 301 height 417
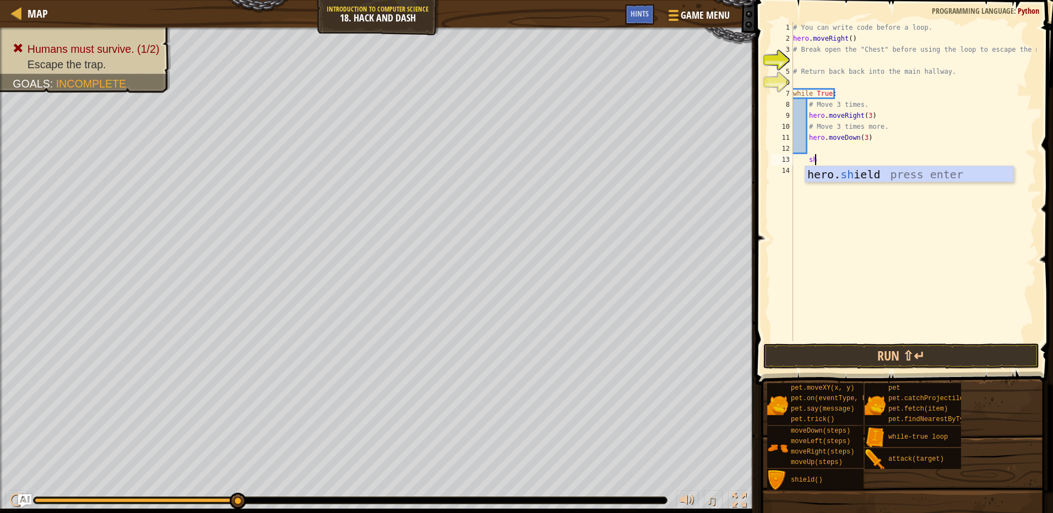
scroll to position [5, 1]
type textarea "s"
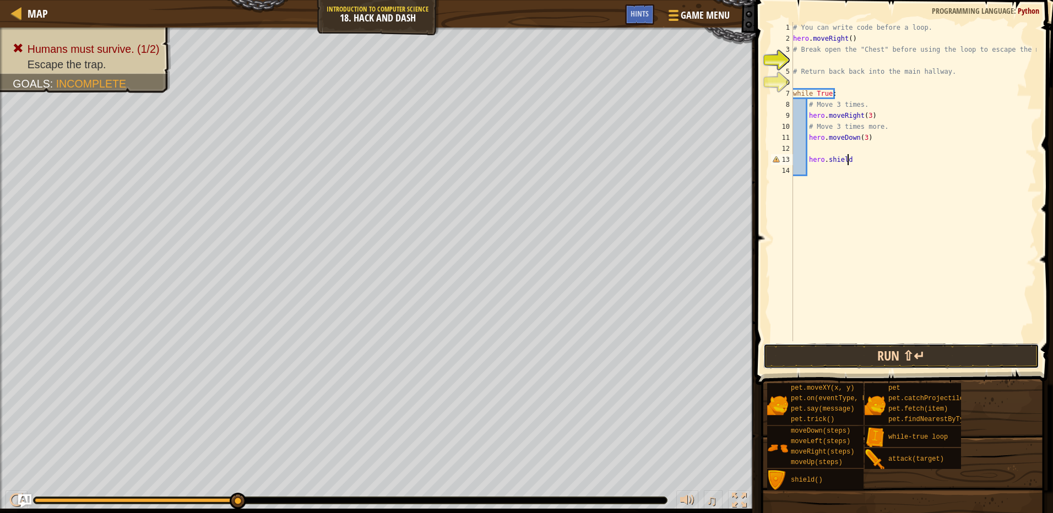
click at [911, 346] on button "Run ⇧↵" at bounding box center [901, 356] width 276 height 25
click at [939, 361] on button "Run ⇧↵" at bounding box center [901, 356] width 276 height 25
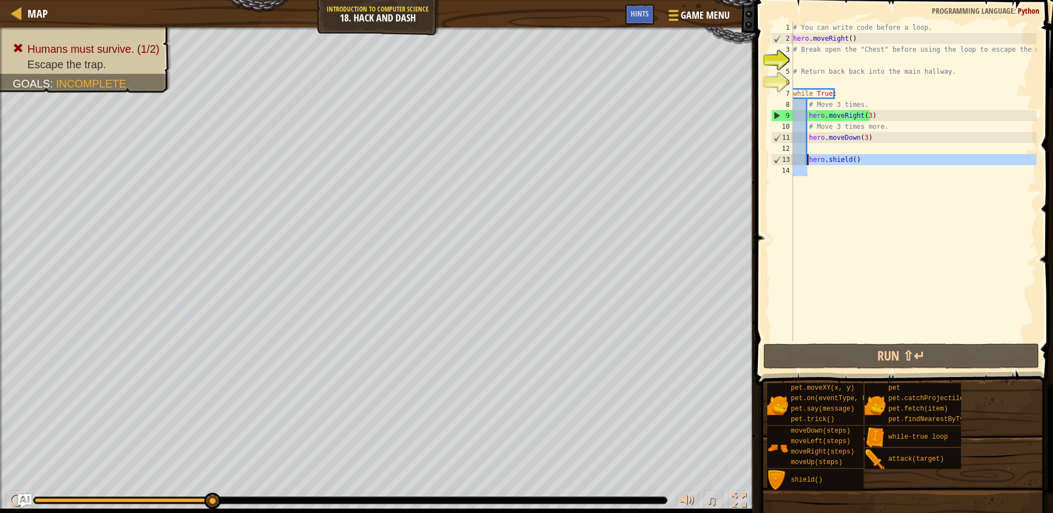
drag, startPoint x: 872, startPoint y: 167, endPoint x: 808, endPoint y: 157, distance: 65.3
click at [808, 157] on div "# You can write code before a loop. hero . moveRight ( ) # Break open the "Ches…" at bounding box center [914, 192] width 246 height 341
type textarea "hero.shield()"
click at [849, 146] on div "# You can write code before a loop. hero . moveRight ( ) # Break open the "Ches…" at bounding box center [914, 192] width 246 height 341
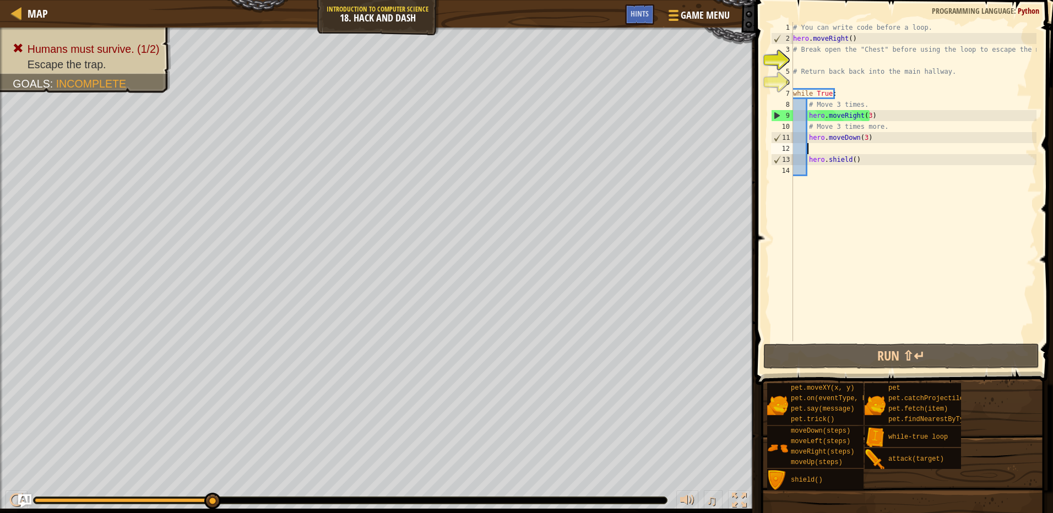
paste textarea "hero.shield()"
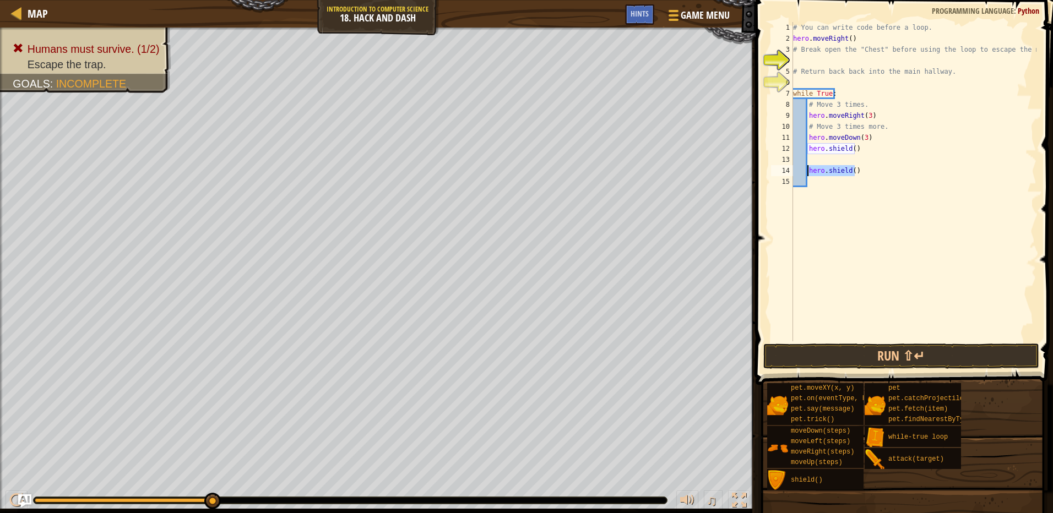
drag, startPoint x: 861, startPoint y: 174, endPoint x: 808, endPoint y: 170, distance: 53.0
click at [808, 170] on div "# You can write code before a loop. hero . moveRight ( ) # Break open the "Ches…" at bounding box center [914, 192] width 246 height 341
type textarea "hero.shield()"
click at [847, 193] on div "# You can write code before a loop. hero . moveRight ( ) # Break open the "Ches…" at bounding box center [914, 192] width 246 height 341
click at [909, 344] on button "Run ⇧↵" at bounding box center [901, 356] width 276 height 25
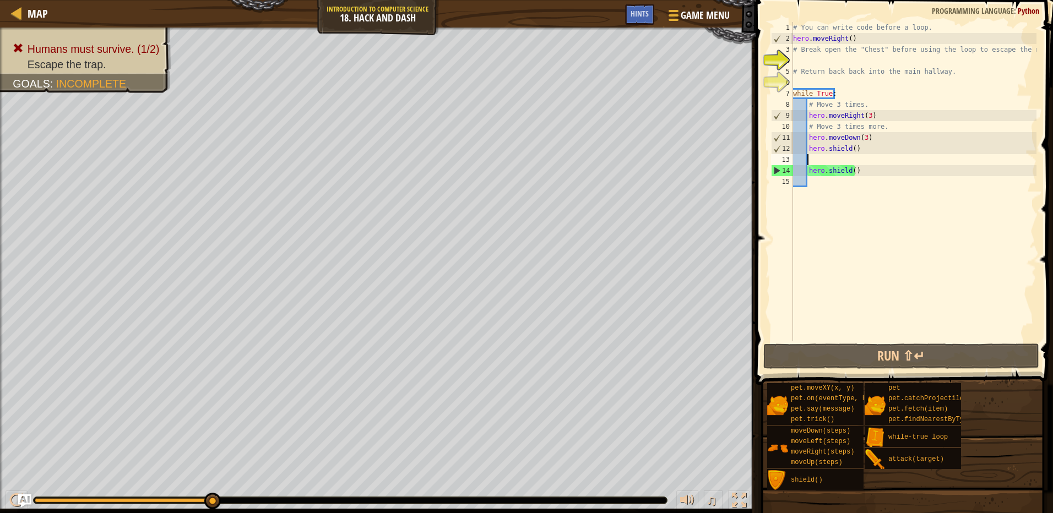
click at [850, 156] on div "# You can write code before a loop. hero . moveRight ( ) # Break open the "Ches…" at bounding box center [914, 192] width 246 height 341
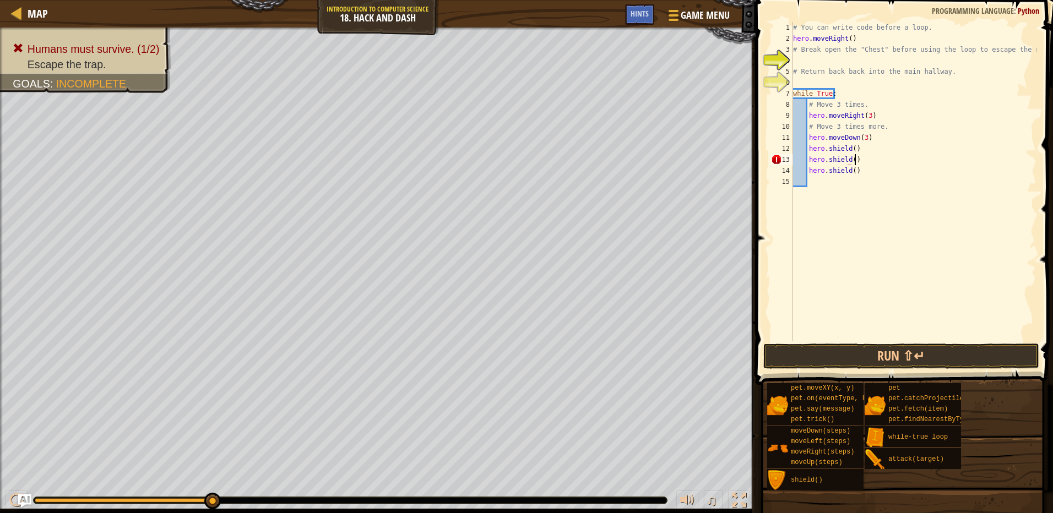
scroll to position [5, 4]
click at [901, 358] on button "Run ⇧↵" at bounding box center [901, 356] width 276 height 25
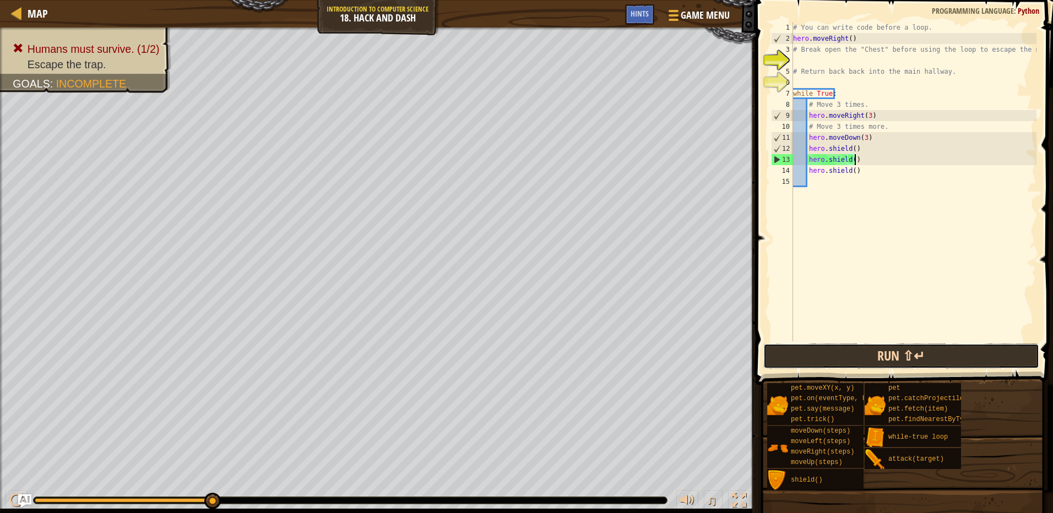
click at [893, 354] on button "Run ⇧↵" at bounding box center [901, 356] width 276 height 25
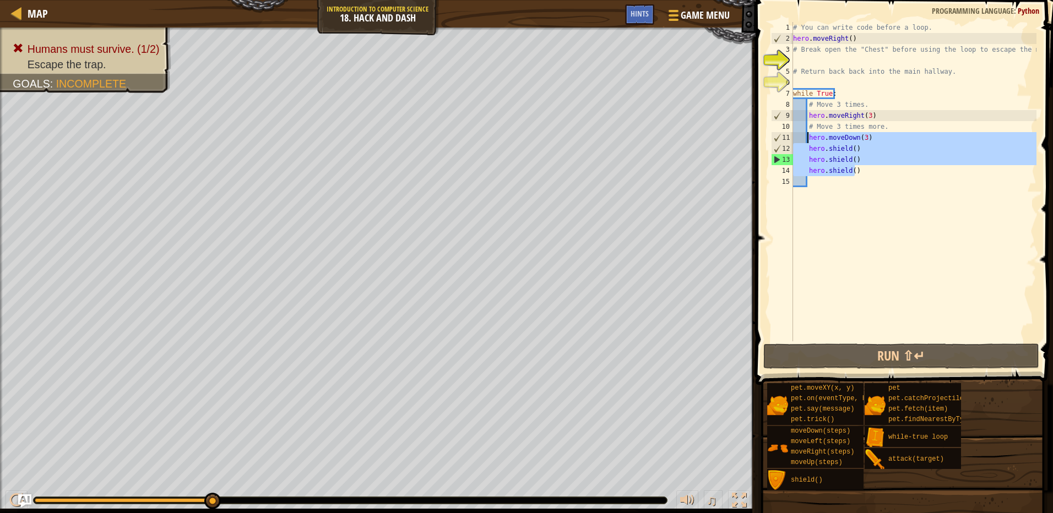
drag, startPoint x: 866, startPoint y: 174, endPoint x: 806, endPoint y: 132, distance: 73.9
click at [806, 132] on div "# You can write code before a loop. hero . moveRight ( ) # Break open the "Ches…" at bounding box center [914, 192] width 246 height 341
type textarea "# Move 3 times more. hero.moveDown(3)"
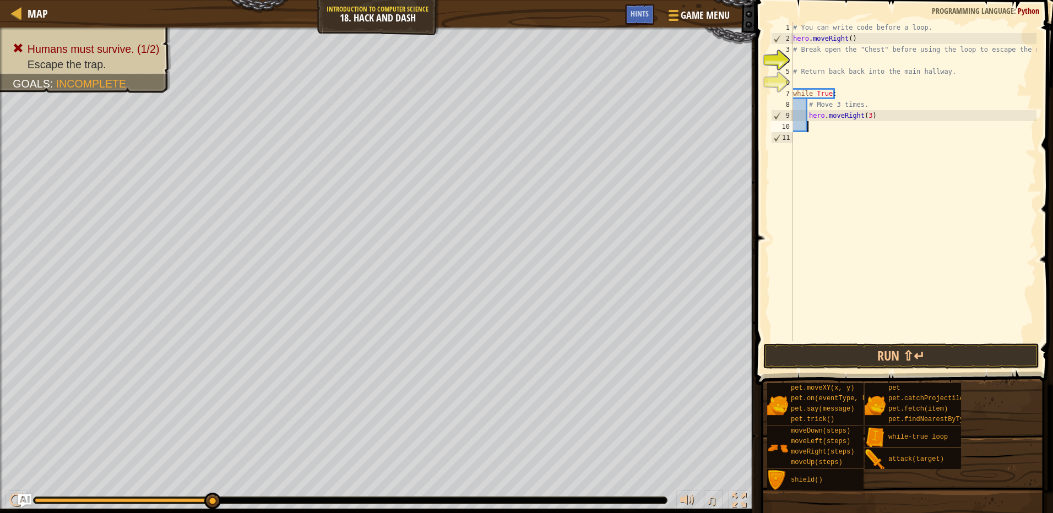
scroll to position [5, 1]
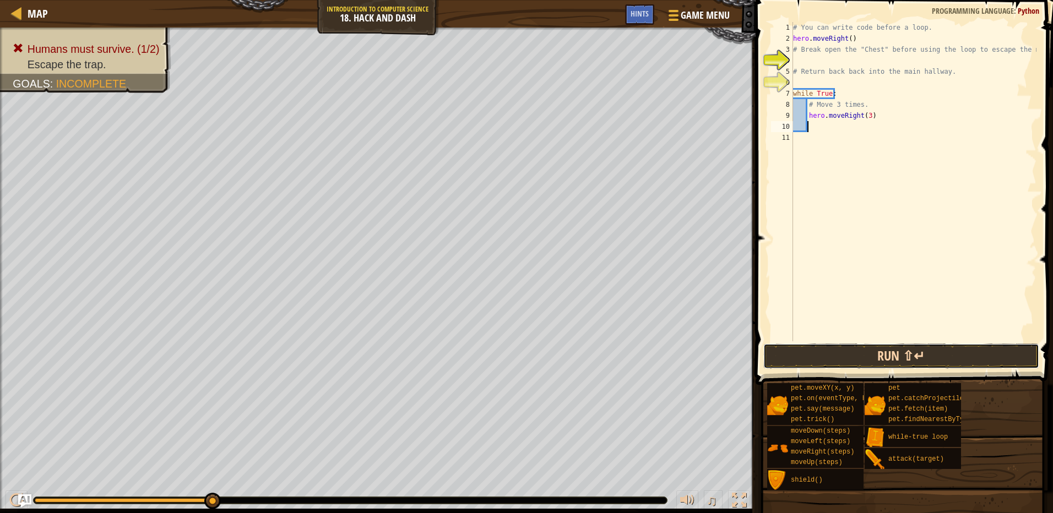
click at [925, 366] on button "Run ⇧↵" at bounding box center [901, 356] width 276 height 25
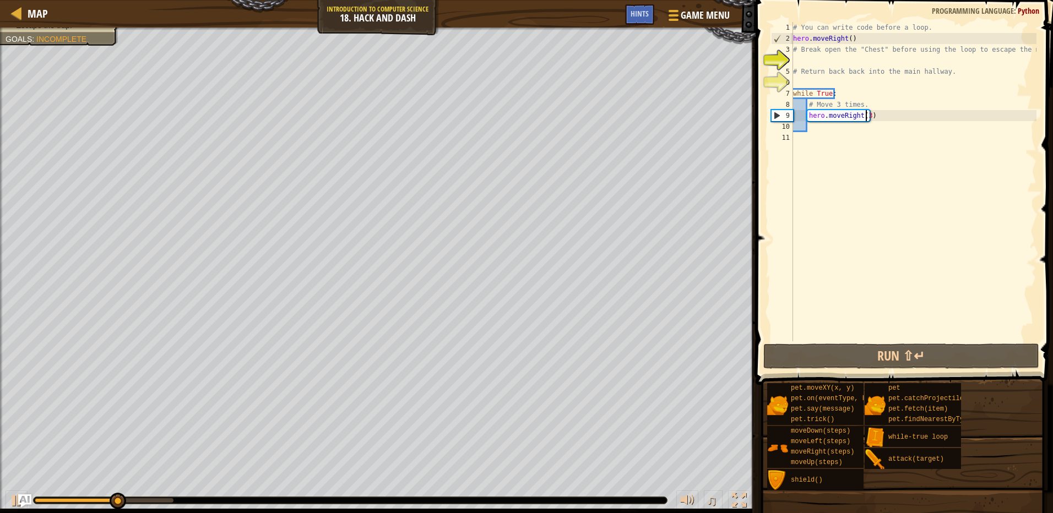
click at [865, 117] on div "# You can write code before a loop. hero . moveRight ( ) # Break open the "Ches…" at bounding box center [914, 192] width 246 height 341
type textarea "hero.moveRight(1)"
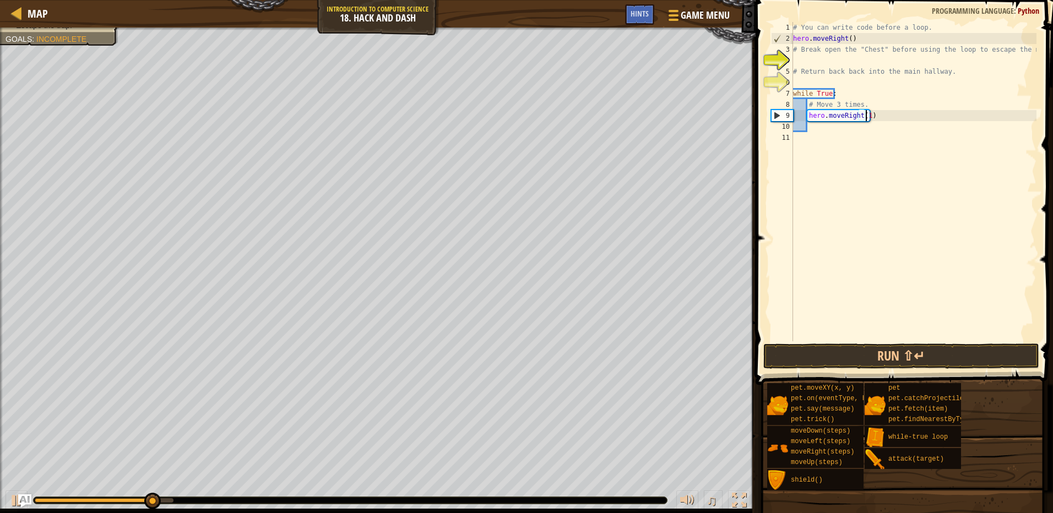
scroll to position [5, 6]
click at [812, 133] on div "# You can write code before a loop. hero . moveRight ( ) # Break open the "Ches…" at bounding box center [914, 192] width 246 height 341
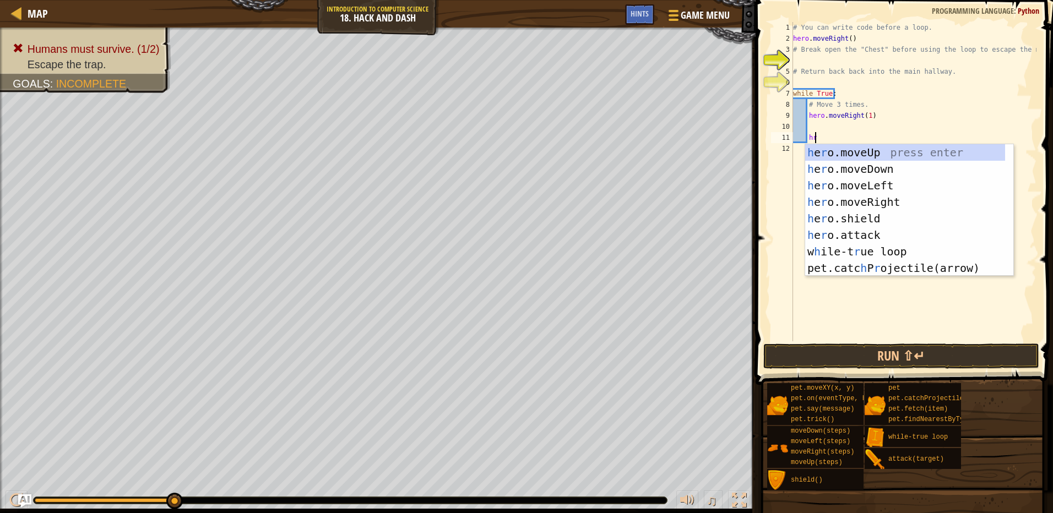
scroll to position [5, 1]
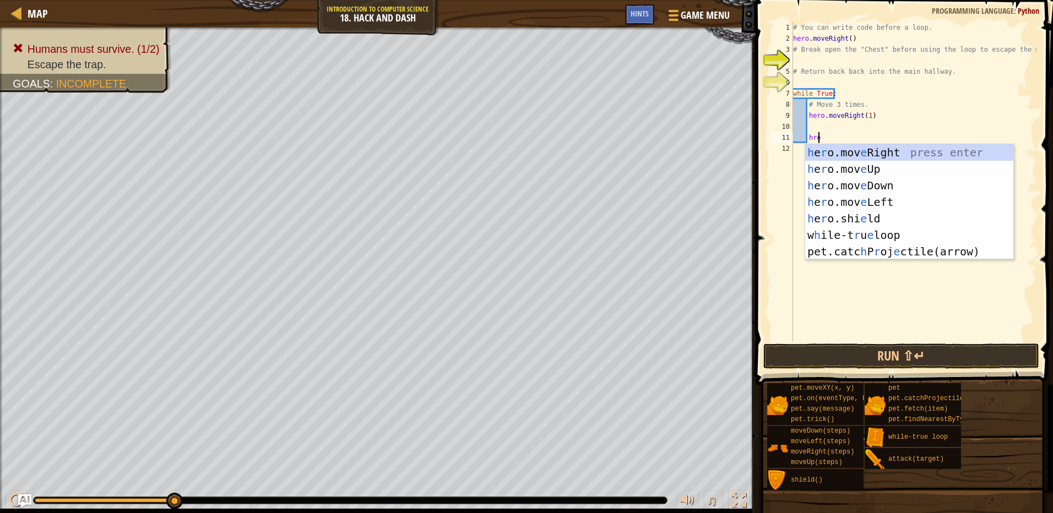
type textarea "h"
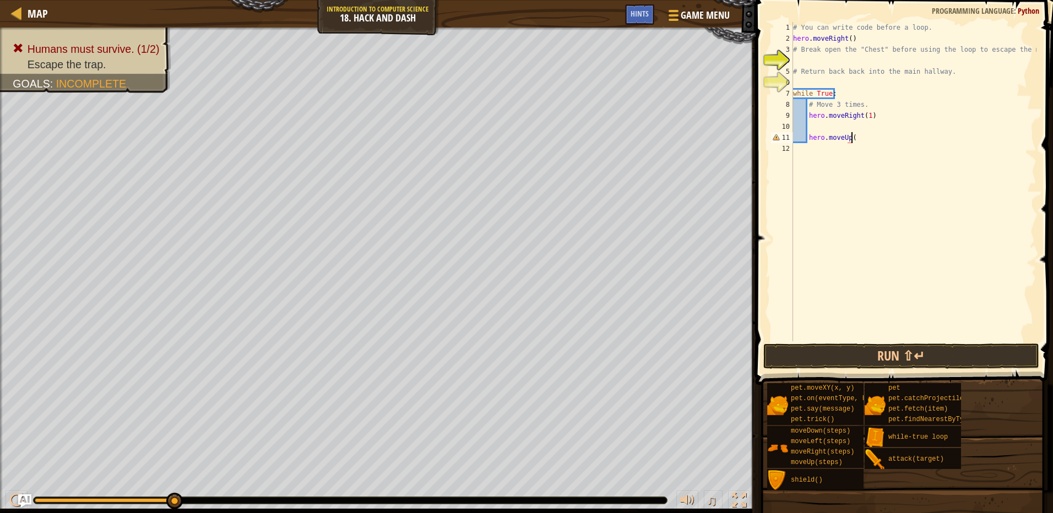
scroll to position [5, 4]
click at [872, 355] on button "Run ⇧↵" at bounding box center [901, 356] width 276 height 25
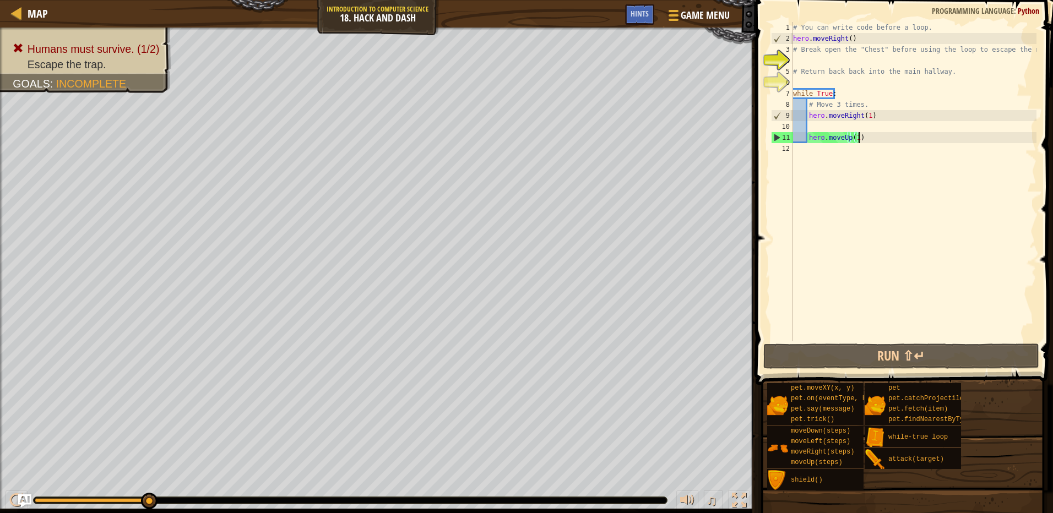
click at [803, 137] on div "# You can write code before a loop. hero . moveRight ( ) # Break open the "Ches…" at bounding box center [914, 192] width 246 height 341
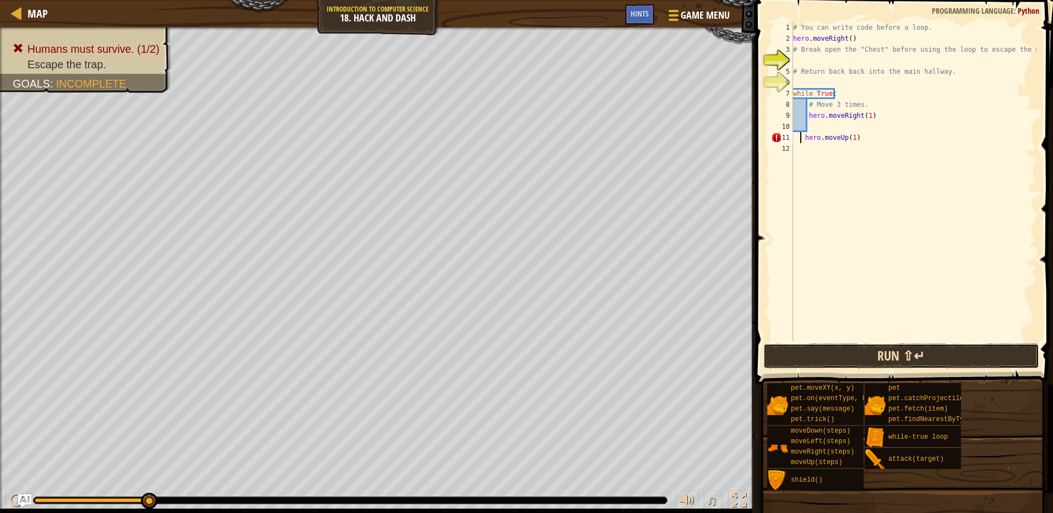
click at [868, 357] on button "Run ⇧↵" at bounding box center [901, 356] width 276 height 25
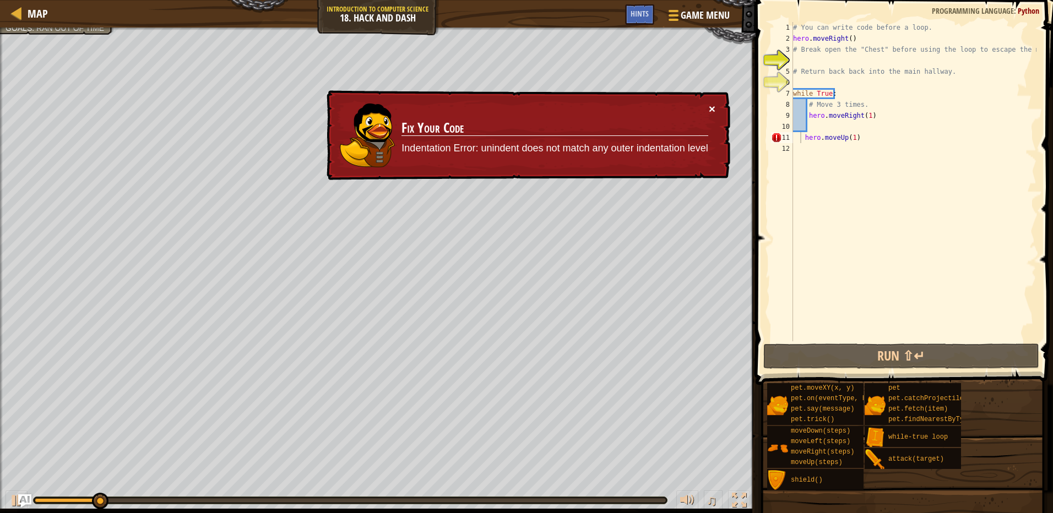
click at [713, 110] on button "×" at bounding box center [712, 109] width 7 height 12
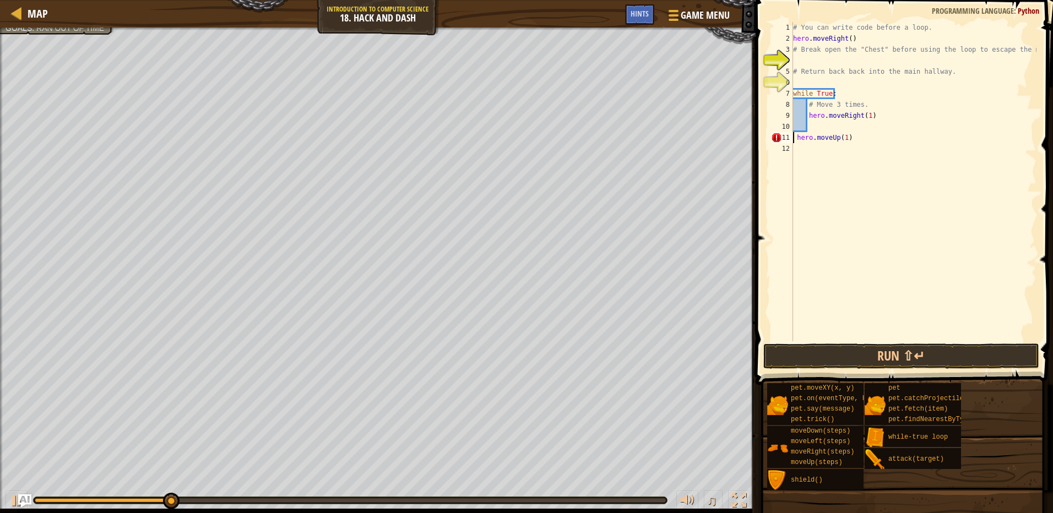
scroll to position [5, 4]
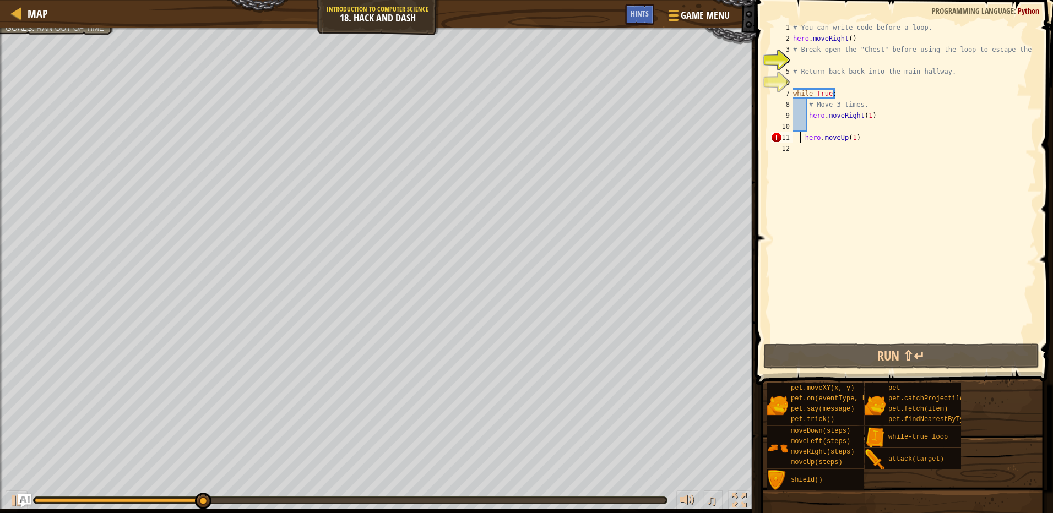
type textarea "hero.moveUp(1)"
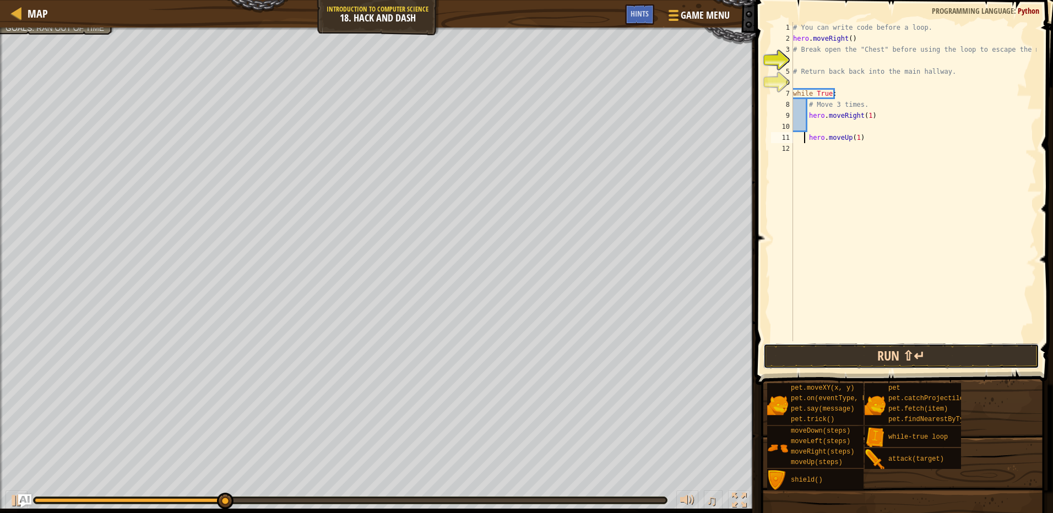
click at [910, 359] on button "Run ⇧↵" at bounding box center [901, 356] width 276 height 25
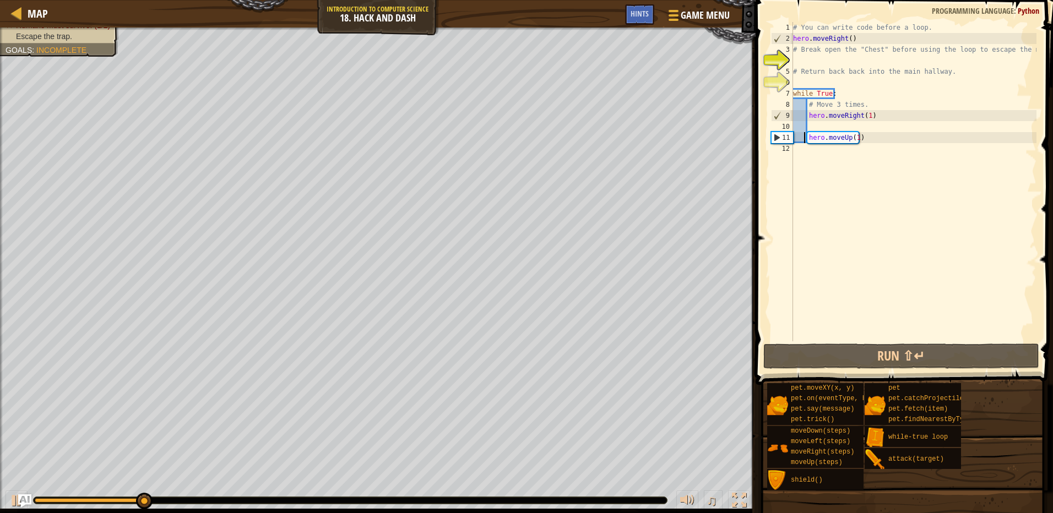
click at [806, 125] on div "# You can write code before a loop. hero . moveRight ( ) # Break open the "Ches…" at bounding box center [914, 192] width 246 height 341
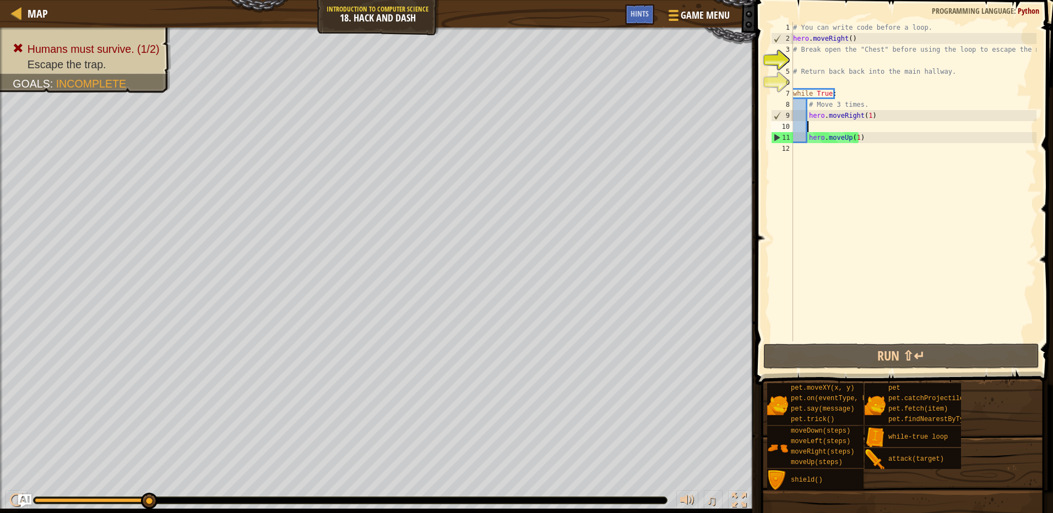
scroll to position [5, 0]
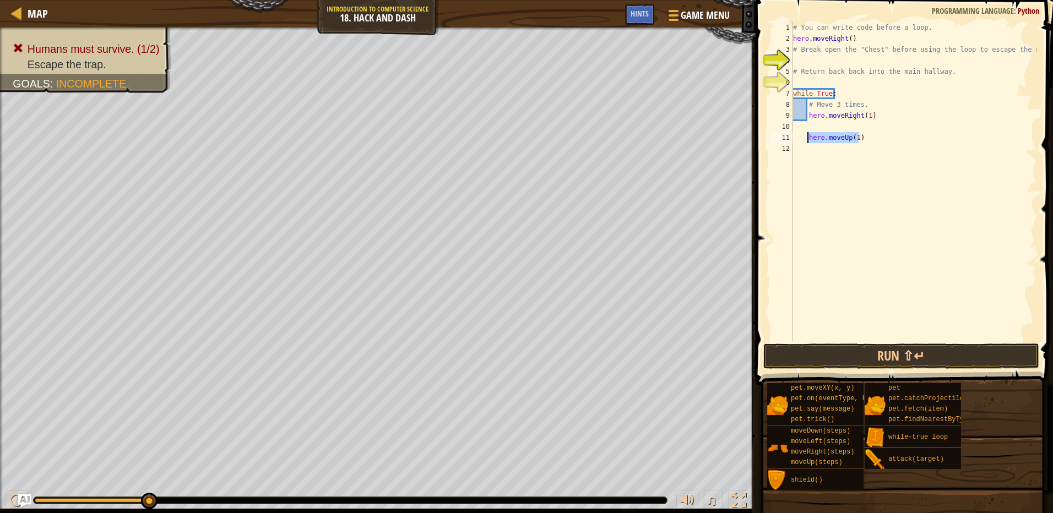
drag, startPoint x: 868, startPoint y: 138, endPoint x: 803, endPoint y: 140, distance: 65.0
click at [803, 140] on div "# You can write code before a loop. hero . moveRight ( ) # Break open the "Ches…" at bounding box center [914, 192] width 246 height 341
type textarea "hero.moveUp(1)"
click at [814, 124] on div "# You can write code before a loop. hero . moveRight ( ) # Break open the "Ches…" at bounding box center [914, 192] width 246 height 341
paste textarea "hero.moveUp(1)"
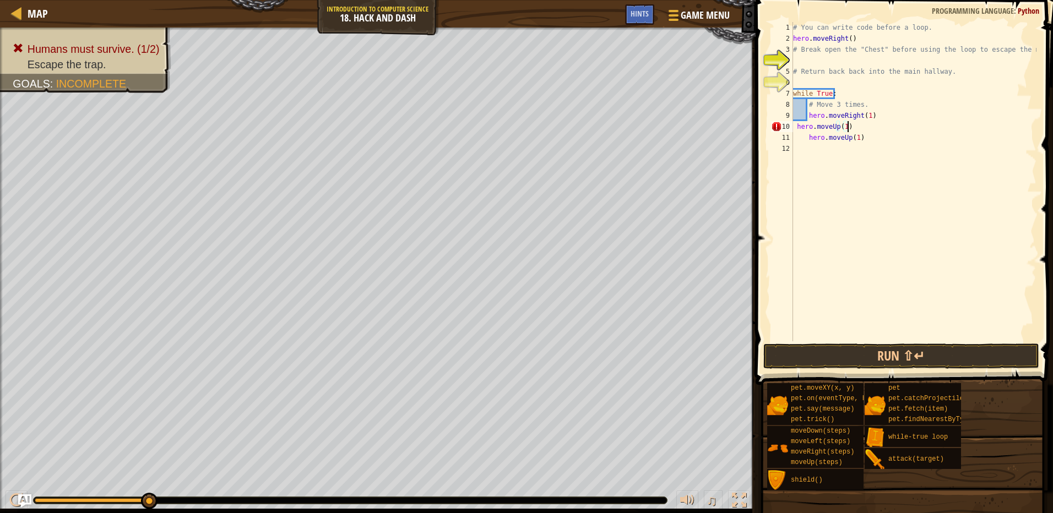
click at [793, 124] on div "# You can write code before a loop. hero . moveRight ( ) # Break open the "Ches…" at bounding box center [914, 192] width 246 height 341
drag, startPoint x: 867, startPoint y: 129, endPoint x: 845, endPoint y: 133, distance: 22.3
click at [845, 133] on div "# You can write code before a loop. hero . moveRight ( ) # Break open the "Ches…" at bounding box center [914, 192] width 246 height 341
drag, startPoint x: 867, startPoint y: 137, endPoint x: 807, endPoint y: 140, distance: 59.6
click at [807, 140] on div "# You can write code before a loop. hero . moveRight ( ) # Break open the "Ches…" at bounding box center [914, 192] width 246 height 341
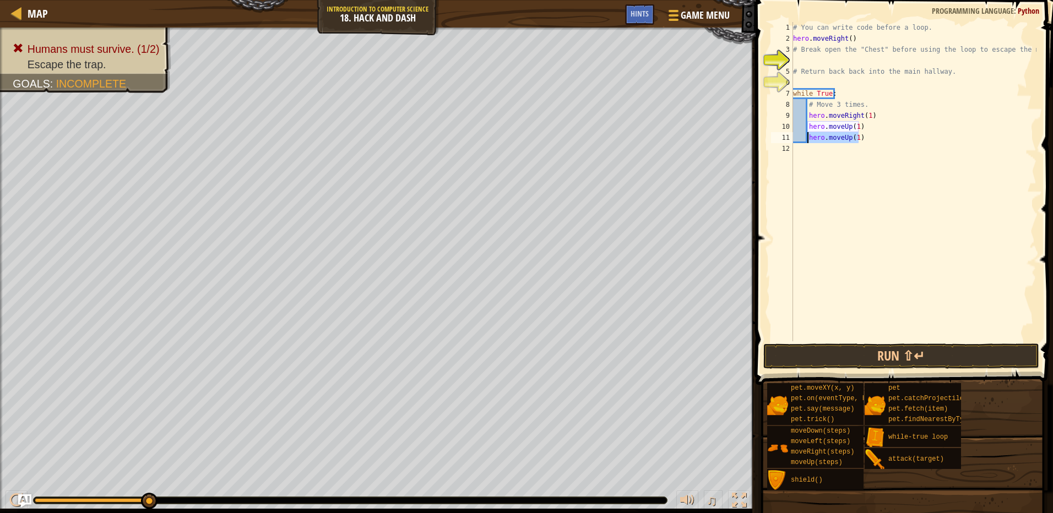
type textarea "hero.moveUp(1)"
click at [902, 343] on span at bounding box center [905, 176] width 306 height 417
click at [900, 346] on button "Run ⇧↵" at bounding box center [901, 356] width 276 height 25
click at [860, 350] on button "Run ⇧↵" at bounding box center [901, 356] width 276 height 25
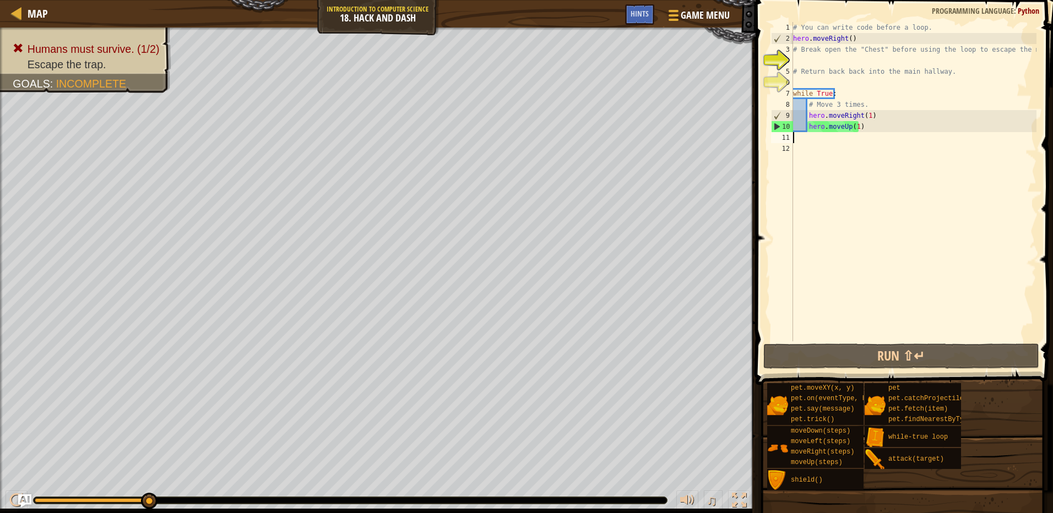
click at [807, 116] on div "# You can write code before a loop. hero . moveRight ( ) # Break open the "Ches…" at bounding box center [914, 192] width 246 height 341
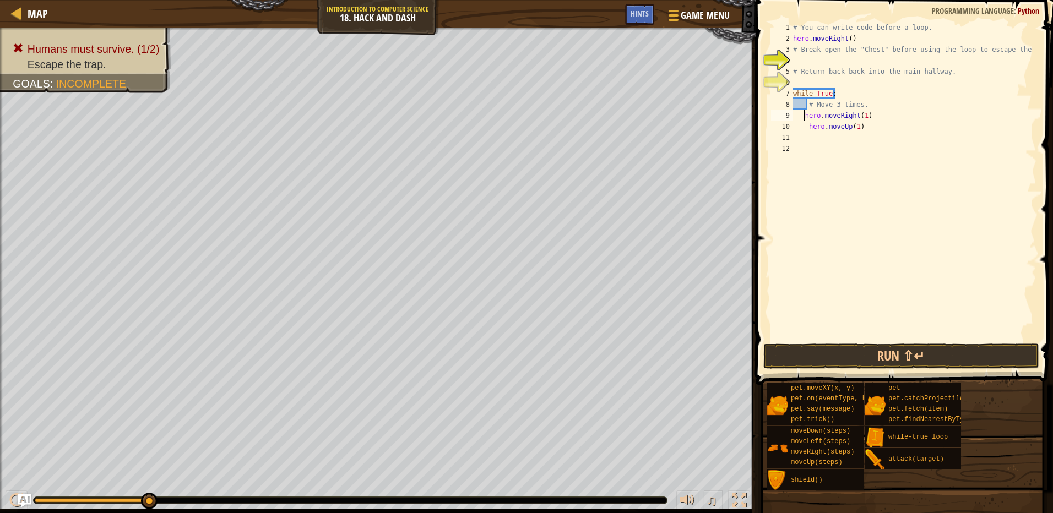
type textarea "hero.moveRight(1)"
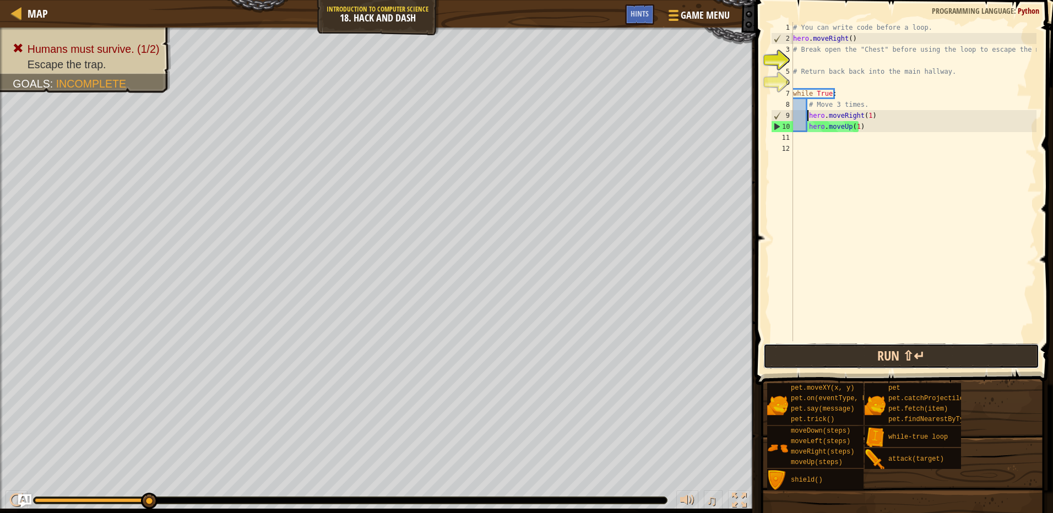
click at [934, 355] on button "Run ⇧↵" at bounding box center [901, 356] width 276 height 25
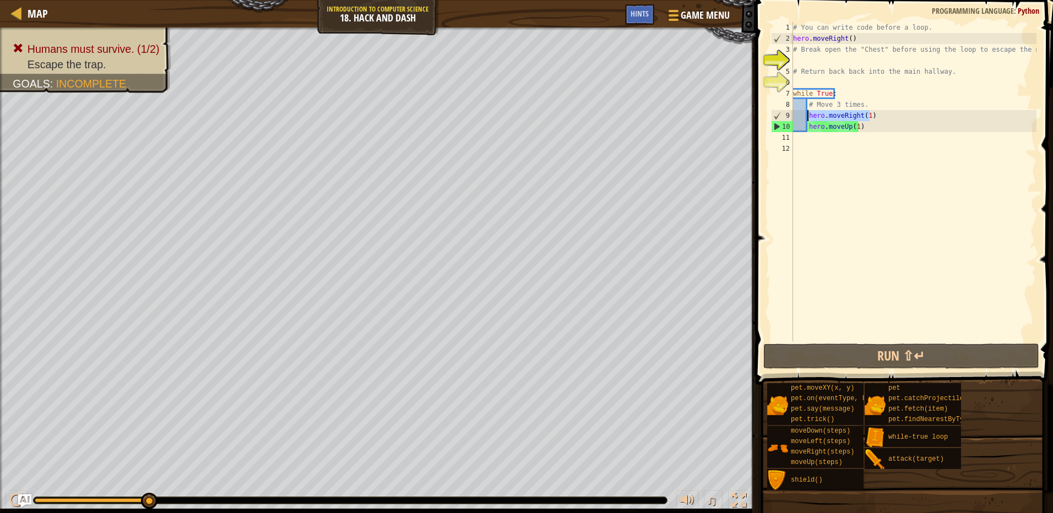
drag, startPoint x: 871, startPoint y: 117, endPoint x: 807, endPoint y: 121, distance: 64.0
click at [807, 121] on div "# You can write code before a loop. hero . moveRight ( ) # Break open the "Ches…" at bounding box center [914, 192] width 246 height 341
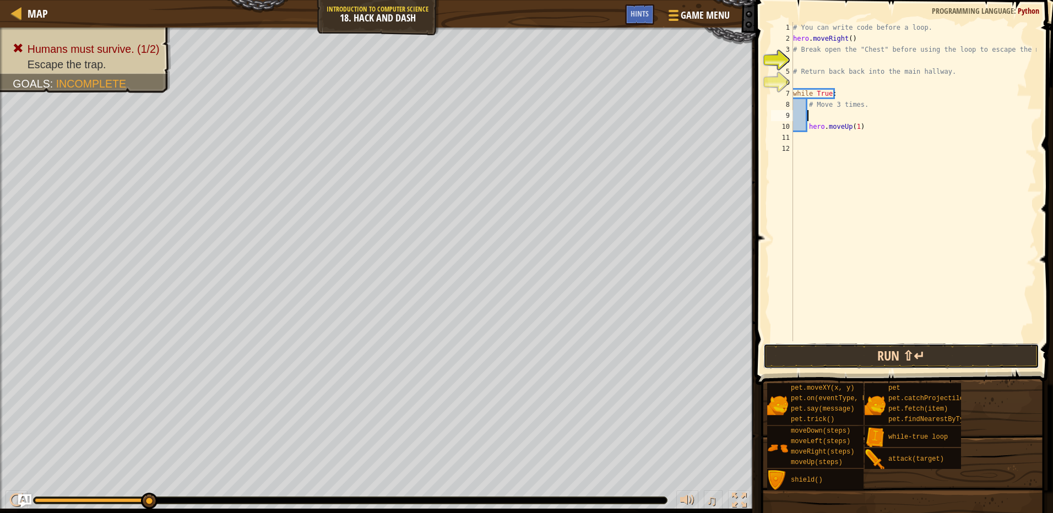
click at [926, 356] on button "Run ⇧↵" at bounding box center [901, 356] width 276 height 25
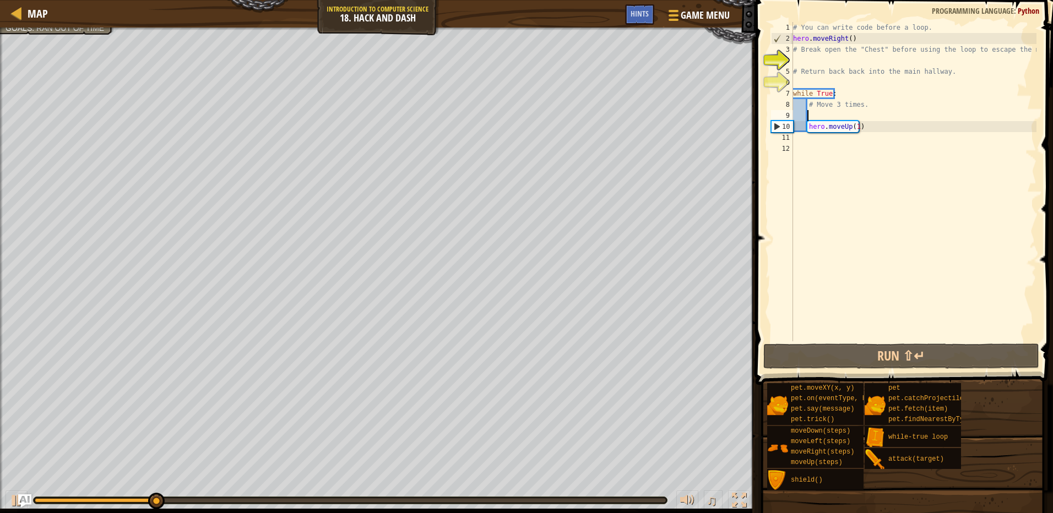
click at [841, 139] on div "# You can write code before a loop. hero . moveRight ( ) # Break open the "Ches…" at bounding box center [914, 192] width 246 height 341
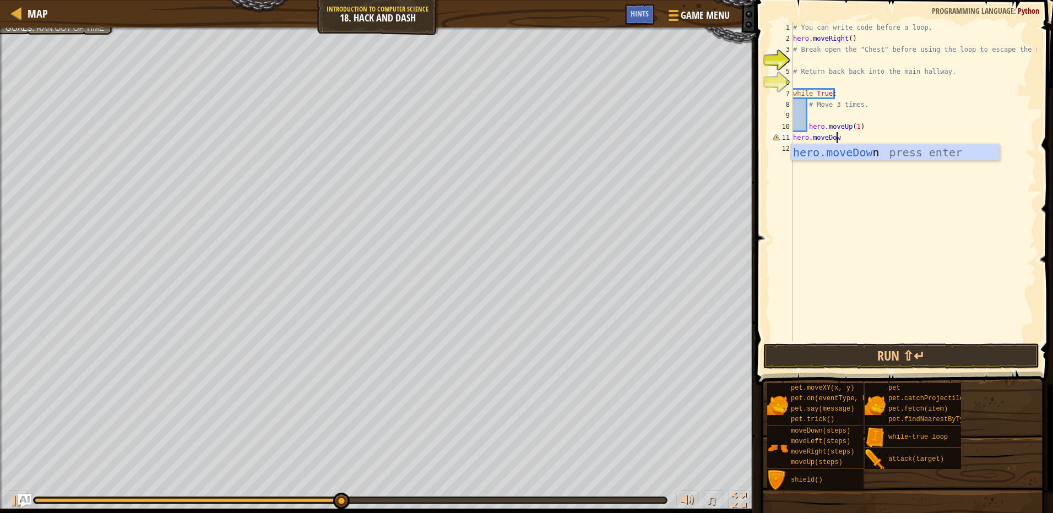
scroll to position [5, 3]
type textarea "hero.moveDown()"
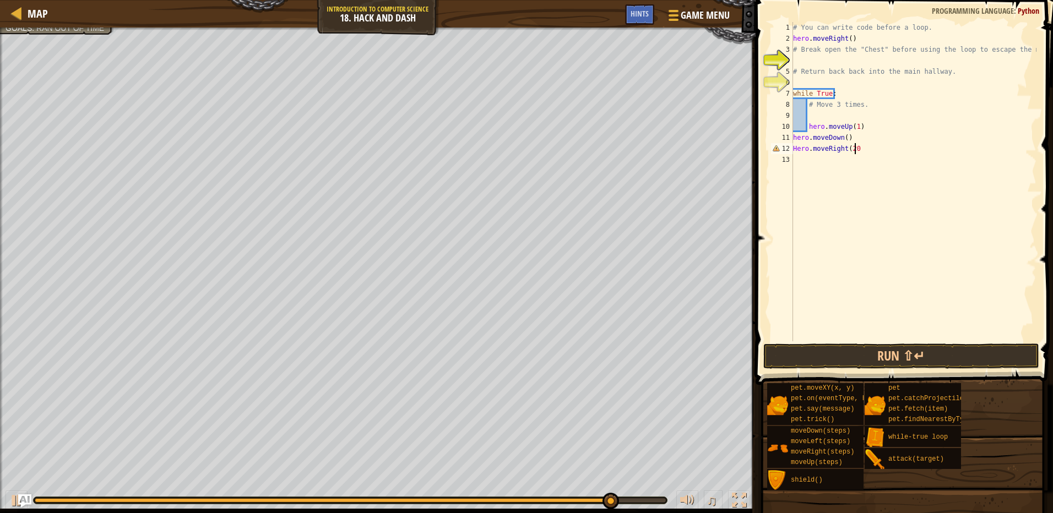
scroll to position [5, 4]
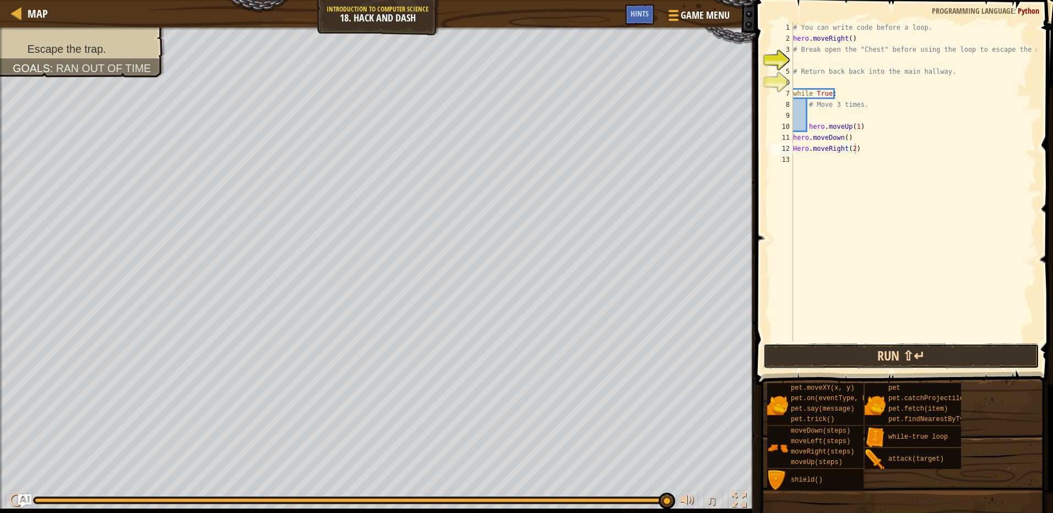
click at [975, 362] on button "Run ⇧↵" at bounding box center [901, 356] width 276 height 25
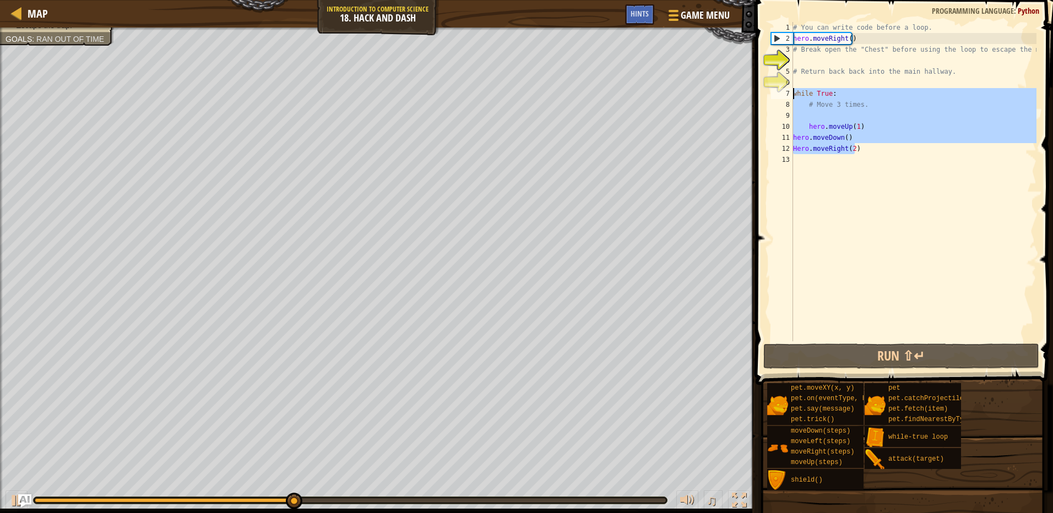
drag, startPoint x: 867, startPoint y: 148, endPoint x: 785, endPoint y: 96, distance: 96.2
click at [785, 96] on div "Hero.moveRight(2) 1 2 3 4 5 6 7 8 9 10 11 12 13 # You can write code before a l…" at bounding box center [903, 181] width 268 height 319
click at [642, 18] on span "Hints" at bounding box center [639, 13] width 18 height 10
type textarea "while True:"
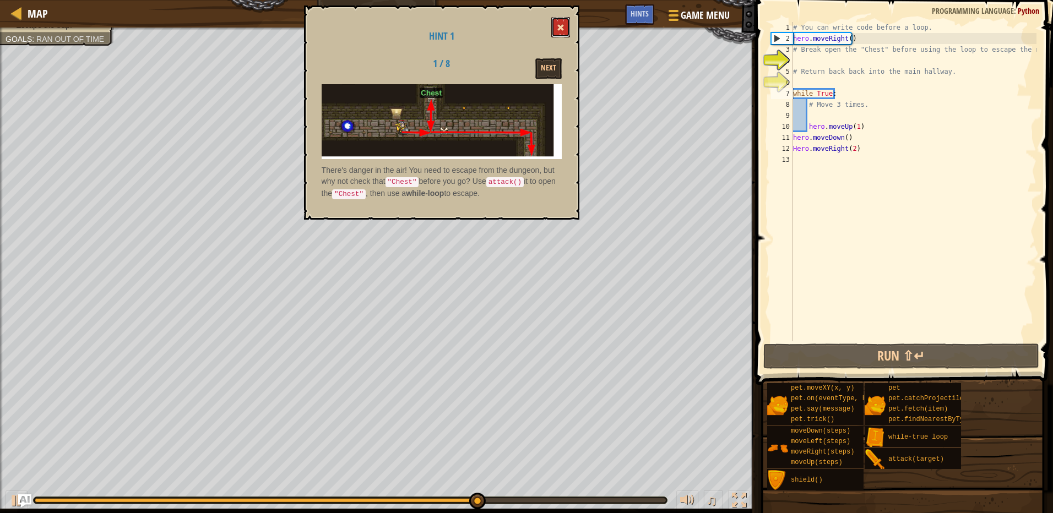
click at [563, 34] on button at bounding box center [560, 27] width 19 height 20
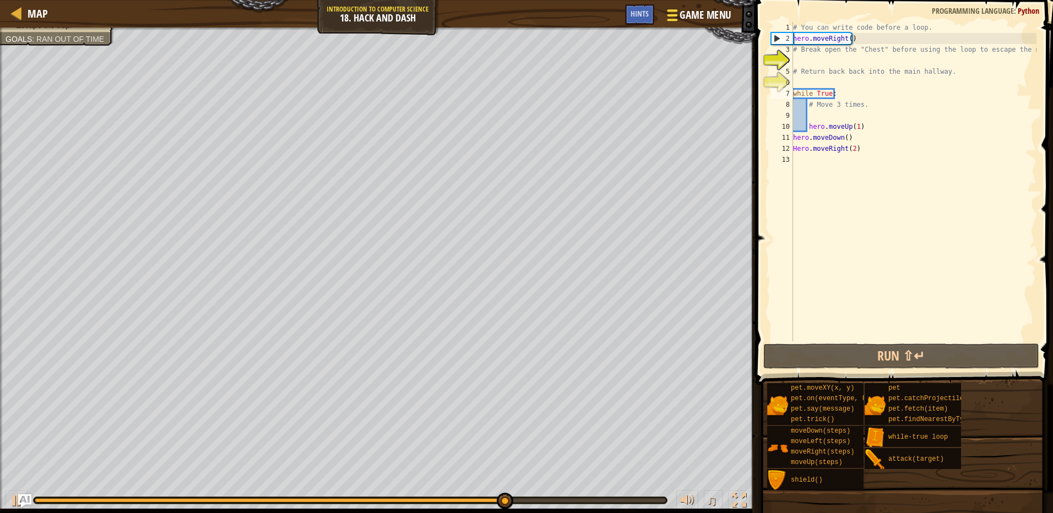
click at [676, 13] on div at bounding box center [672, 15] width 15 height 16
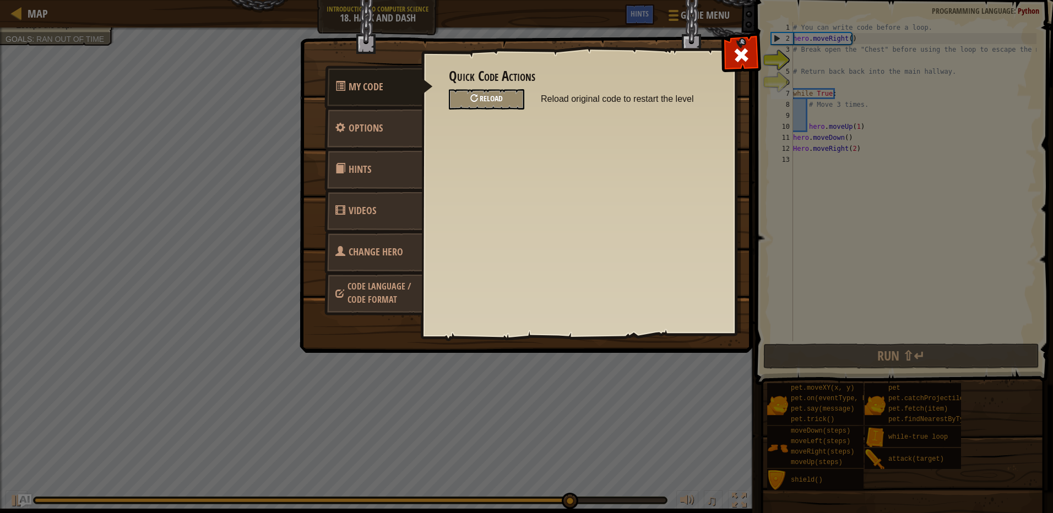
click at [469, 101] on div "Reload" at bounding box center [486, 99] width 75 height 20
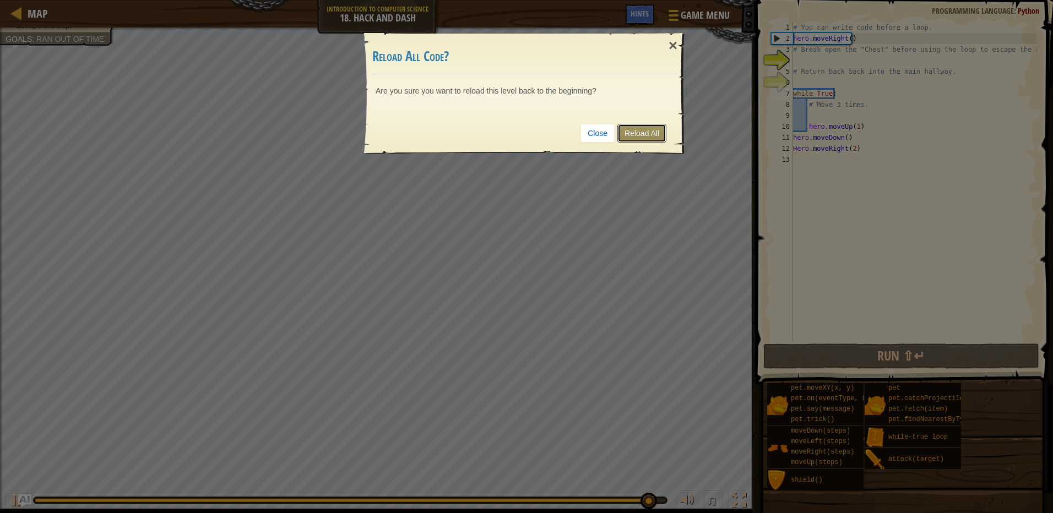
click at [639, 134] on link "Reload All" at bounding box center [641, 133] width 49 height 19
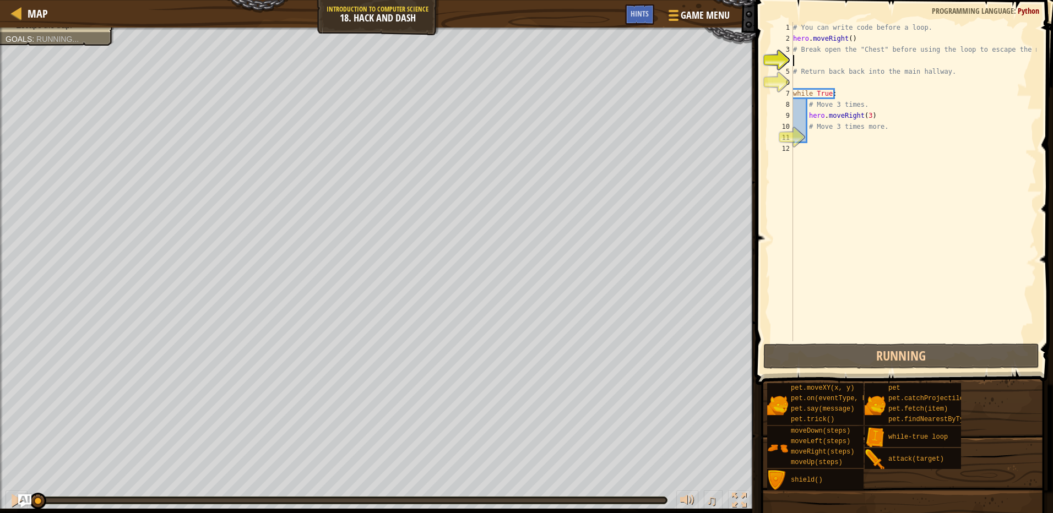
scroll to position [5, 0]
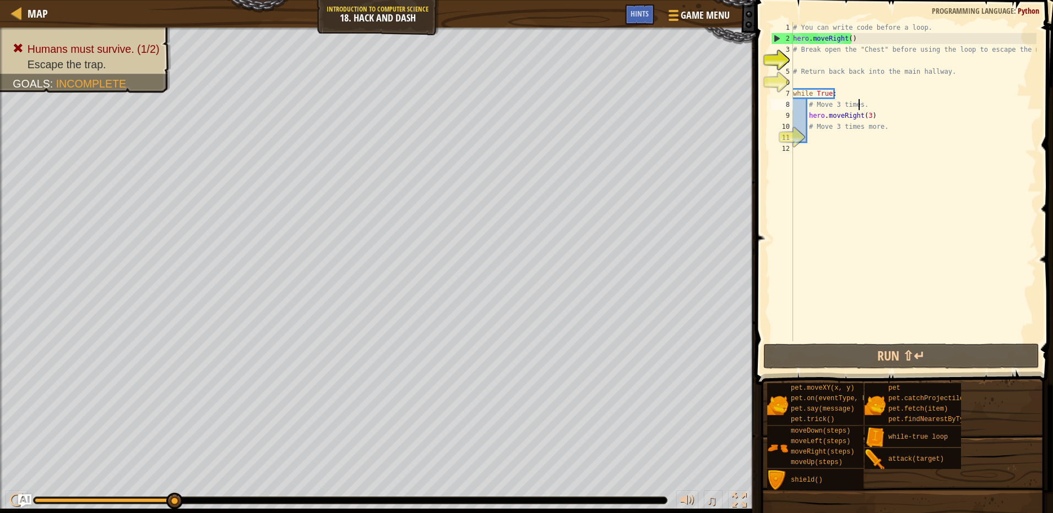
click at [859, 103] on div "# You can write code before a loop. hero . moveRight ( ) # Break open the "Ches…" at bounding box center [914, 192] width 246 height 341
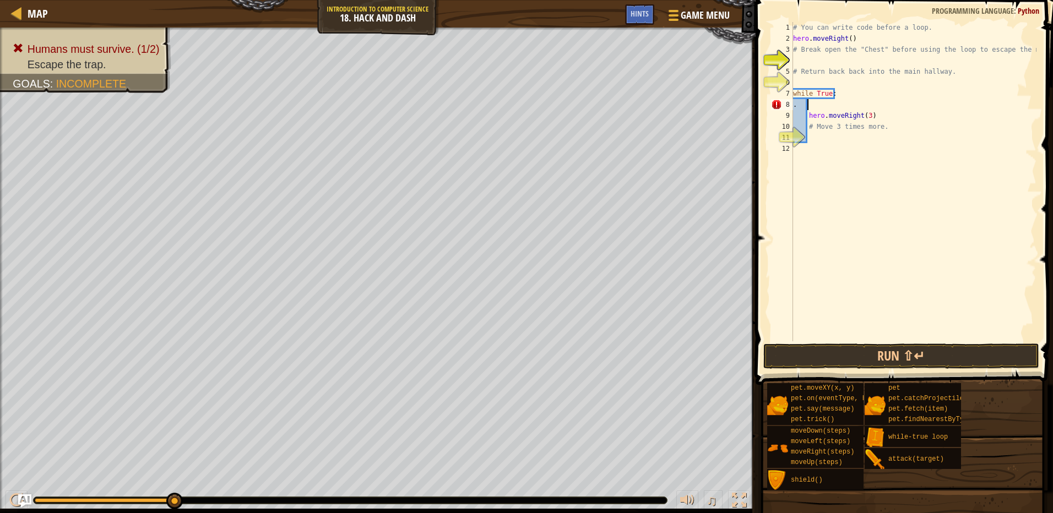
click at [866, 114] on div "# You can write code before a loop. hero . moveRight ( ) # Break open the "Ches…" at bounding box center [914, 192] width 246 height 341
click at [918, 132] on div "# You can write code before a loop. hero . moveRight ( ) # Break open the "Ches…" at bounding box center [914, 192] width 246 height 341
type textarea "# Move 3 times more."
drag, startPoint x: 918, startPoint y: 132, endPoint x: 813, endPoint y: 124, distance: 105.4
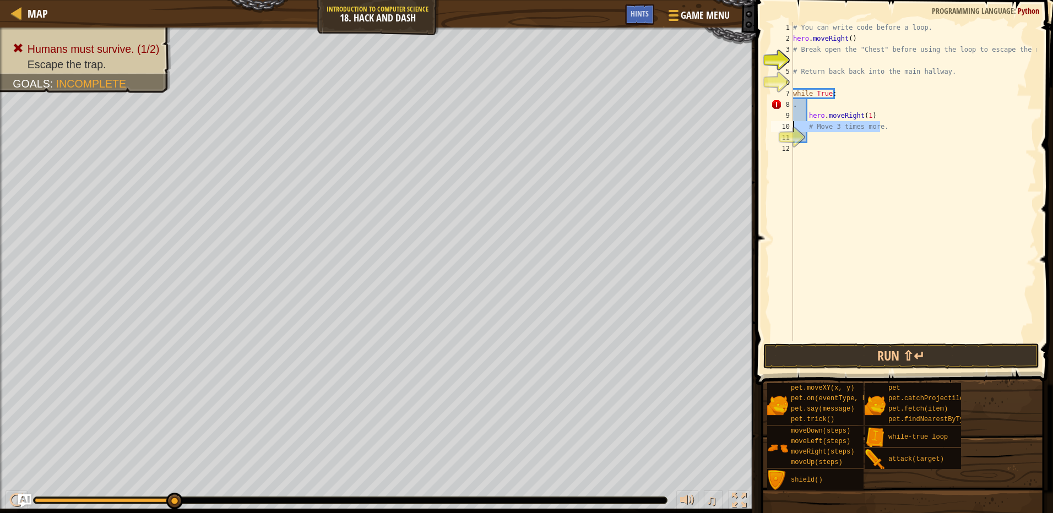
click at [813, 124] on div "# You can write code before a loop. hero . moveRight ( ) # Break open the "Ches…" at bounding box center [914, 192] width 246 height 341
click at [927, 365] on button "Run ⇧↵" at bounding box center [901, 356] width 276 height 25
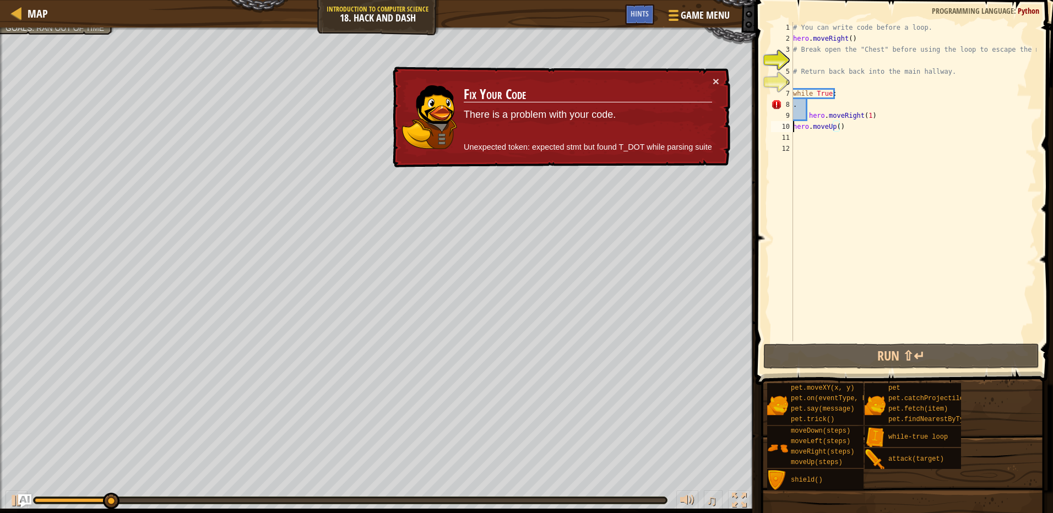
click at [793, 127] on div "# You can write code before a loop. hero . moveRight ( ) # Break open the "Ches…" at bounding box center [914, 192] width 246 height 341
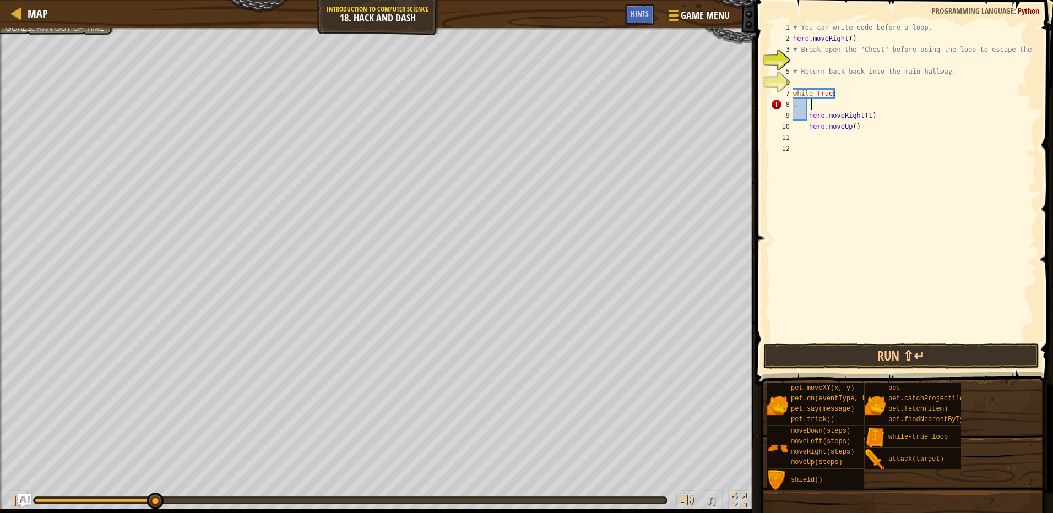
click at [816, 107] on div "# You can write code before a loop. hero . moveRight ( ) # Break open the "Ches…" at bounding box center [914, 192] width 246 height 341
type textarea "."
click at [876, 360] on button "Run ⇧↵" at bounding box center [901, 356] width 276 height 25
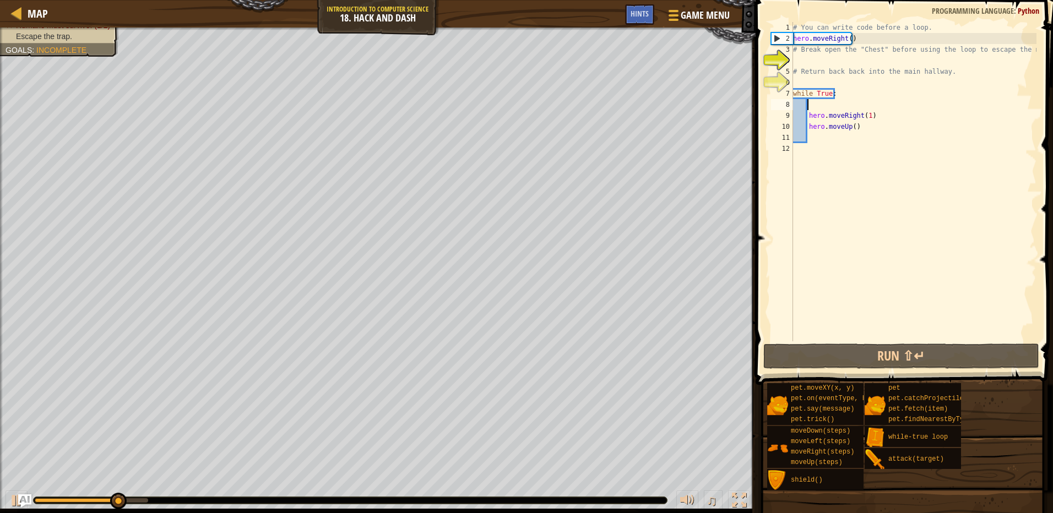
click at [849, 122] on div "# You can write code before a loop. hero . moveRight ( ) # Break open the "Ches…" at bounding box center [914, 192] width 246 height 341
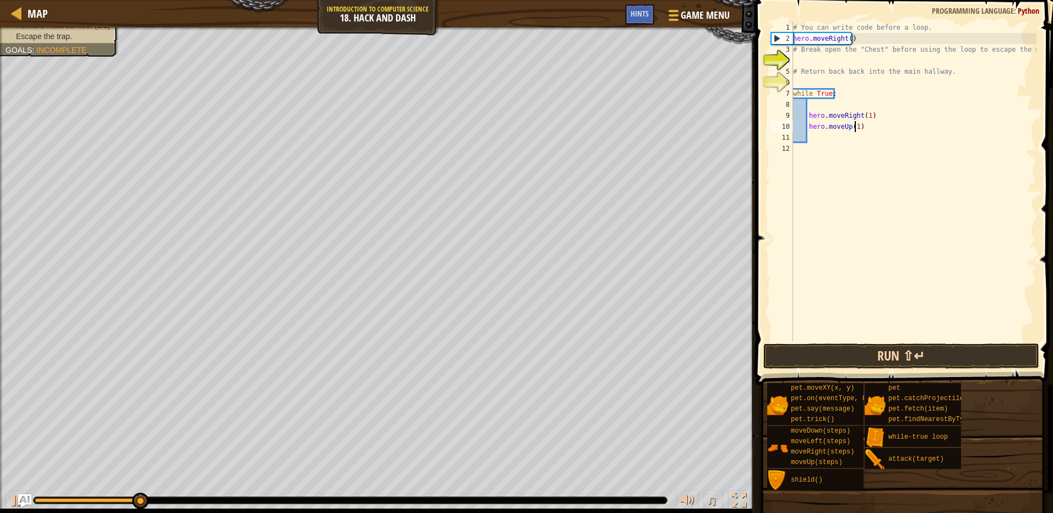
type textarea "hero.moveUp(1)"
click at [889, 347] on button "Run ⇧↵" at bounding box center [901, 356] width 276 height 25
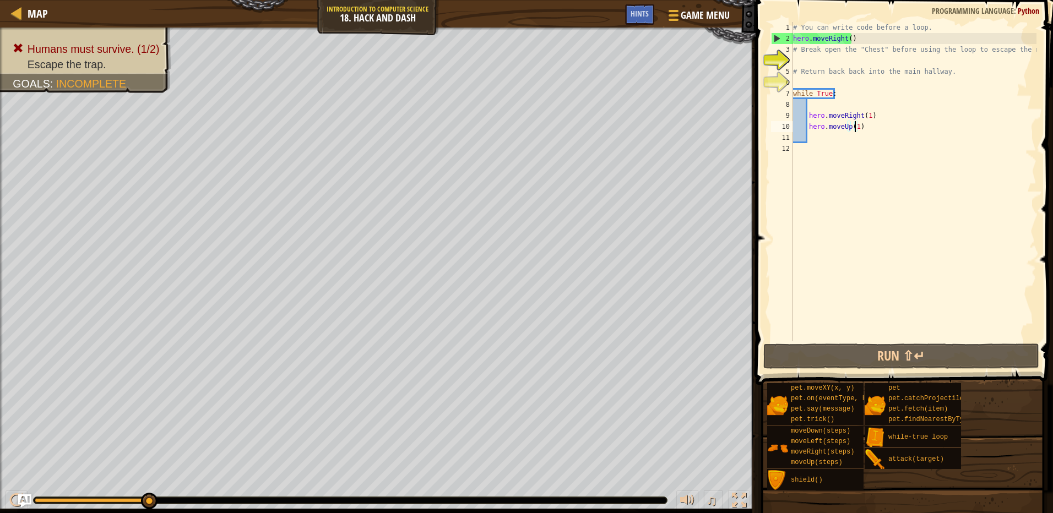
click at [975, 189] on div "# You can write code before a loop. hero . moveRight ( ) # Break open the "Ches…" at bounding box center [914, 192] width 246 height 341
click at [903, 151] on div "# You can write code before a loop. hero . moveRight ( ) # Break open the "Ches…" at bounding box center [914, 192] width 246 height 341
click at [855, 106] on div "# You can write code before a loop. hero . moveRight ( ) # Break open the "Ches…" at bounding box center [914, 192] width 246 height 341
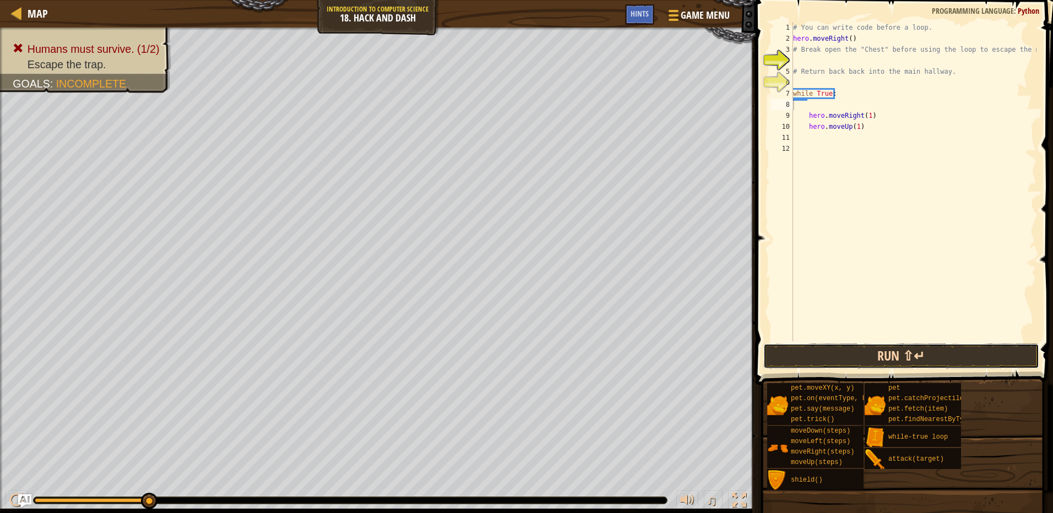
click at [901, 354] on button "Run ⇧↵" at bounding box center [901, 356] width 276 height 25
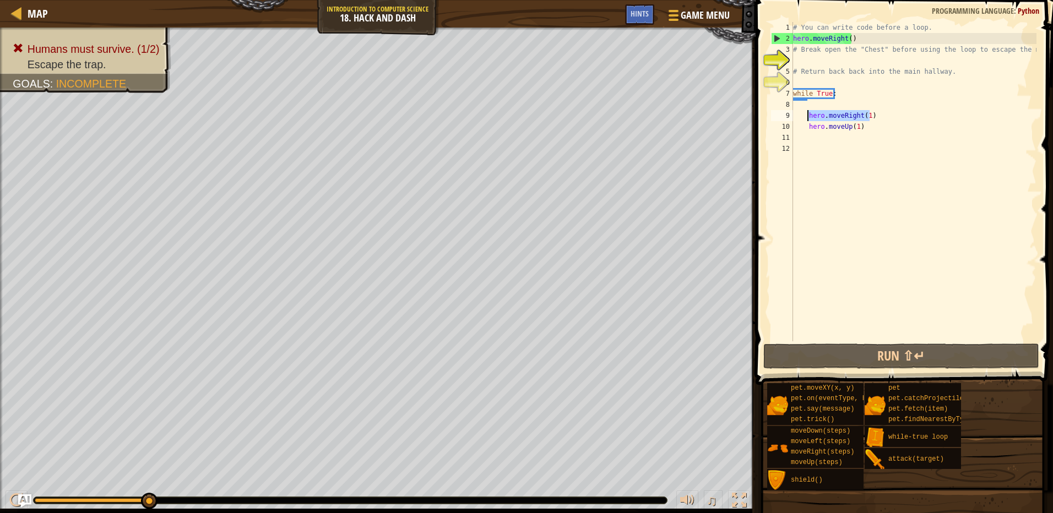
drag, startPoint x: 875, startPoint y: 119, endPoint x: 807, endPoint y: 117, distance: 68.3
click at [807, 117] on div "# You can write code before a loop. hero . moveRight ( ) # Break open the "Ches…" at bounding box center [914, 192] width 246 height 341
type textarea "hero.moveRight(1)"
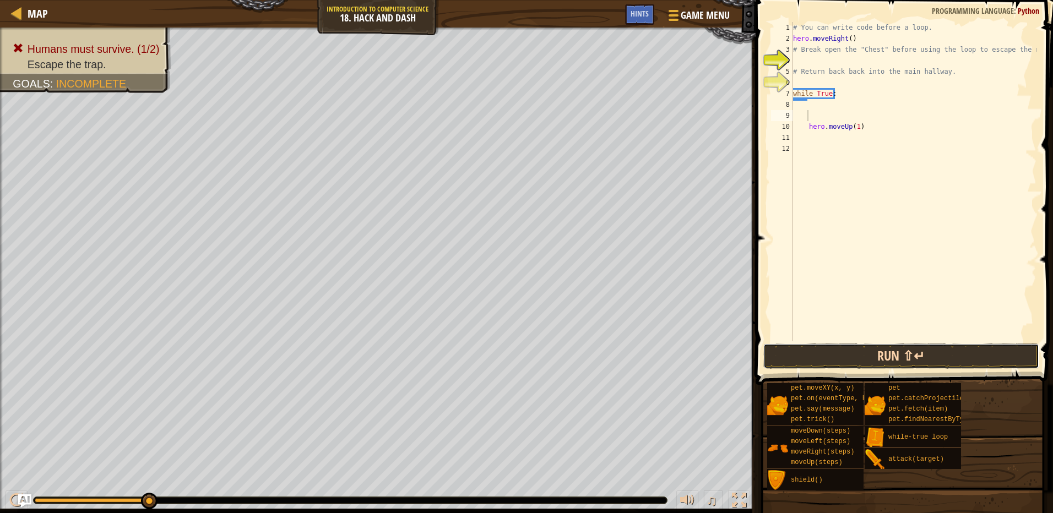
click at [884, 367] on button "Run ⇧↵" at bounding box center [901, 356] width 276 height 25
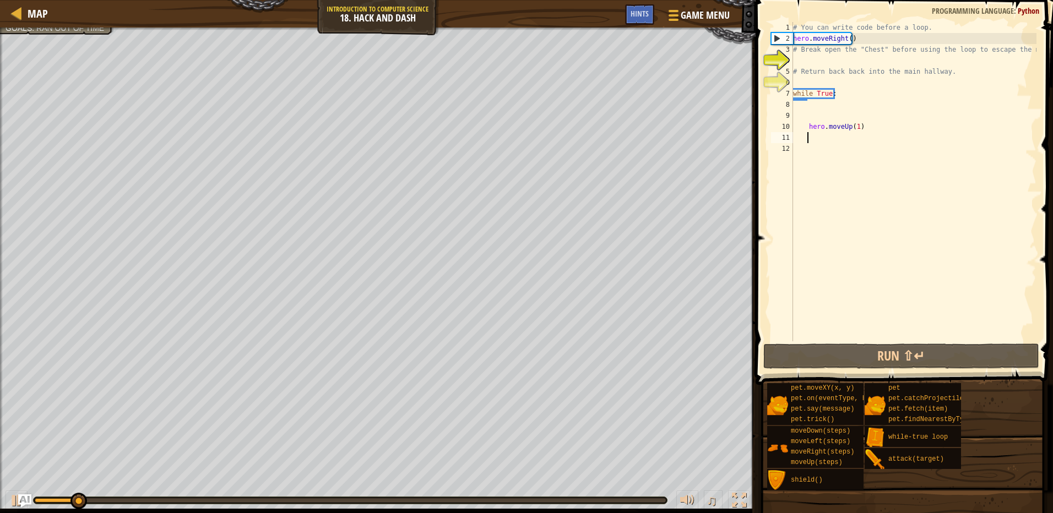
click at [861, 141] on div "# You can write code before a loop. hero . moveRight ( ) # Break open the "Ches…" at bounding box center [914, 192] width 246 height 341
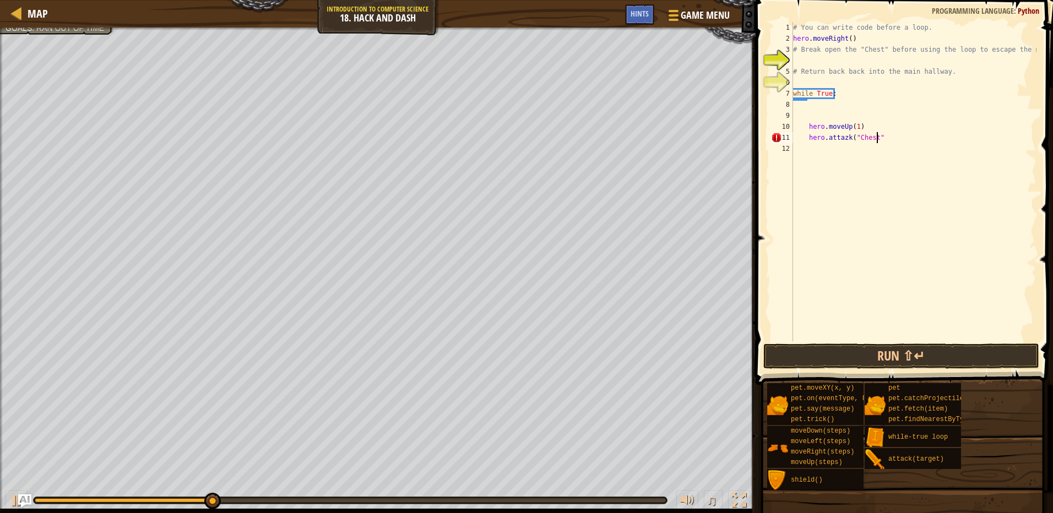
scroll to position [5, 7]
click at [945, 358] on button "Run ⇧↵" at bounding box center [901, 356] width 276 height 25
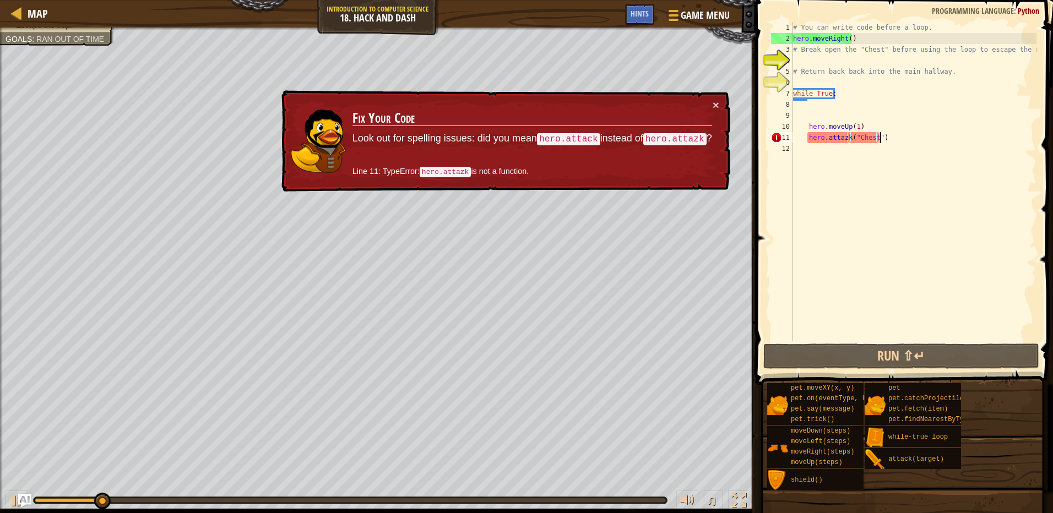
click at [842, 142] on div "# You can write code before a loop. hero . moveRight ( ) # Break open the "Ches…" at bounding box center [914, 192] width 246 height 341
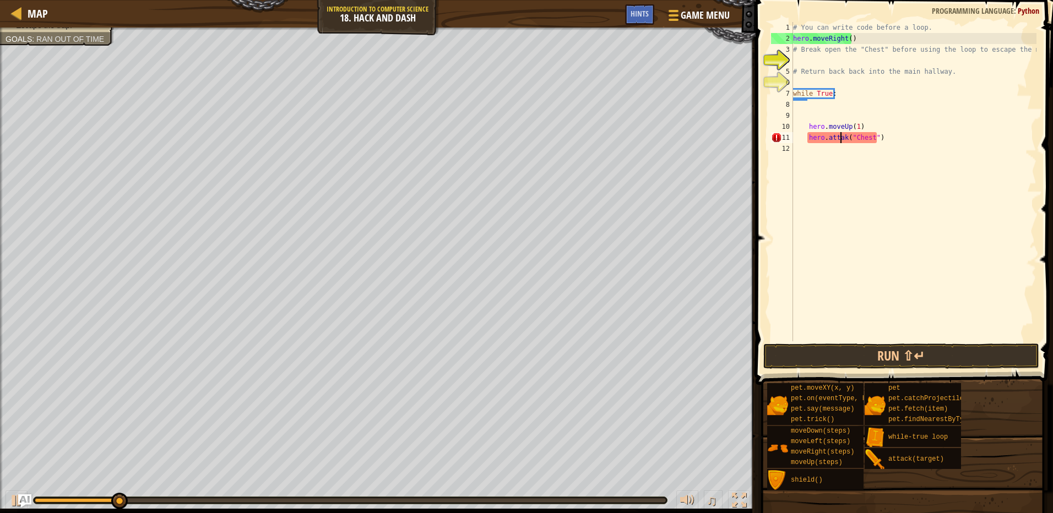
scroll to position [5, 4]
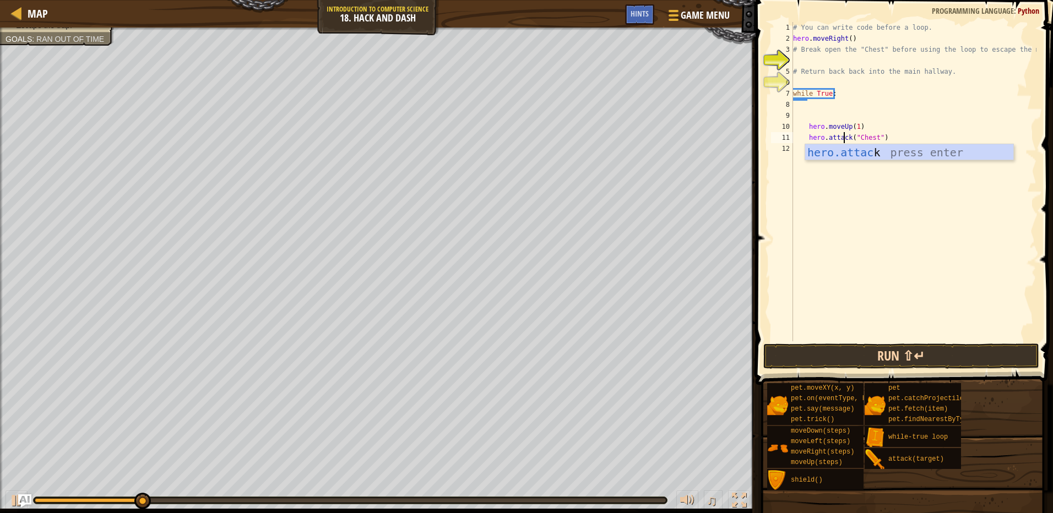
type textarea "hero.attack("Chest")"
click at [895, 352] on button "Run ⇧↵" at bounding box center [901, 356] width 276 height 25
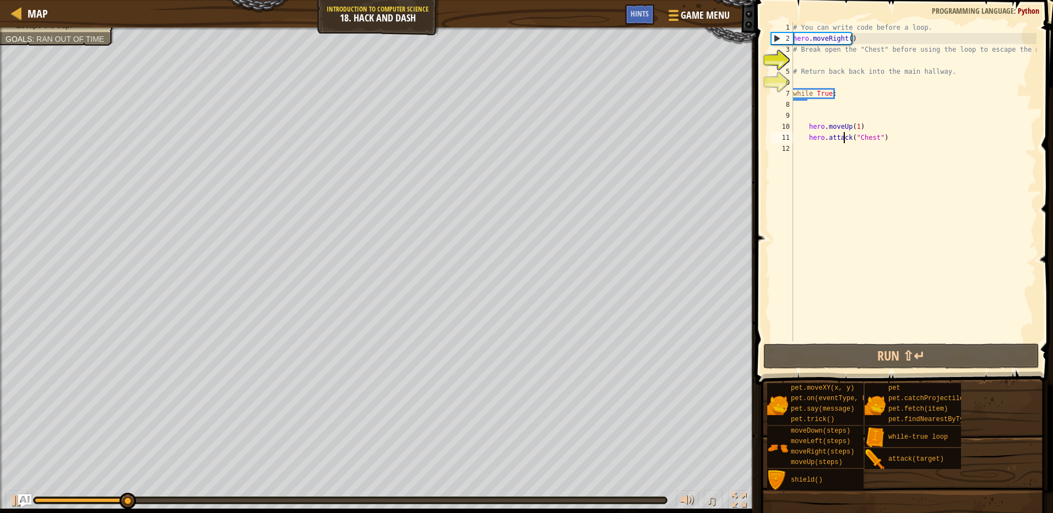
click at [850, 148] on div "# You can write code before a loop. hero . moveRight ( ) # Break open the "Ches…" at bounding box center [914, 192] width 246 height 341
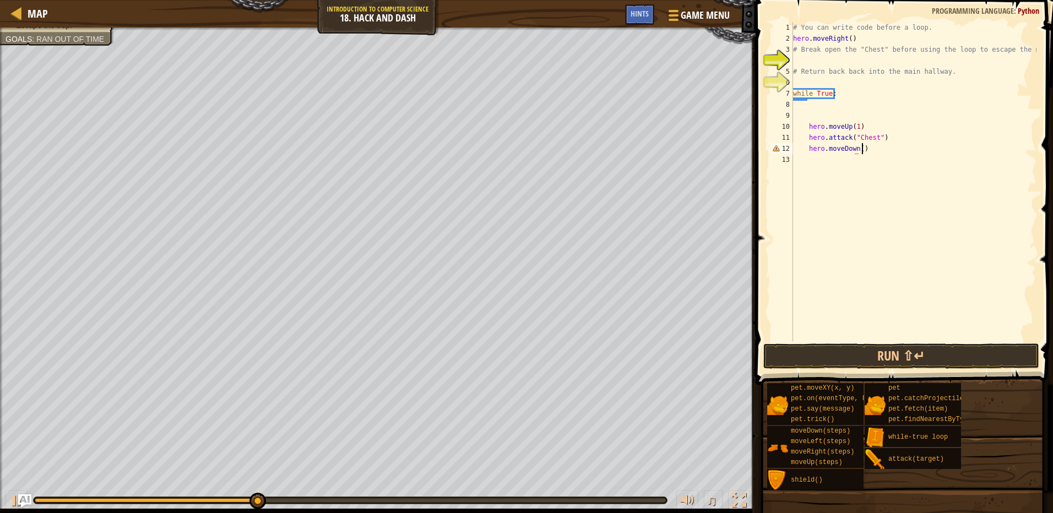
scroll to position [5, 5]
type textarea "hero.moveDown()"
click at [904, 365] on button "Run ⇧↵" at bounding box center [901, 356] width 276 height 25
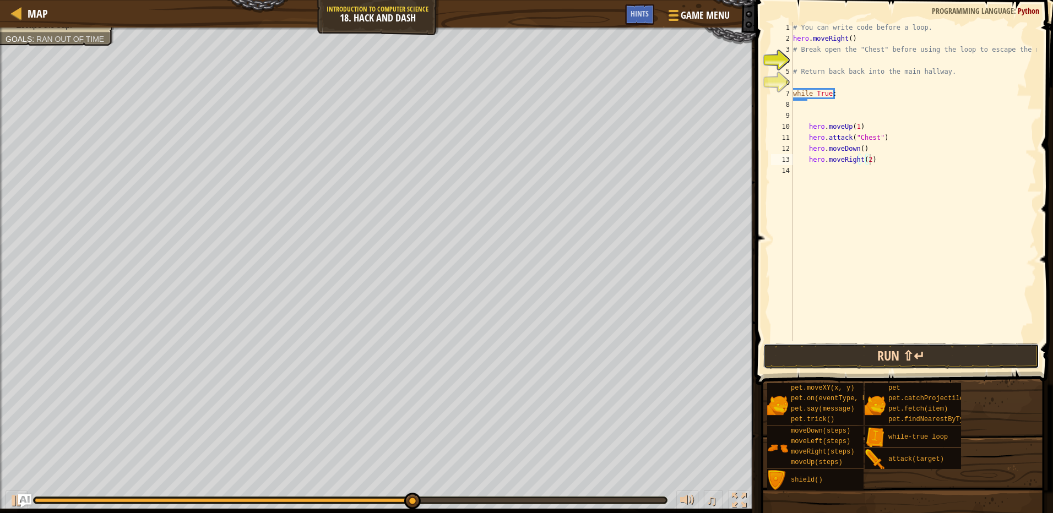
click at [888, 351] on button "Run ⇧↵" at bounding box center [901, 356] width 276 height 25
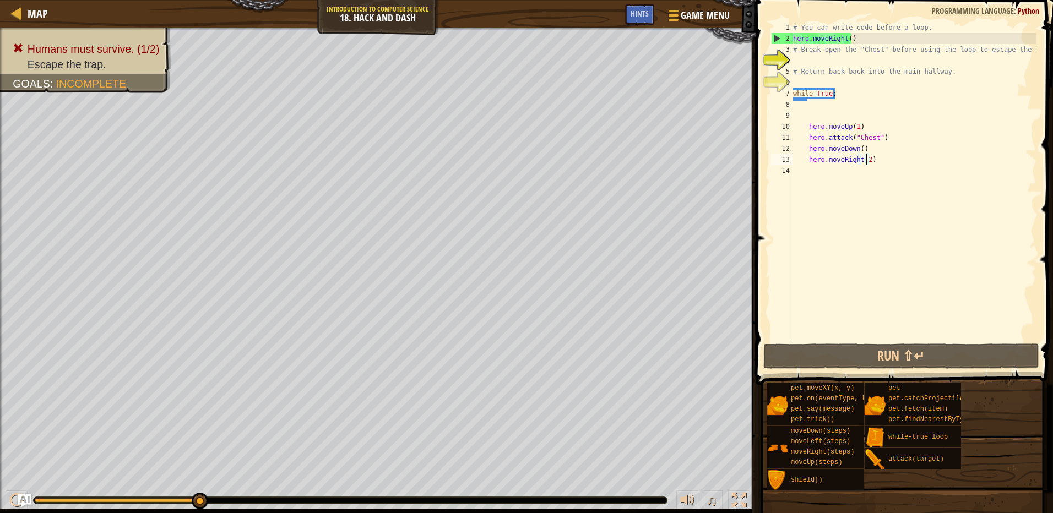
click at [866, 159] on div "# You can write code before a loop. hero . moveRight ( ) # Break open the "Ches…" at bounding box center [914, 192] width 246 height 341
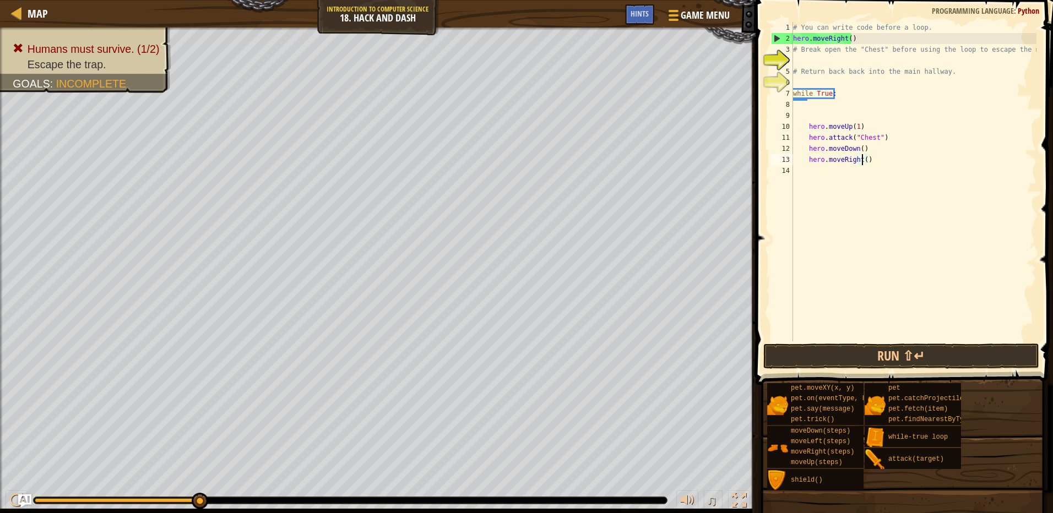
type textarea "hero.moveRight(3)"
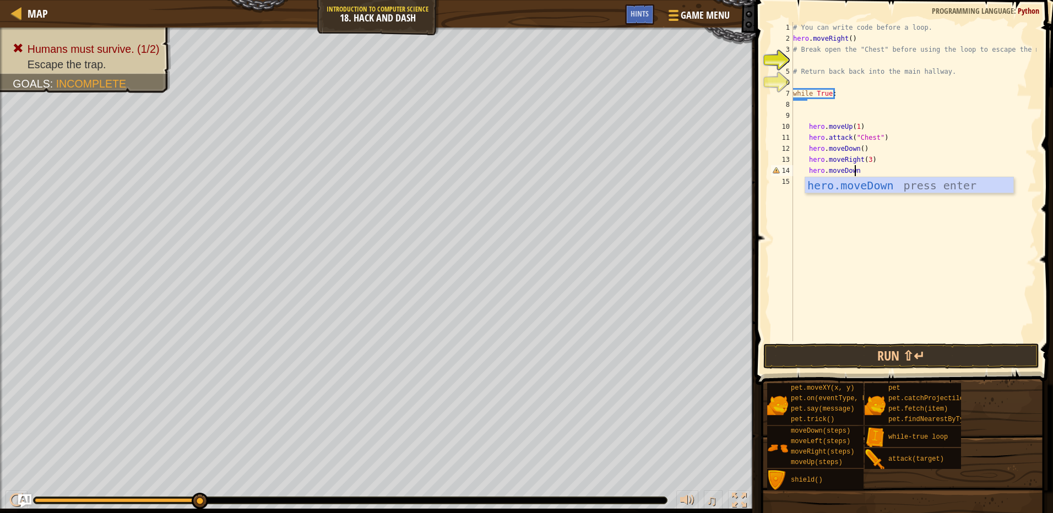
scroll to position [5, 4]
type textarea "hero.moveDown(3)"
type textarea "hero.moveRight(3)"
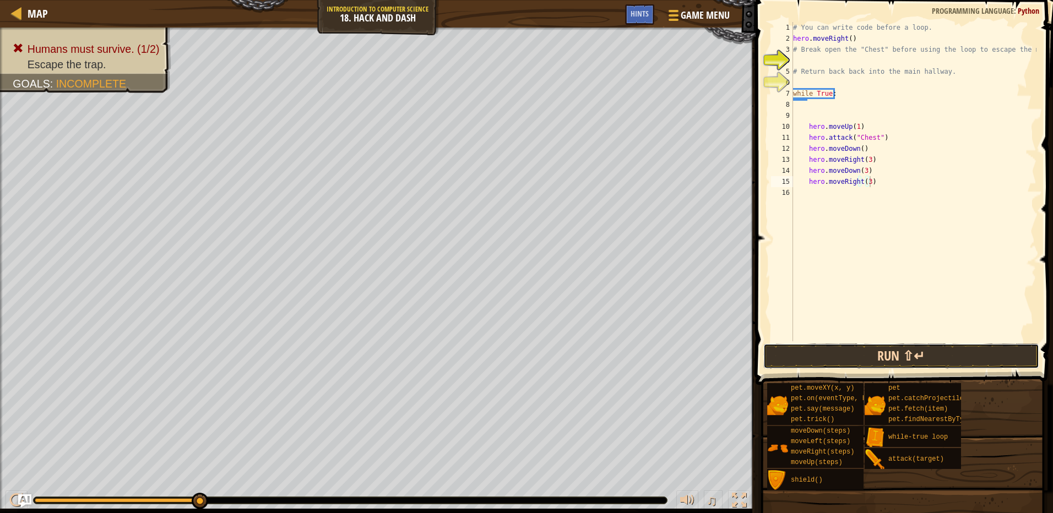
click at [969, 346] on button "Run ⇧↵" at bounding box center [901, 356] width 276 height 25
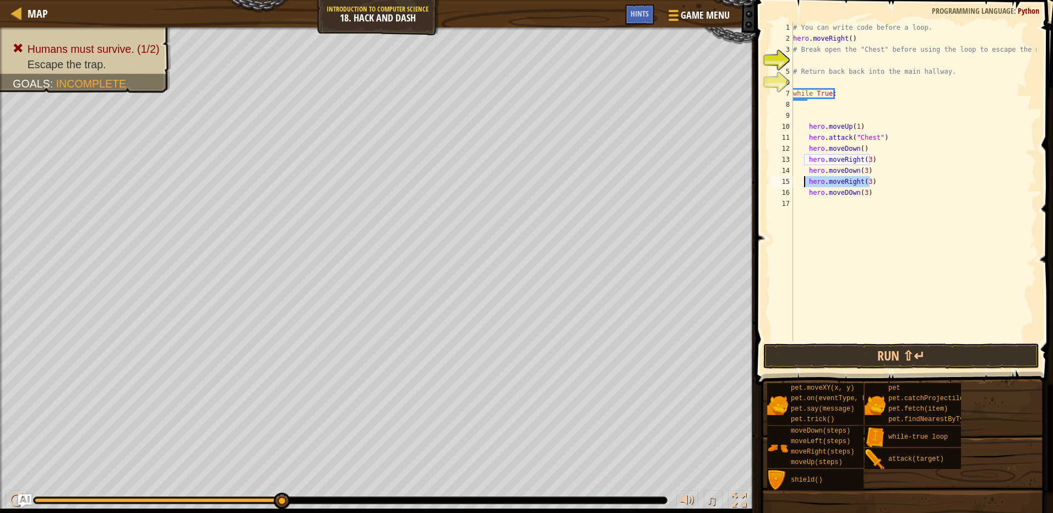
drag, startPoint x: 877, startPoint y: 181, endPoint x: 805, endPoint y: 181, distance: 72.1
click at [805, 181] on div "# You can write code before a loop. hero . moveRight ( ) # Break open the "Ches…" at bounding box center [914, 192] width 246 height 341
type textarea "hero.moveRight(3)"
click at [827, 206] on div "# You can write code before a loop. hero . moveRight ( ) # Break open the "Ches…" at bounding box center [914, 192] width 246 height 341
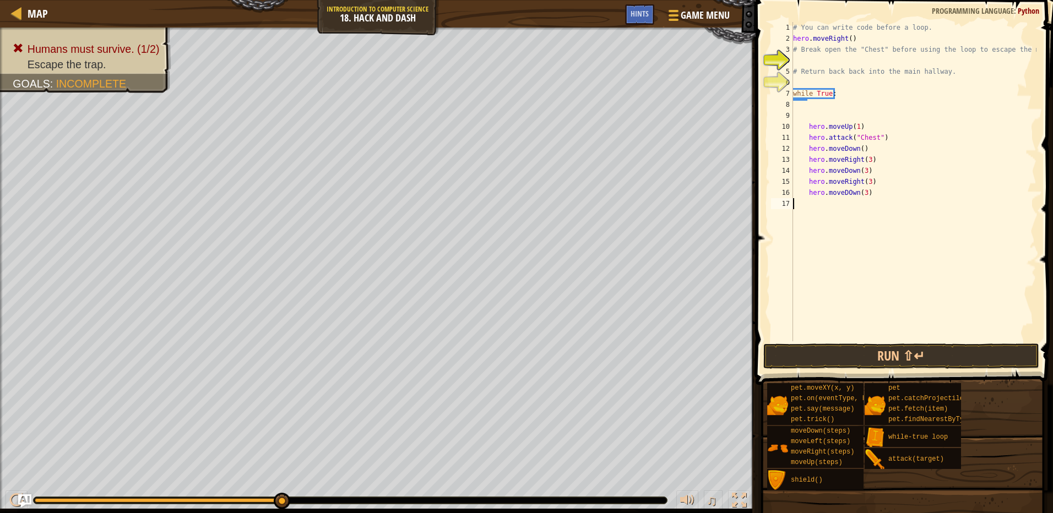
paste textarea "hero.moveRight(3)"
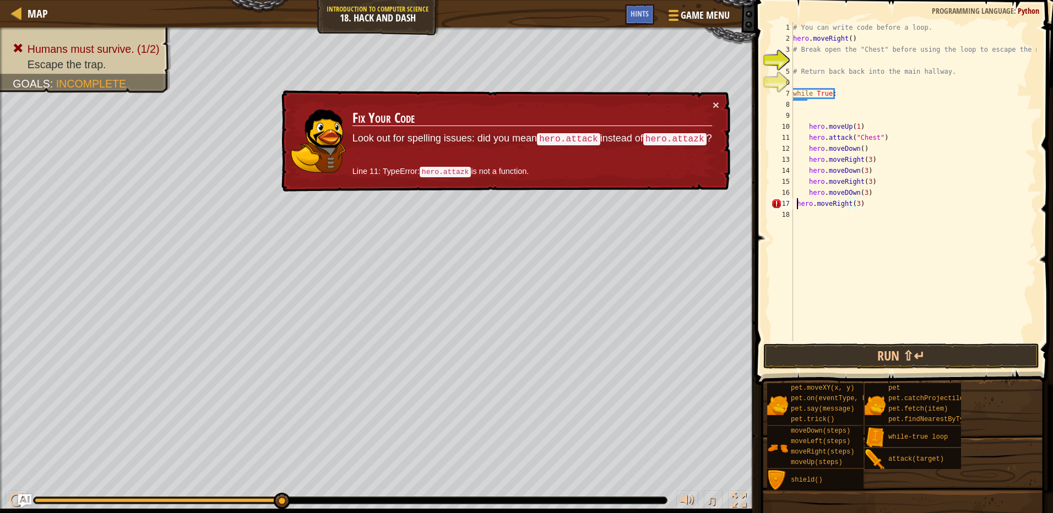
click at [796, 203] on div "# You can write code before a loop. hero . moveRight ( ) # Break open the "Ches…" at bounding box center [914, 192] width 246 height 341
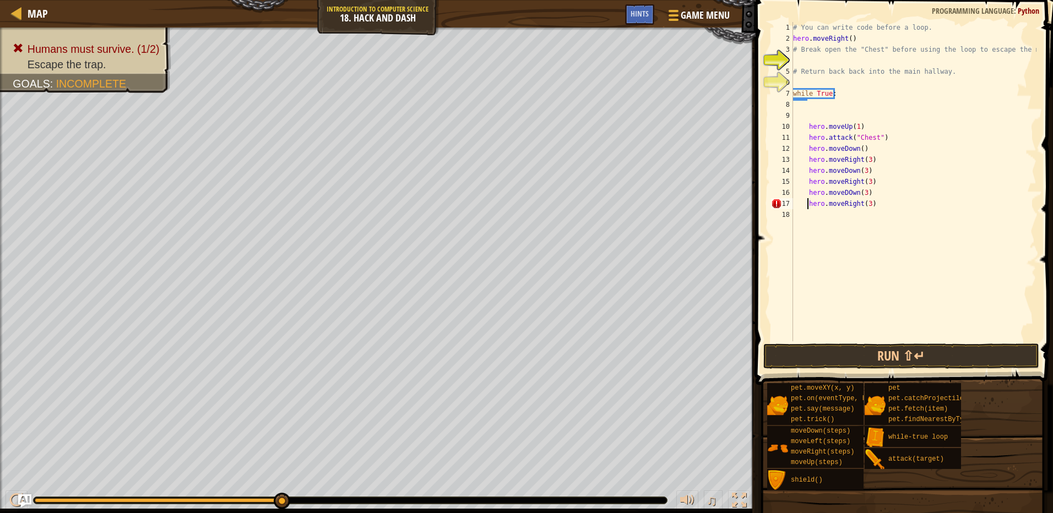
click at [880, 202] on div "# You can write code before a loop. hero . moveRight ( ) # Break open the "Ches…" at bounding box center [914, 192] width 246 height 341
click at [849, 194] on div "# You can write code before a loop. hero . moveRight ( ) # Break open the "Ches…" at bounding box center [914, 192] width 246 height 341
type textarea "hero.moveDown(3)"
drag, startPoint x: 872, startPoint y: 194, endPoint x: 806, endPoint y: 194, distance: 66.1
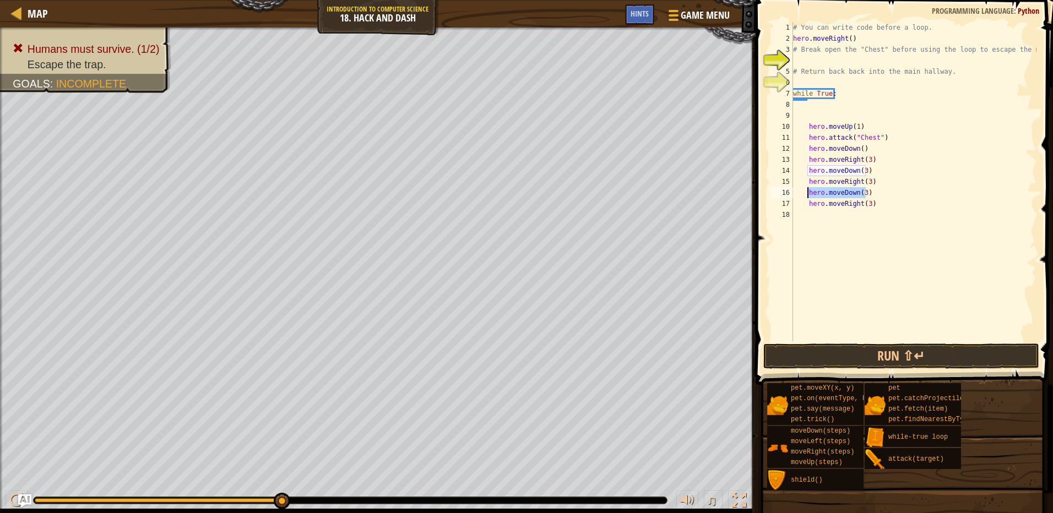
click at [806, 194] on div "# You can write code before a loop. hero . moveRight ( ) # Break open the "Ches…" at bounding box center [914, 192] width 246 height 341
click at [837, 214] on div "# You can write code before a loop. hero . moveRight ( ) # Break open the "Ches…" at bounding box center [914, 192] width 246 height 341
paste textarea "hero.moveDown(3)"
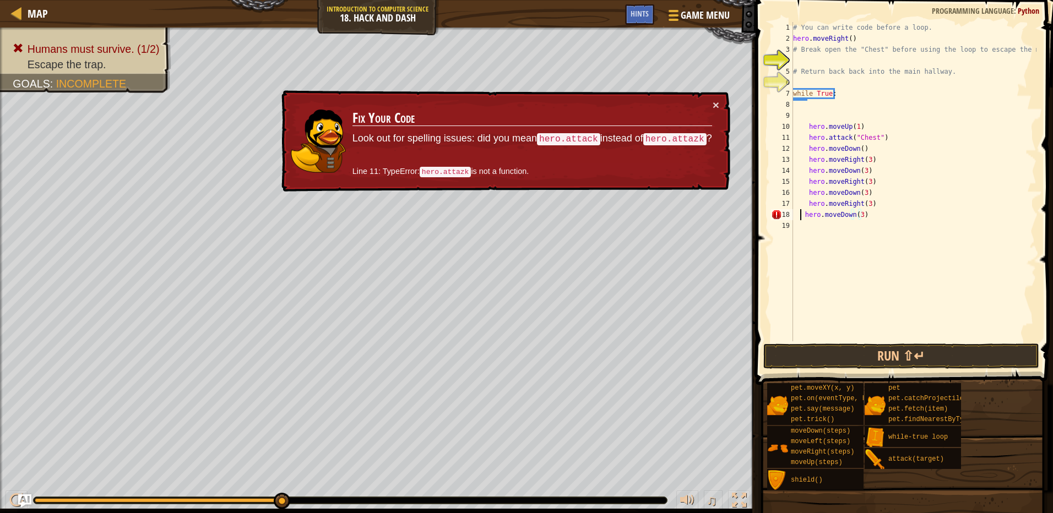
click at [799, 213] on div "# You can write code before a loop. hero . moveRight ( ) # Break open the "Ches…" at bounding box center [914, 192] width 246 height 341
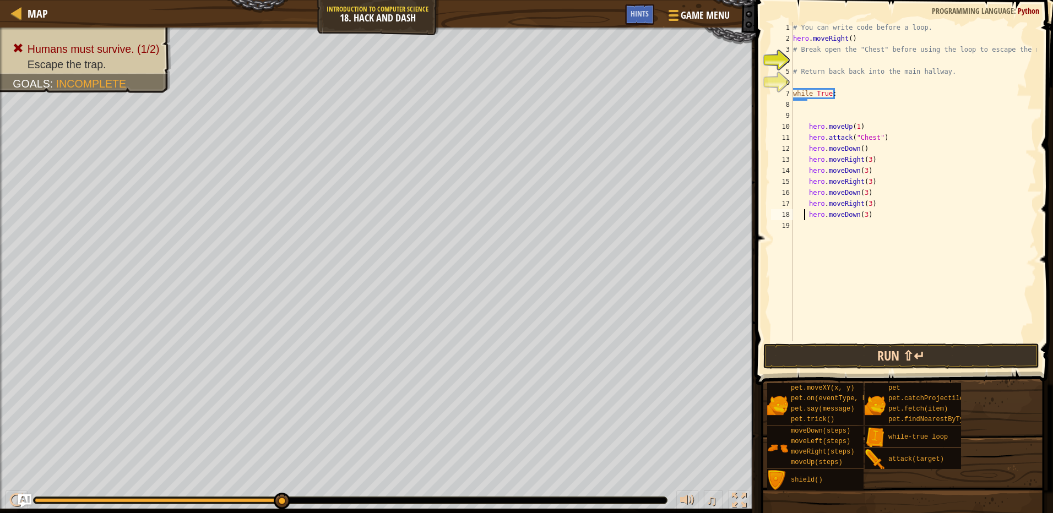
type textarea "hero.moveDown(3)"
click at [942, 350] on button "Run ⇧↵" at bounding box center [901, 356] width 276 height 25
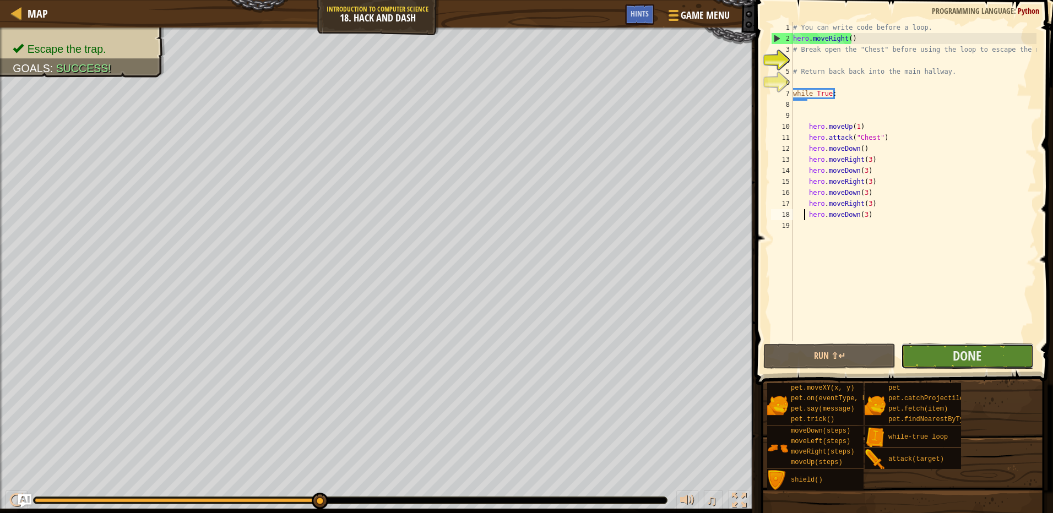
click at [949, 351] on button "Done" at bounding box center [967, 356] width 132 height 25
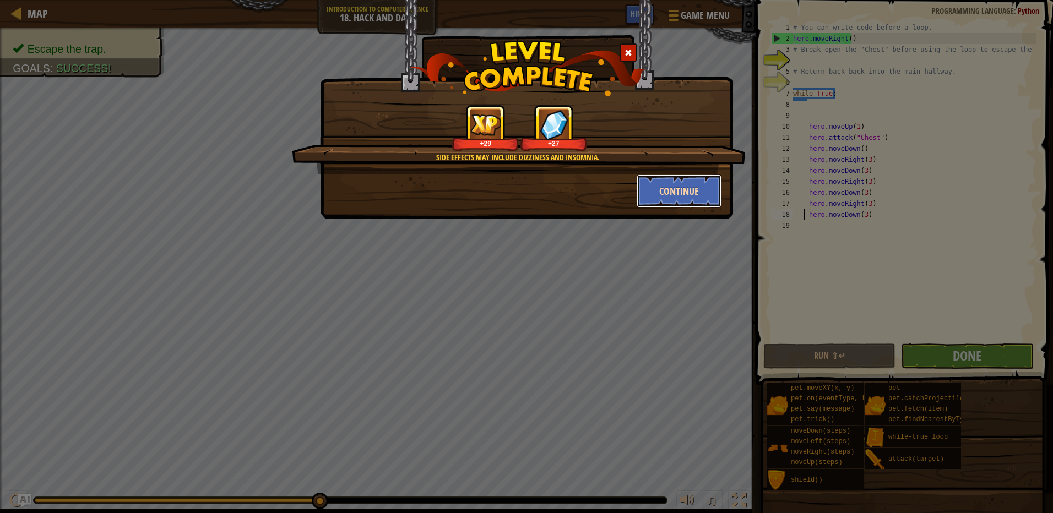
click at [657, 189] on button "Continue" at bounding box center [679, 191] width 85 height 33
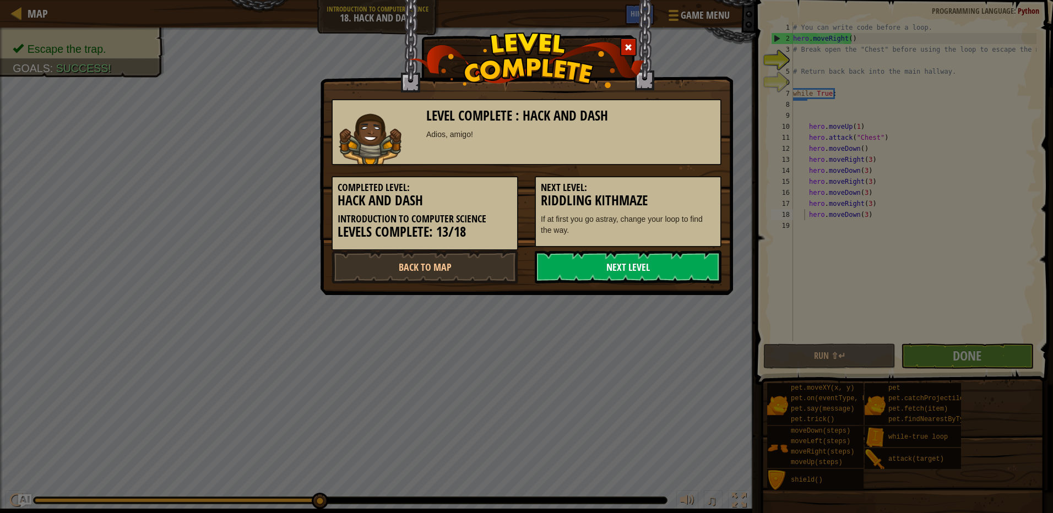
click at [578, 266] on link "Next Level" at bounding box center [628, 267] width 187 height 33
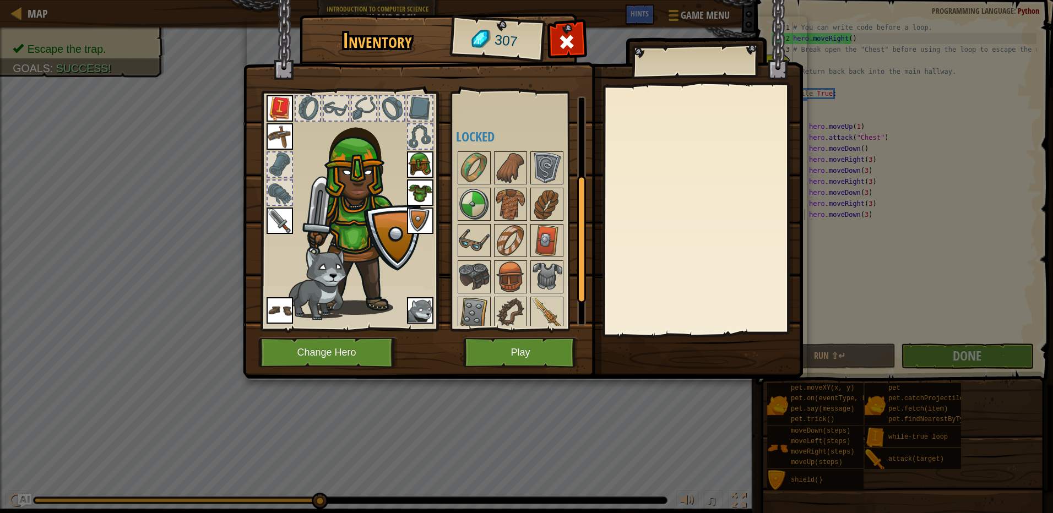
scroll to position [188, 0]
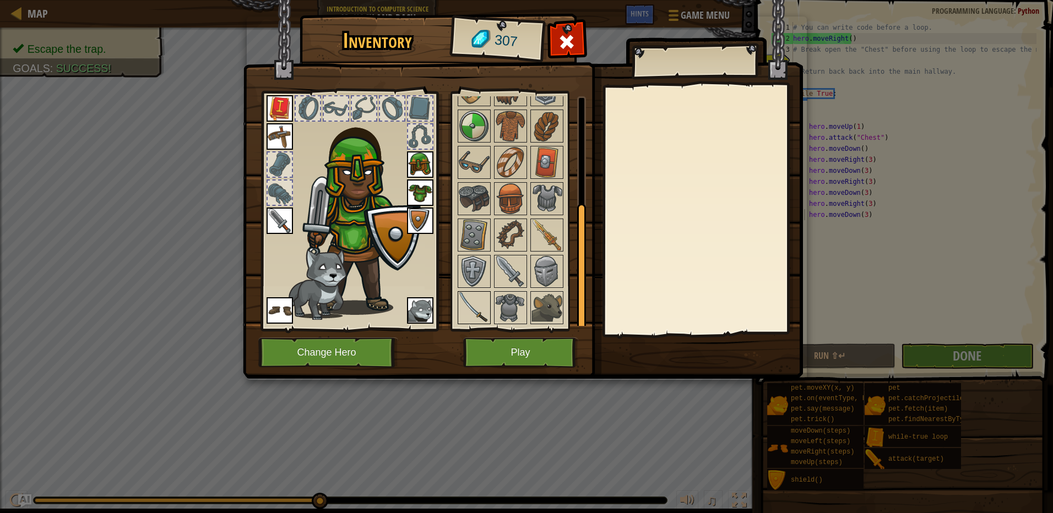
click at [470, 303] on img at bounding box center [474, 307] width 31 height 31
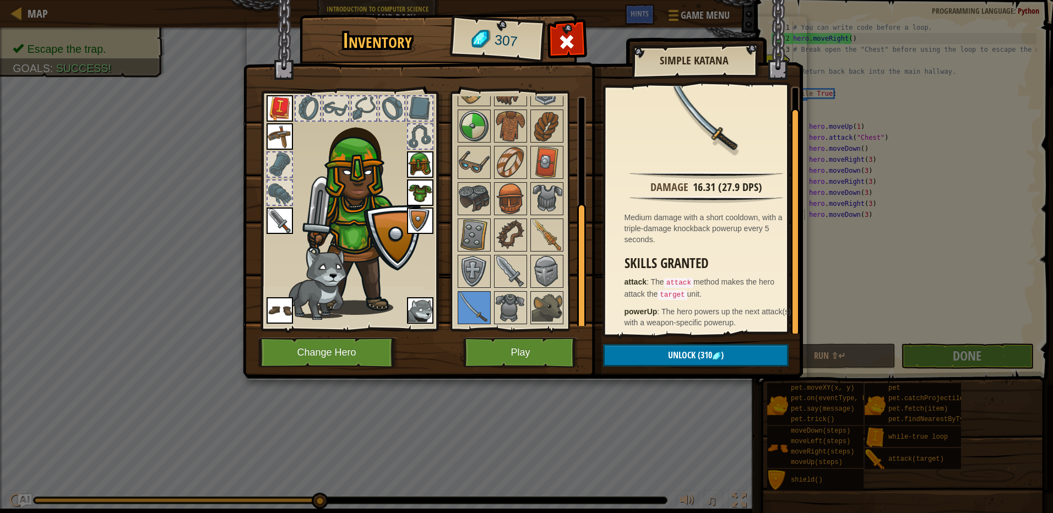
scroll to position [17, 0]
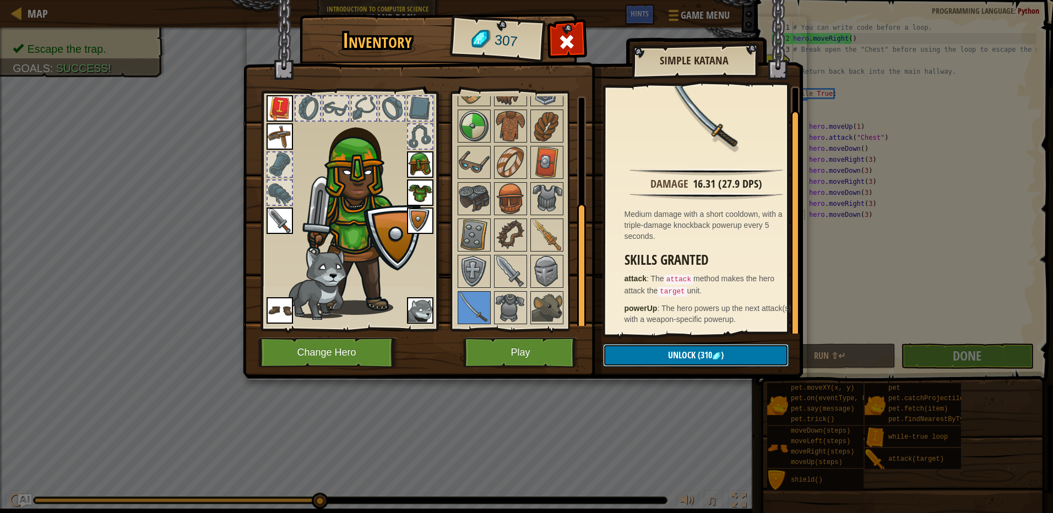
click at [729, 359] on button "Unlock (310 )" at bounding box center [696, 355] width 186 height 23
click at [698, 352] on span "(310" at bounding box center [703, 355] width 17 height 12
click at [676, 263] on h3 "Skills Granted" at bounding box center [709, 260] width 170 height 15
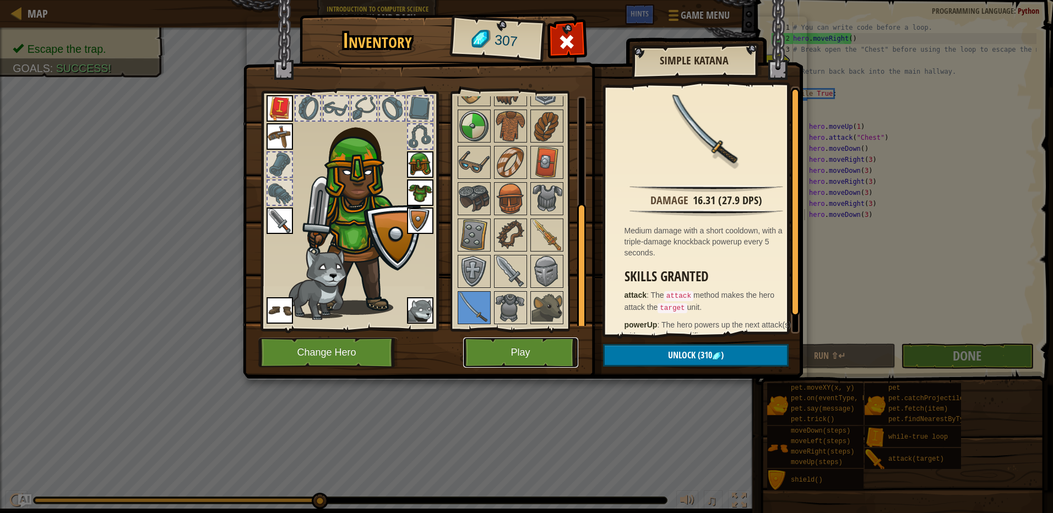
click at [553, 354] on button "Play" at bounding box center [520, 353] width 115 height 30
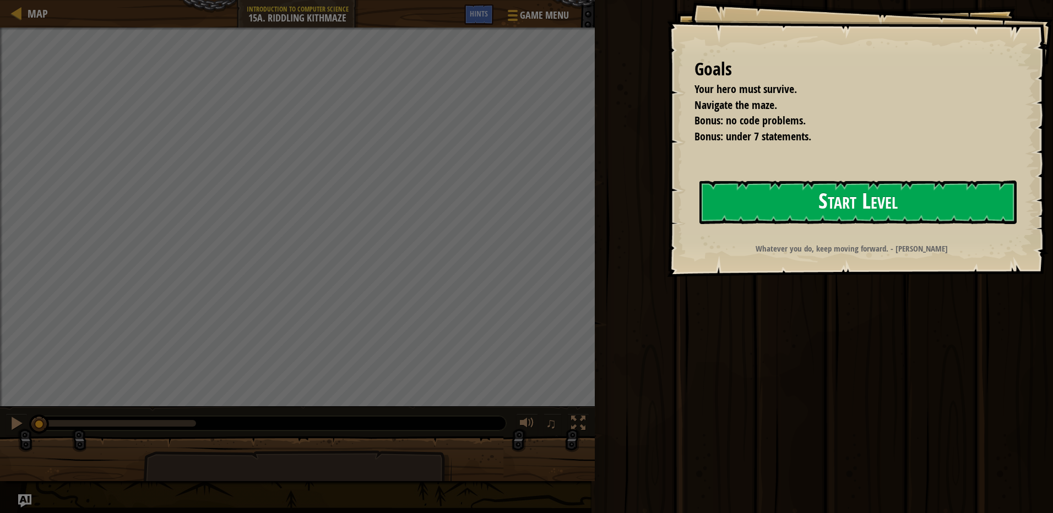
click at [785, 206] on button "Start Level" at bounding box center [857, 203] width 317 height 44
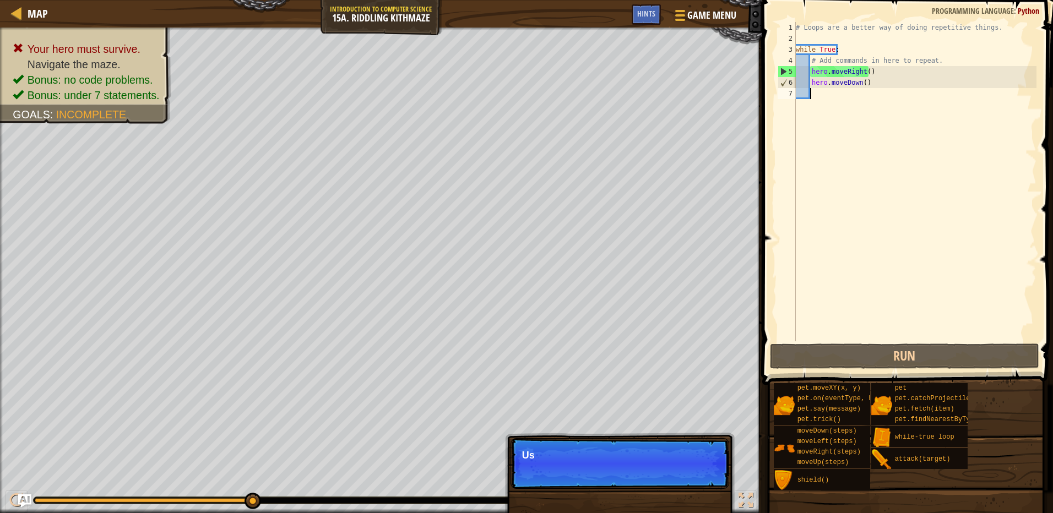
click at [864, 71] on div "# Loops are a better way of doing repetitive things. while True : # Add command…" at bounding box center [914, 192] width 243 height 341
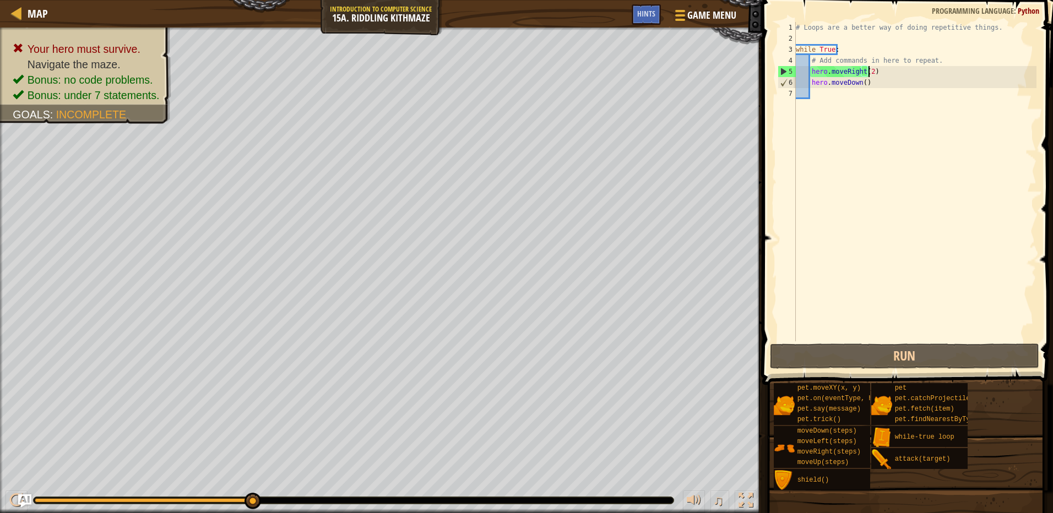
scroll to position [5, 6]
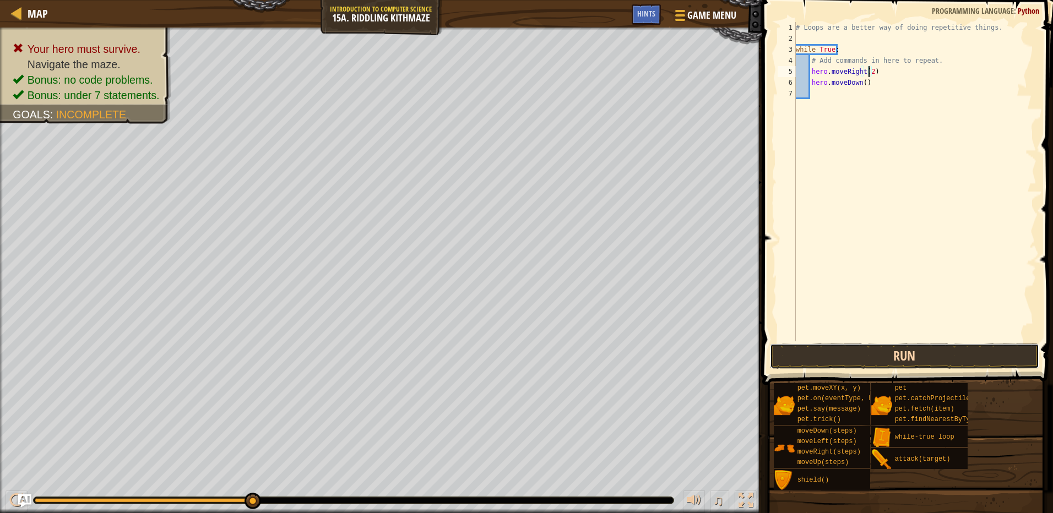
click at [923, 362] on button "Run" at bounding box center [904, 356] width 269 height 25
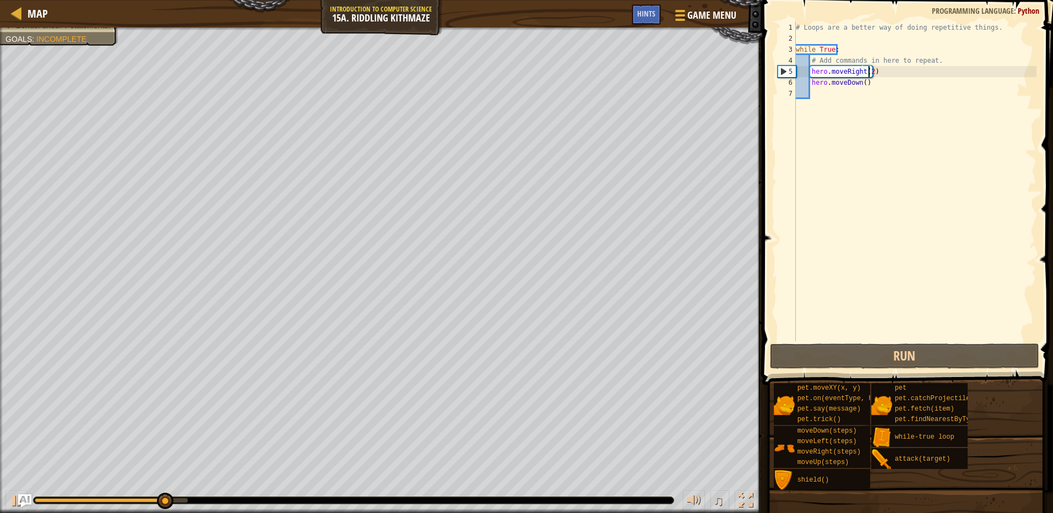
click at [856, 83] on div "# Loops are a better way of doing repetitive things. while True : # Add command…" at bounding box center [914, 192] width 243 height 341
click at [858, 84] on div "# Loops are a better way of doing repetitive things. while True : # Add command…" at bounding box center [914, 192] width 243 height 341
click at [861, 86] on div "# Loops are a better way of doing repetitive things. while True : # Add command…" at bounding box center [914, 192] width 243 height 341
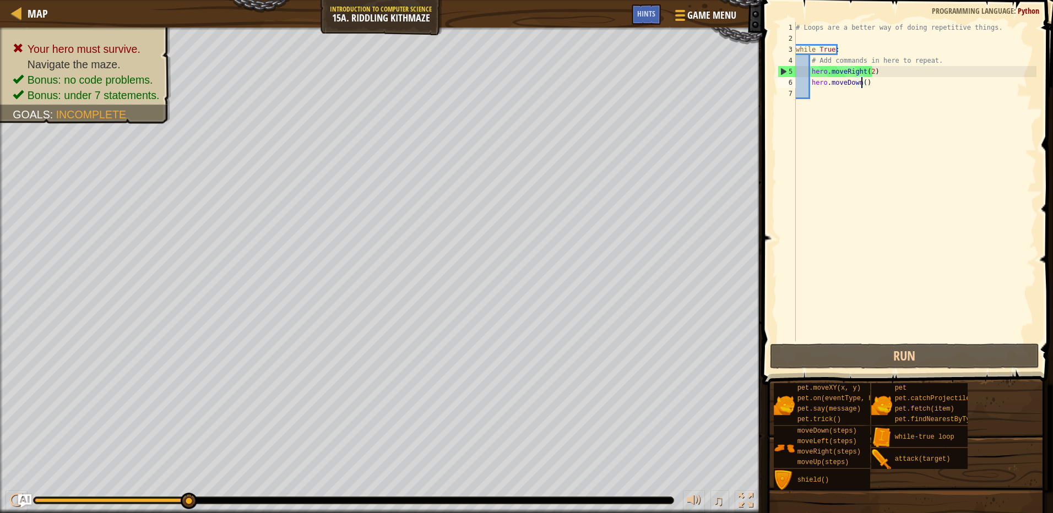
type textarea "hero.moveDown(2)"
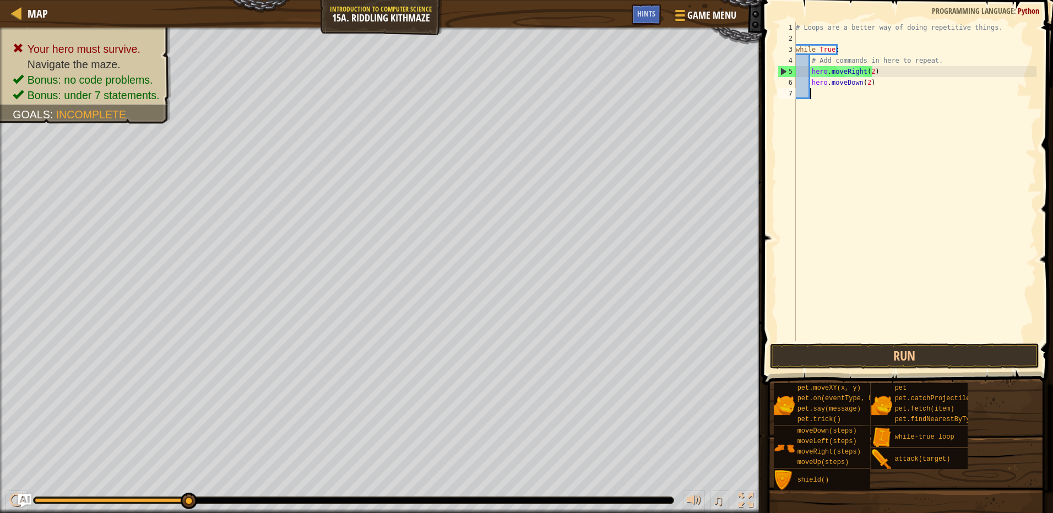
click at [848, 121] on div "# Loops are a better way of doing repetitive things. while True : # Add command…" at bounding box center [914, 192] width 243 height 341
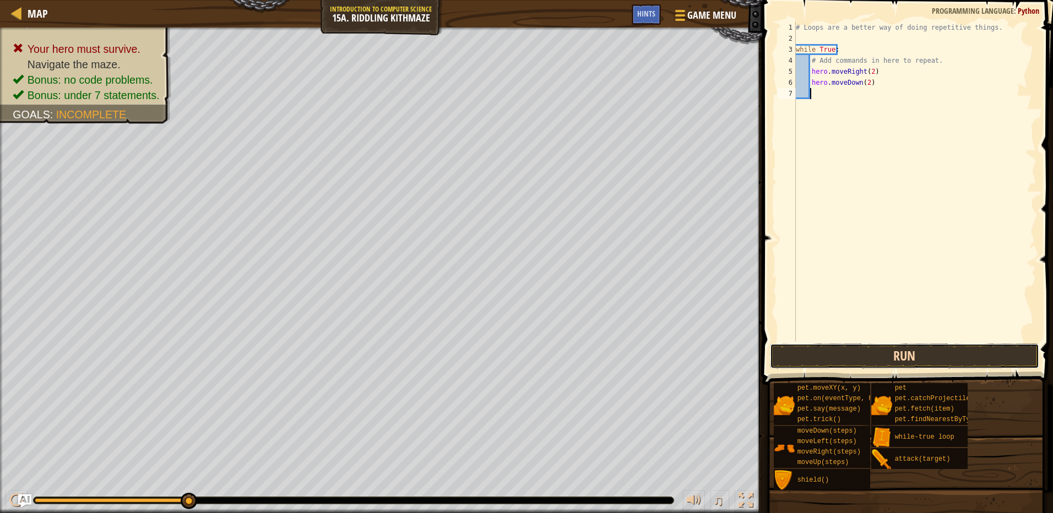
click at [879, 347] on button "Run" at bounding box center [904, 356] width 269 height 25
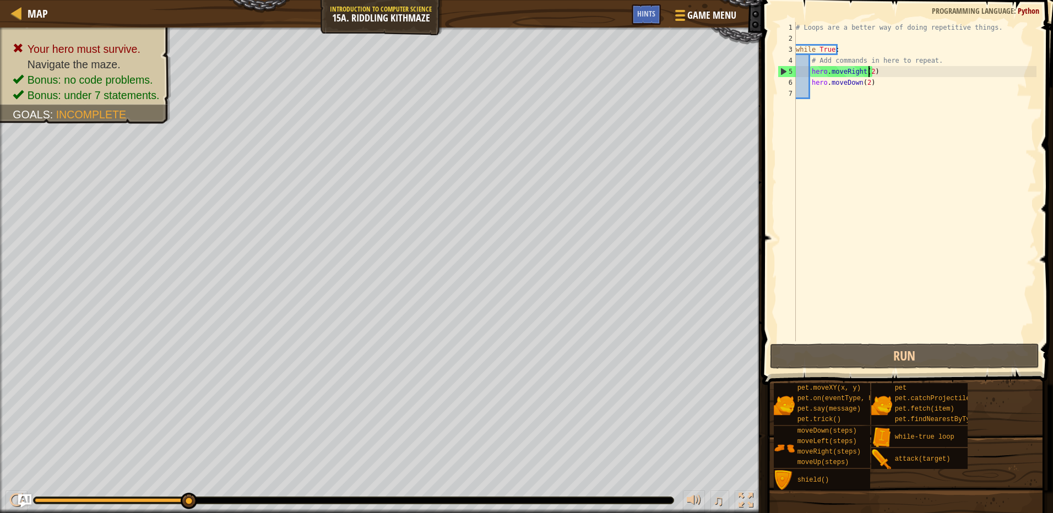
click at [867, 69] on div "# Loops are a better way of doing repetitive things. while True : # Add command…" at bounding box center [914, 192] width 243 height 341
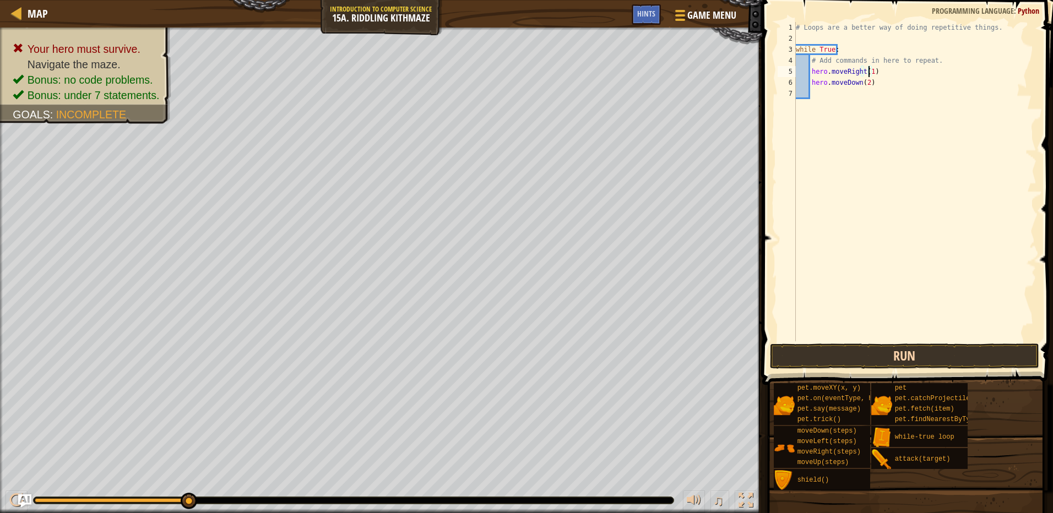
type textarea "hero.moveRight(1)"
click at [902, 351] on button "Run" at bounding box center [904, 356] width 269 height 25
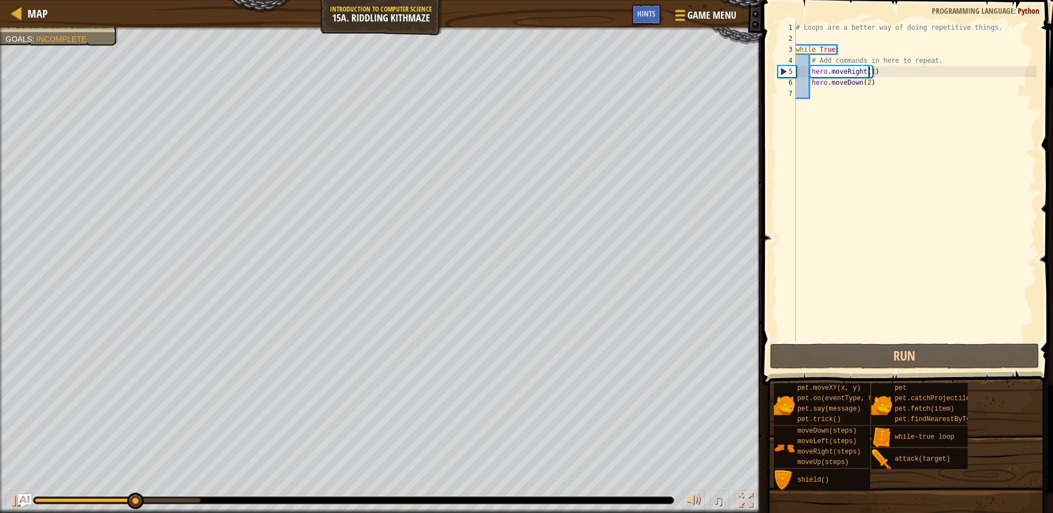
click at [802, 115] on div "# Loops are a better way of doing repetitive things. while True : # Add command…" at bounding box center [914, 192] width 243 height 341
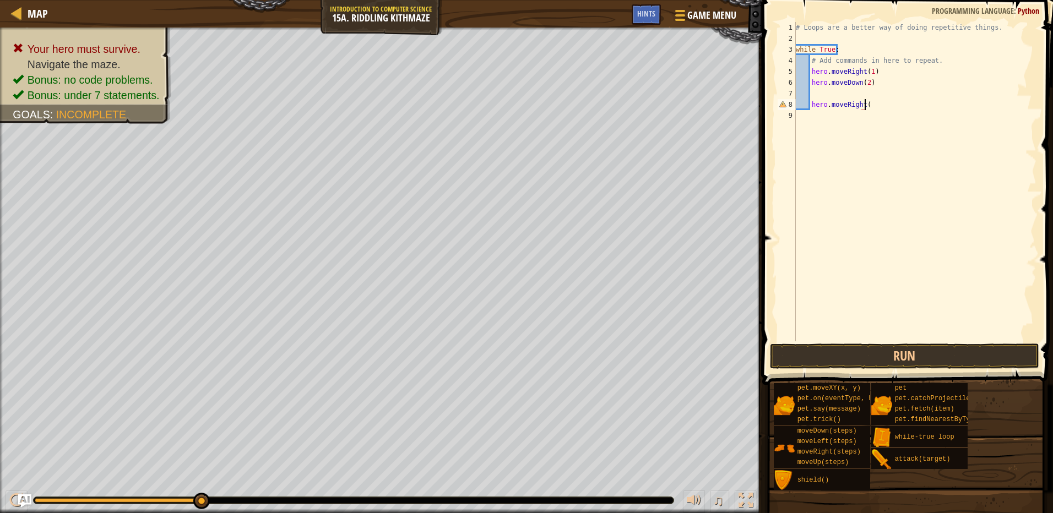
scroll to position [5, 6]
type textarea "hero.moveRight(2)"
click at [879, 347] on button "Run" at bounding box center [904, 356] width 269 height 25
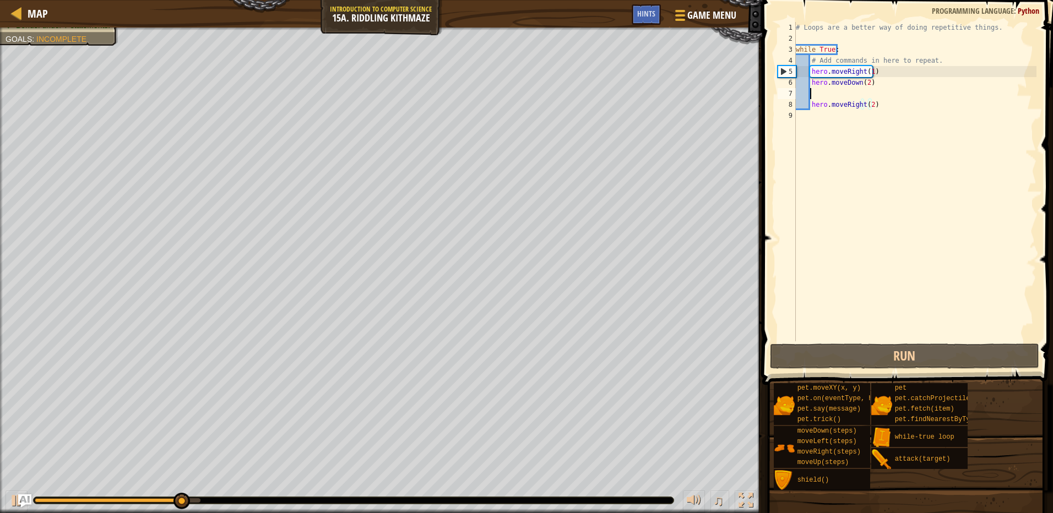
click at [822, 89] on div "# Loops are a better way of doing repetitive things. while True : # Add command…" at bounding box center [914, 192] width 243 height 341
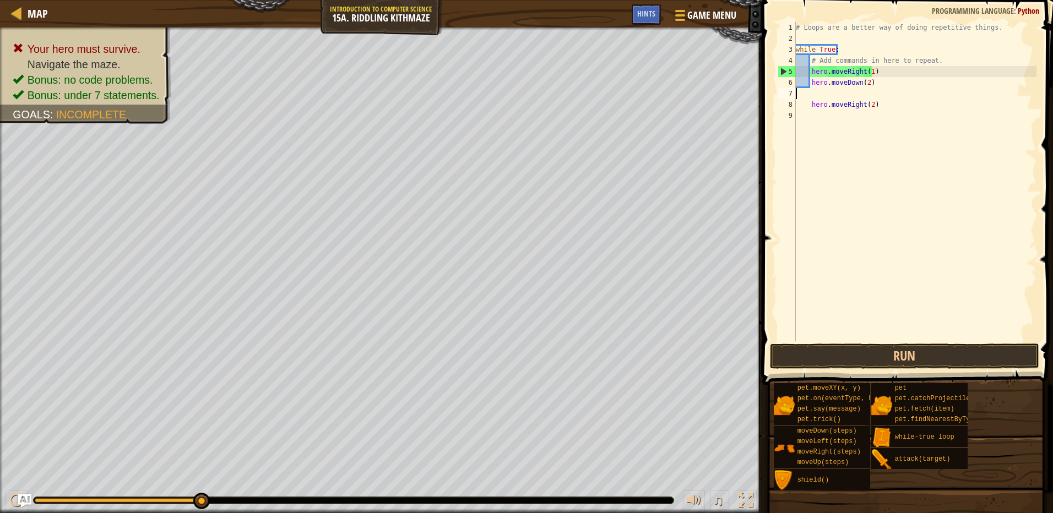
scroll to position [5, 0]
click at [810, 80] on div "# Loops are a better way of doing repetitive things. while True : # Add command…" at bounding box center [914, 192] width 243 height 341
click at [808, 70] on div "# Loops are a better way of doing repetitive things. while True : # Add command…" at bounding box center [914, 192] width 243 height 341
click at [812, 72] on div "# Loops are a better way of doing repetitive things. while True : # Add command…" at bounding box center [914, 192] width 243 height 341
click at [809, 70] on div "# Loops are a better way of doing repetitive things. while True : # Add command…" at bounding box center [914, 192] width 243 height 341
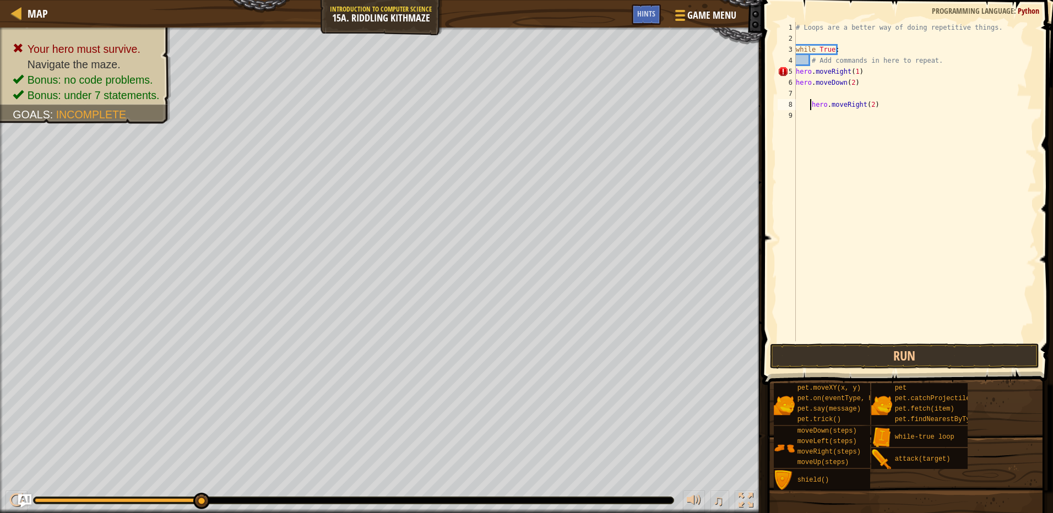
click at [809, 105] on div "# Loops are a better way of doing repetitive things. while True : # Add command…" at bounding box center [914, 192] width 243 height 341
click at [864, 86] on div "# Loops are a better way of doing repetitive things. while True : # Add command…" at bounding box center [914, 192] width 243 height 341
click at [812, 61] on div "# Loops are a better way of doing repetitive things. while True : # Add command…" at bounding box center [914, 192] width 243 height 341
type textarea "# Add commands in here to repeat."
click at [864, 96] on div "# Loops are a better way of doing repetitive things. while True : # Add command…" at bounding box center [914, 192] width 243 height 341
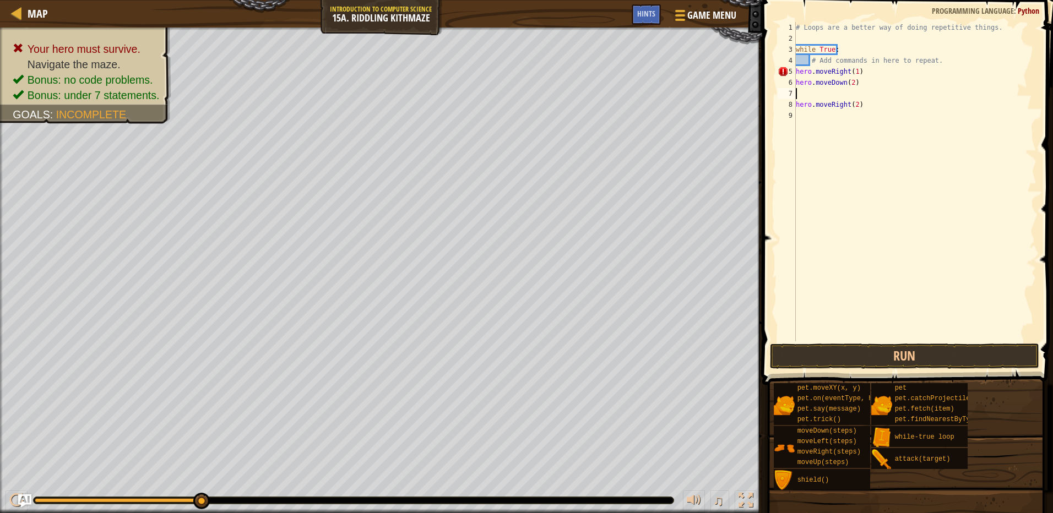
click at [866, 104] on div "# Loops are a better way of doing repetitive things. while True : # Add command…" at bounding box center [914, 192] width 243 height 341
click at [871, 356] on button "Run" at bounding box center [904, 356] width 269 height 25
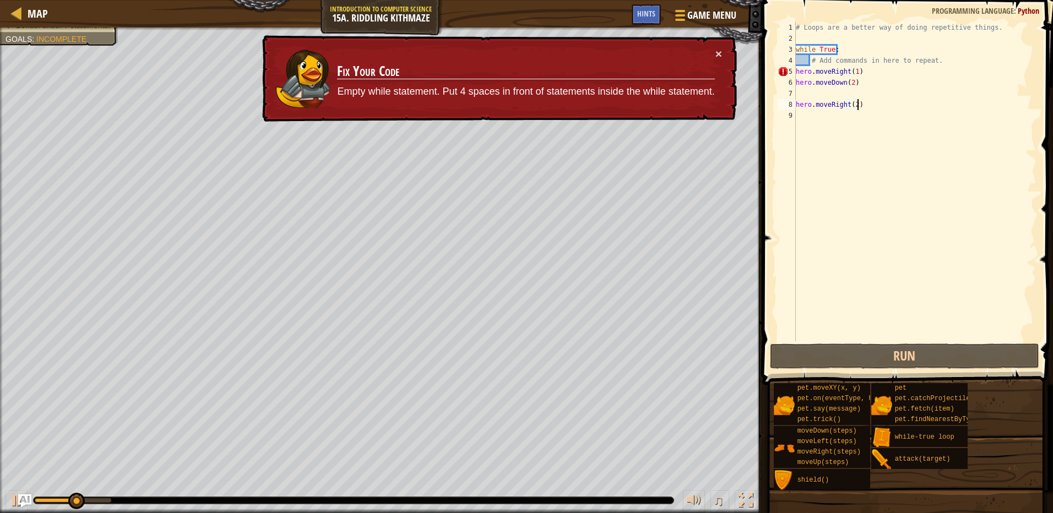
click at [795, 75] on div "5" at bounding box center [787, 71] width 18 height 11
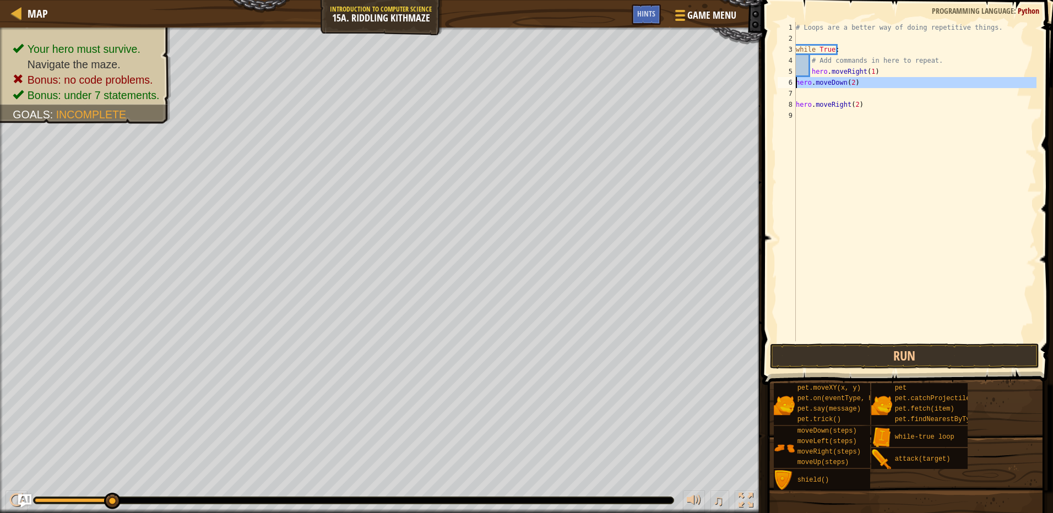
click at [793, 79] on div "6" at bounding box center [787, 82] width 18 height 11
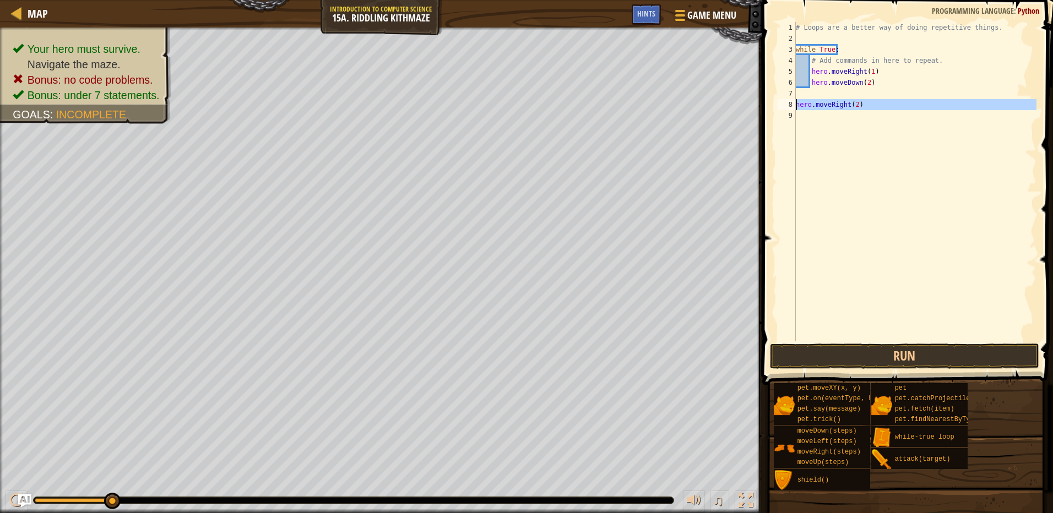
click at [795, 105] on div "8" at bounding box center [787, 104] width 18 height 11
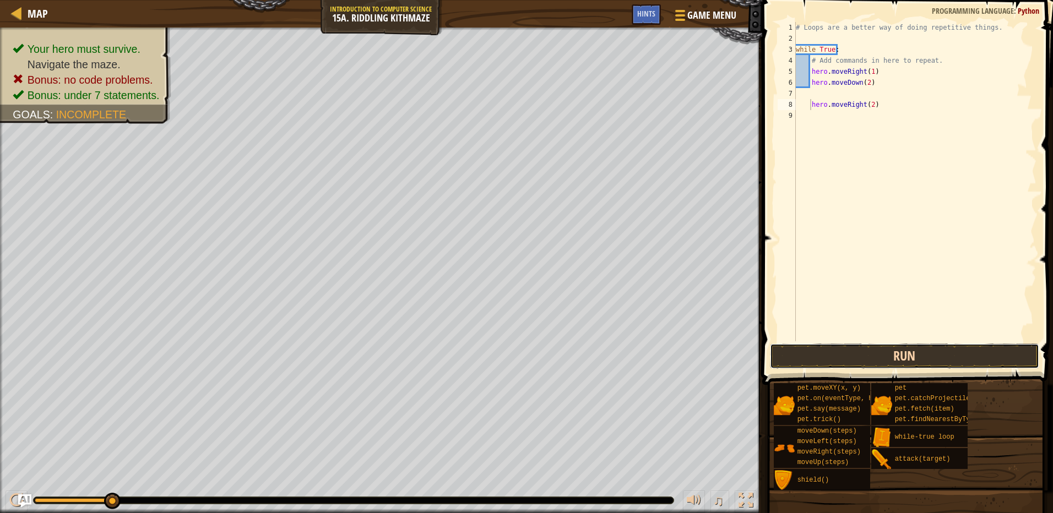
click at [910, 363] on button "Run" at bounding box center [904, 356] width 269 height 25
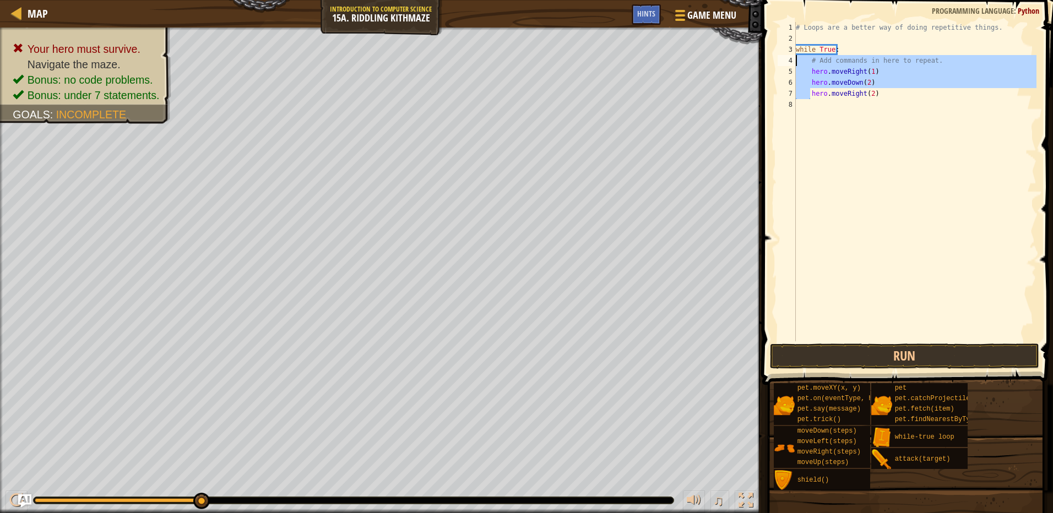
drag, startPoint x: 808, startPoint y: 90, endPoint x: 797, endPoint y: 63, distance: 29.9
click at [797, 63] on div "# Loops are a better way of doing repetitive things. while True : # Add command…" at bounding box center [914, 192] width 243 height 341
type textarea "# Add commands in here to repeat. hero.moveRight(1)"
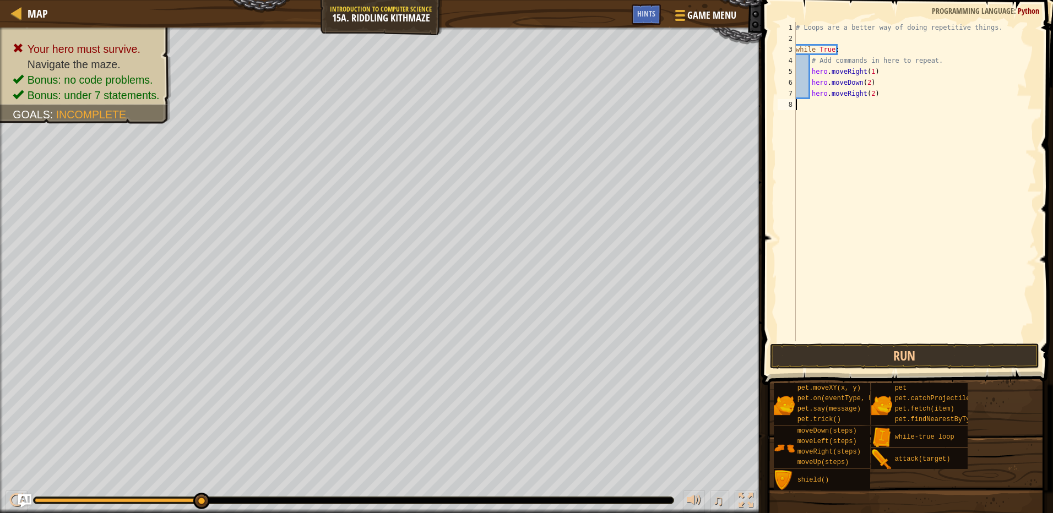
click at [816, 108] on div "# Loops are a better way of doing repetitive things. while True : # Add command…" at bounding box center [914, 192] width 243 height 341
click at [633, 21] on div "Hints" at bounding box center [646, 14] width 29 height 20
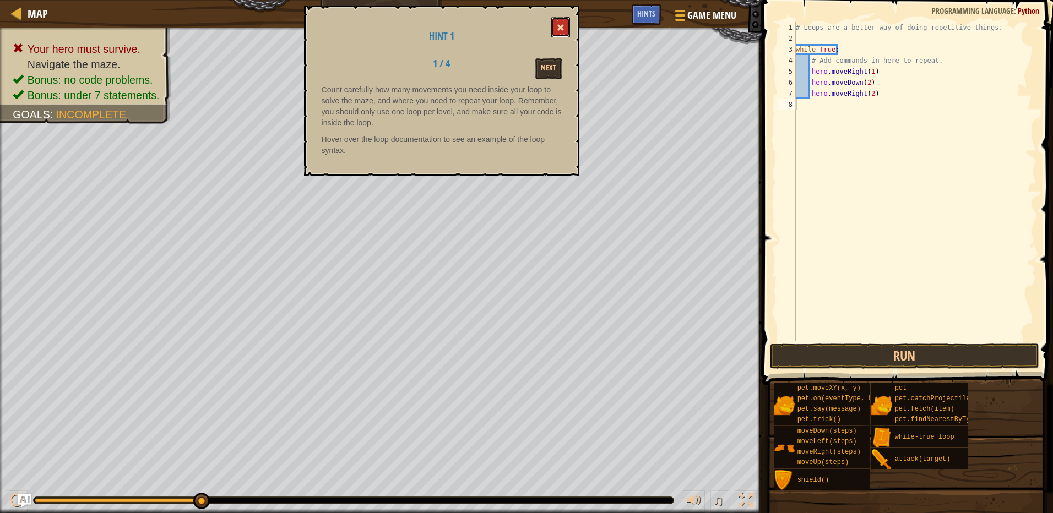
click at [563, 29] on span at bounding box center [561, 28] width 8 height 8
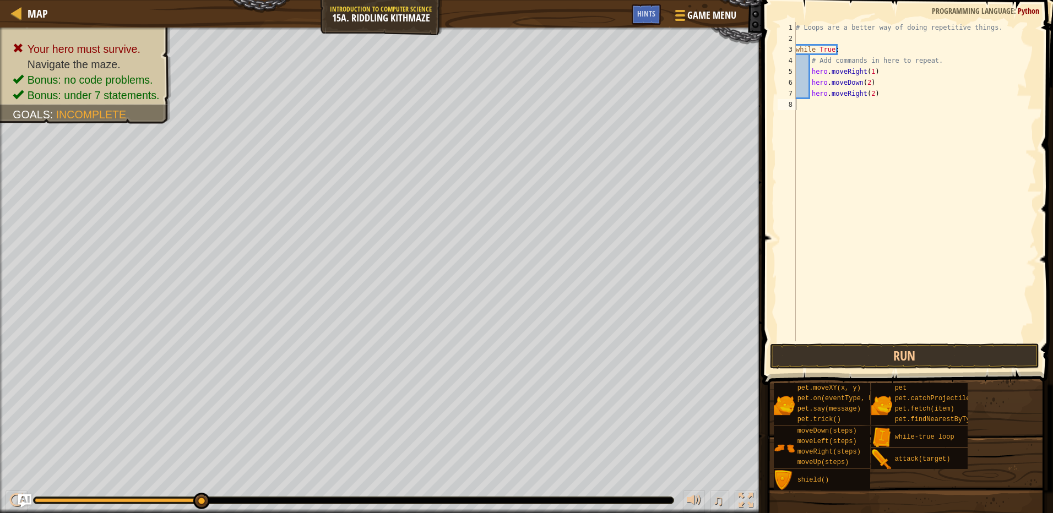
click at [948, 64] on div "# Loops are a better way of doing repetitive things. while True : # Add command…" at bounding box center [914, 192] width 243 height 341
type textarea "#"
click at [948, 64] on div "# Loops are a better way of doing repetitive things. while True : hero . moveRi…" at bounding box center [914, 192] width 243 height 341
click at [1006, 363] on button "Run" at bounding box center [904, 356] width 269 height 25
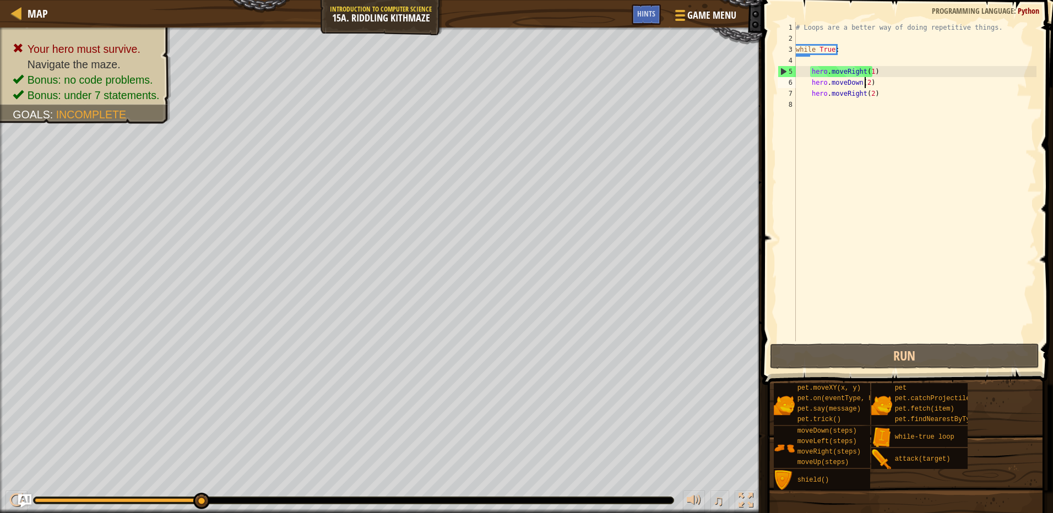
click at [863, 79] on div "# Loops are a better way of doing repetitive things. while True : hero . moveRi…" at bounding box center [914, 192] width 243 height 341
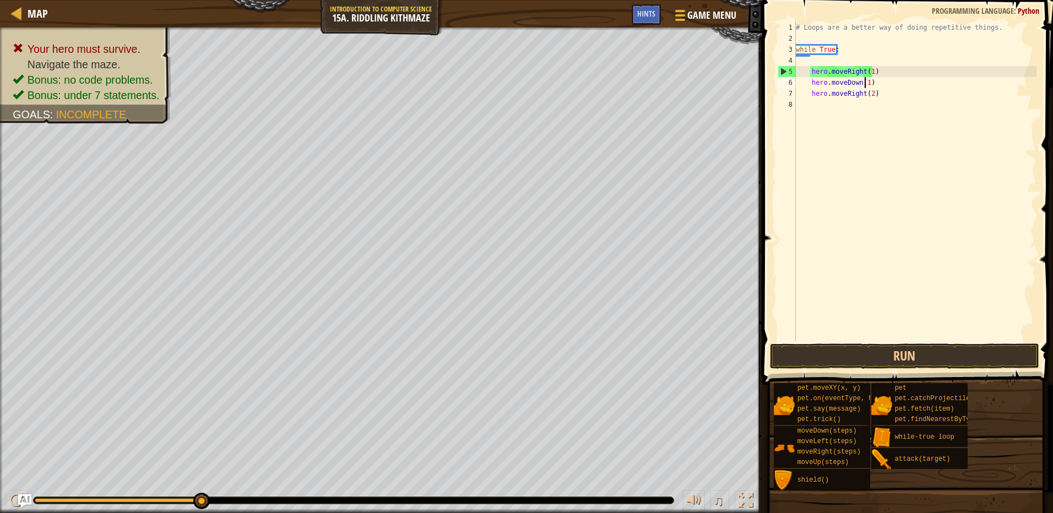
scroll to position [5, 6]
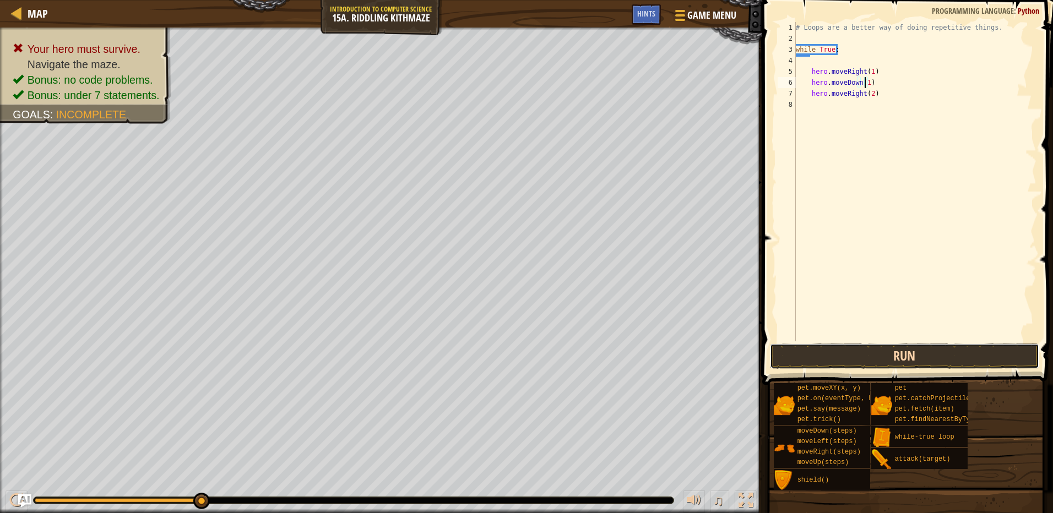
click at [912, 363] on button "Run" at bounding box center [904, 356] width 269 height 25
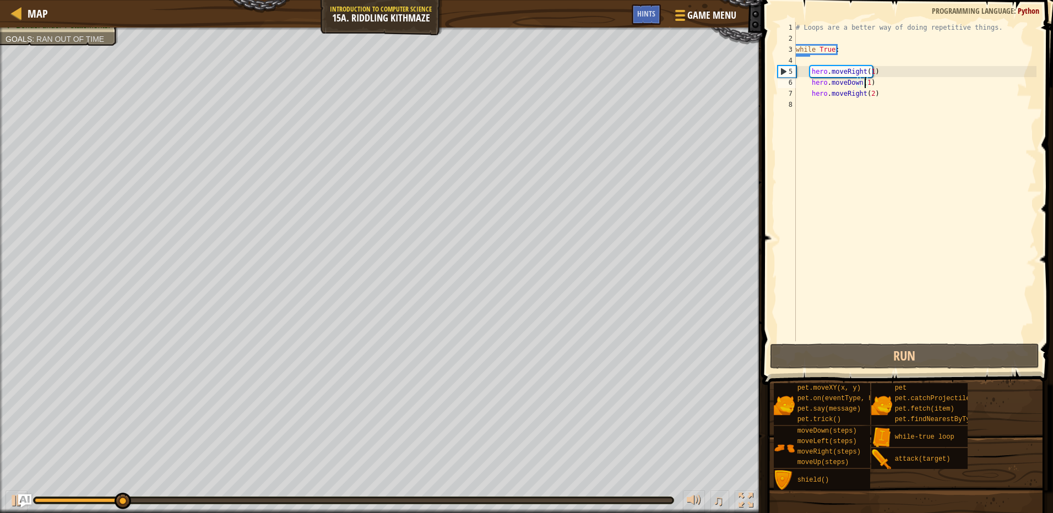
click at [883, 97] on div "# Loops are a better way of doing repetitive things. while True : hero . moveRi…" at bounding box center [914, 192] width 243 height 341
type textarea "hero.moveRight(2)"
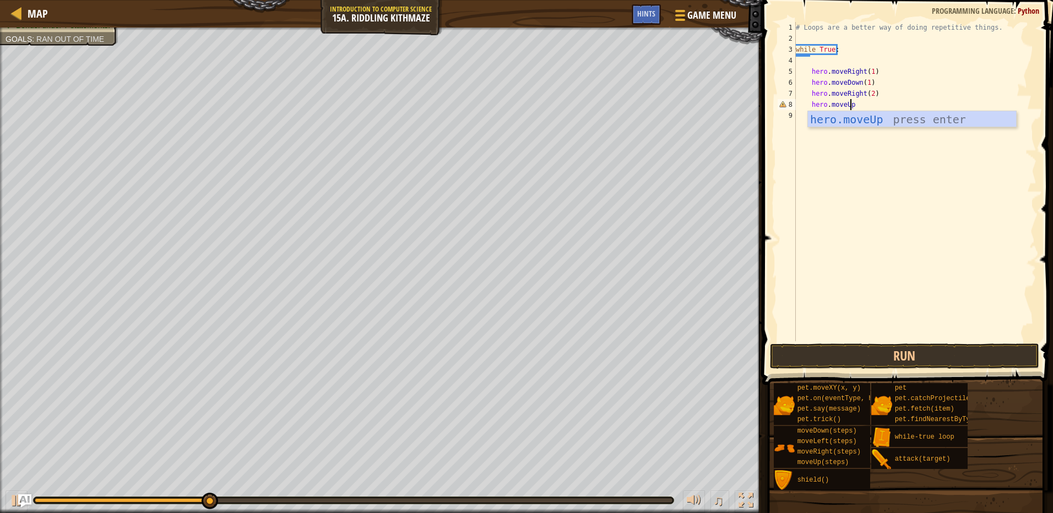
scroll to position [5, 4]
type textarea "hero.moveUp()"
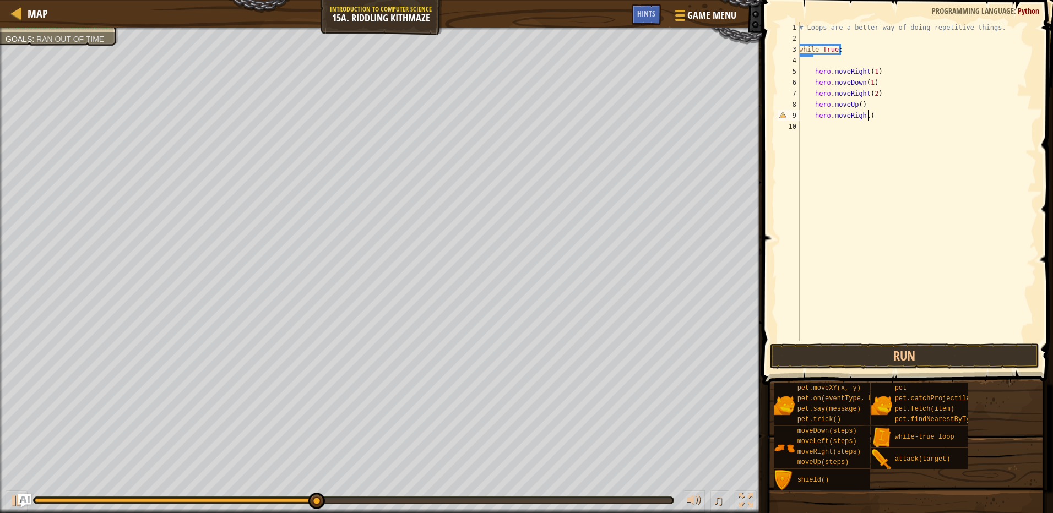
scroll to position [5, 5]
type textarea "hero.moveRight()"
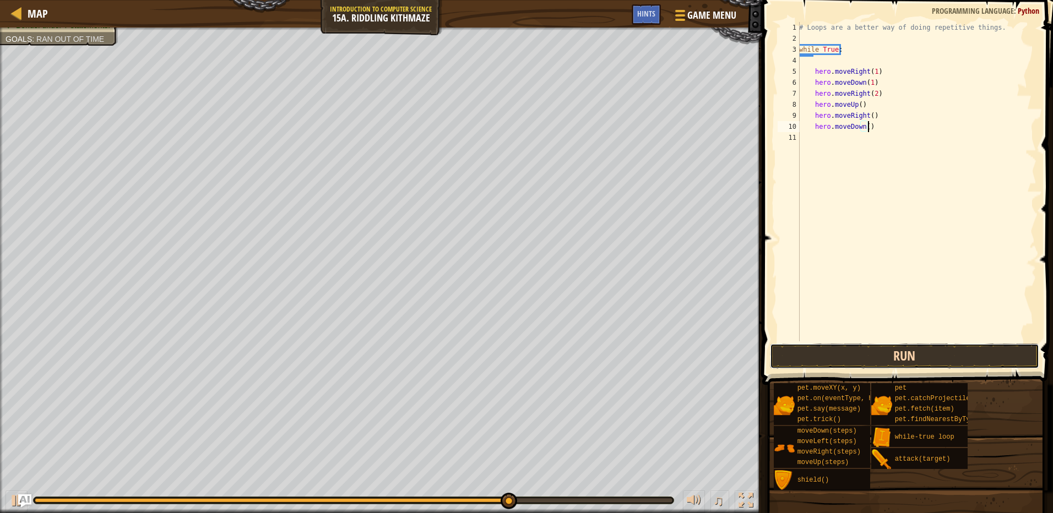
click at [913, 368] on button "Run" at bounding box center [904, 356] width 269 height 25
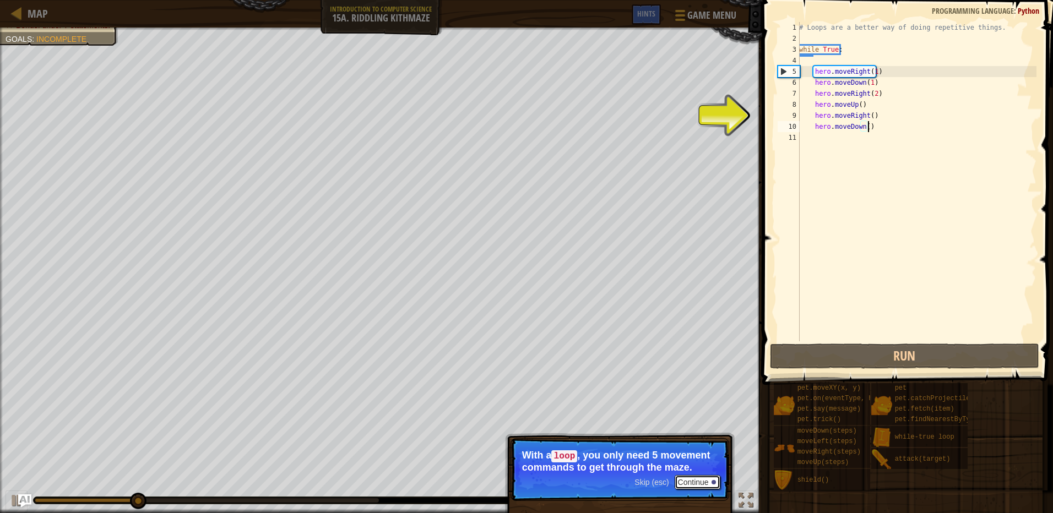
click at [683, 486] on button "Continue" at bounding box center [698, 482] width 46 height 14
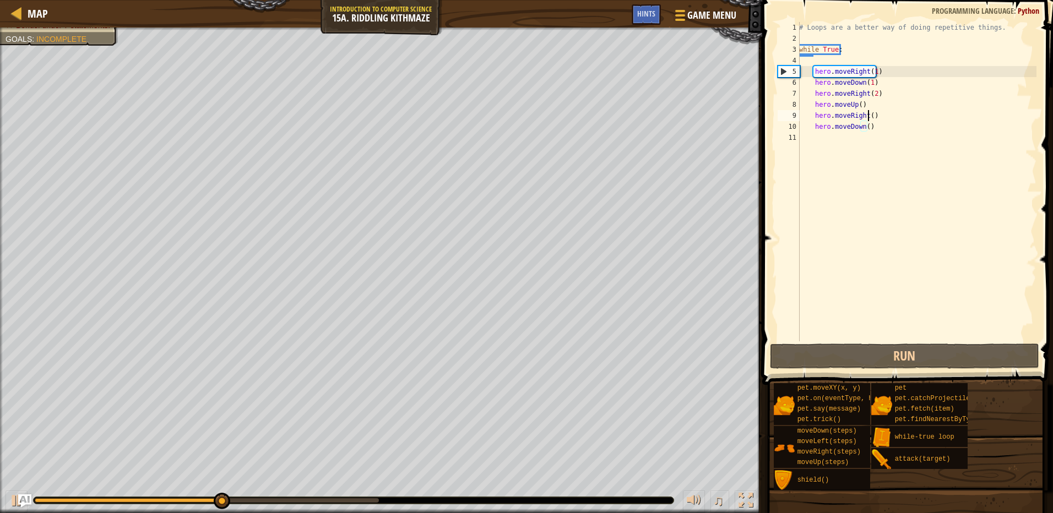
click at [868, 114] on div "# Loops are a better way of doing repetitive things. while True : hero . moveRi…" at bounding box center [917, 192] width 240 height 341
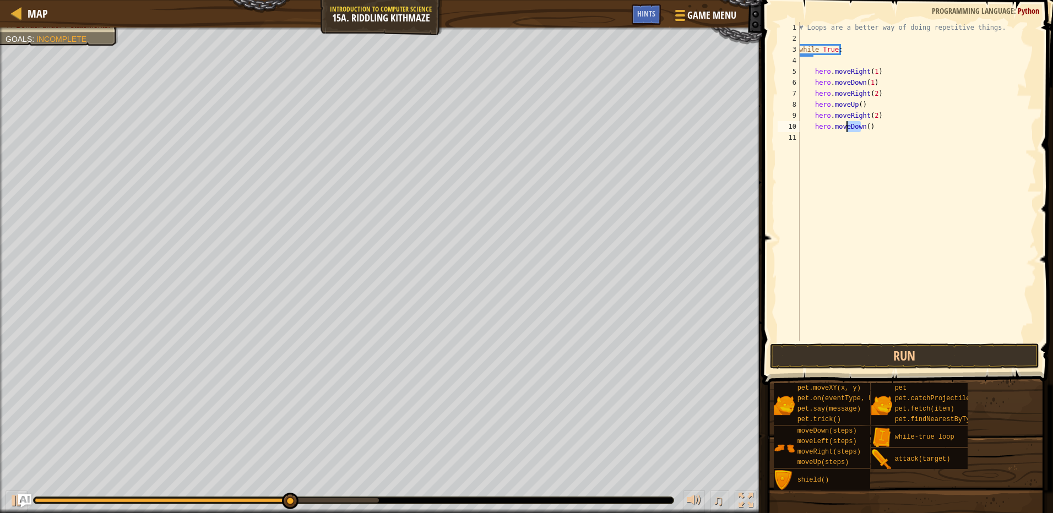
drag, startPoint x: 861, startPoint y: 126, endPoint x: 847, endPoint y: 127, distance: 13.9
click at [847, 127] on div "# Loops are a better way of doing repetitive things. while True : hero . moveRi…" at bounding box center [917, 192] width 240 height 341
type textarea "hero.moveUp()"
click at [992, 341] on div "# Loops are a better way of doing repetitive things. while True : hero . moveRi…" at bounding box center [917, 192] width 240 height 341
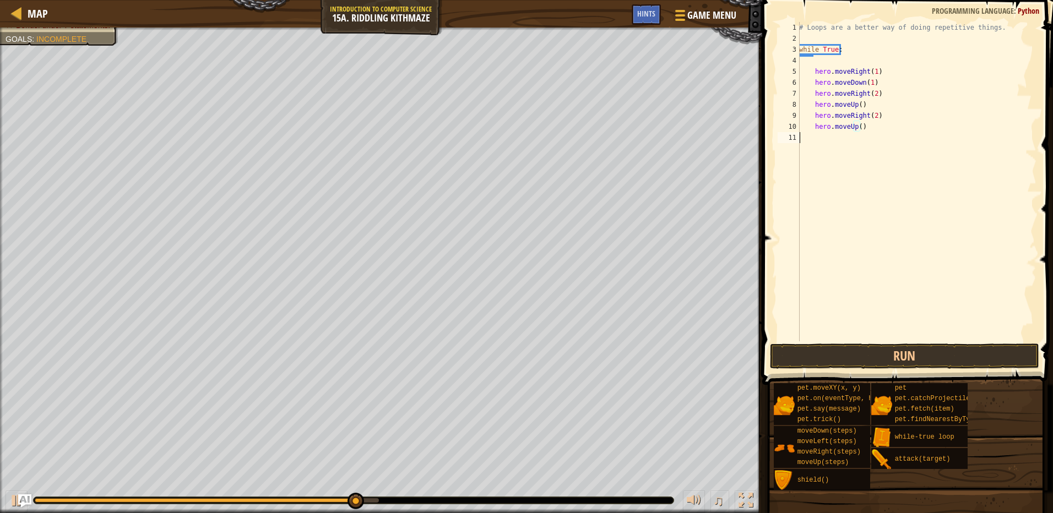
scroll to position [5, 0]
click at [991, 356] on button "Run" at bounding box center [904, 356] width 269 height 25
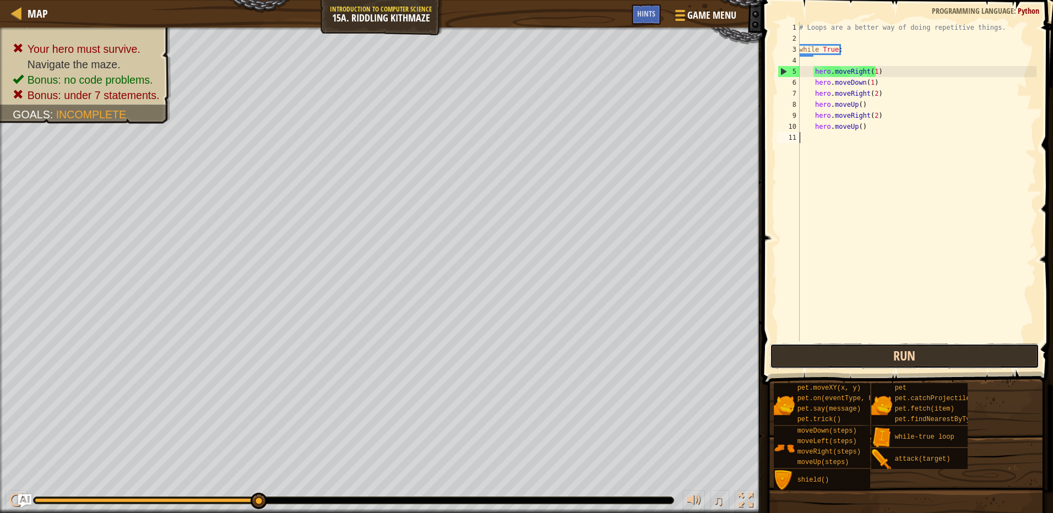
click at [883, 355] on button "Run" at bounding box center [904, 356] width 269 height 25
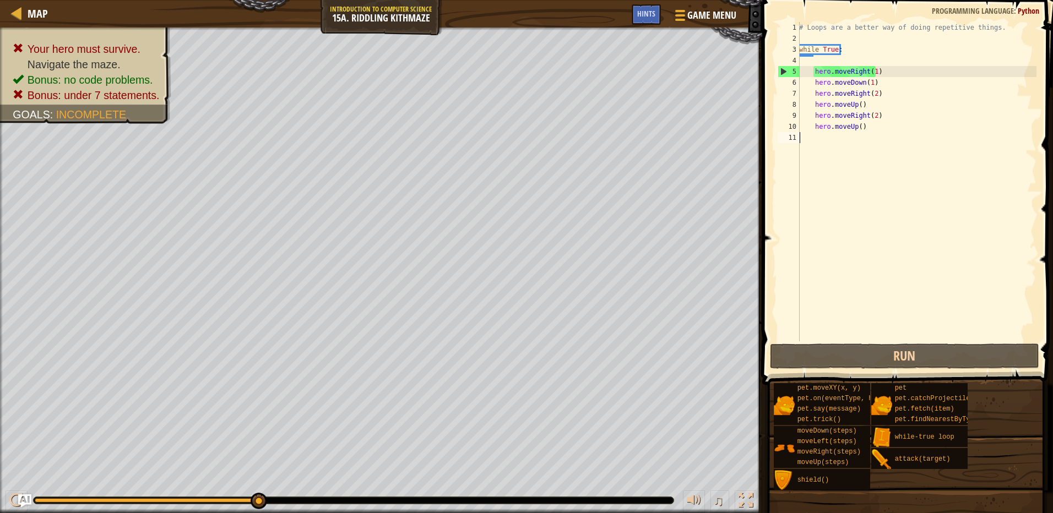
click at [853, 105] on div "# Loops are a better way of doing repetitive things. while True : hero . moveRi…" at bounding box center [917, 192] width 240 height 341
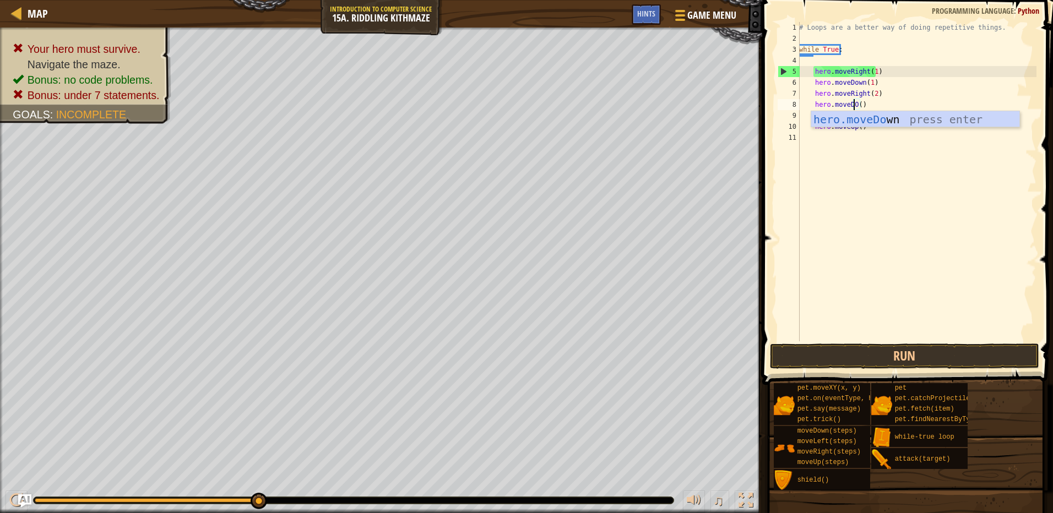
scroll to position [5, 5]
click at [856, 115] on div "hero.moveDown press enter" at bounding box center [915, 136] width 208 height 50
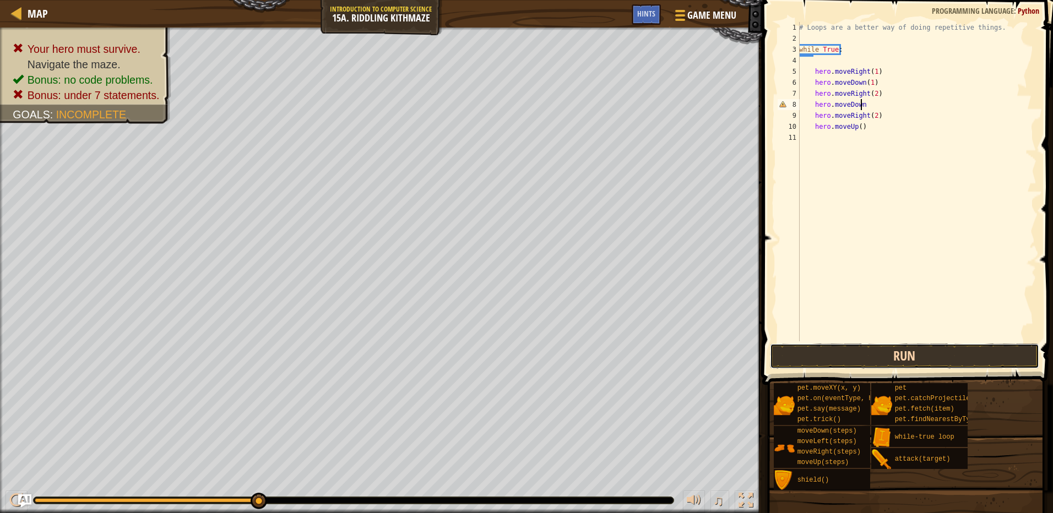
click at [914, 348] on button "Run" at bounding box center [904, 356] width 269 height 25
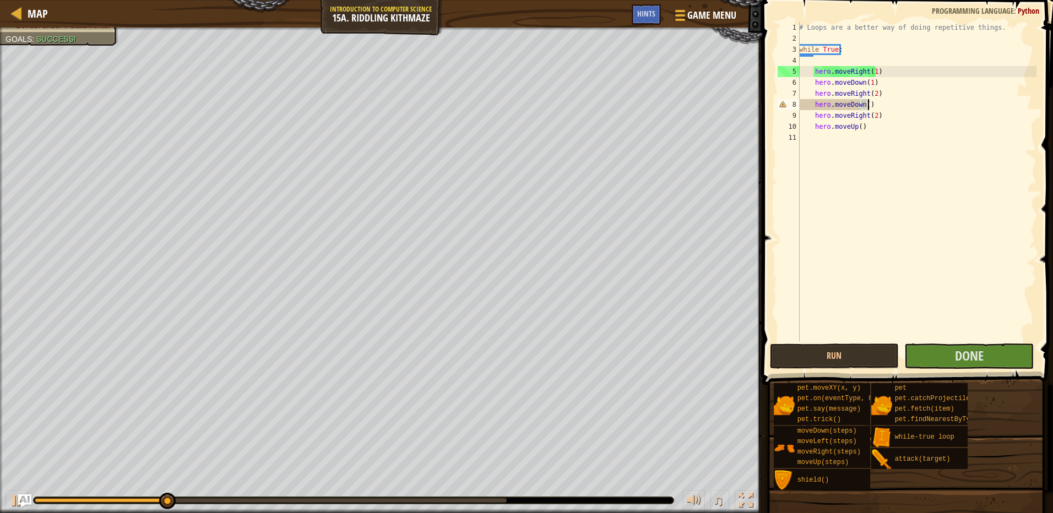
scroll to position [5, 5]
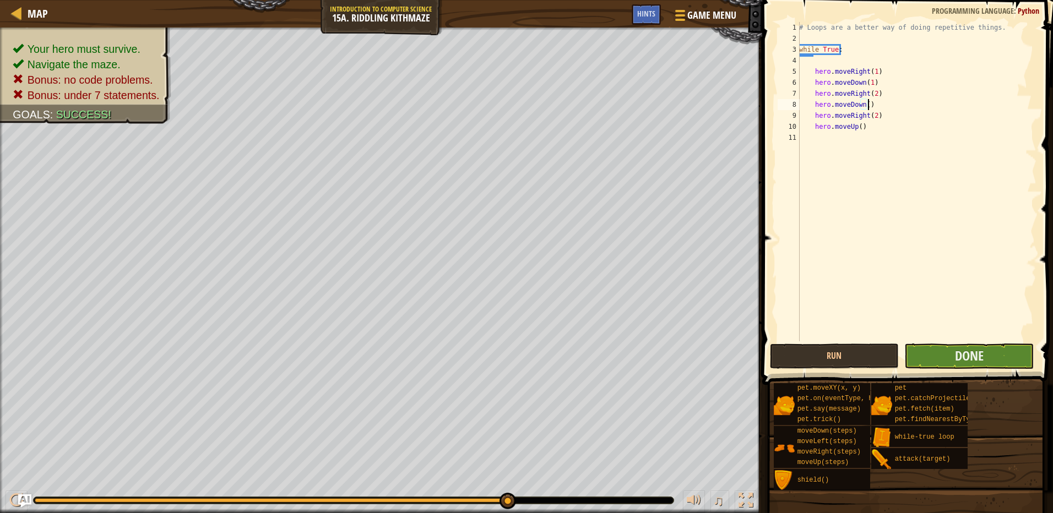
type textarea "hero.moveDown()"
click at [931, 345] on button "Done" at bounding box center [968, 356] width 129 height 25
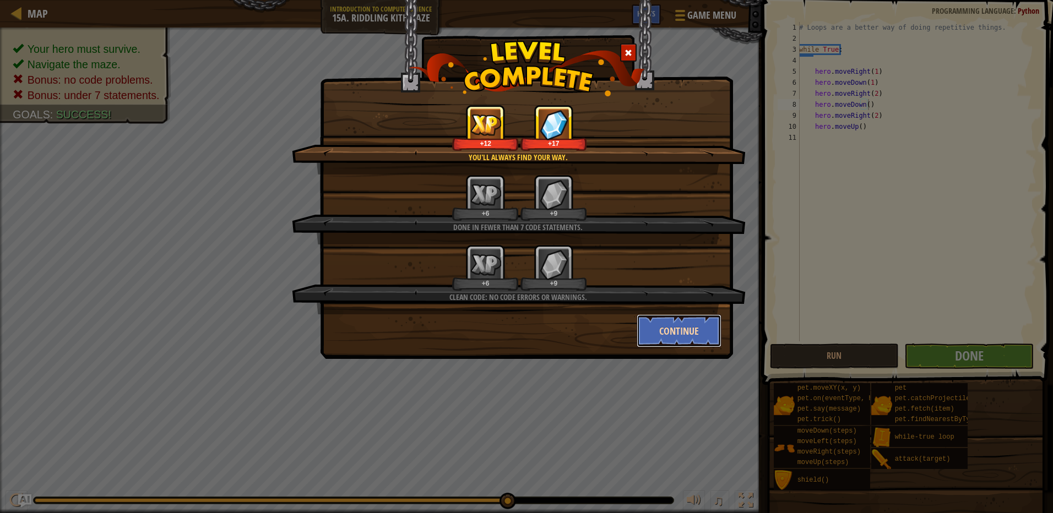
click at [676, 330] on button "Continue" at bounding box center [679, 330] width 85 height 33
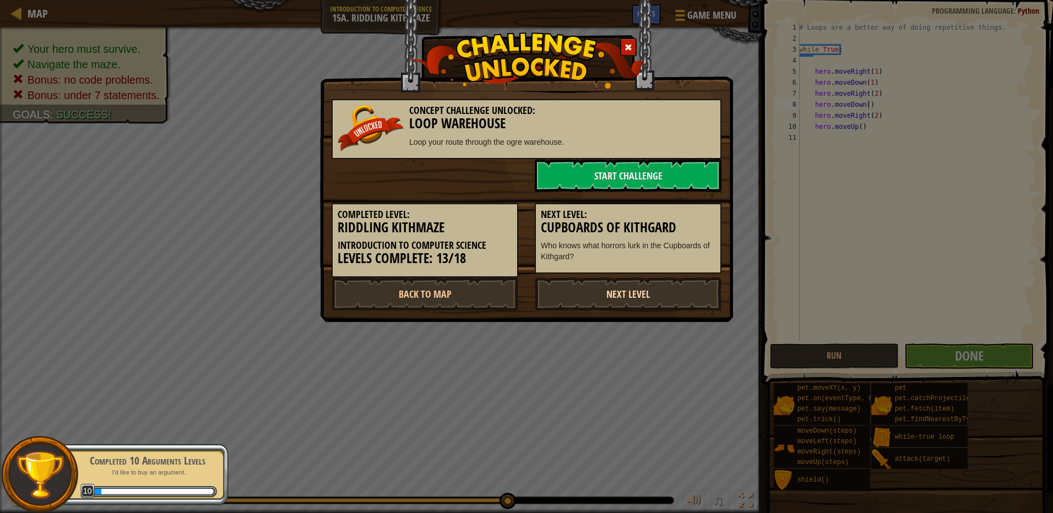
click at [600, 295] on link "Next Level" at bounding box center [628, 294] width 187 height 33
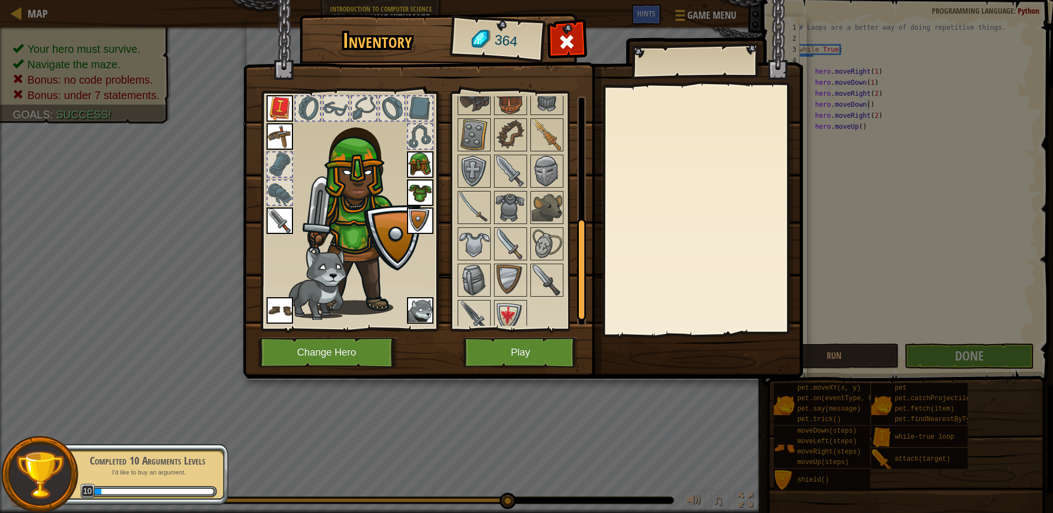
scroll to position [297, 0]
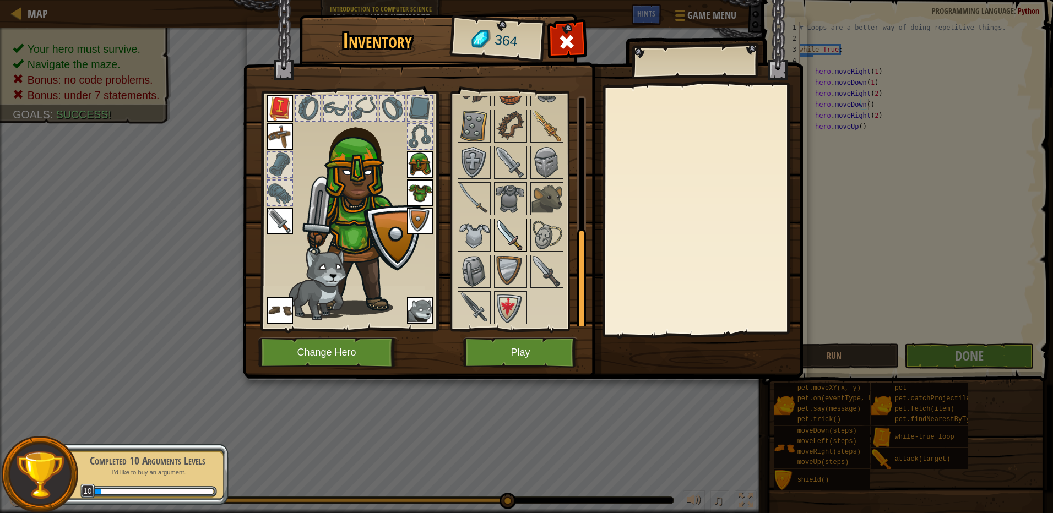
click at [501, 232] on img at bounding box center [510, 235] width 31 height 31
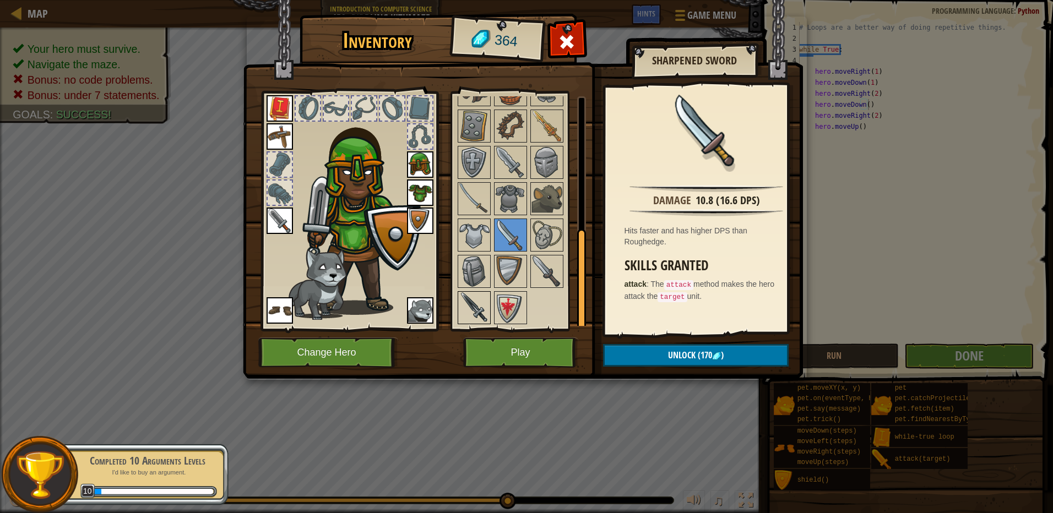
click at [474, 300] on img at bounding box center [474, 307] width 31 height 31
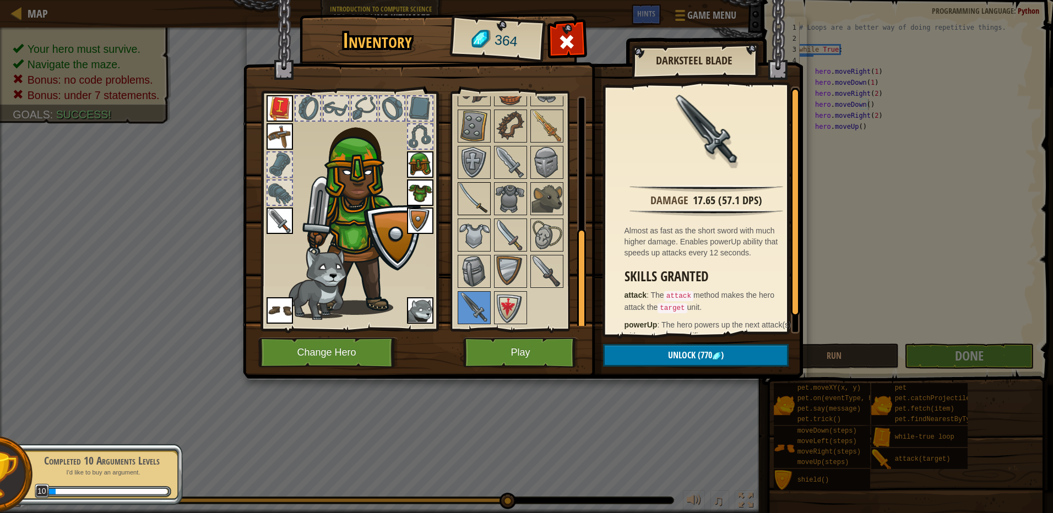
click at [476, 205] on img at bounding box center [474, 198] width 31 height 31
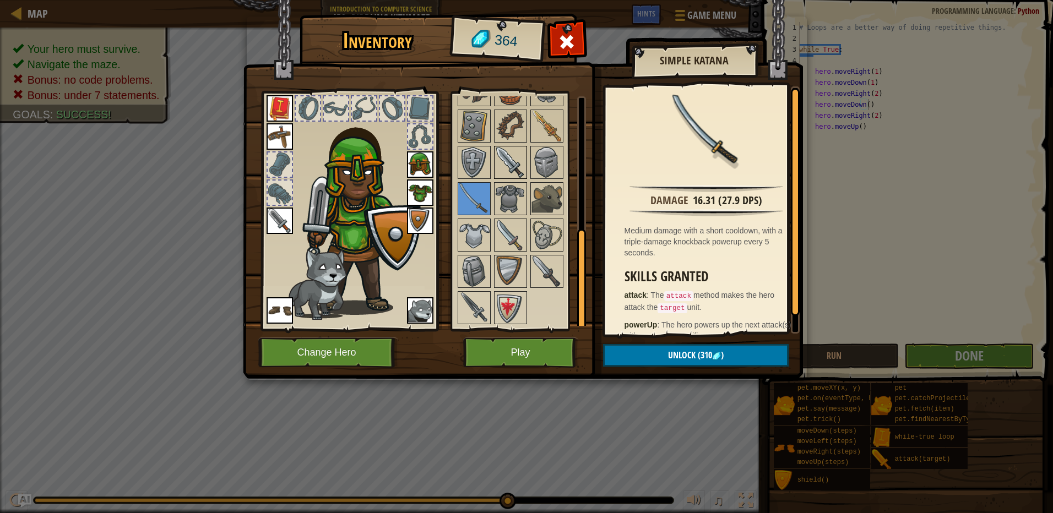
click at [504, 171] on img at bounding box center [510, 162] width 31 height 31
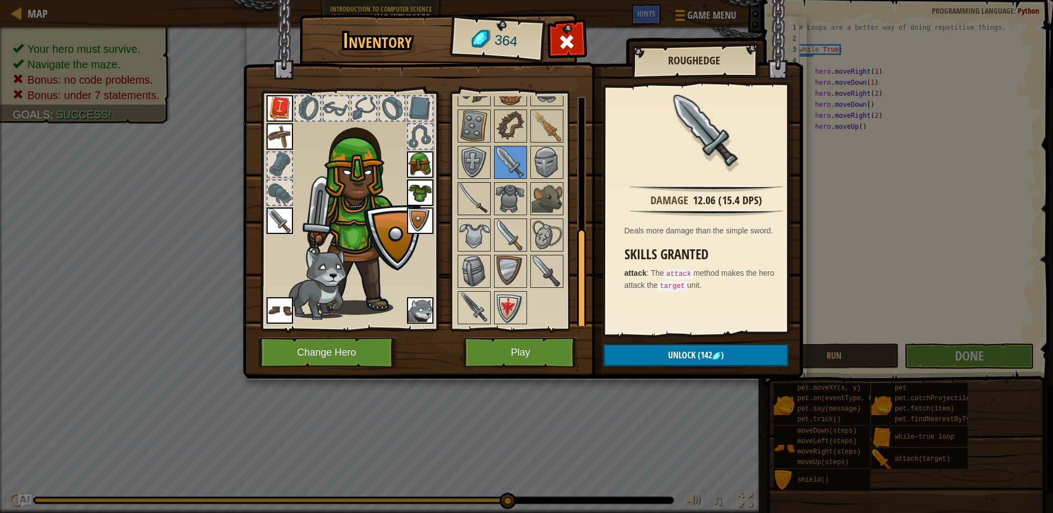
click at [477, 205] on img at bounding box center [474, 198] width 31 height 31
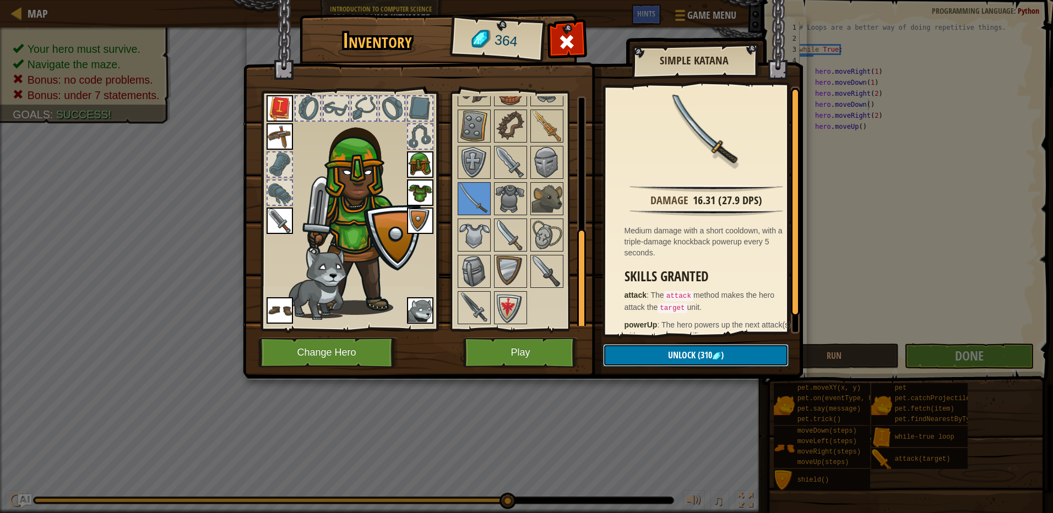
click at [677, 347] on button "Unlock (310 )" at bounding box center [696, 355] width 186 height 23
click at [677, 349] on button "Confirm" at bounding box center [696, 355] width 186 height 23
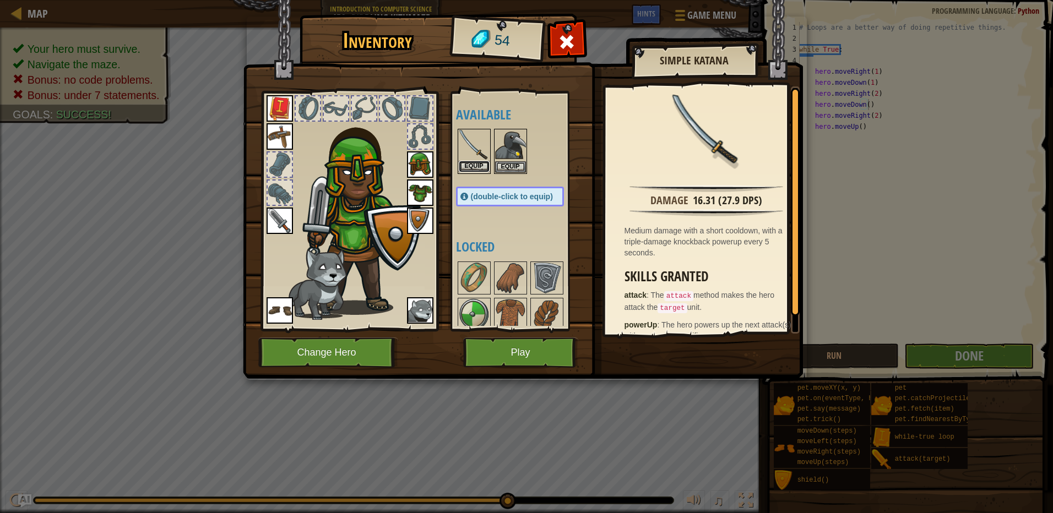
click at [476, 168] on button "Equip" at bounding box center [474, 167] width 31 height 12
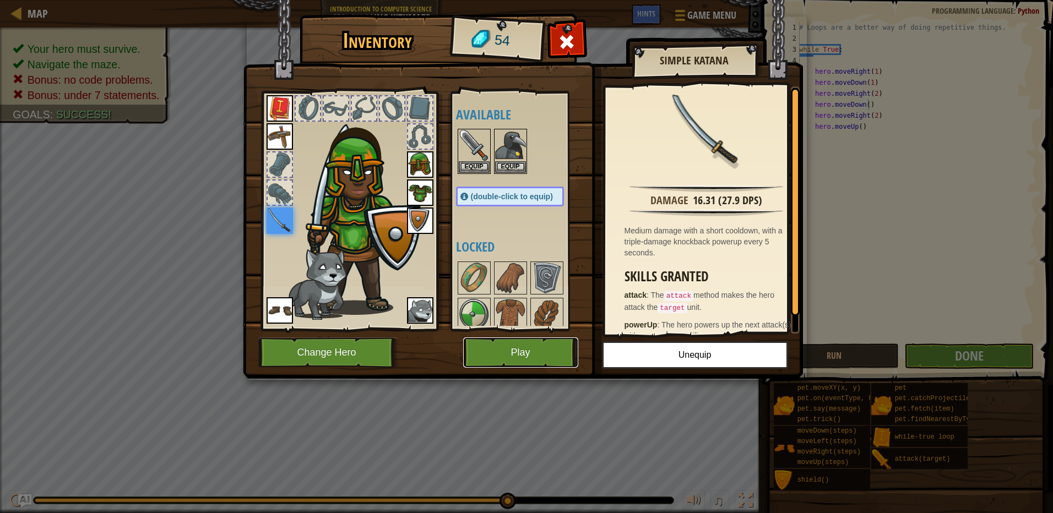
click at [481, 343] on button "Play" at bounding box center [520, 353] width 115 height 30
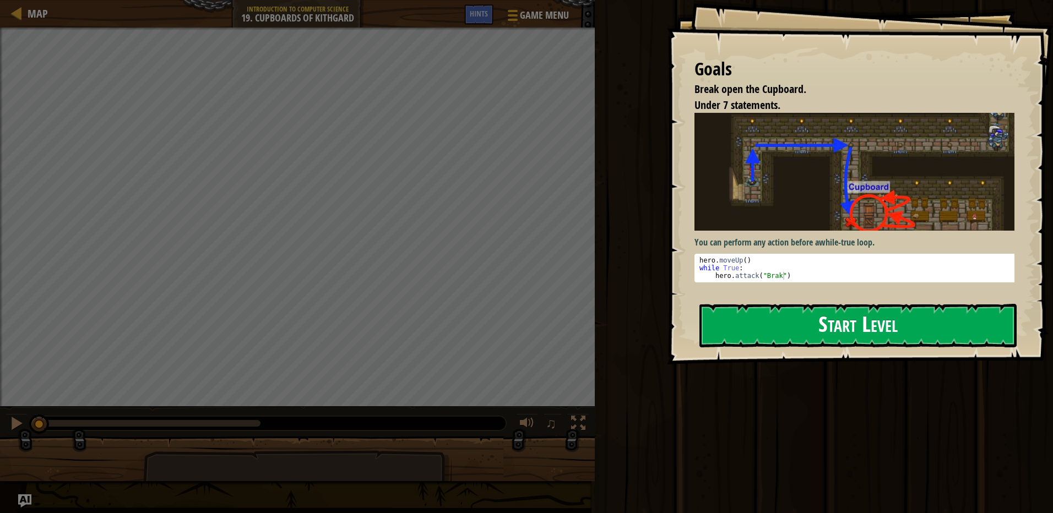
click at [817, 329] on button "Start Level" at bounding box center [857, 326] width 317 height 44
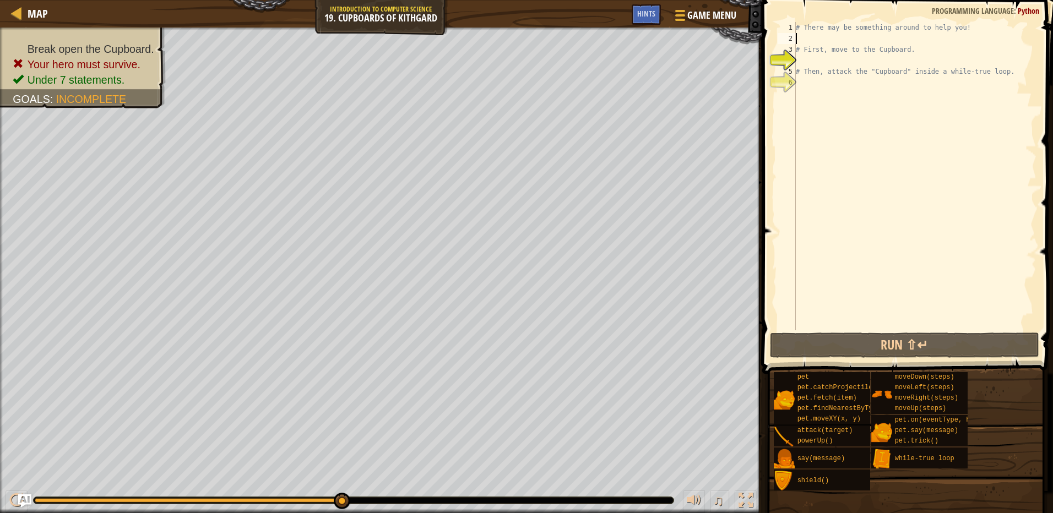
click at [840, 36] on div "# There may be something around to help you! # First, move to the Cupboard. # T…" at bounding box center [914, 187] width 243 height 330
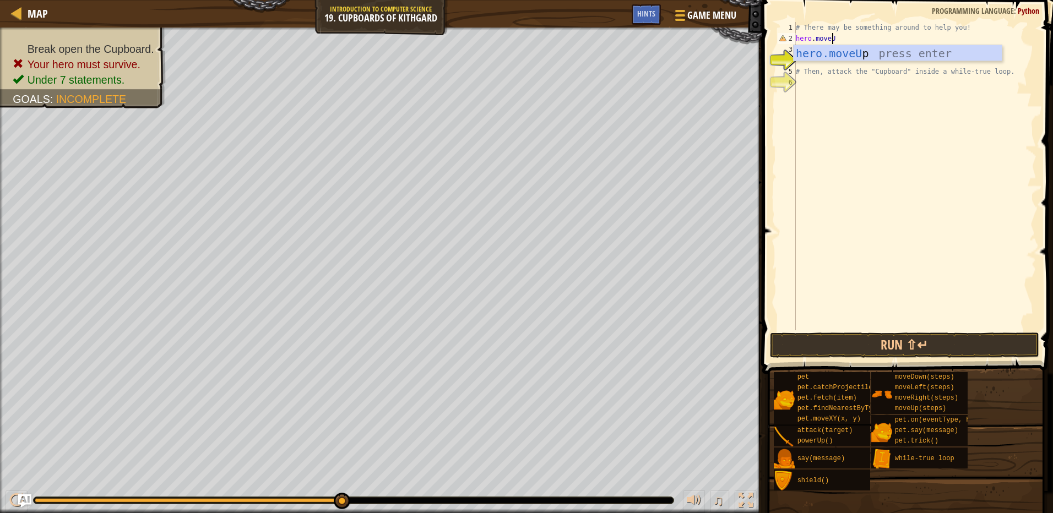
type textarea "hero.moveUp"
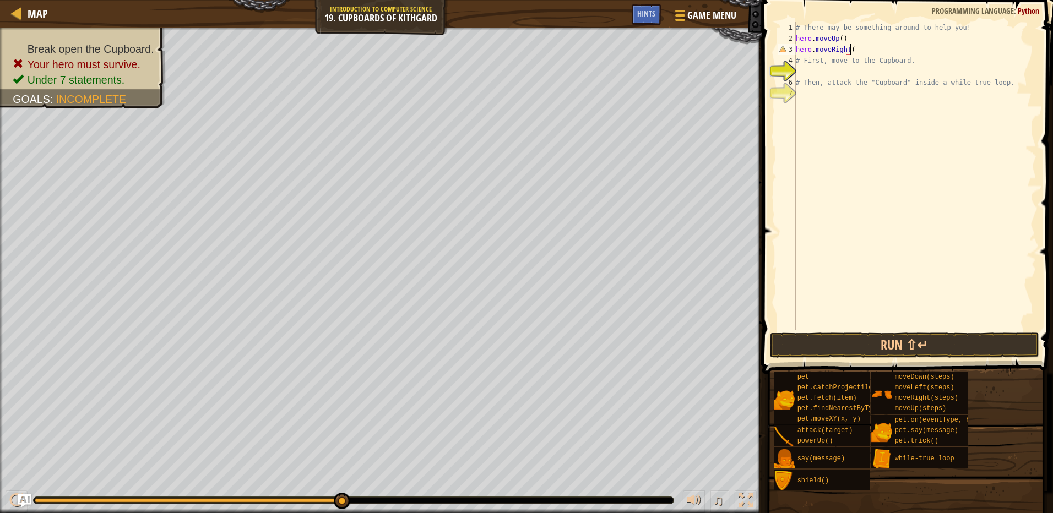
scroll to position [5, 4]
type textarea "hero.moveRight(2)"
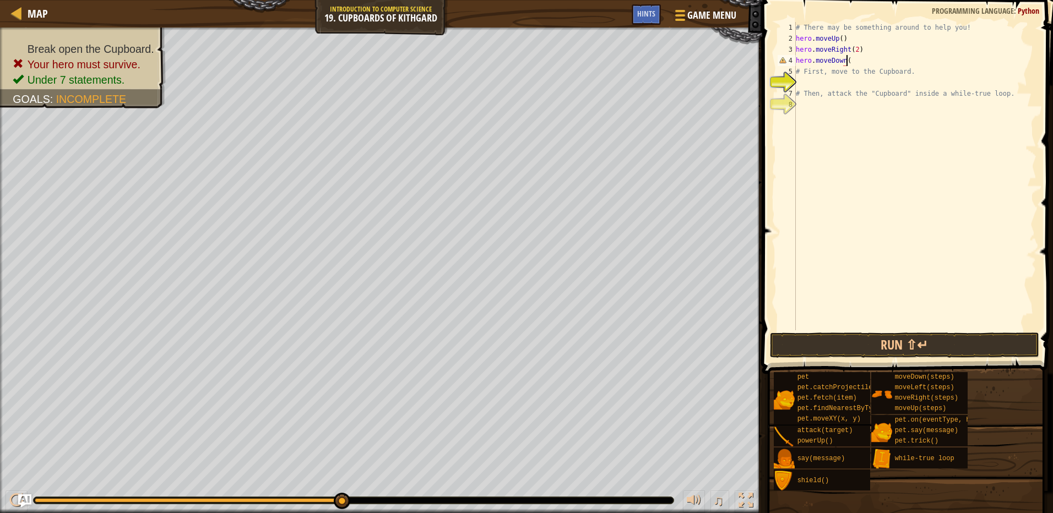
scroll to position [5, 4]
type textarea "hero.moveDown(2)"
click at [918, 348] on button "Run ⇧↵" at bounding box center [904, 345] width 269 height 25
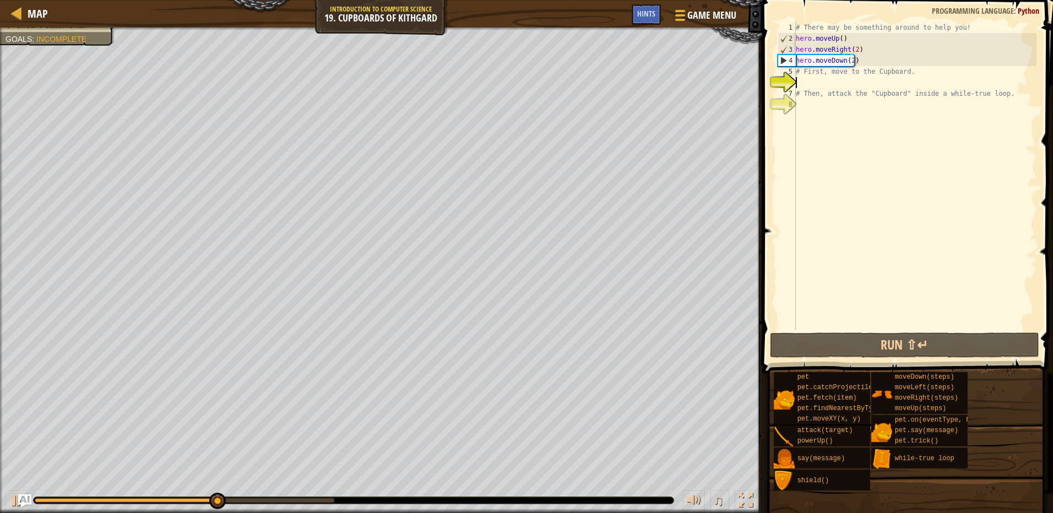
click at [828, 81] on div "# There may be something around to help you! hero . moveUp ( ) hero . moveRight…" at bounding box center [914, 187] width 243 height 330
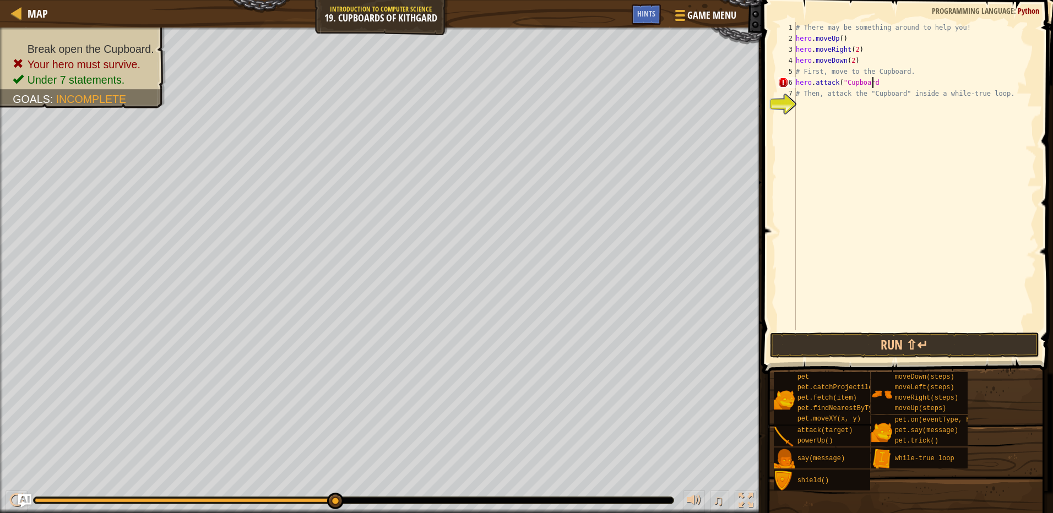
scroll to position [5, 6]
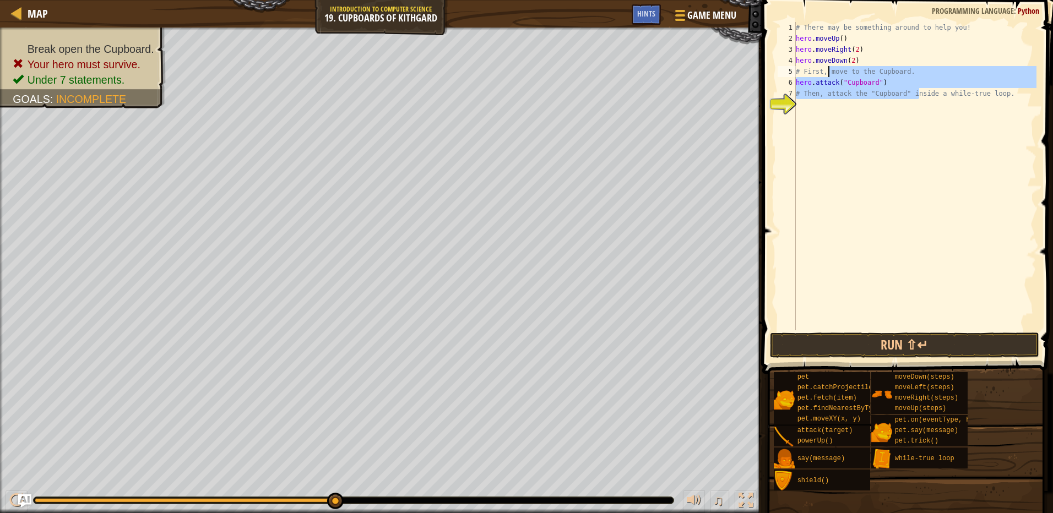
drag, startPoint x: 920, startPoint y: 89, endPoint x: 835, endPoint y: 81, distance: 85.7
click at [828, 78] on div "# There may be something around to help you! hero . moveUp ( ) hero . moveRight…" at bounding box center [914, 187] width 243 height 330
click at [898, 81] on div "# There may be something around to help you! hero . moveUp ( ) hero . moveRight…" at bounding box center [914, 176] width 243 height 308
type textarea "hero.attack("Cupboard")"
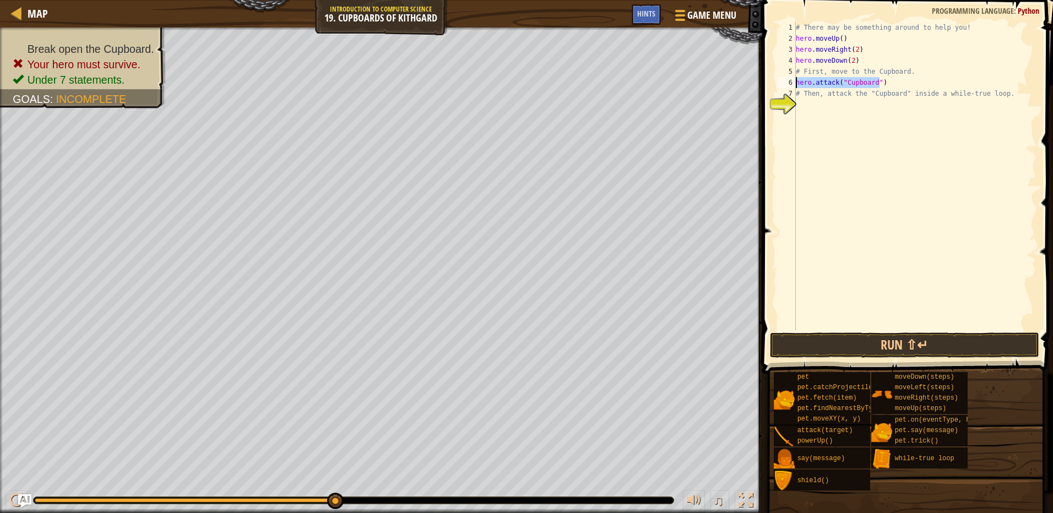
drag, startPoint x: 885, startPoint y: 77, endPoint x: 794, endPoint y: 80, distance: 91.4
click at [794, 80] on div "hero.attack("Cupboard") 1 2 3 4 5 6 7 8 # There may be something around to help…" at bounding box center [905, 176] width 261 height 308
click at [818, 105] on div "# There may be something around to help you! hero . moveUp ( ) hero . moveRight…" at bounding box center [914, 187] width 243 height 330
paste textarea "hero.attack("Cupboard")"
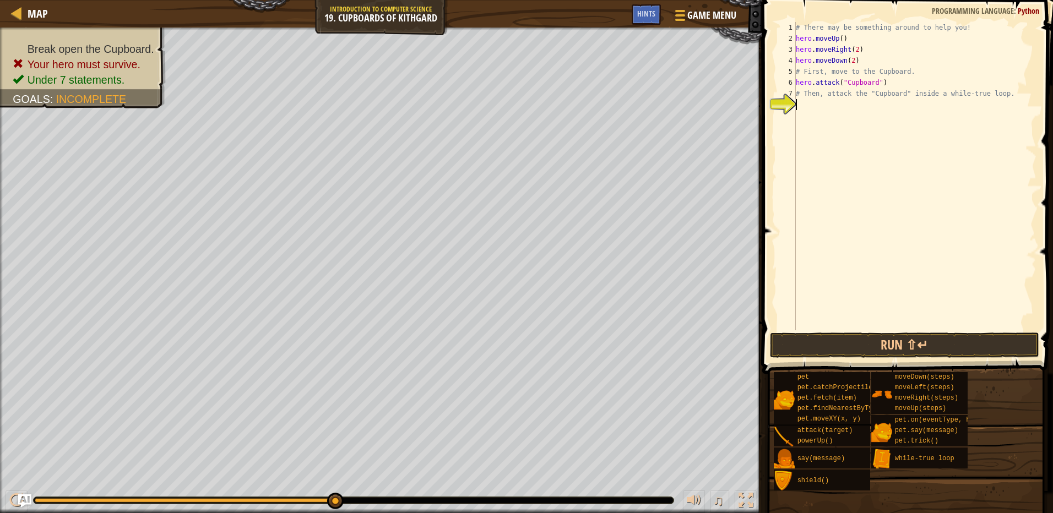
type textarea "hero.attack("Cupboard")"
click at [902, 346] on button "Run ⇧↵" at bounding box center [904, 345] width 269 height 25
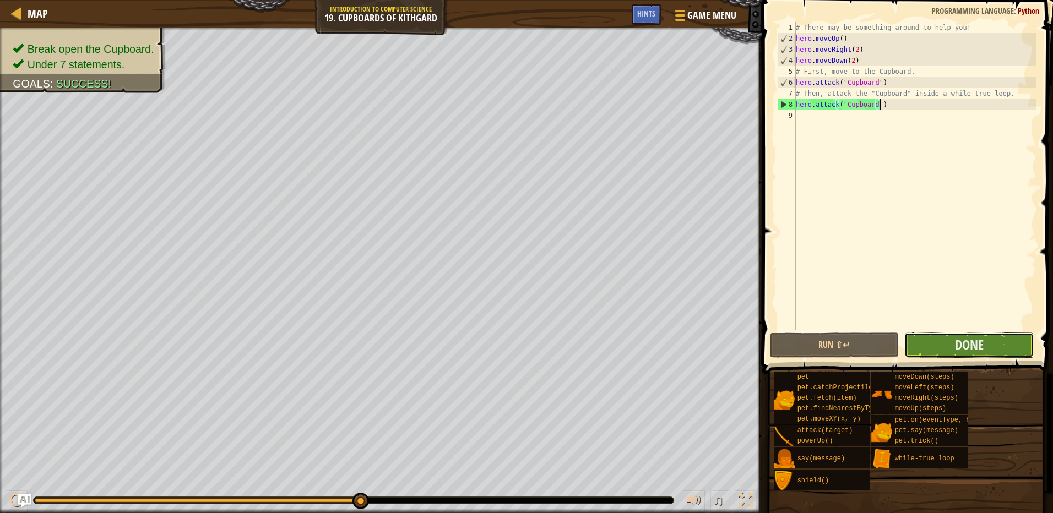
click at [949, 342] on button "Done" at bounding box center [968, 345] width 129 height 25
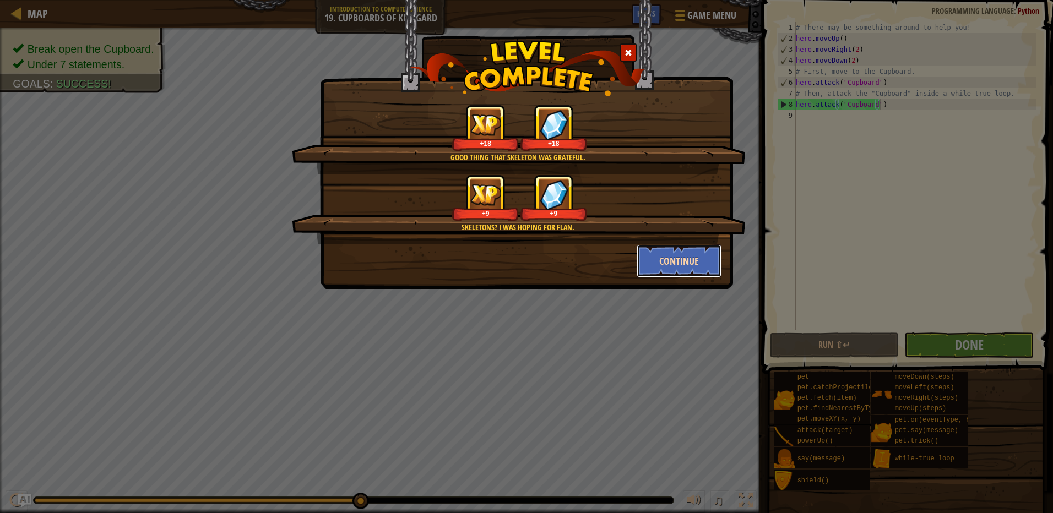
click at [662, 259] on button "Continue" at bounding box center [679, 260] width 85 height 33
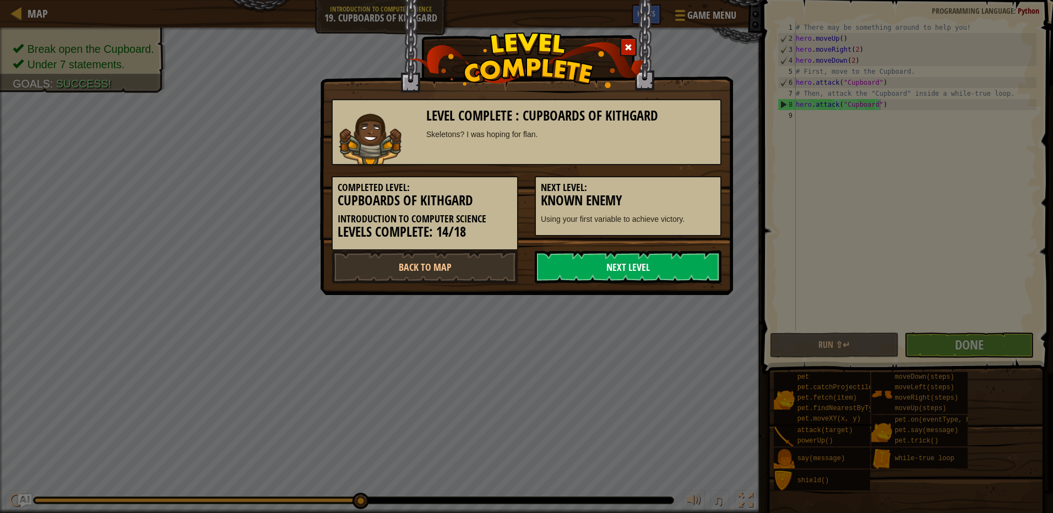
click at [642, 258] on link "Next Level" at bounding box center [628, 267] width 187 height 33
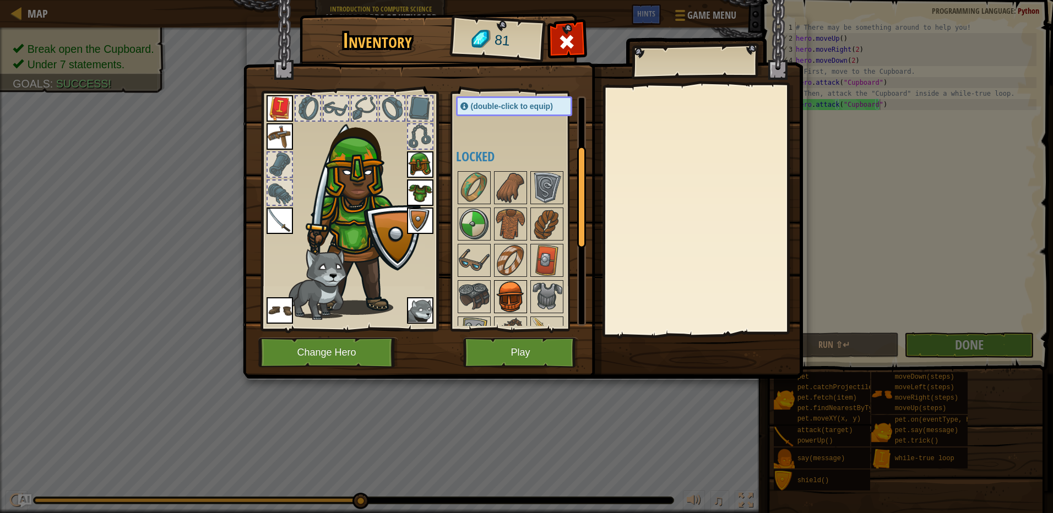
scroll to position [110, 0]
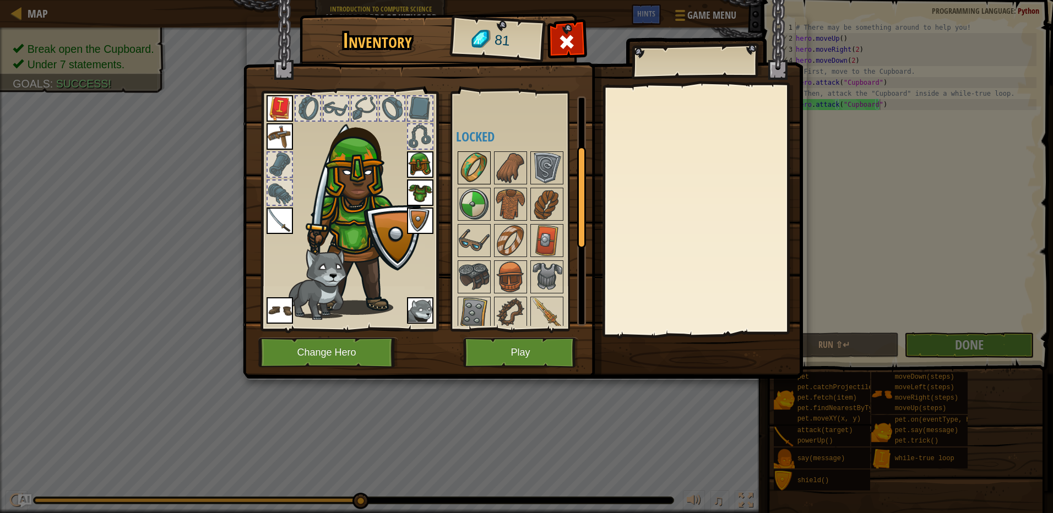
click at [475, 160] on img at bounding box center [474, 168] width 31 height 31
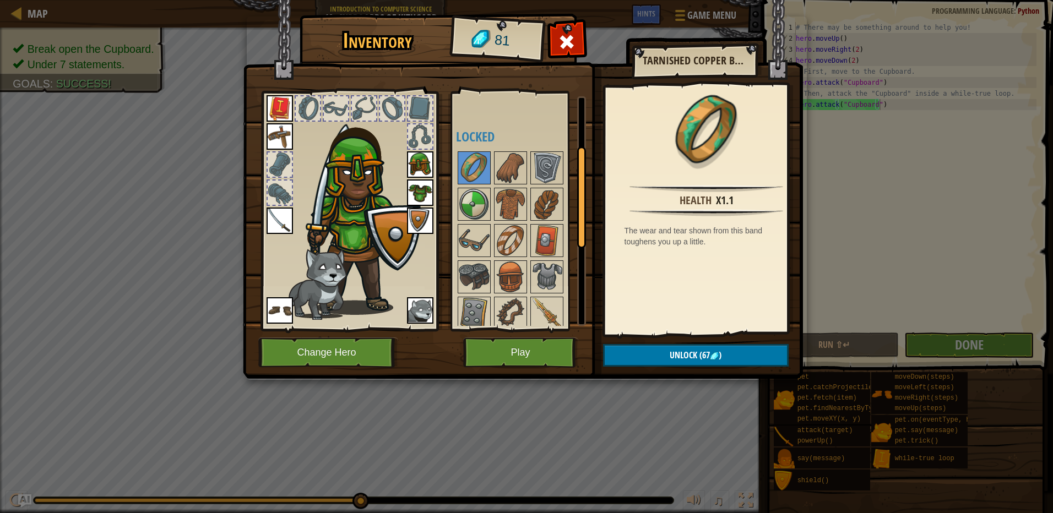
click at [493, 165] on div at bounding box center [525, 331] width 138 height 363
click at [495, 171] on img at bounding box center [510, 168] width 31 height 31
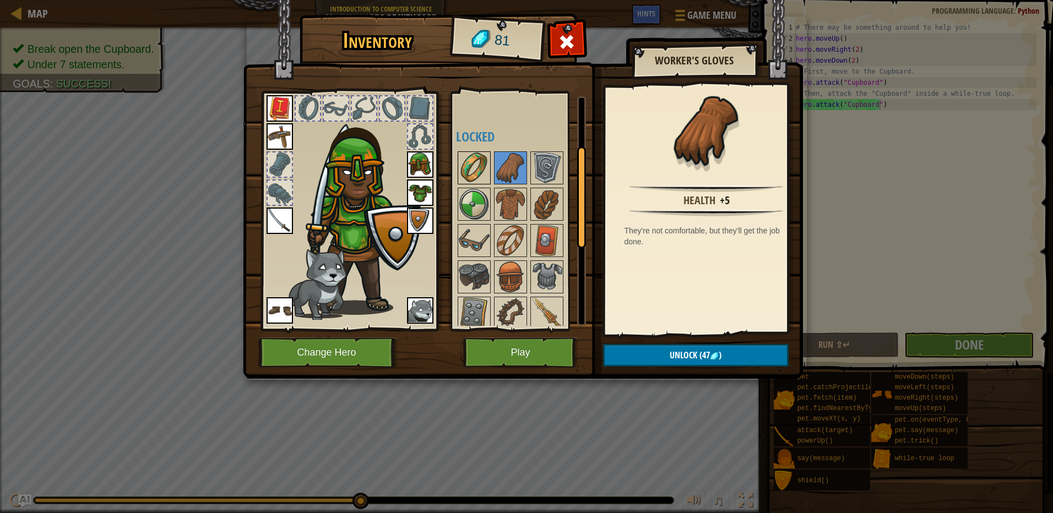
click at [463, 165] on img at bounding box center [474, 168] width 31 height 31
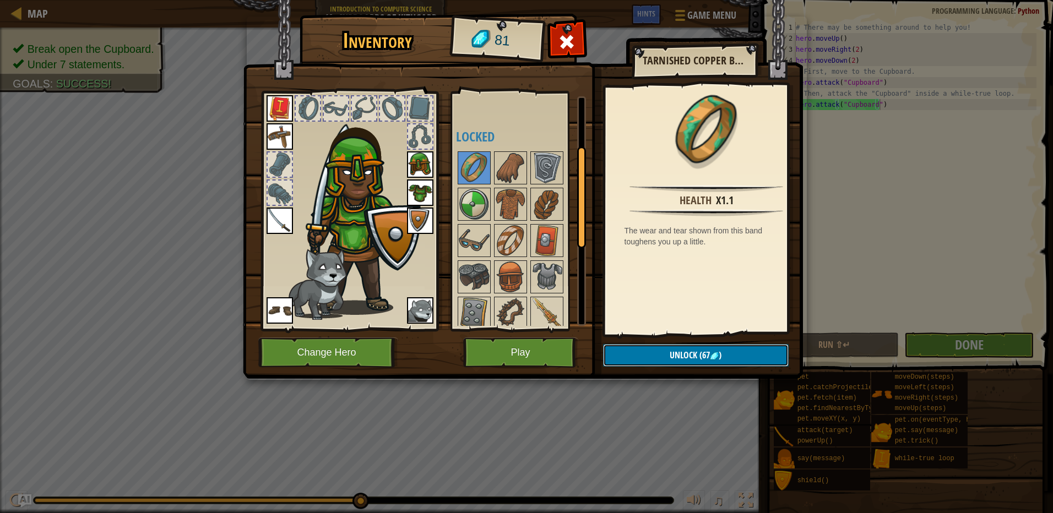
click at [678, 352] on span "Unlock" at bounding box center [684, 355] width 28 height 12
click at [657, 356] on button "Confirm" at bounding box center [696, 355] width 186 height 23
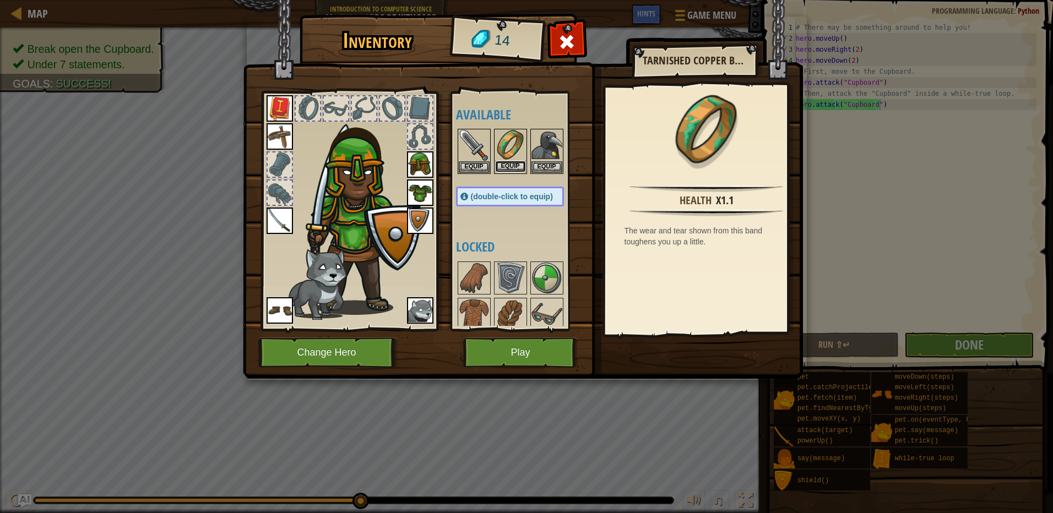
click at [512, 165] on button "Equip" at bounding box center [510, 167] width 31 height 12
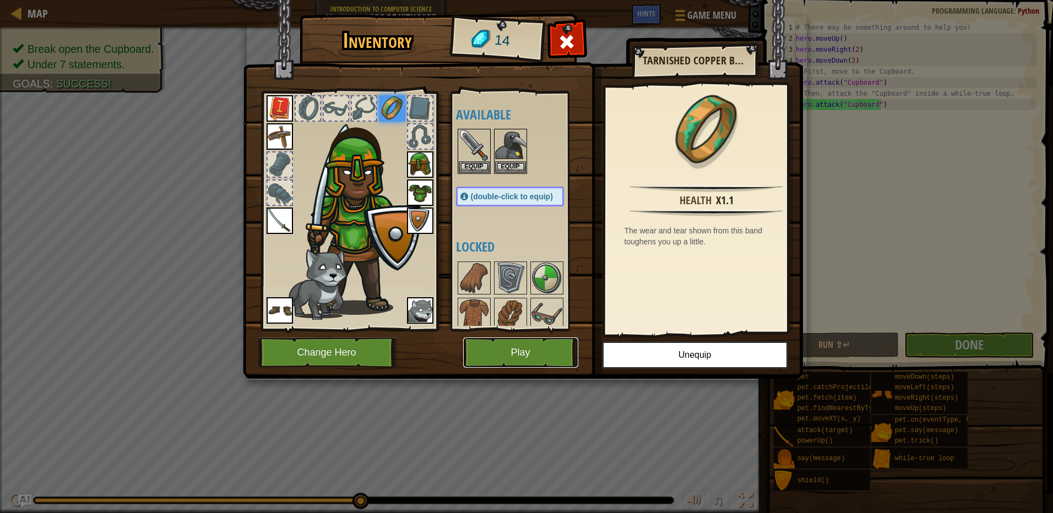
click at [523, 340] on button "Play" at bounding box center [520, 353] width 115 height 30
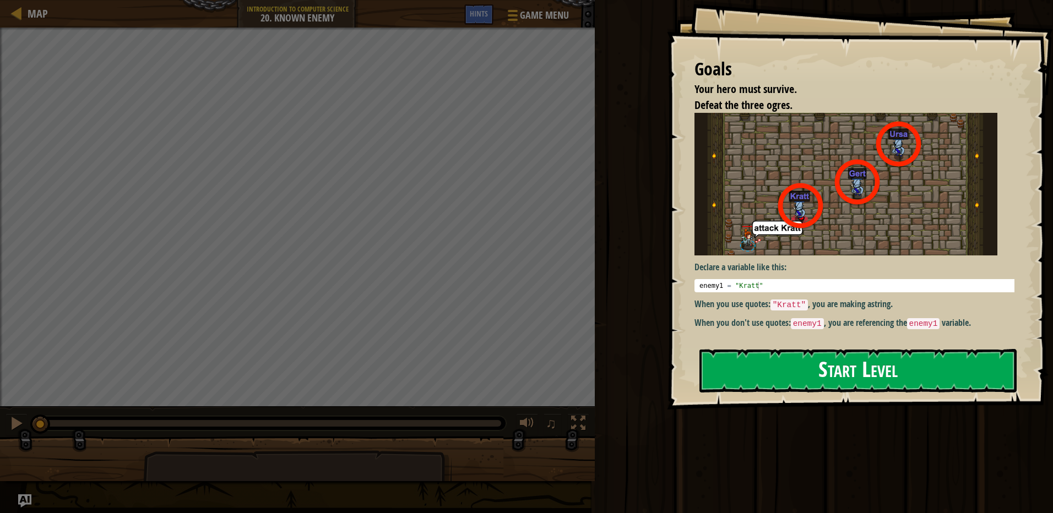
click at [773, 373] on button "Start Level" at bounding box center [857, 371] width 317 height 44
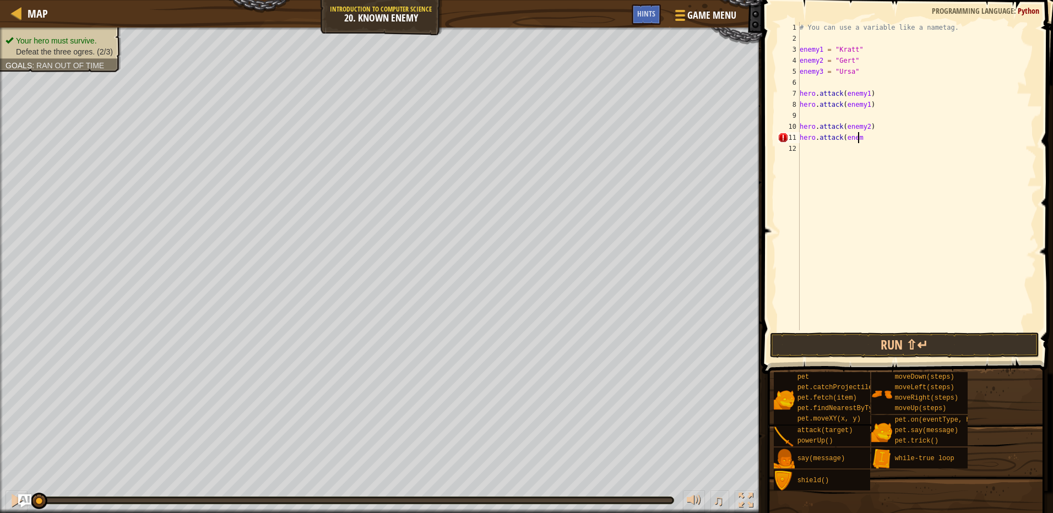
scroll to position [5, 4]
type textarea "hero.attack(enemy2)"
type textarea "hero.attack(enemy3)"
drag, startPoint x: 907, startPoint y: 158, endPoint x: 798, endPoint y: 159, distance: 108.5
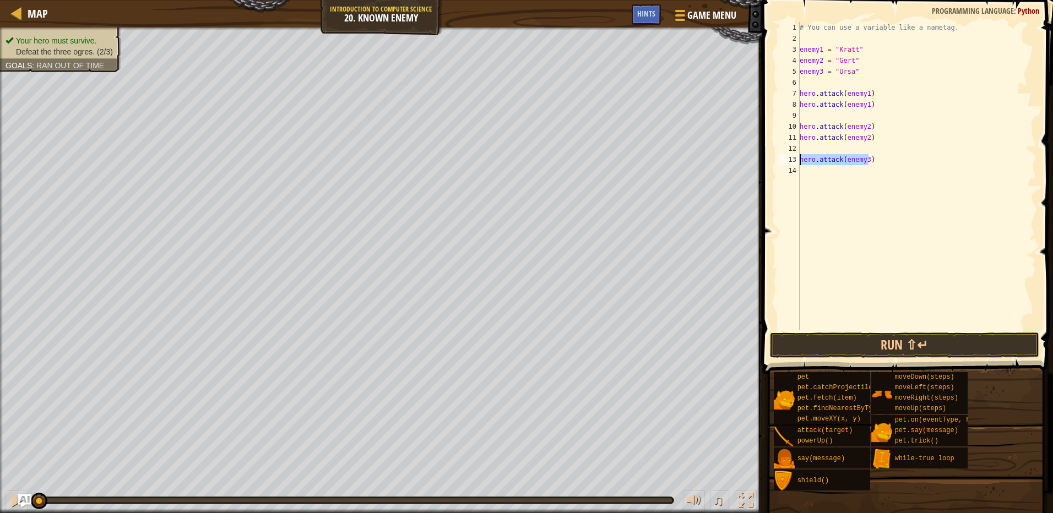
click at [798, 159] on div "hero.attack(enemy3) 1 2 3 4 5 6 7 8 9 10 11 12 13 14 # You can use a variable l…" at bounding box center [905, 176] width 261 height 308
click at [828, 172] on div "# You can use a variable like a nametag. enemy1 = "[PERSON_NAME]" enemy2 = "[PE…" at bounding box center [916, 187] width 239 height 330
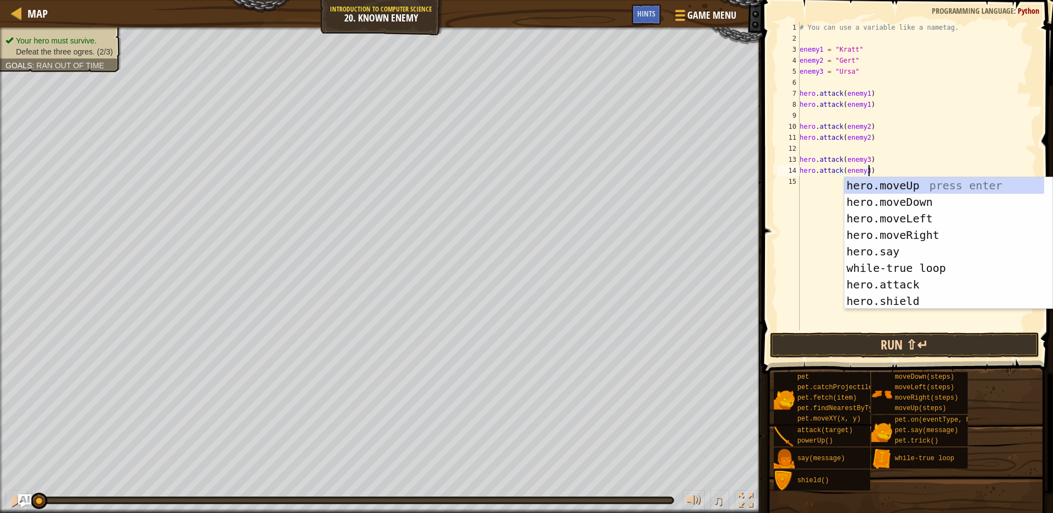
type textarea "hero.attack(enemy3)"
click at [857, 338] on button "Run ⇧↵" at bounding box center [904, 345] width 269 height 25
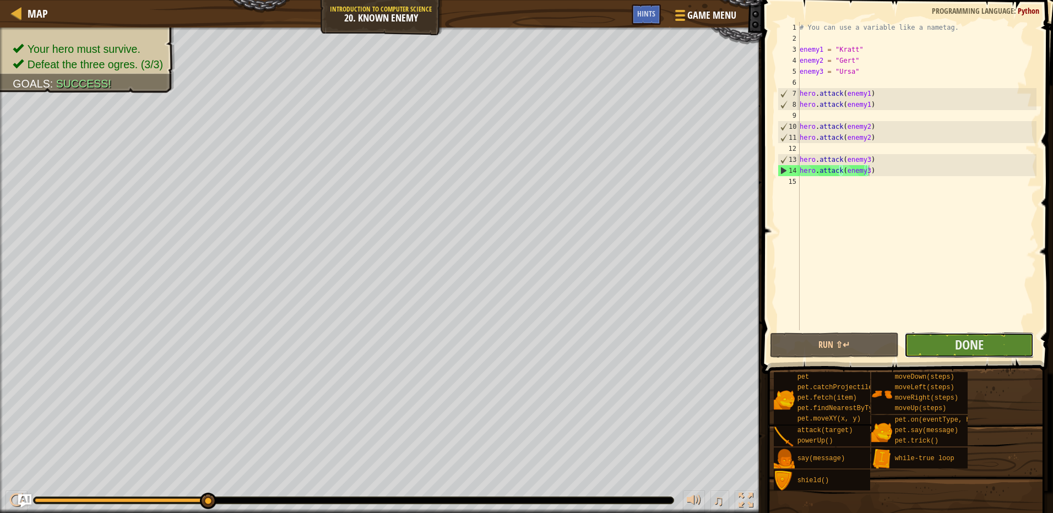
click at [917, 350] on button "Done" at bounding box center [968, 345] width 129 height 25
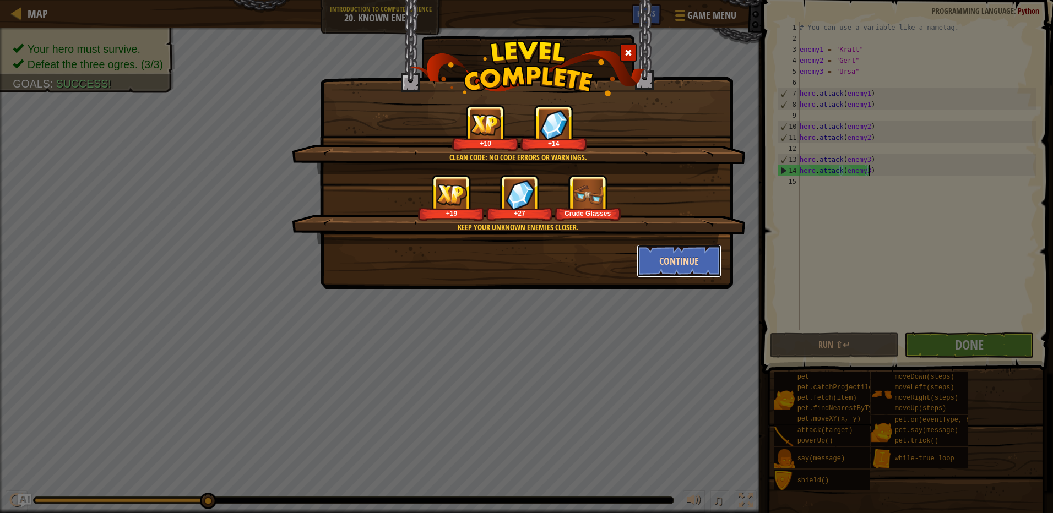
click at [667, 258] on button "Continue" at bounding box center [679, 260] width 85 height 33
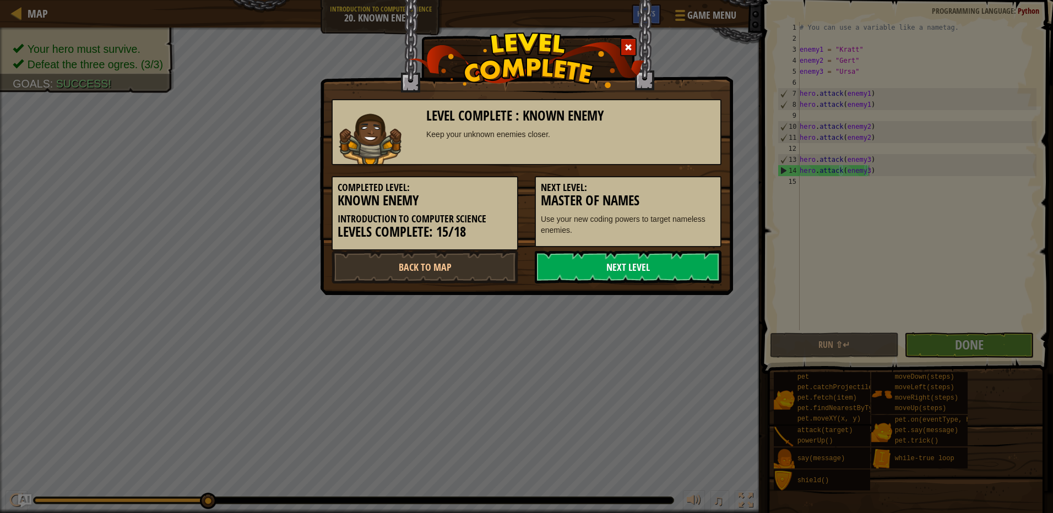
click at [588, 275] on link "Next Level" at bounding box center [628, 267] width 187 height 33
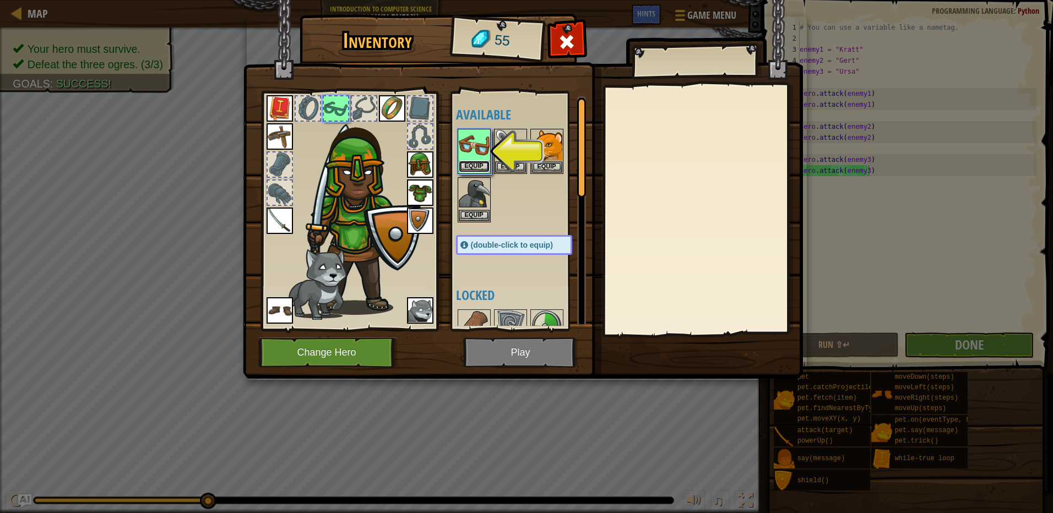
click at [479, 161] on button "Equip" at bounding box center [474, 167] width 31 height 12
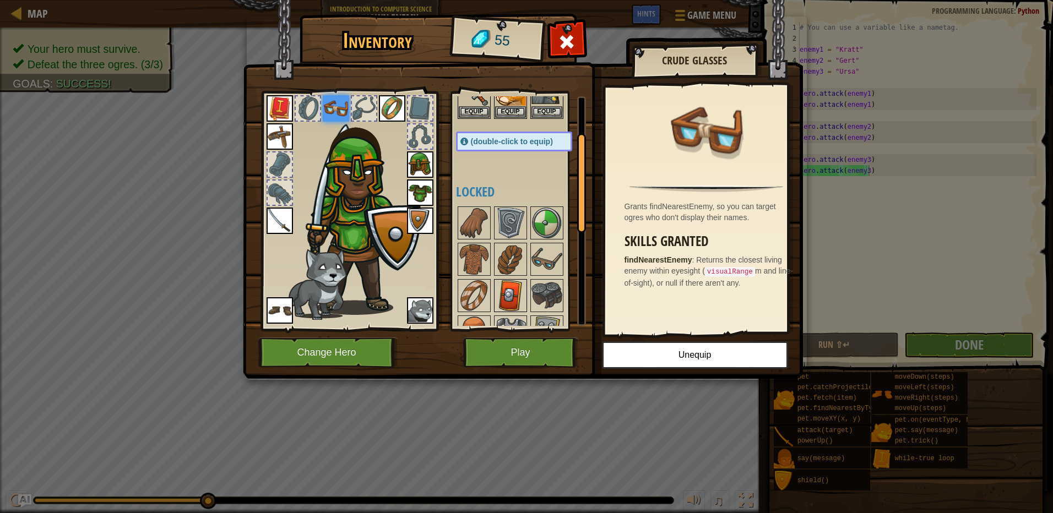
scroll to position [110, 0]
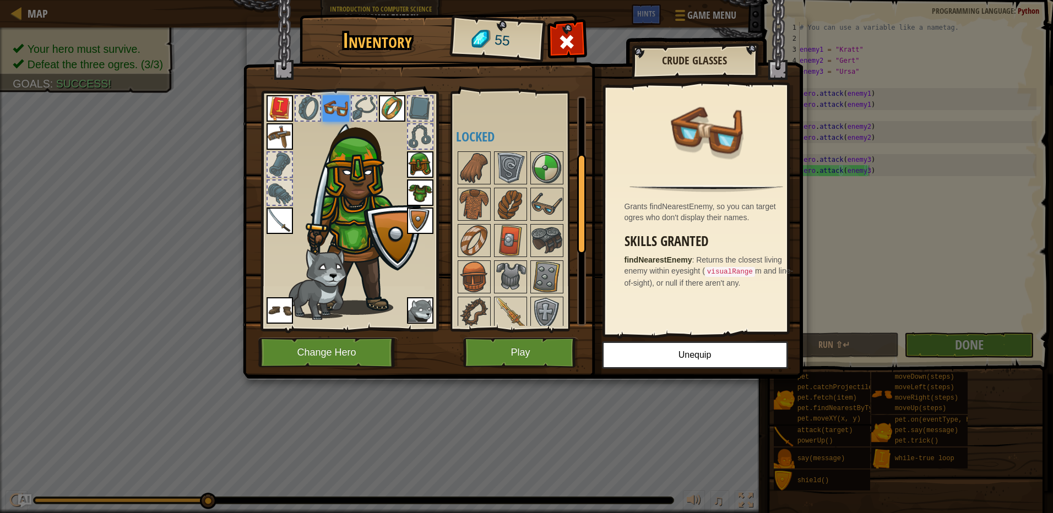
click at [496, 377] on img at bounding box center [523, 179] width 560 height 400
click at [492, 365] on button "Play" at bounding box center [520, 353] width 115 height 30
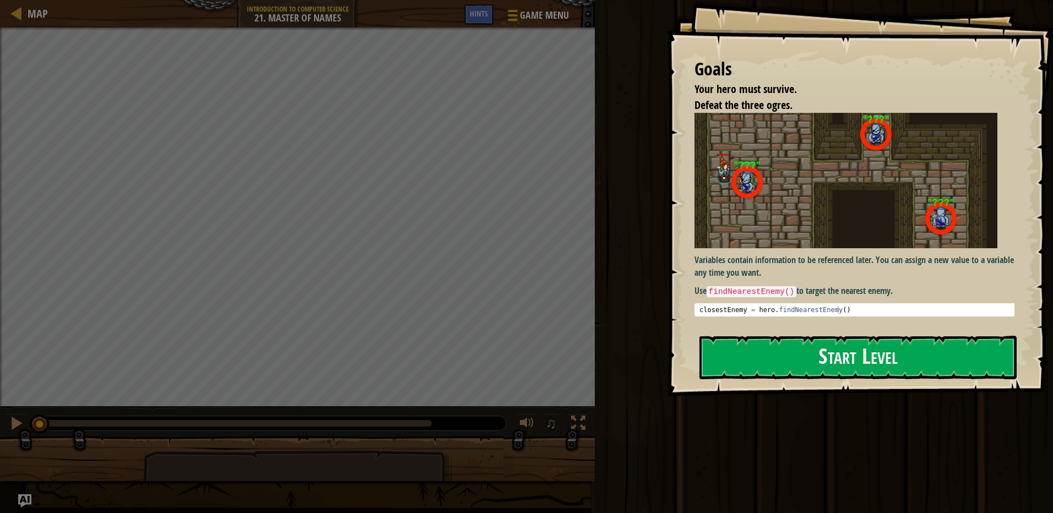
click at [903, 332] on div "Goals Your hero must survive. Defeat the three ogres. Variables contain informa…" at bounding box center [860, 198] width 386 height 396
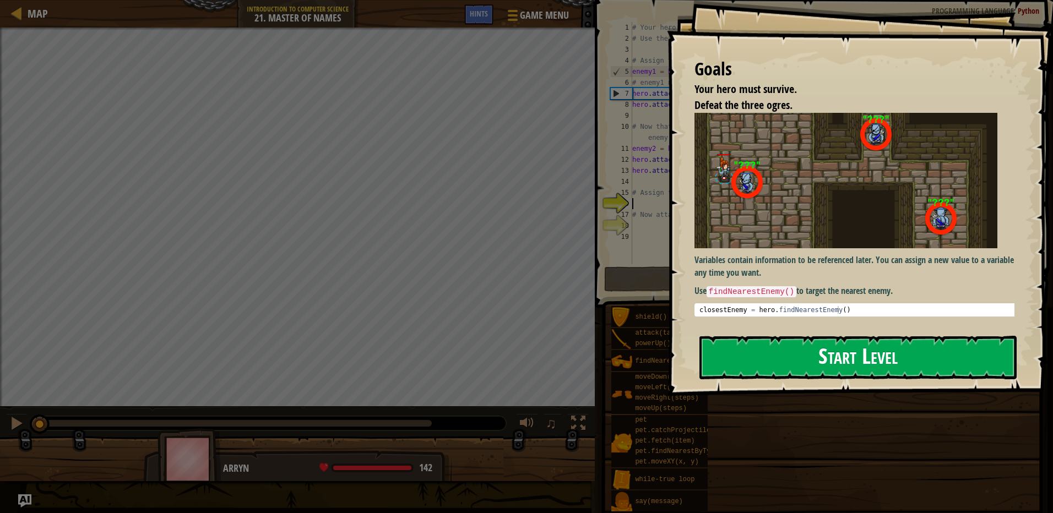
click at [930, 347] on button "Start Level" at bounding box center [857, 358] width 317 height 44
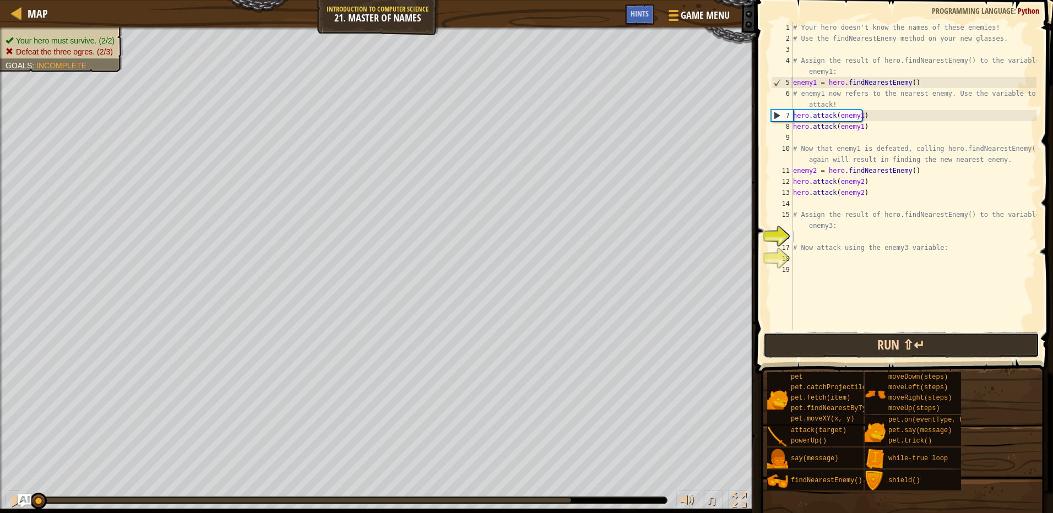
click at [882, 347] on button "Run ⇧↵" at bounding box center [901, 345] width 276 height 25
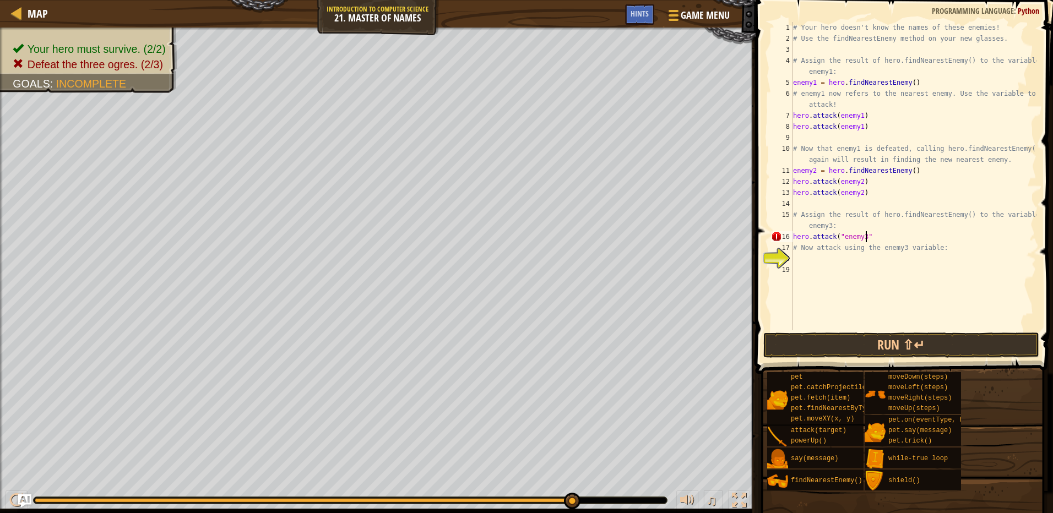
scroll to position [5, 6]
click at [865, 237] on div "# Your hero doesn't know the names of these enemies! # Use the findNearestEnemy…" at bounding box center [914, 187] width 246 height 330
click at [841, 236] on div "# Your hero doesn't know the names of these enemies! # Use the findNearestEnemy…" at bounding box center [914, 187] width 246 height 330
drag, startPoint x: 876, startPoint y: 231, endPoint x: 791, endPoint y: 236, distance: 84.9
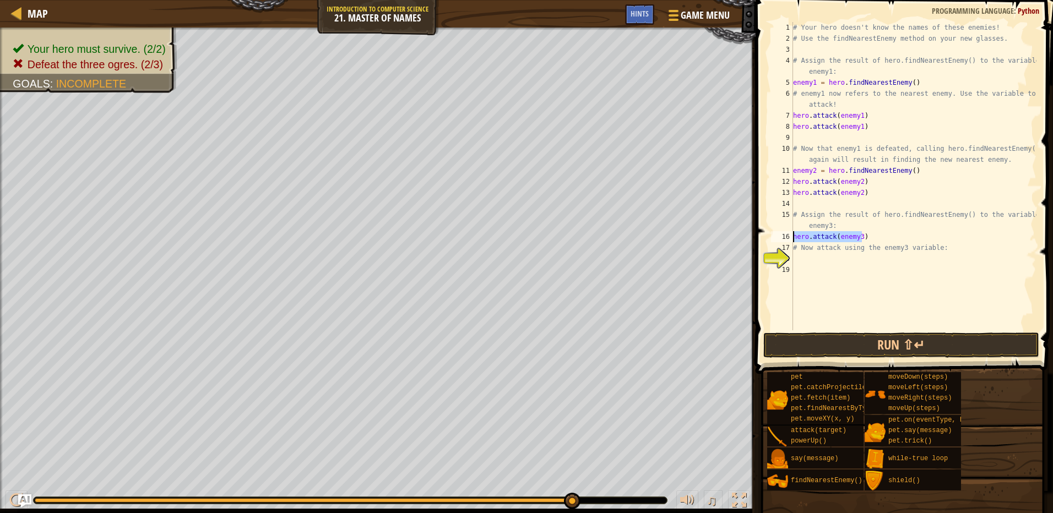
click at [791, 236] on div "hero.attack(enemy3) 1 2 3 4 5 6 7 8 9 10 11 12 13 14 15 16 17 18 19 # Your hero…" at bounding box center [903, 176] width 268 height 308
click at [804, 244] on div "# Your hero doesn't know the names of these enemies! # Use the findNearestEnemy…" at bounding box center [914, 187] width 246 height 330
paste textarea "hero.attack(enemy3)"
type textarea "# Nhero.attack(enemy3)ow attack using the enemy3 variable:"
drag, startPoint x: 1019, startPoint y: 247, endPoint x: 795, endPoint y: 251, distance: 224.7
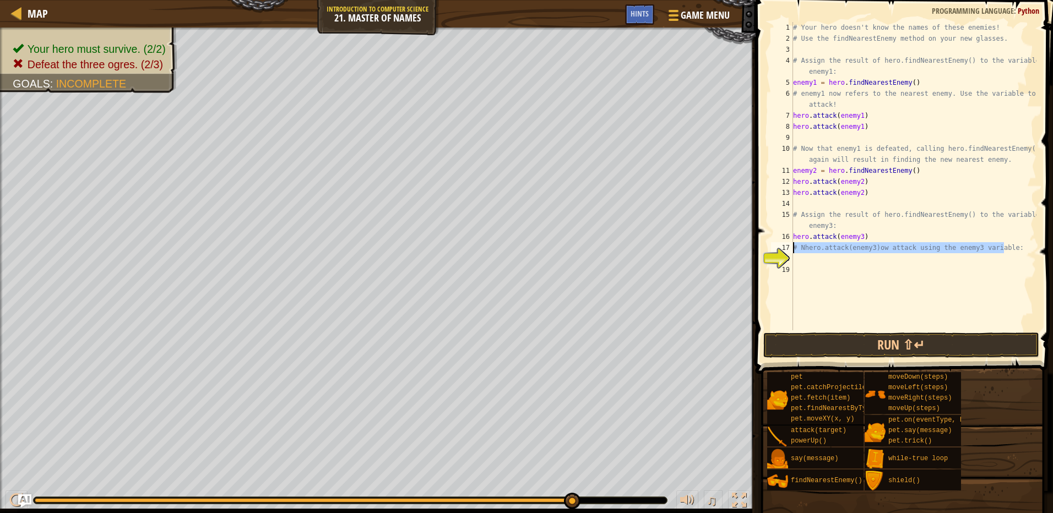
click at [795, 251] on div "# Your hero doesn't know the names of these enemies! # Use the findNearestEnemy…" at bounding box center [914, 187] width 246 height 330
paste textarea "hero.attack(enemy3)"
type textarea "hero.attack(enemy3)"
click at [812, 253] on div "# Your hero doesn't know the names of these enemies! # Use the findNearestEnemy…" at bounding box center [914, 187] width 246 height 330
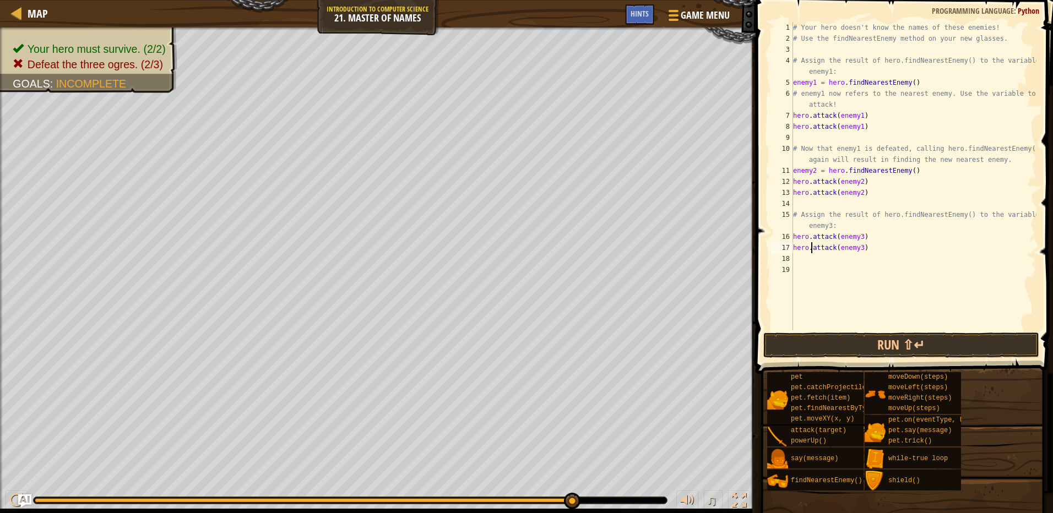
click at [810, 261] on div "# Your hero doesn't know the names of these enemies! # Use the findNearestEnemy…" at bounding box center [914, 187] width 246 height 330
paste textarea "hero.attack(enemy3)"
click at [853, 337] on button "Run ⇧↵" at bounding box center [901, 345] width 276 height 25
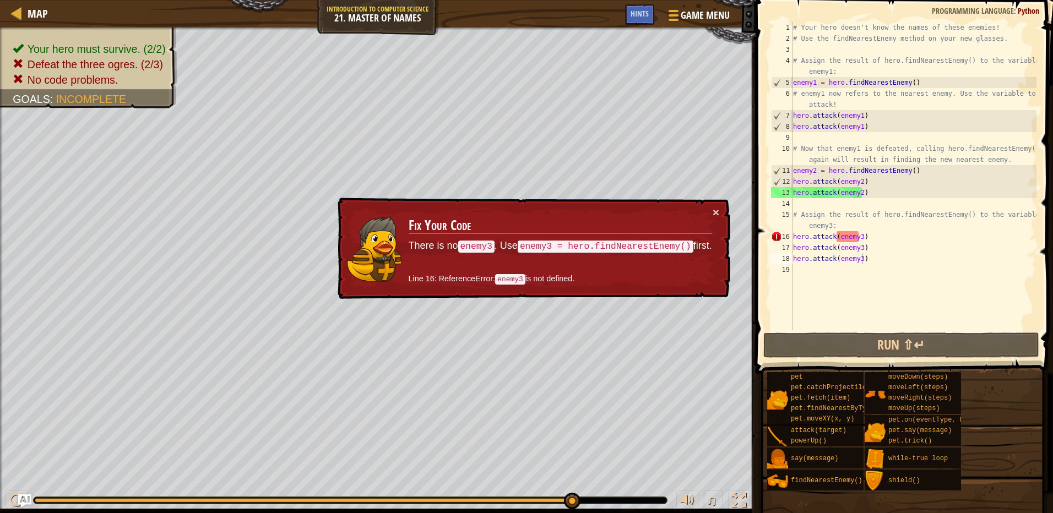
click at [711, 214] on td "Fix Your Code There is no enemy3 . Use enemy3 = hero.findNearestEnemy() first. …" at bounding box center [560, 248] width 305 height 84
click at [802, 224] on div "# Your hero doesn't know the names of these enemies! # Use the findNearestEnemy…" at bounding box center [914, 187] width 246 height 330
type textarea "# Assign the result of hero.findNearestEnemy() to the variable enemy3:"
click at [834, 225] on div "# Your hero doesn't know the names of these enemies! # Use the findNearestEnemy…" at bounding box center [914, 187] width 246 height 330
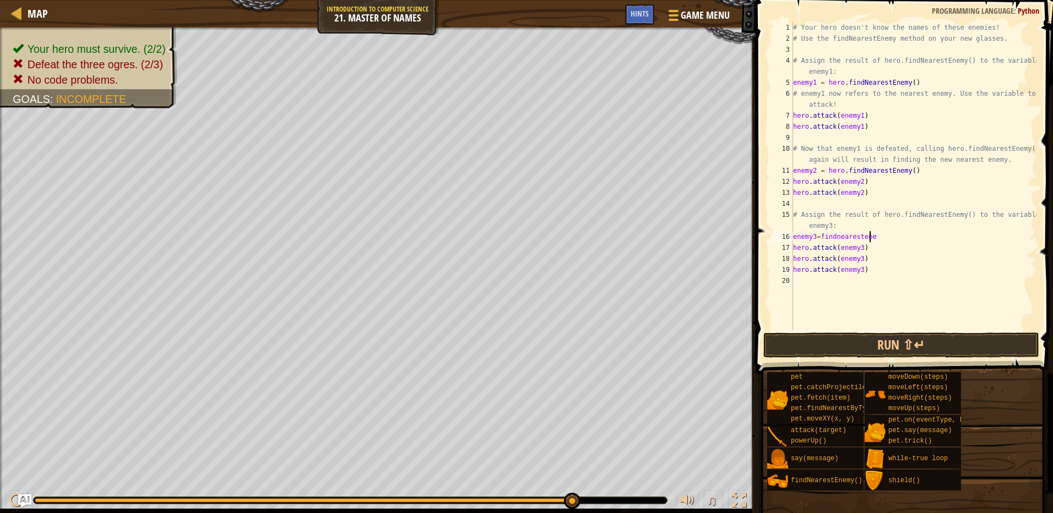
scroll to position [5, 6]
click at [896, 343] on button "Run ⇧↵" at bounding box center [901, 345] width 276 height 25
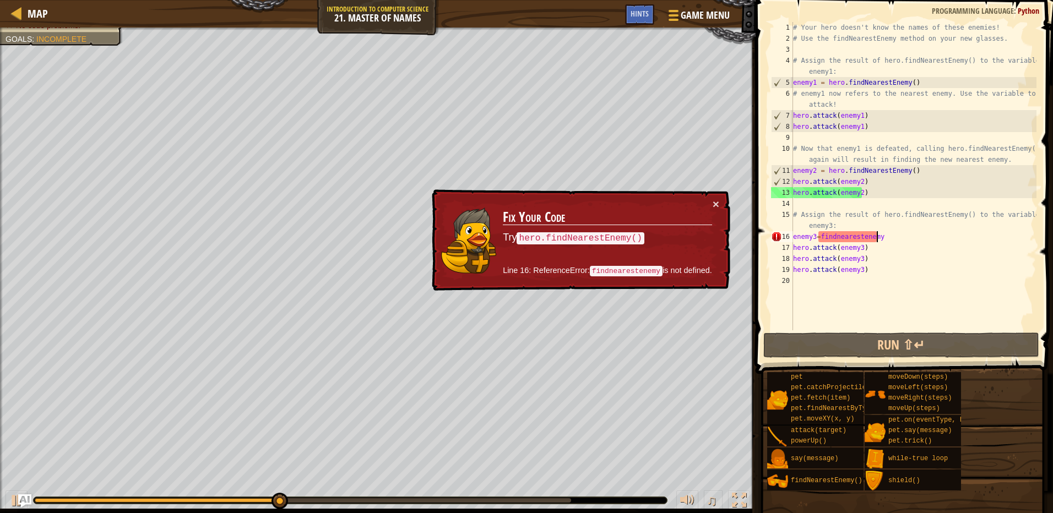
click at [835, 238] on div "# Your hero doesn't know the names of these enemies! # Use the findNearestEnemy…" at bounding box center [914, 187] width 246 height 330
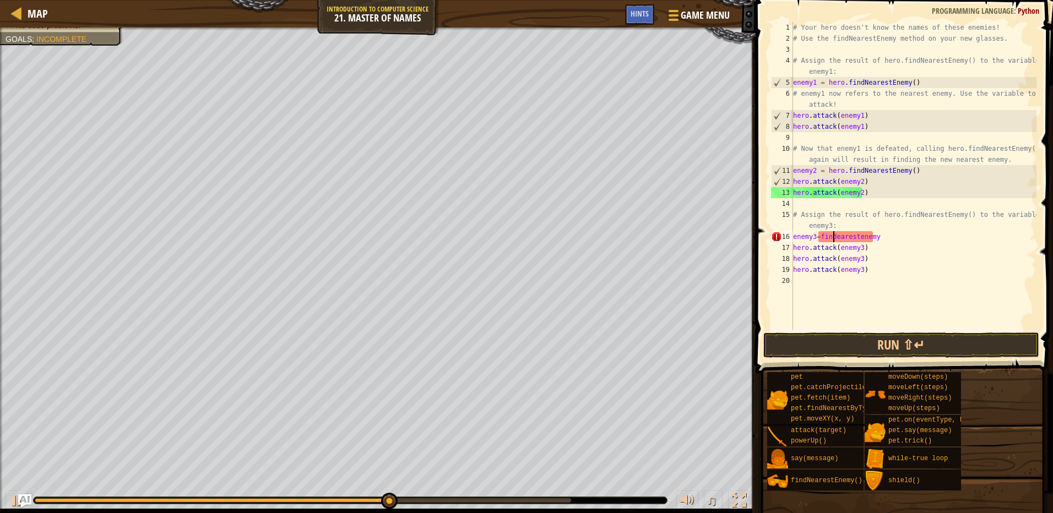
scroll to position [5, 3]
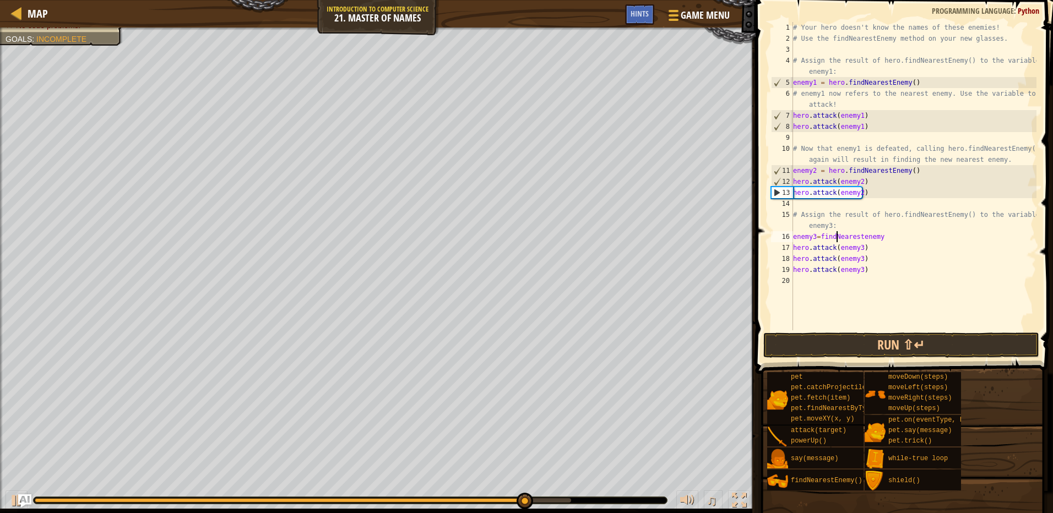
click at [860, 235] on div "# Your hero doesn't know the names of these enemies! # Use the findNearestEnemy…" at bounding box center [914, 187] width 246 height 330
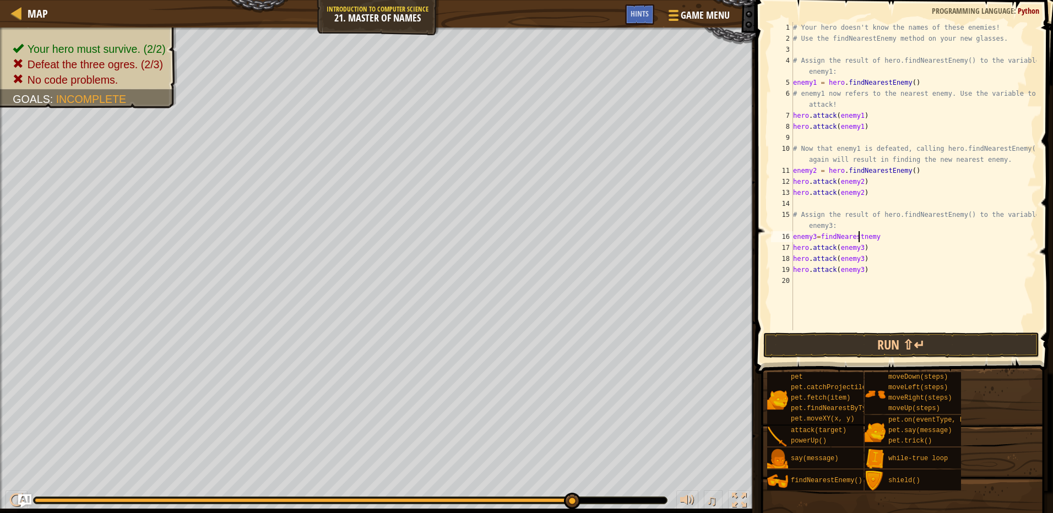
scroll to position [5, 6]
click at [889, 238] on div "# Your hero doesn't know the names of these enemies! # Use the findNearestEnemy…" at bounding box center [914, 187] width 246 height 330
click at [960, 338] on button "Run ⇧↵" at bounding box center [901, 345] width 276 height 25
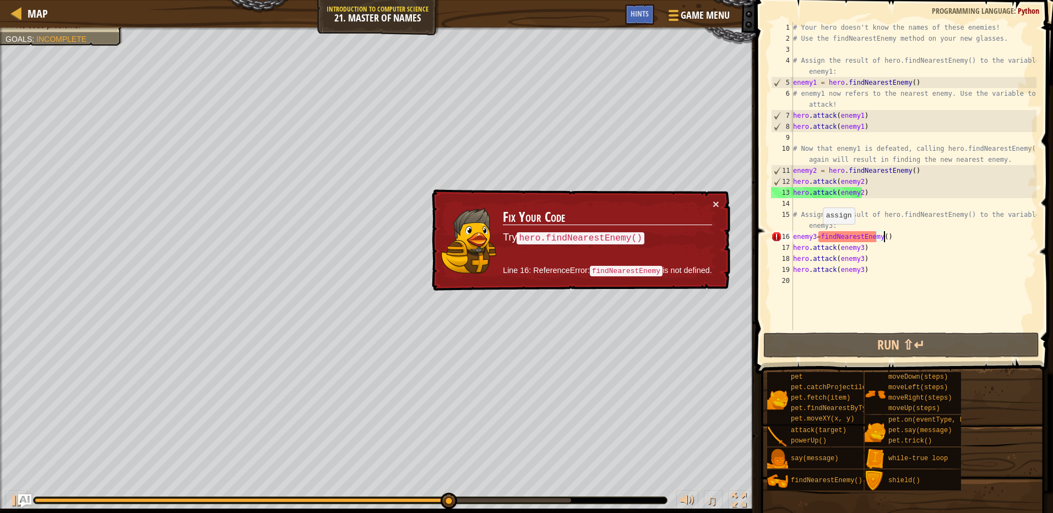
click at [817, 235] on div "# Your hero doesn't know the names of these enemies! # Use the findNearestEnemy…" at bounding box center [914, 187] width 246 height 330
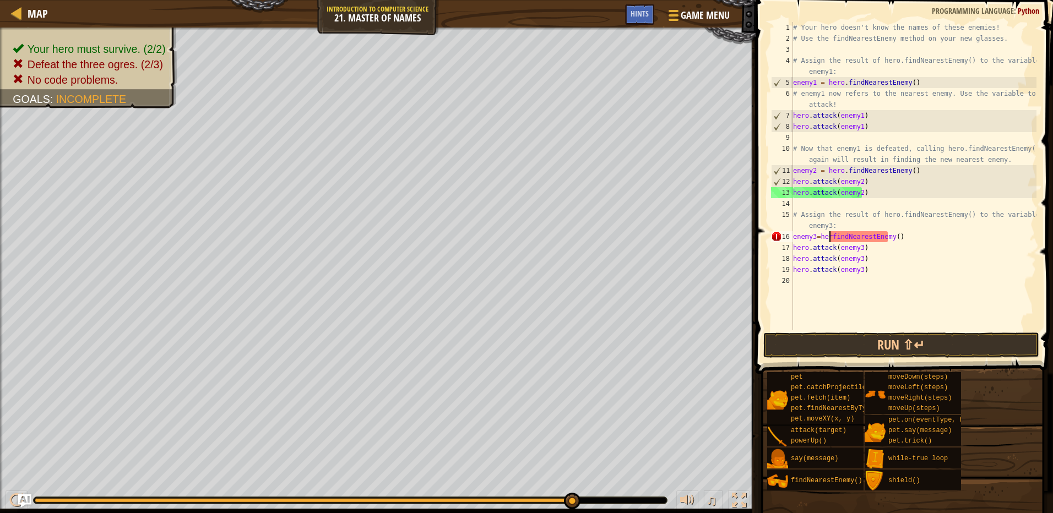
scroll to position [5, 3]
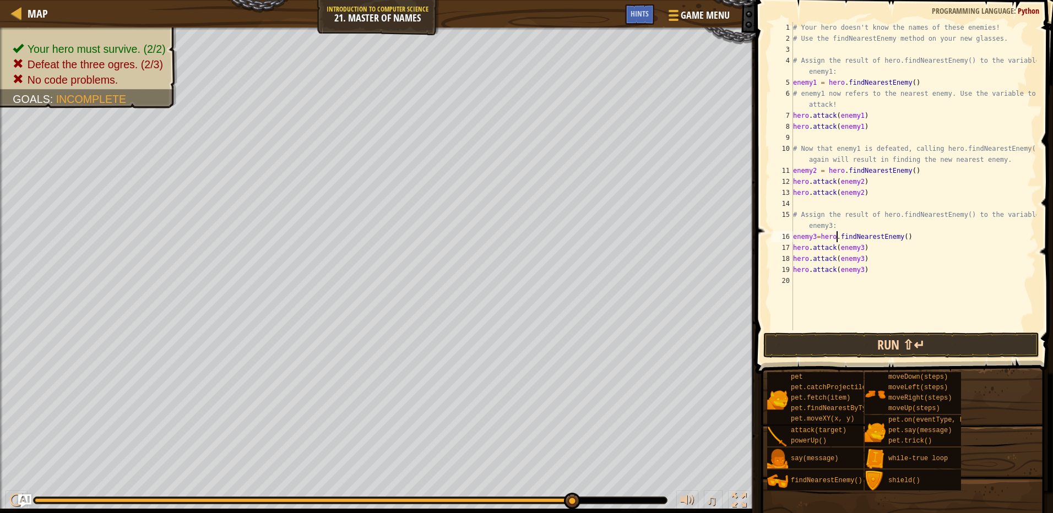
type textarea "enemy3=hero.findNearestEnemy()"
click at [858, 334] on button "Run ⇧↵" at bounding box center [901, 345] width 276 height 25
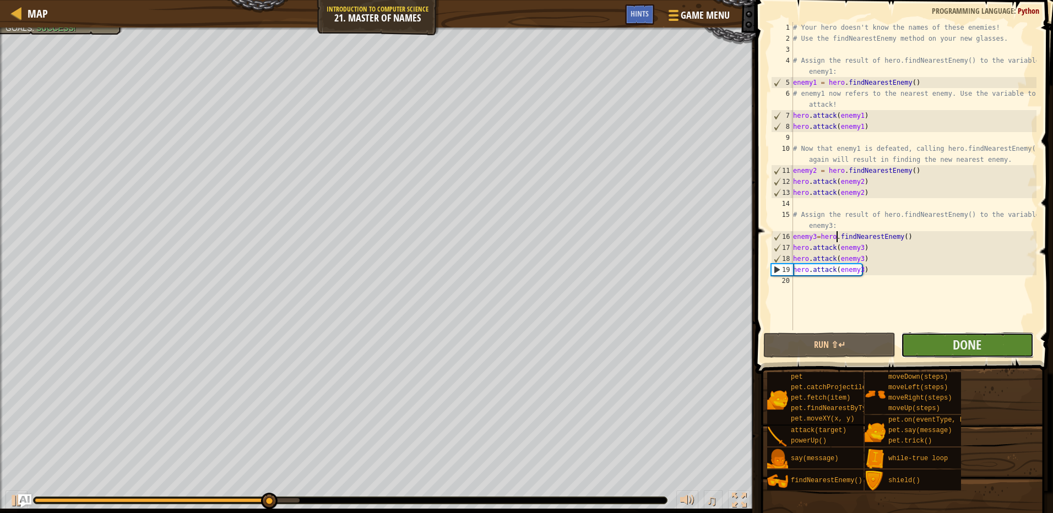
click at [992, 340] on button "Done" at bounding box center [967, 345] width 132 height 25
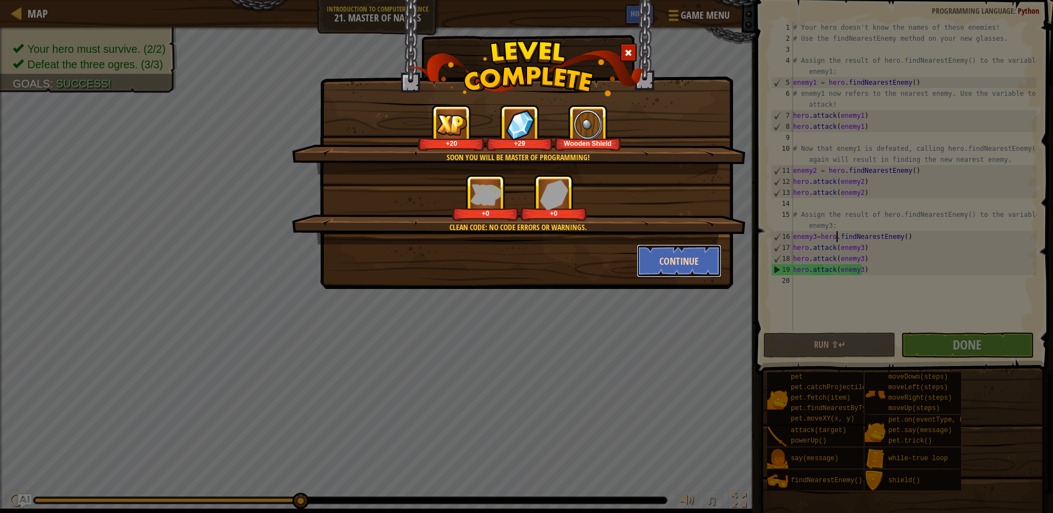
click at [686, 268] on button "Continue" at bounding box center [679, 260] width 85 height 33
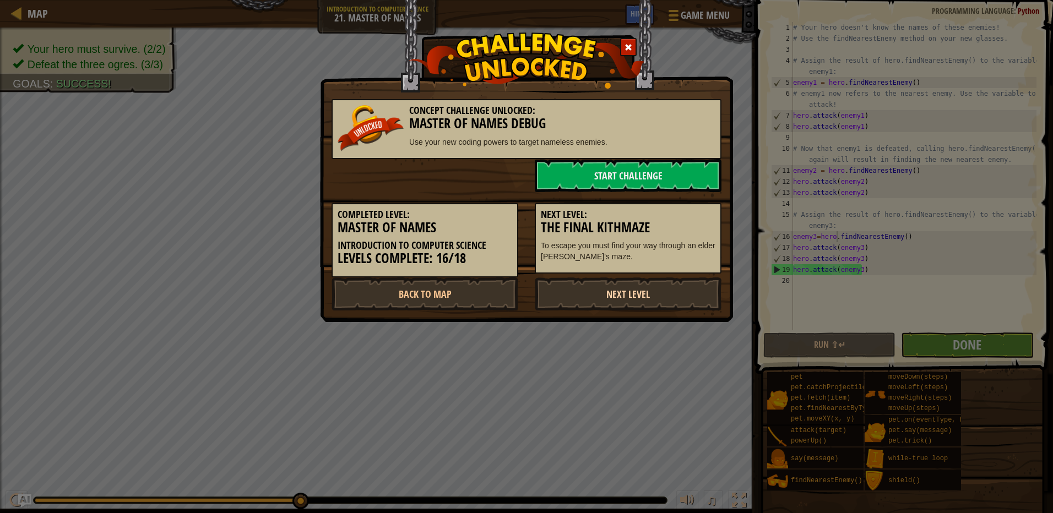
click at [579, 288] on link "Next Level" at bounding box center [628, 294] width 187 height 33
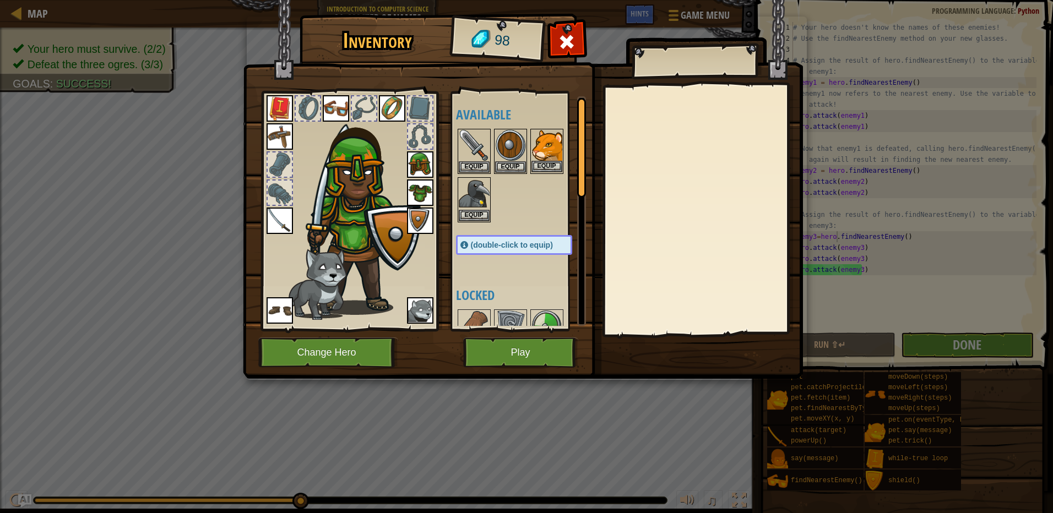
click at [538, 146] on img at bounding box center [546, 145] width 31 height 31
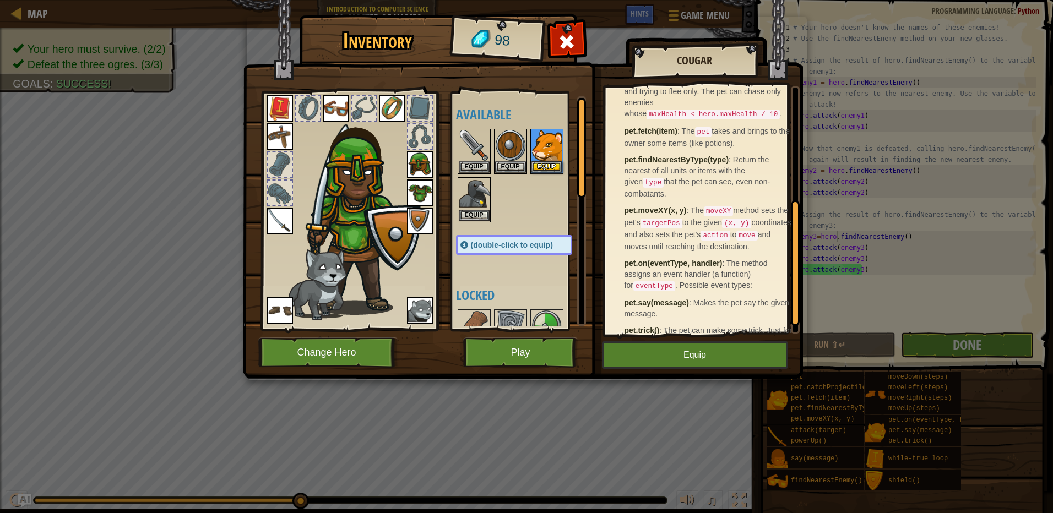
scroll to position [246, 0]
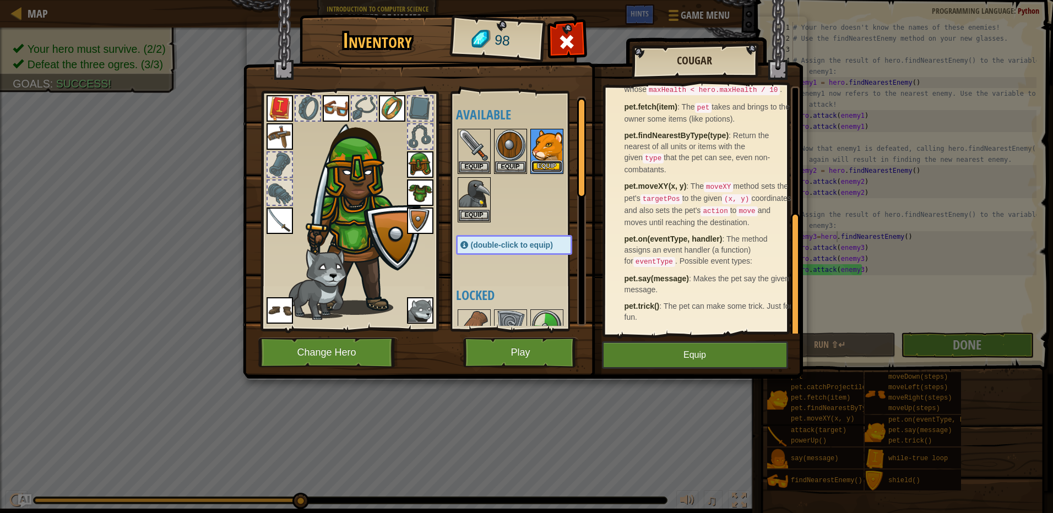
click at [553, 162] on button "Equip" at bounding box center [546, 167] width 31 height 12
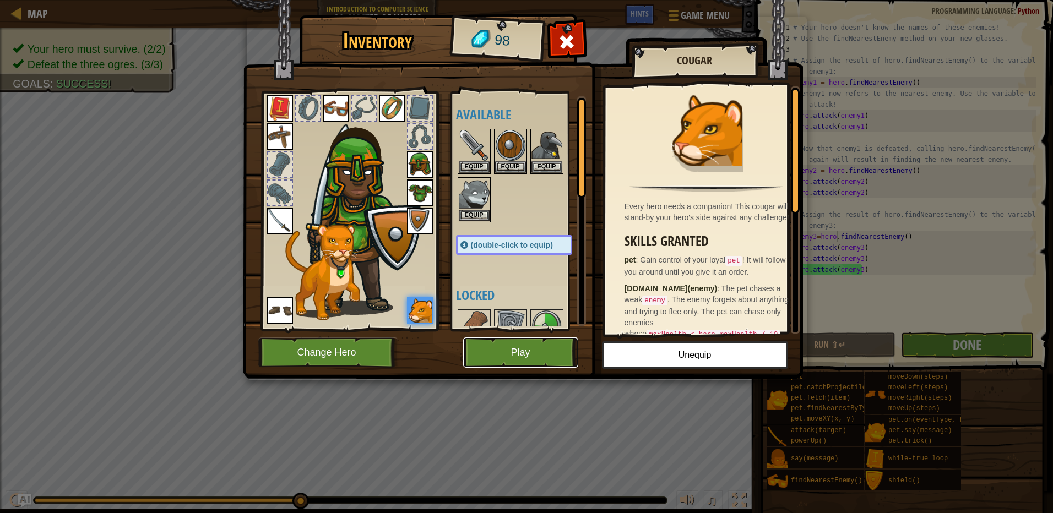
click at [563, 345] on button "Play" at bounding box center [520, 353] width 115 height 30
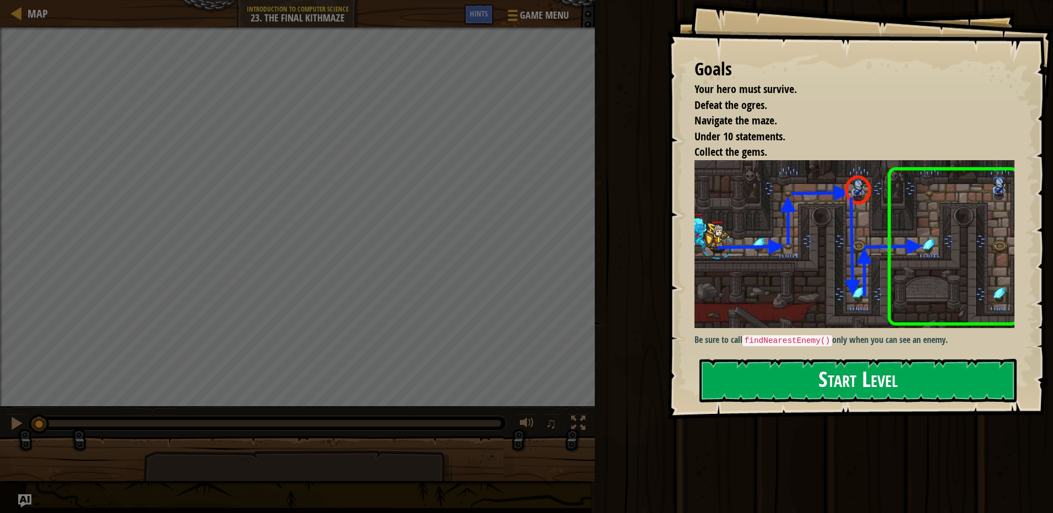
click at [789, 359] on button "Start Level" at bounding box center [857, 381] width 317 height 44
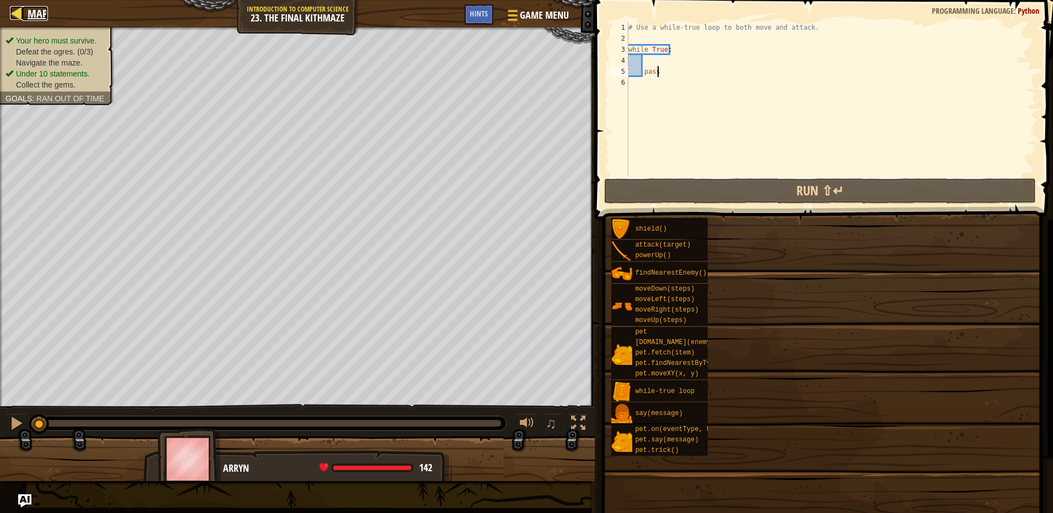
click at [30, 13] on span "Map" at bounding box center [38, 13] width 20 height 15
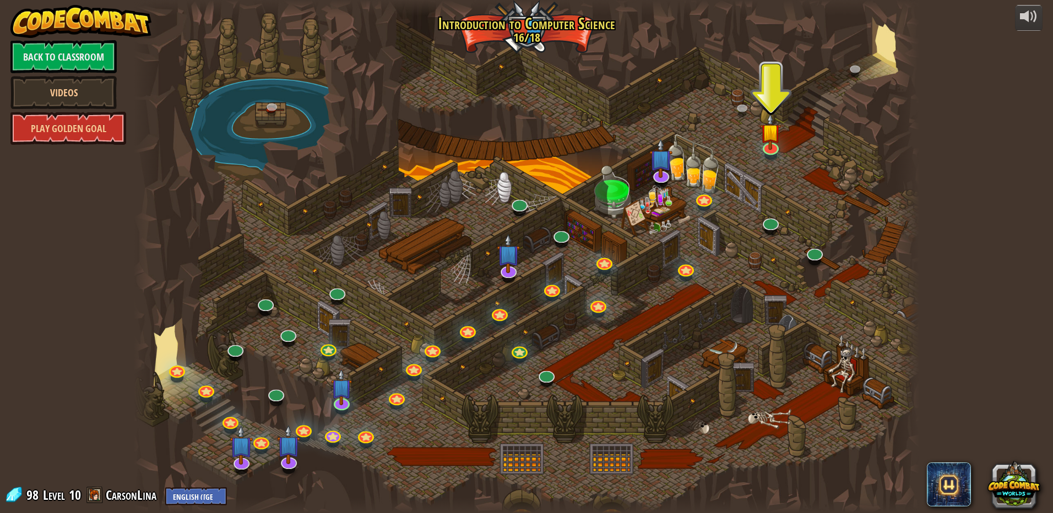
click at [759, 139] on div at bounding box center [526, 256] width 785 height 513
click at [178, 377] on link at bounding box center [176, 368] width 22 height 22
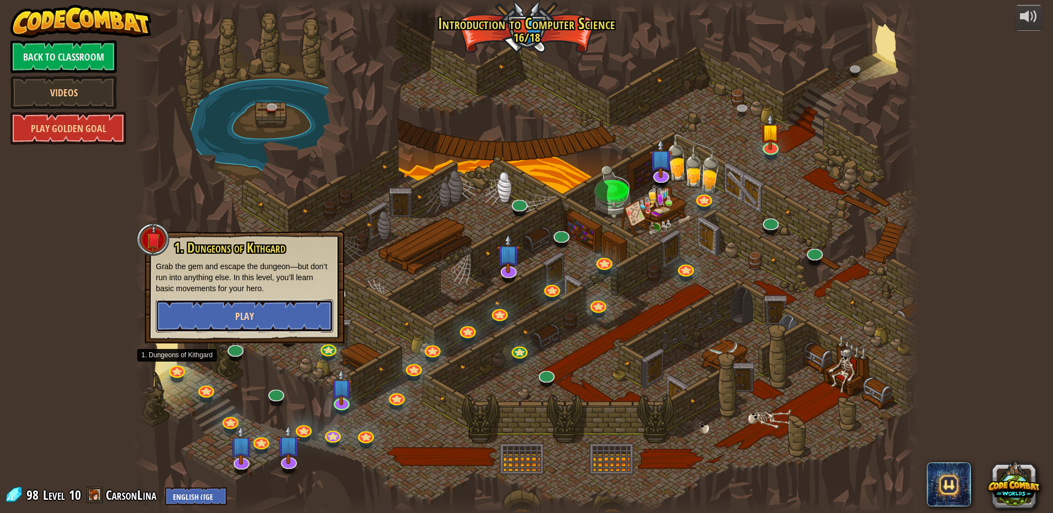
click at [223, 309] on button "Play" at bounding box center [244, 316] width 177 height 33
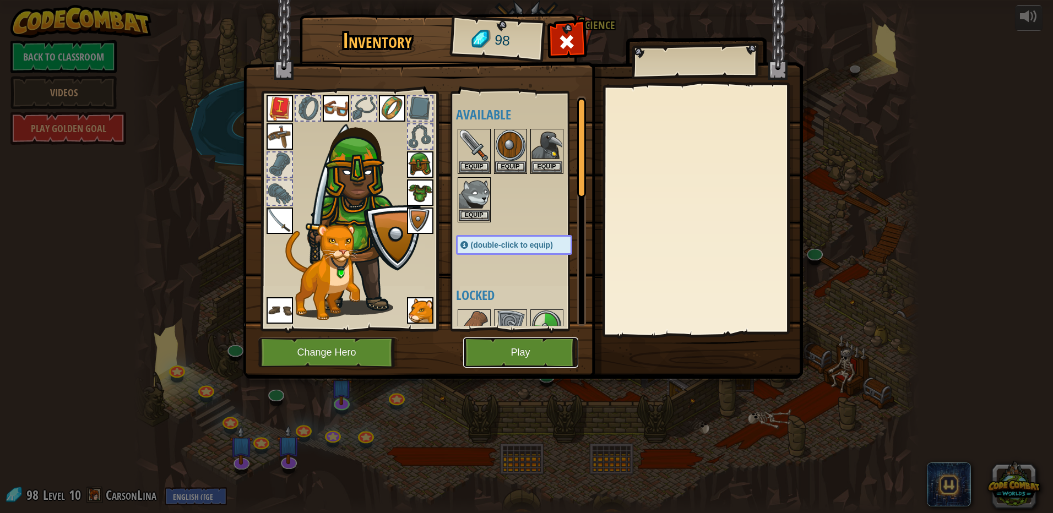
click at [474, 346] on button "Play" at bounding box center [520, 353] width 115 height 30
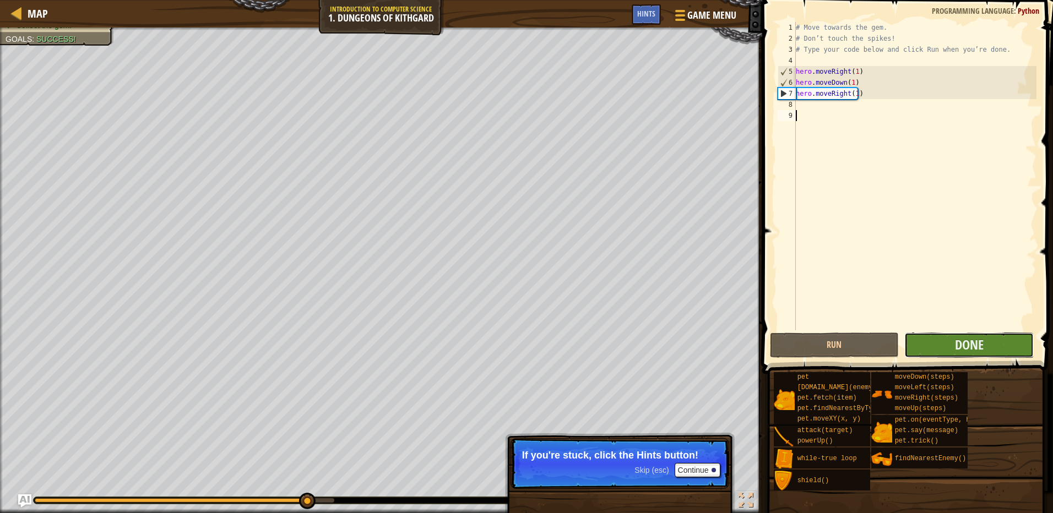
click at [931, 355] on button "Done" at bounding box center [968, 345] width 129 height 25
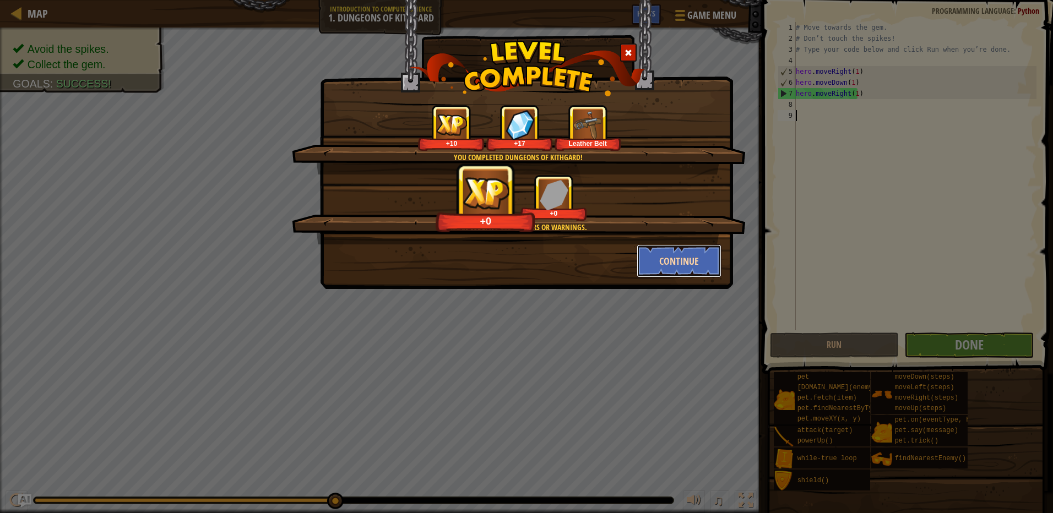
click at [695, 251] on button "Continue" at bounding box center [679, 260] width 85 height 33
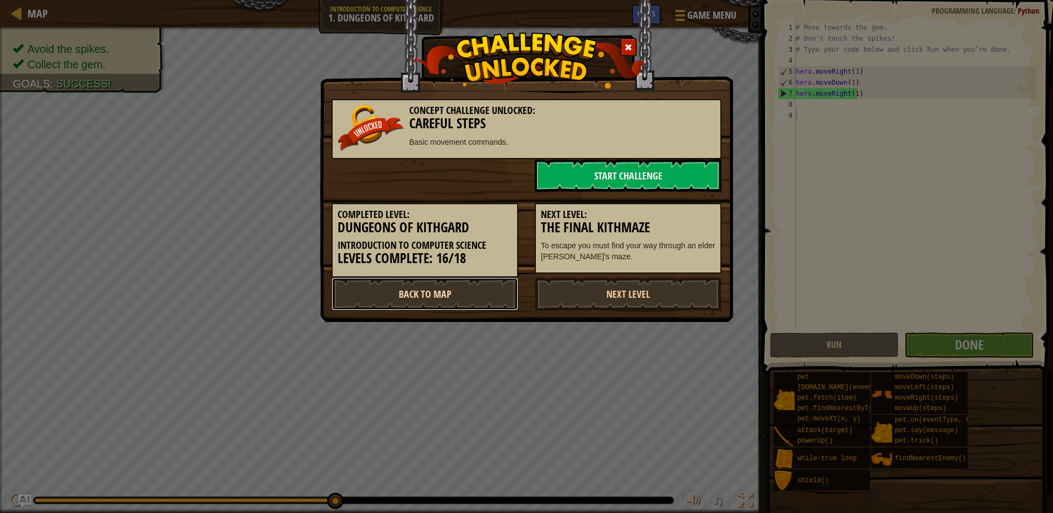
click at [476, 296] on link "Back to Map" at bounding box center [424, 294] width 187 height 33
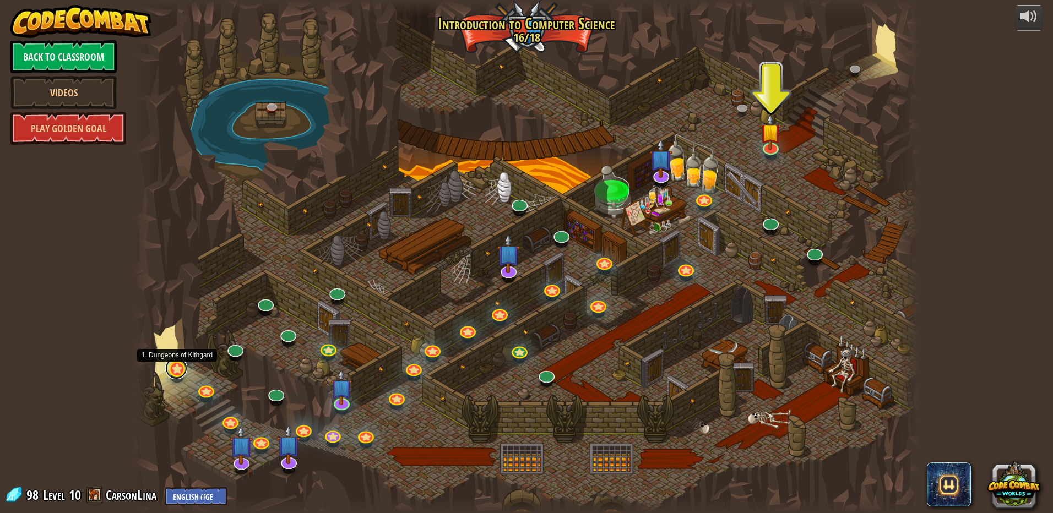
click at [177, 372] on link at bounding box center [176, 368] width 22 height 22
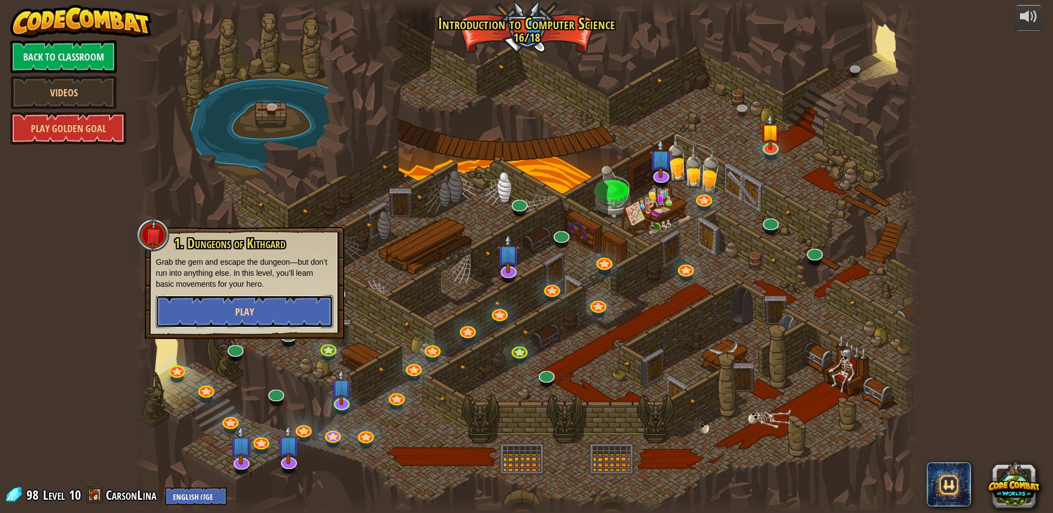
click at [260, 297] on button "Play" at bounding box center [244, 311] width 177 height 33
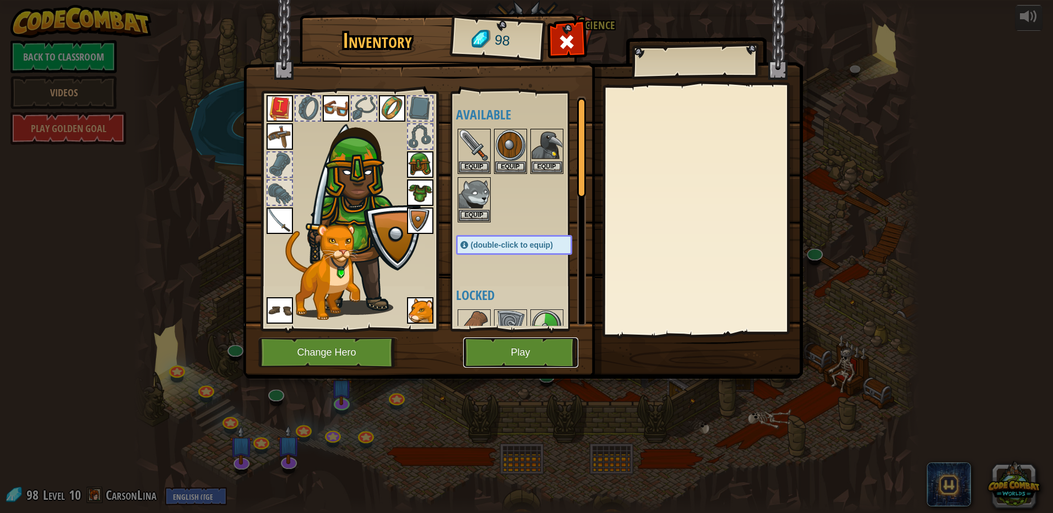
click at [517, 352] on button "Play" at bounding box center [520, 353] width 115 height 30
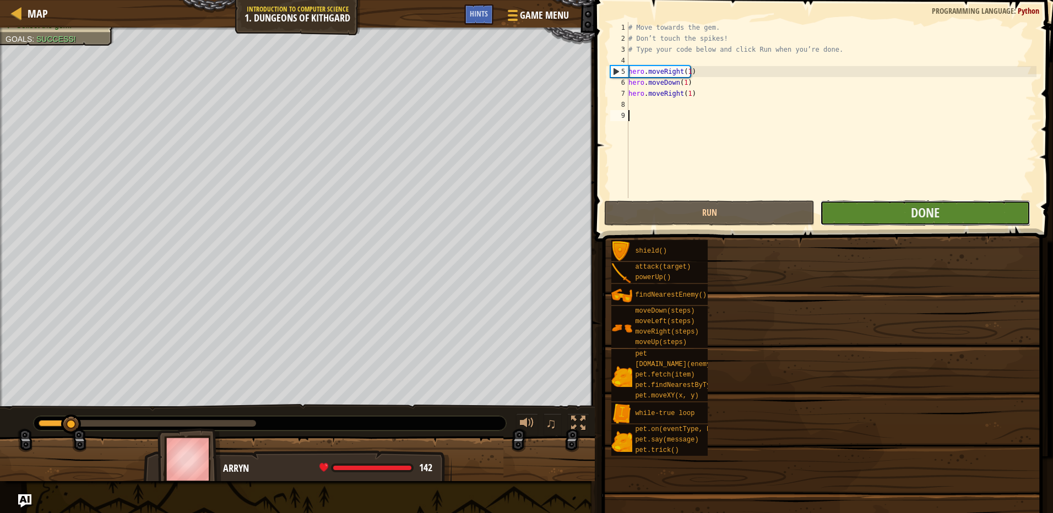
click at [900, 209] on button "Done" at bounding box center [925, 212] width 210 height 25
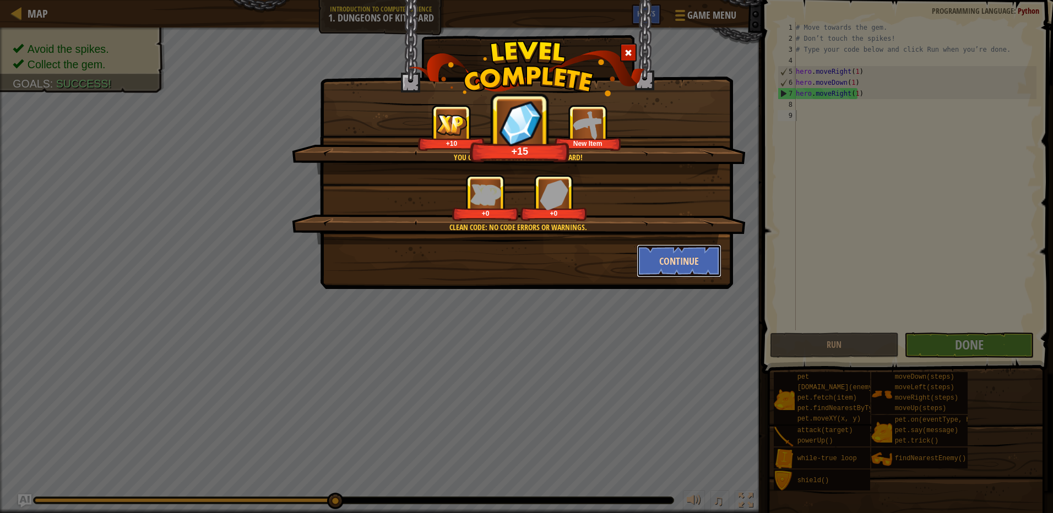
click at [671, 264] on button "Continue" at bounding box center [679, 260] width 85 height 33
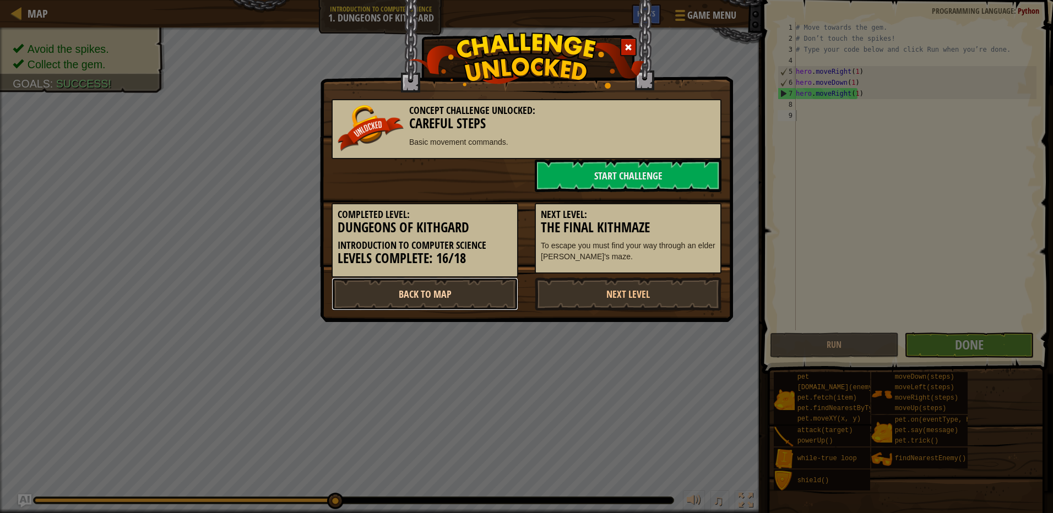
click at [374, 278] on link "Back to Map" at bounding box center [424, 294] width 187 height 33
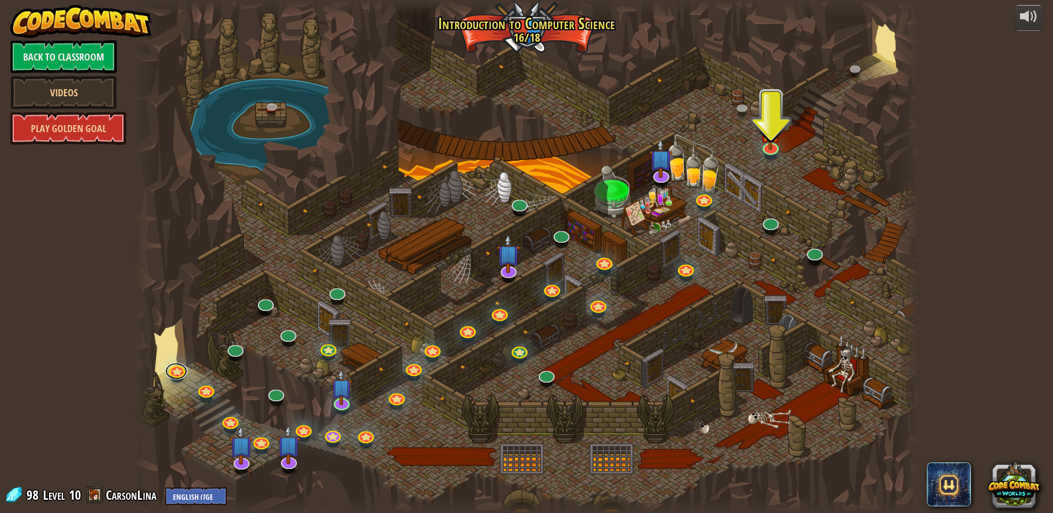
click at [169, 377] on div "25. Kithgard Gates (Locked) Escape the Kithgard dungeons, and don't let the gua…" at bounding box center [526, 256] width 785 height 513
click at [177, 369] on link at bounding box center [176, 368] width 22 height 22
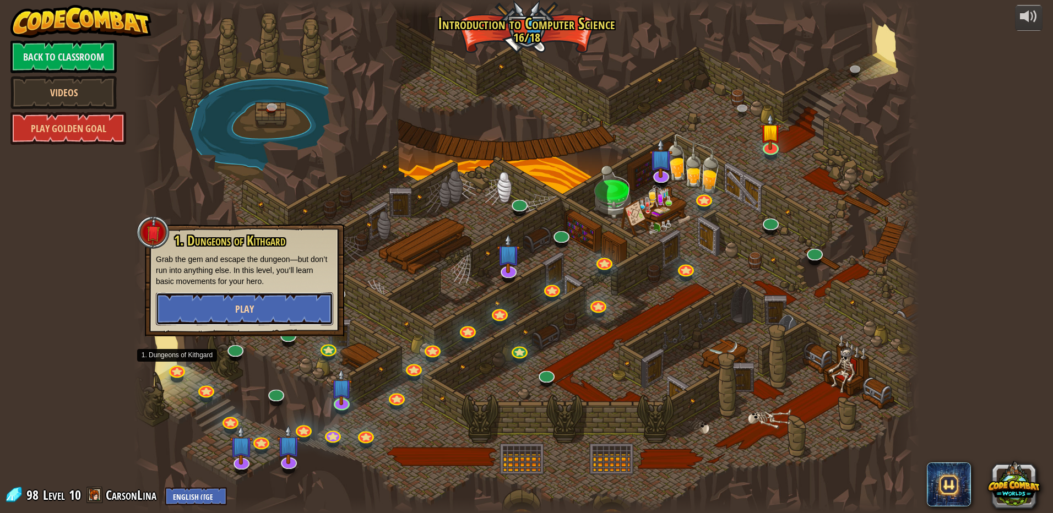
click at [266, 318] on button "Play" at bounding box center [244, 308] width 177 height 33
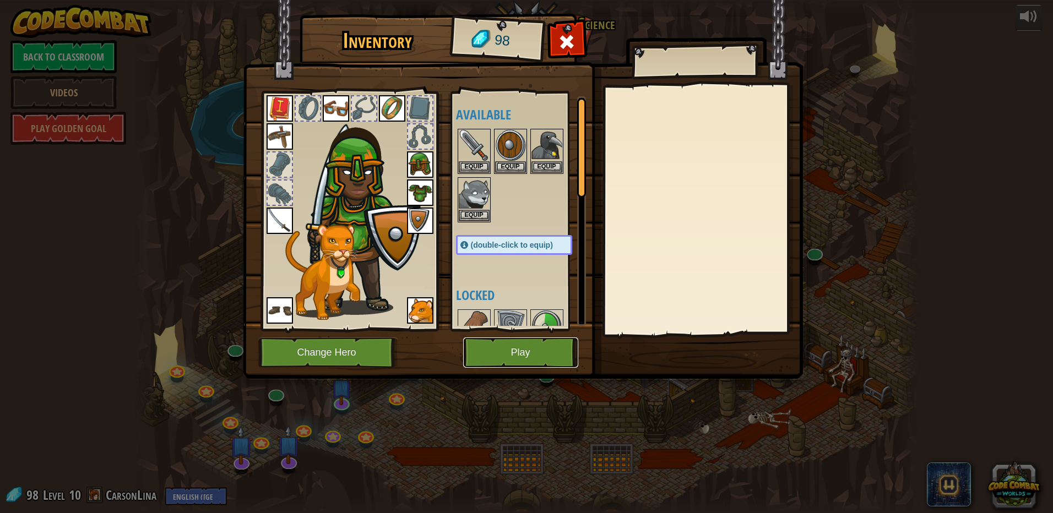
click at [507, 345] on button "Play" at bounding box center [520, 353] width 115 height 30
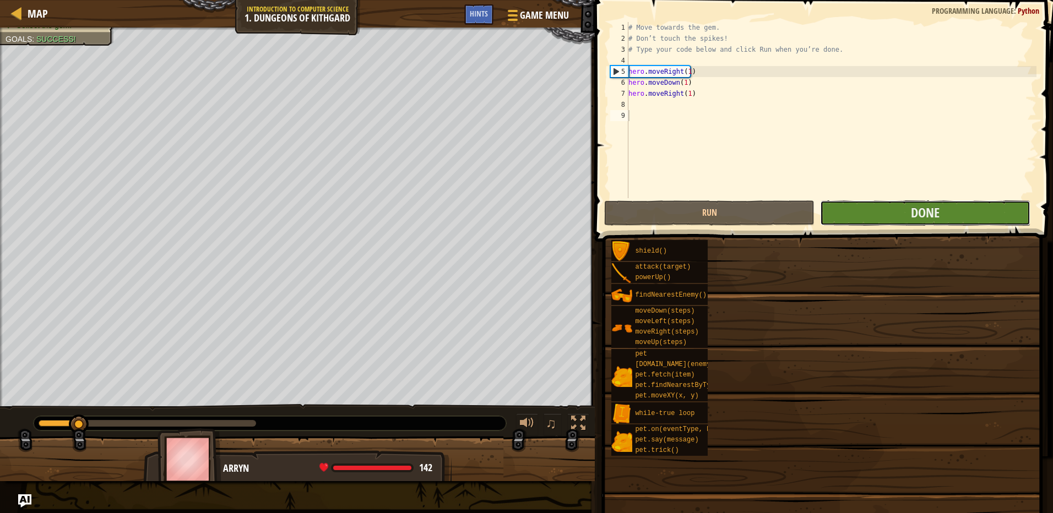
click at [880, 206] on button "Done" at bounding box center [925, 212] width 210 height 25
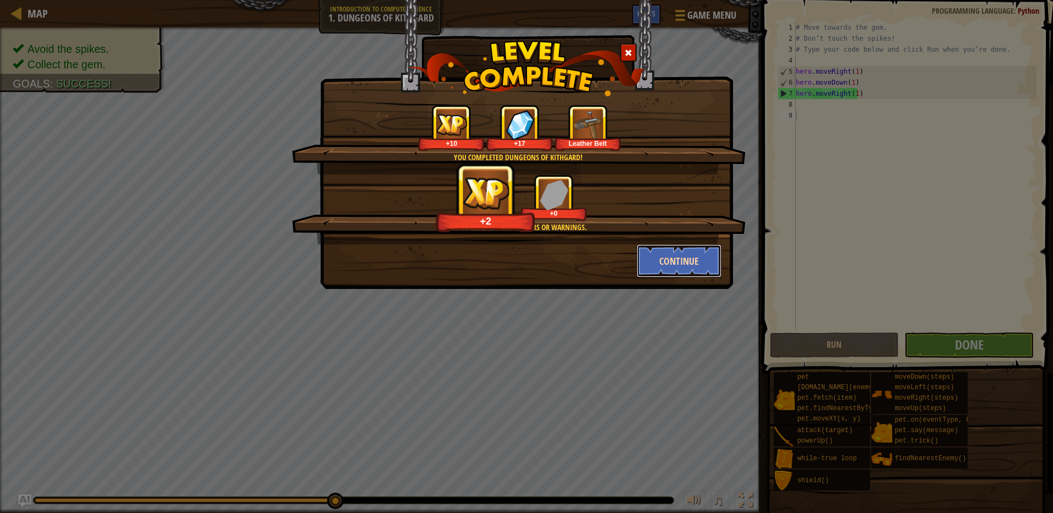
click at [658, 255] on button "Continue" at bounding box center [679, 260] width 85 height 33
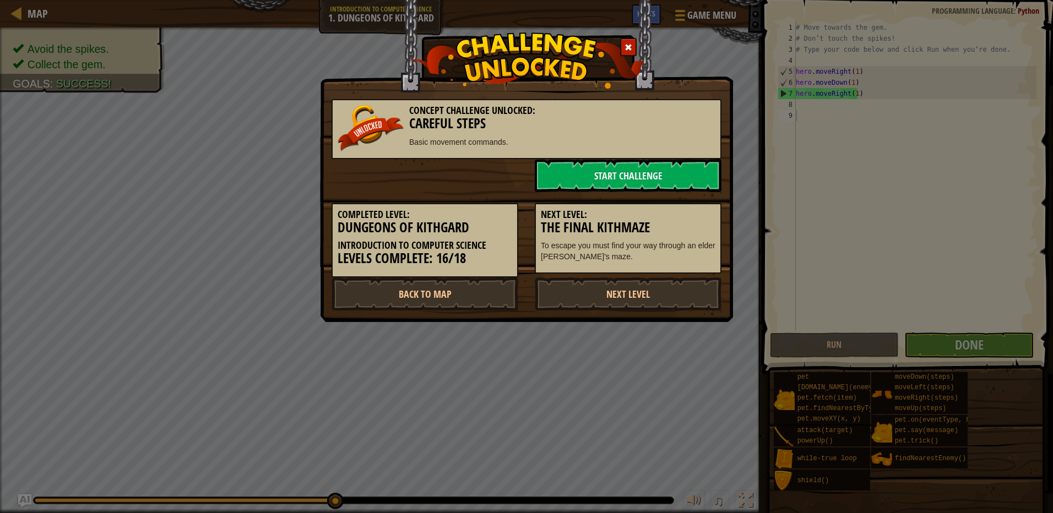
click at [672, 265] on div "Next Level: The Final Kithmaze To escape you must find your way through an elde…" at bounding box center [628, 238] width 187 height 71
click at [449, 303] on link "Back to Map" at bounding box center [424, 294] width 187 height 33
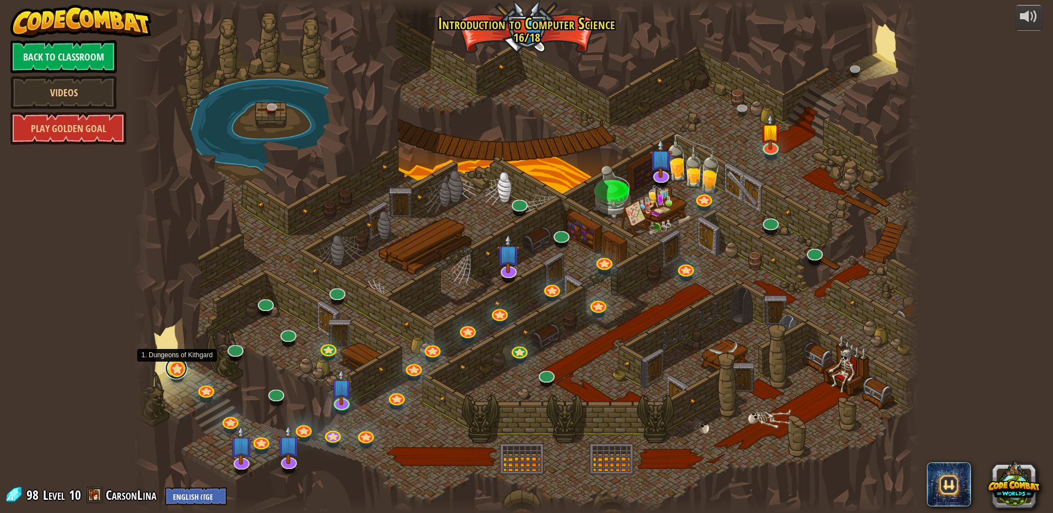
click at [170, 371] on link at bounding box center [176, 368] width 22 height 22
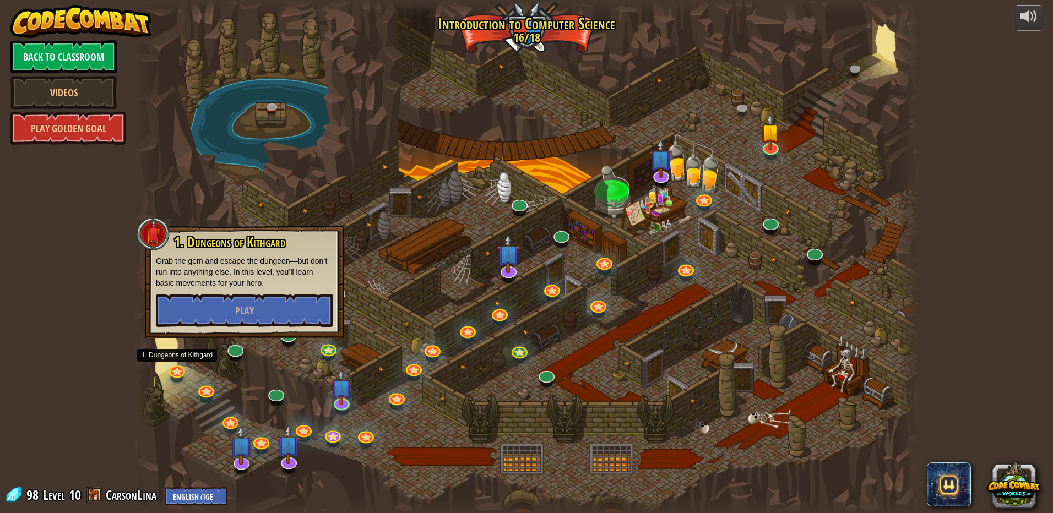
click at [181, 331] on div "1. Dungeons of Kithgard Grab the gem and escape the dungeon—but don’t run into …" at bounding box center [244, 282] width 199 height 112
click at [184, 318] on button "Play" at bounding box center [244, 310] width 177 height 33
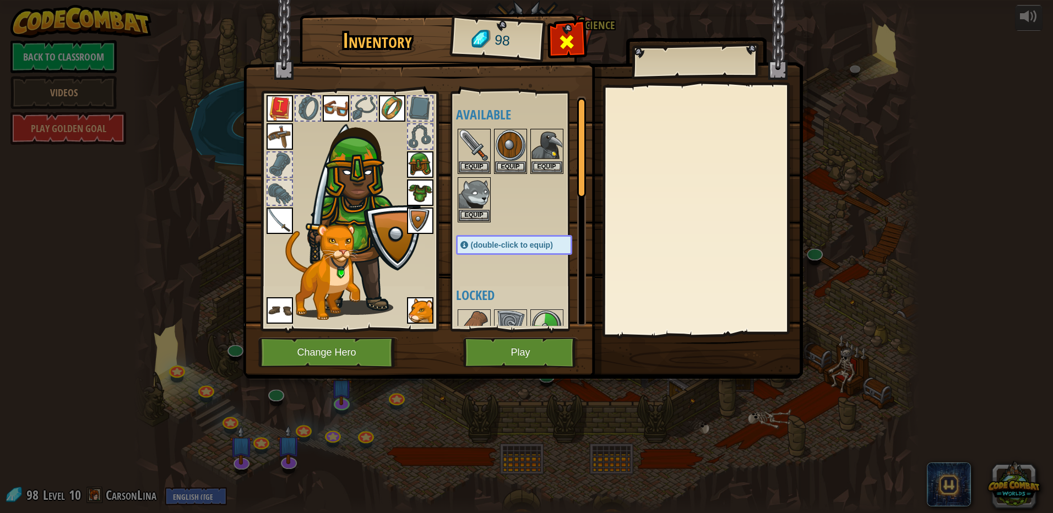
click at [579, 49] on div at bounding box center [567, 45] width 35 height 35
